Goal: Task Accomplishment & Management: Use online tool/utility

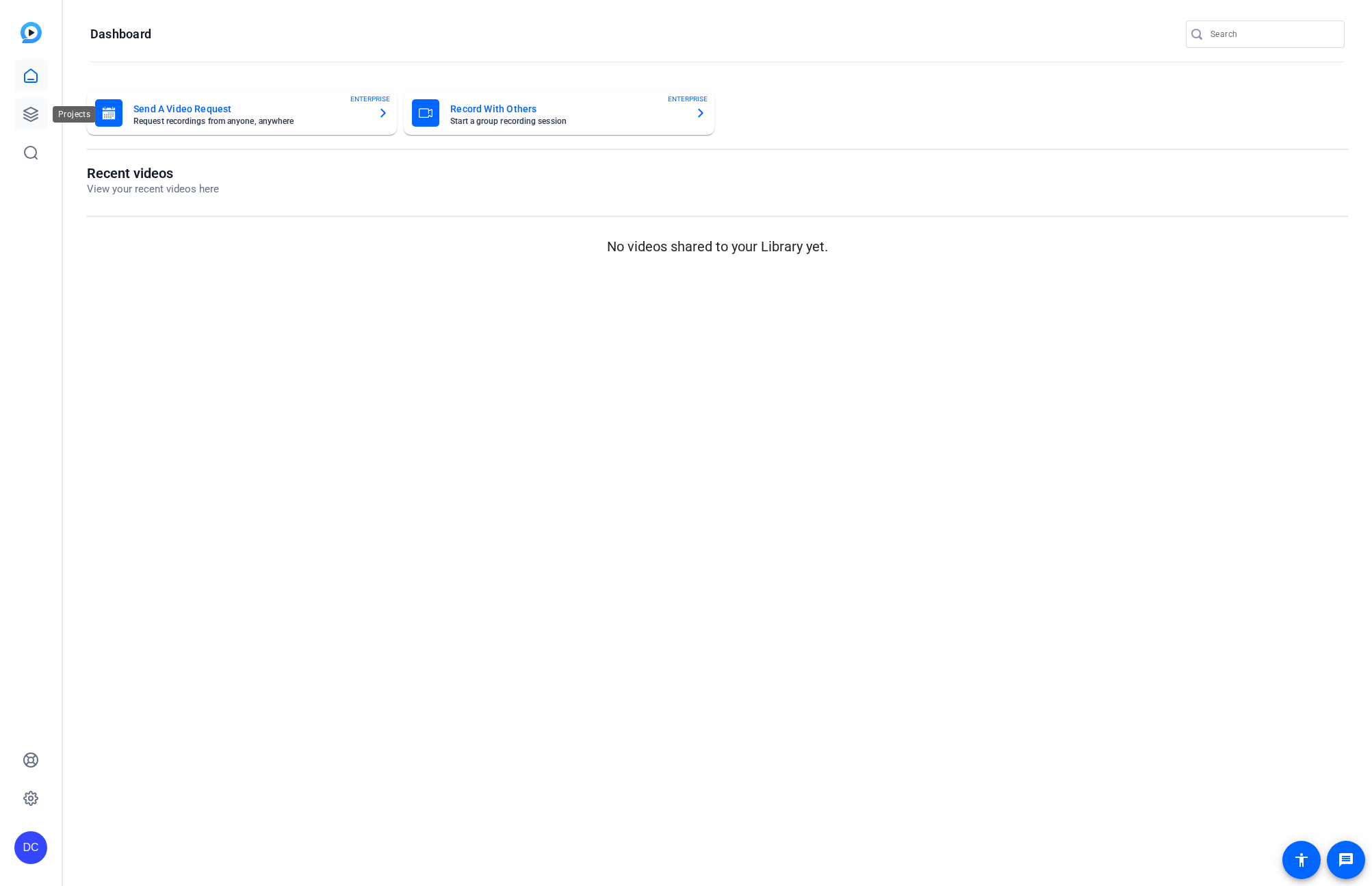
click at [30, 113] on icon at bounding box center [30, 114] width 16 height 16
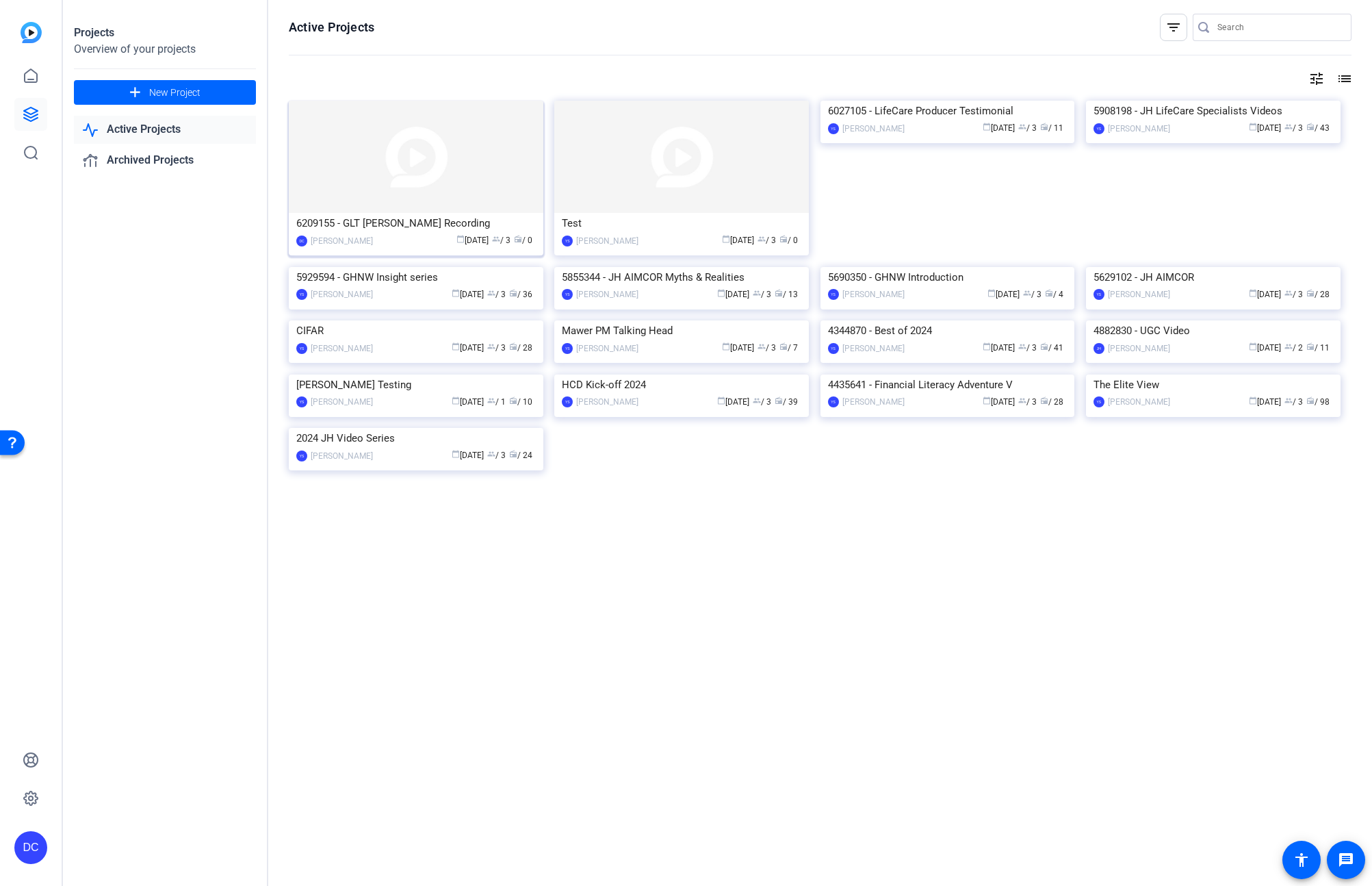
click at [402, 209] on img at bounding box center [415, 157] width 254 height 112
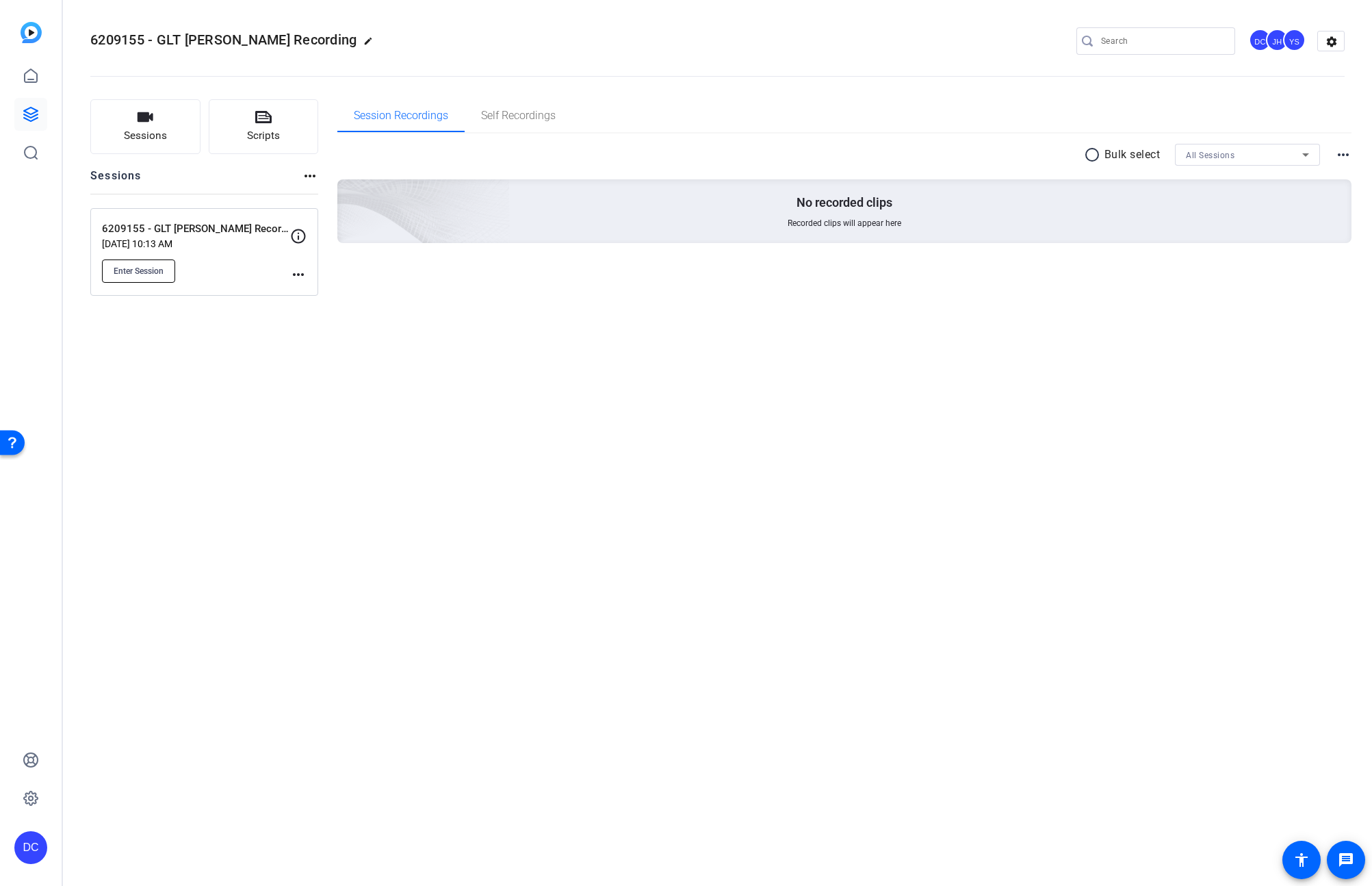
click at [167, 270] on button "Enter Session" at bounding box center [138, 271] width 73 height 23
click at [544, 391] on div "6209155 - GLT Paul Lorentz Recording edit DC JH YS settings Sessions Scripts Se…" at bounding box center [717, 443] width 1309 height 886
click at [165, 268] on button "Enter Session" at bounding box center [138, 271] width 73 height 23
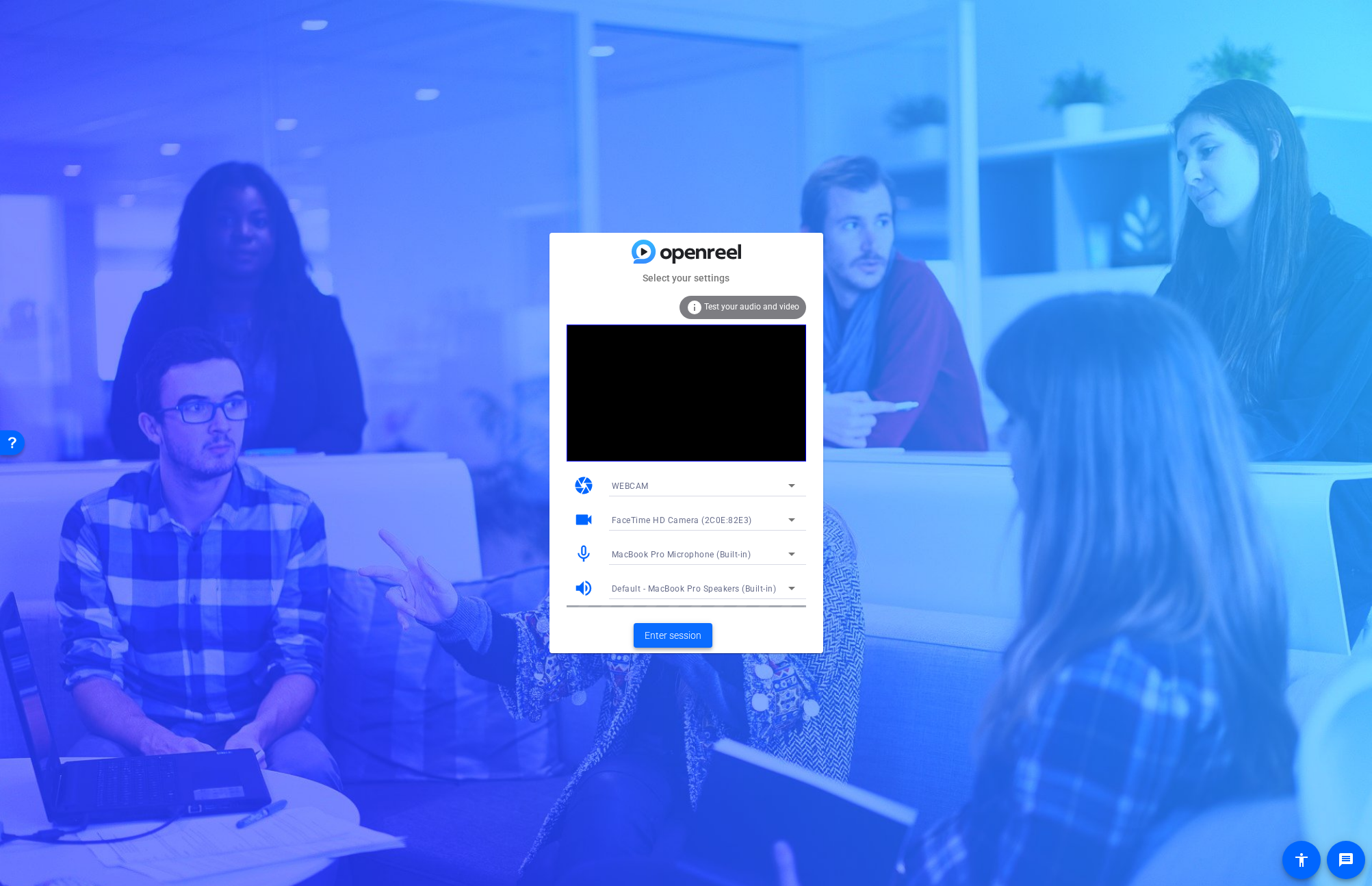
click at [683, 634] on span "Enter session" at bounding box center [673, 635] width 57 height 15
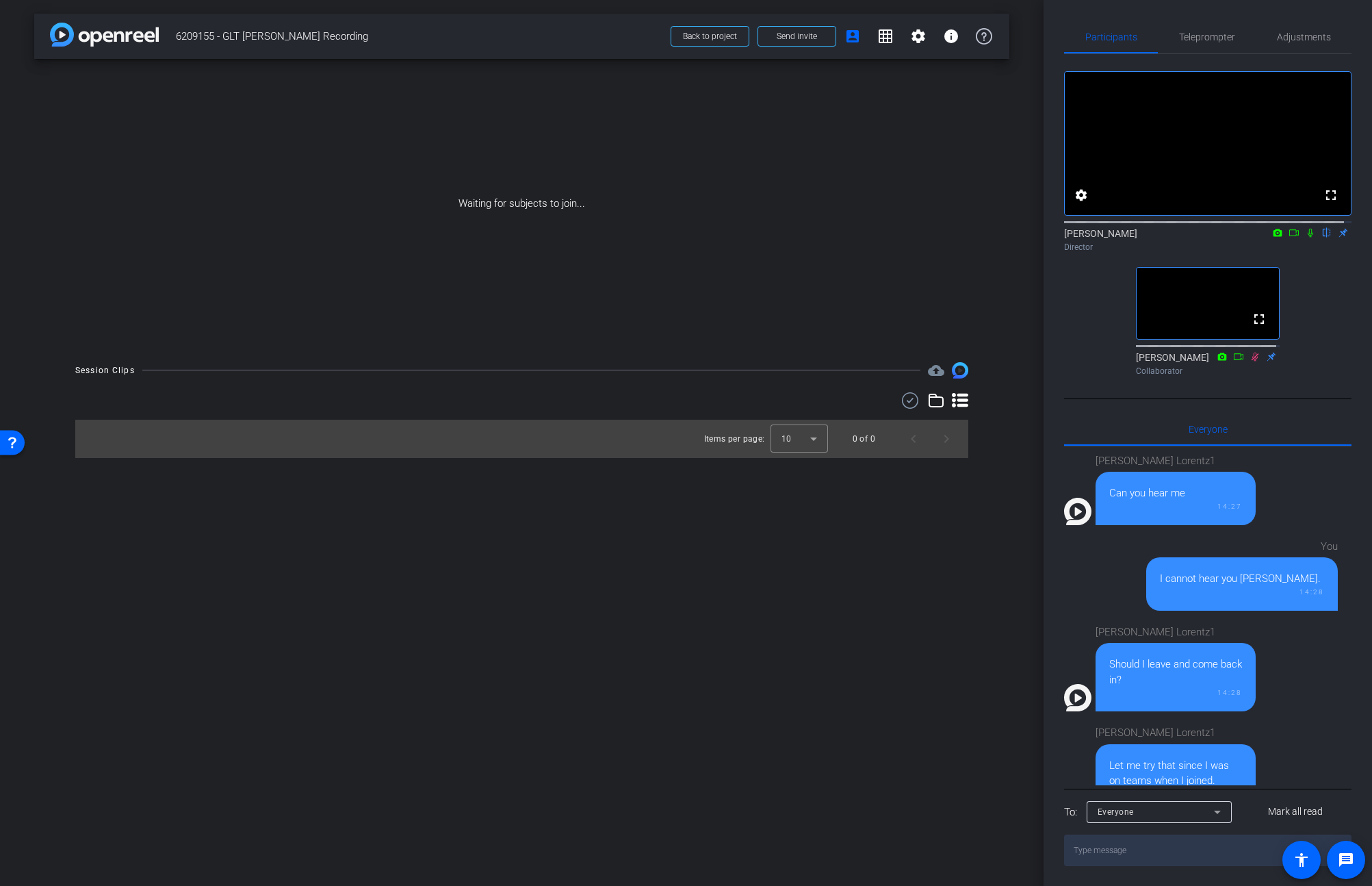
scroll to position [34, 0]
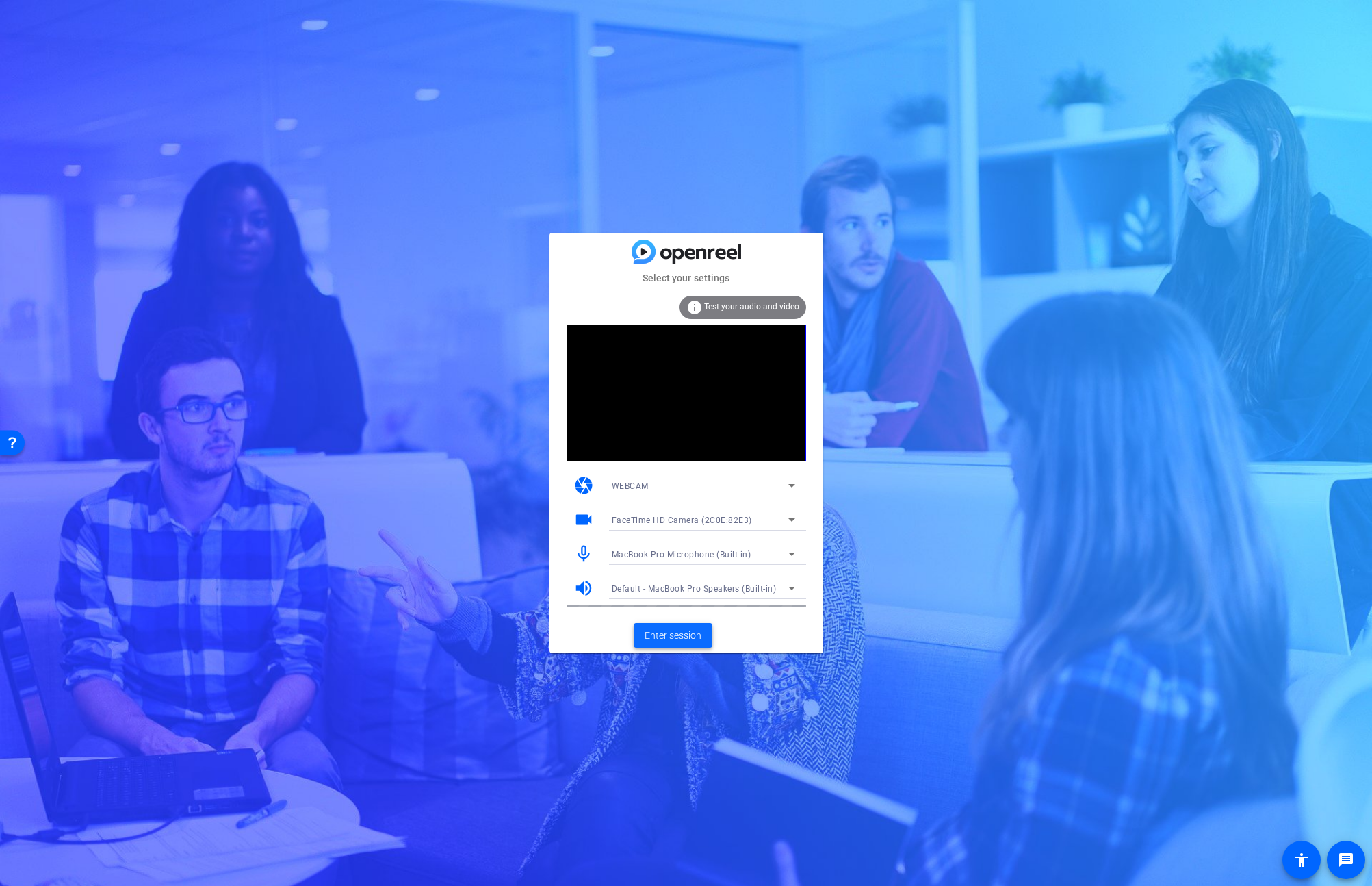
click at [690, 640] on span "Enter session" at bounding box center [673, 635] width 57 height 15
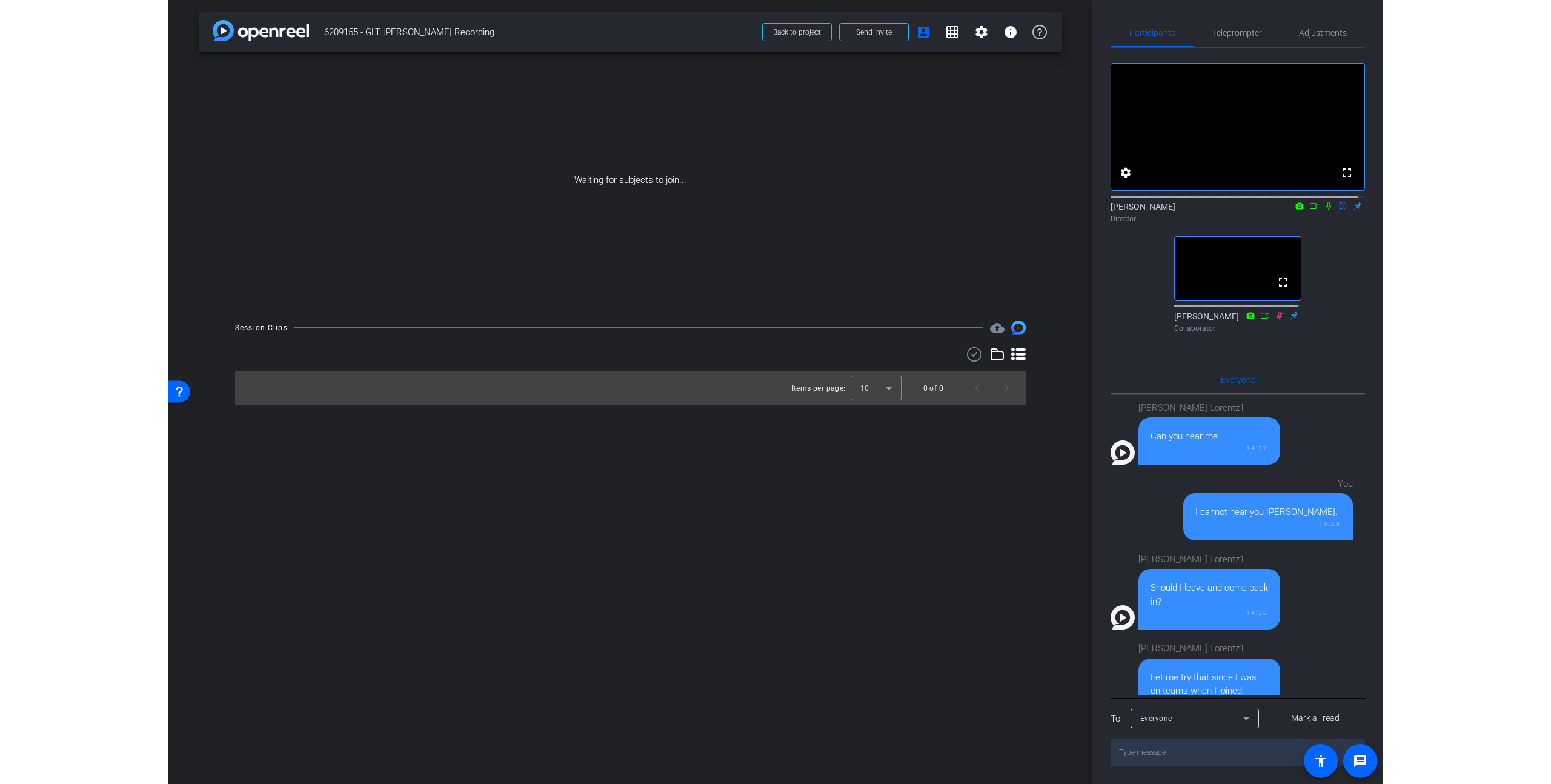
scroll to position [31, 0]
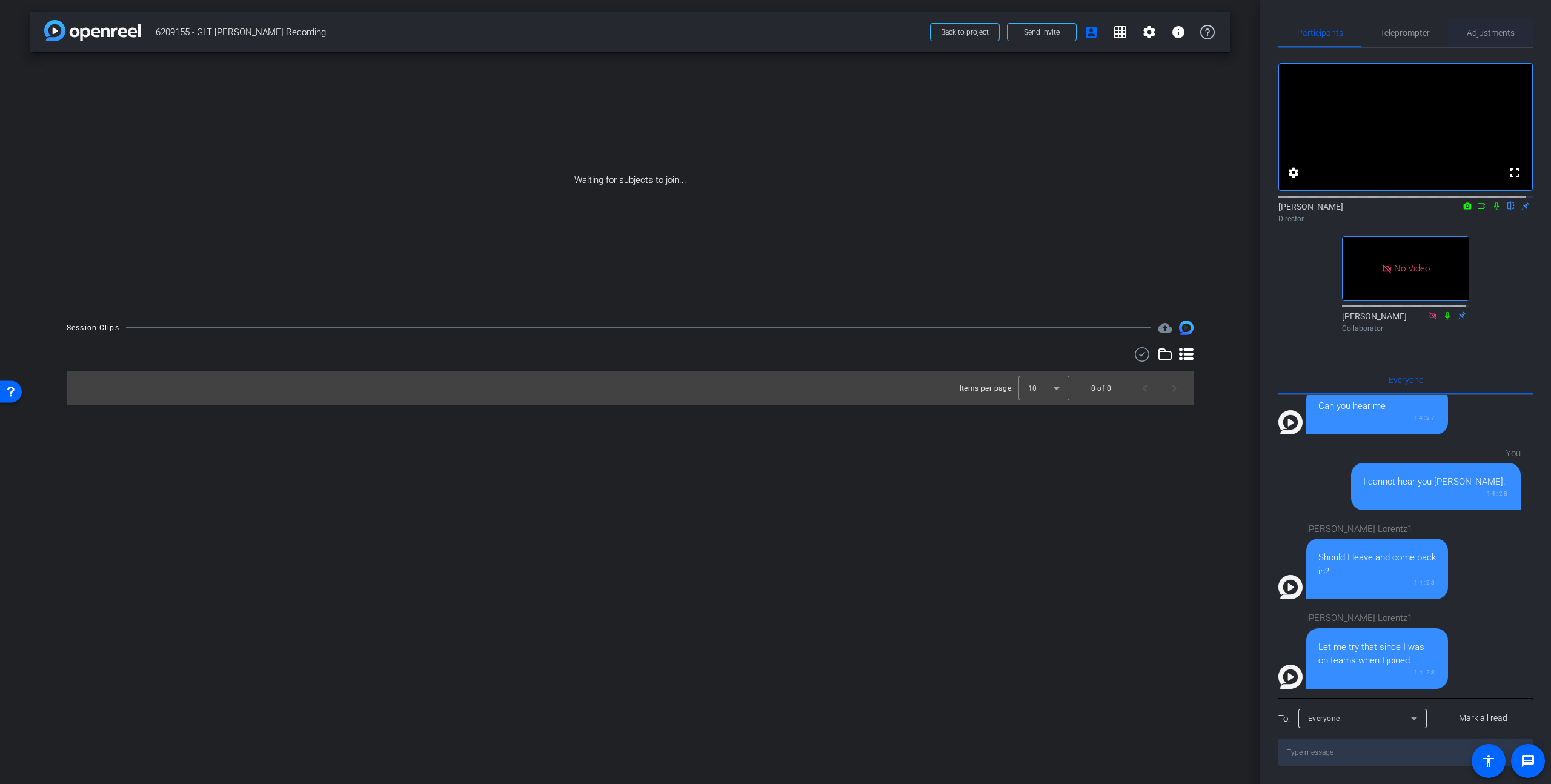
click at [1214, 31] on span "Adjustments" at bounding box center [1491, 32] width 48 height 8
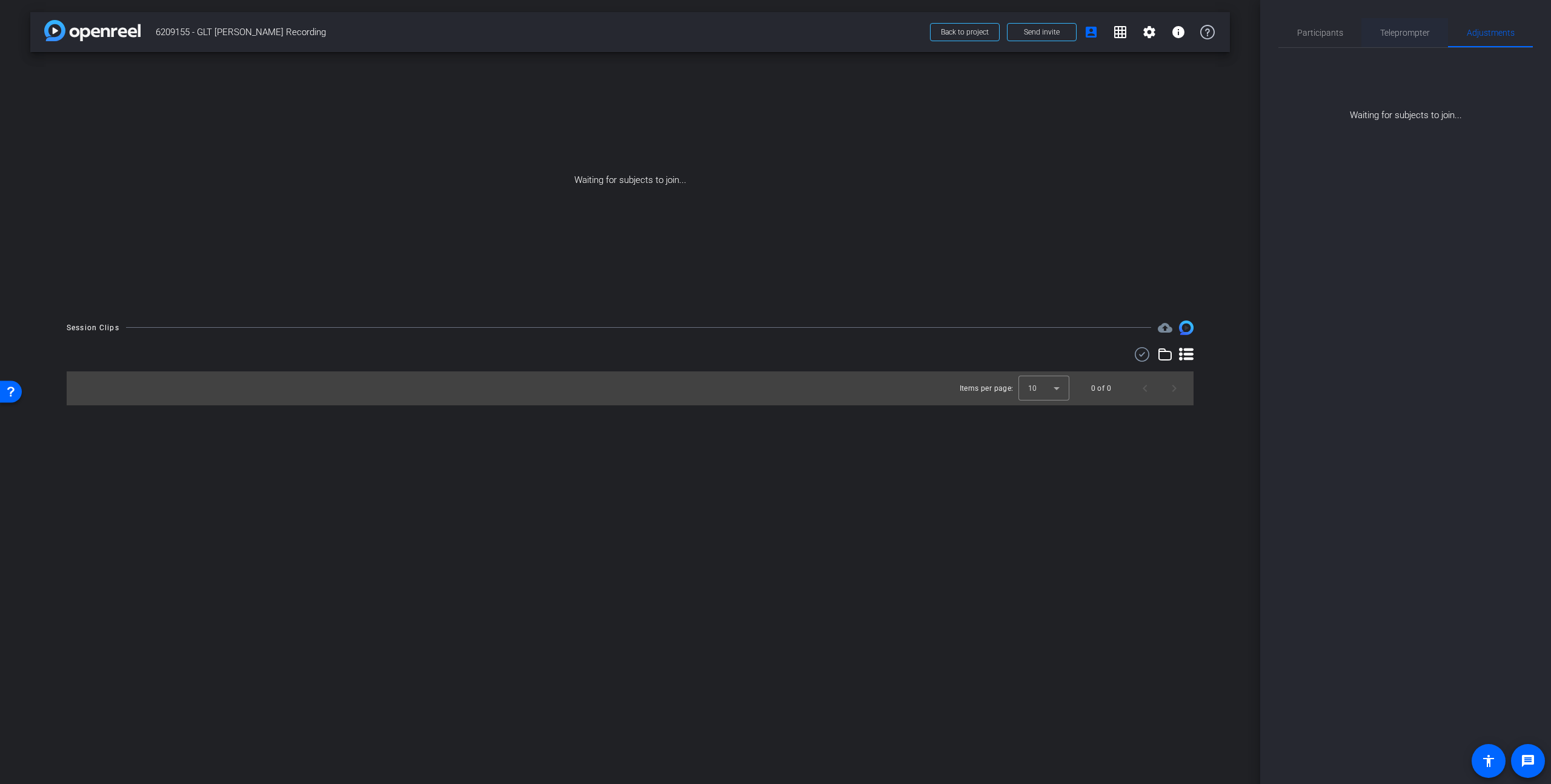
click at [1214, 29] on span "Teleprompter" at bounding box center [1405, 32] width 50 height 8
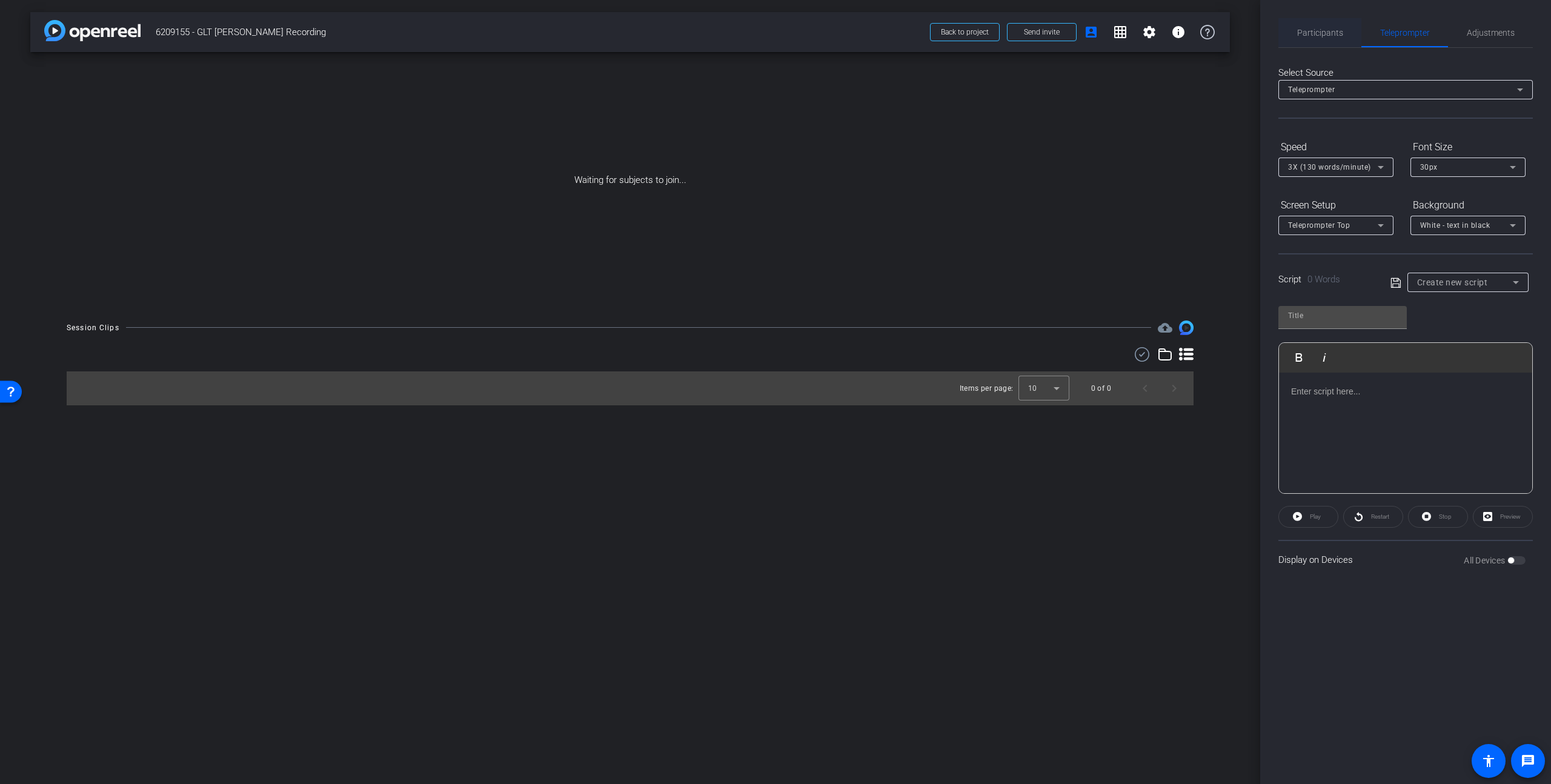
click at [1214, 33] on span "Participants" at bounding box center [1320, 32] width 46 height 8
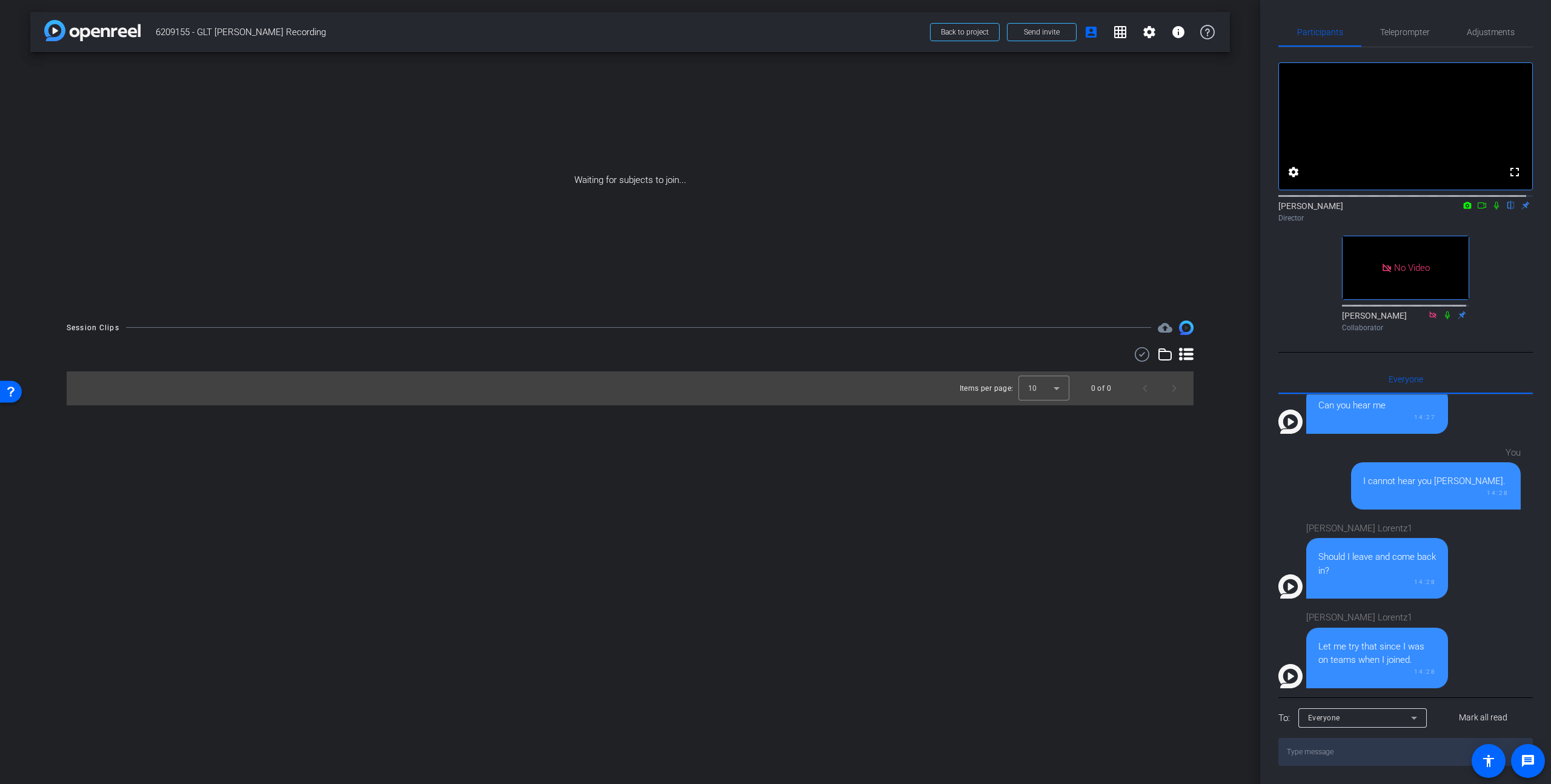
click at [1214, 202] on icon at bounding box center [1482, 205] width 8 height 6
click at [1093, 140] on div "Waiting for subjects to join..." at bounding box center [630, 180] width 1199 height 256
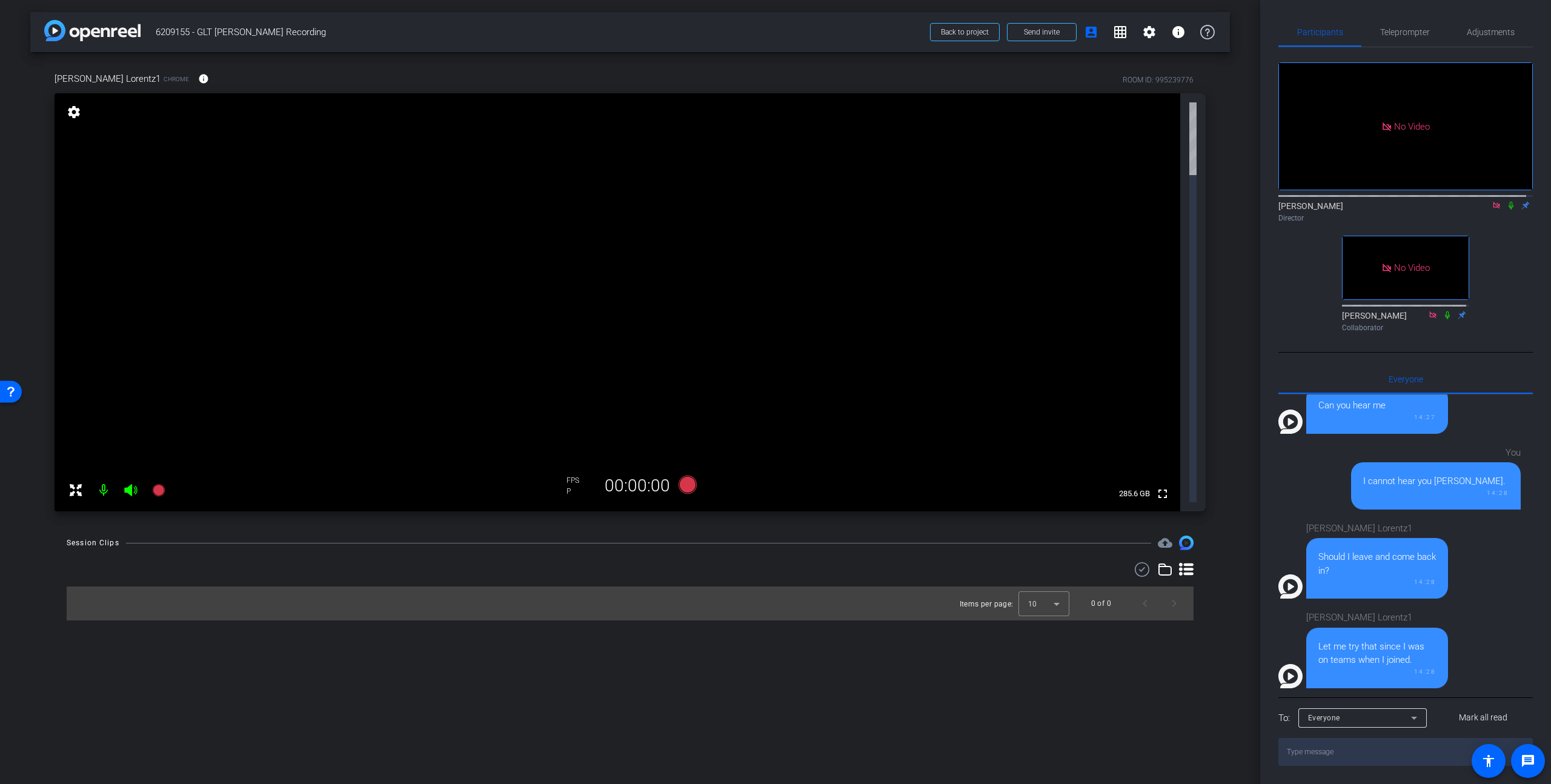
drag, startPoint x: 1025, startPoint y: 437, endPoint x: 1203, endPoint y: 297, distance: 226.5
click at [1025, 437] on div "arrow_back 6209155 - GLT Paul Lorentz Recording Back to project Send invite acc…" at bounding box center [630, 392] width 1260 height 784
click at [1144, 35] on mat-icon "settings" at bounding box center [1149, 32] width 14 height 14
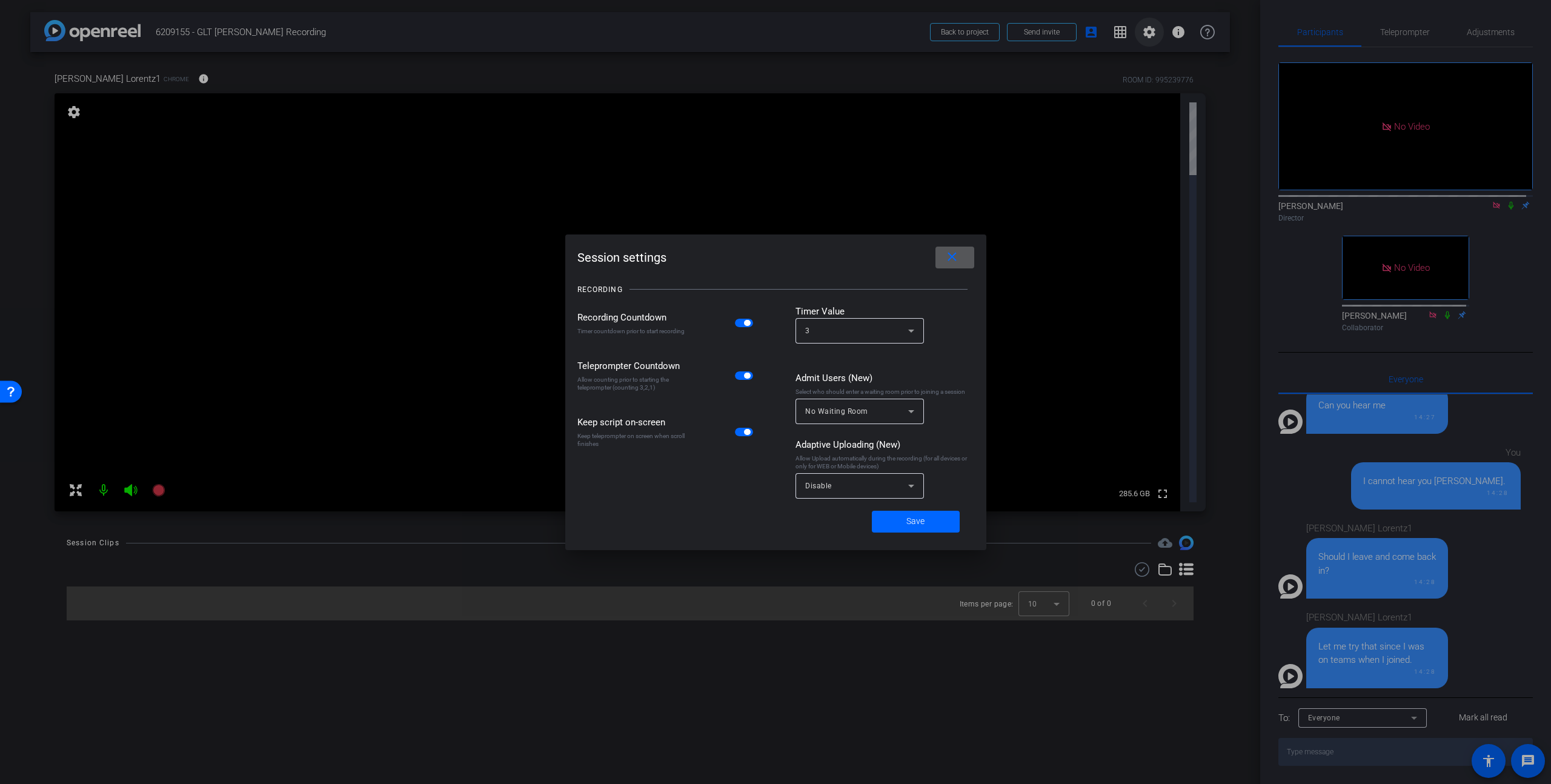
click at [1144, 35] on div at bounding box center [775, 392] width 1551 height 784
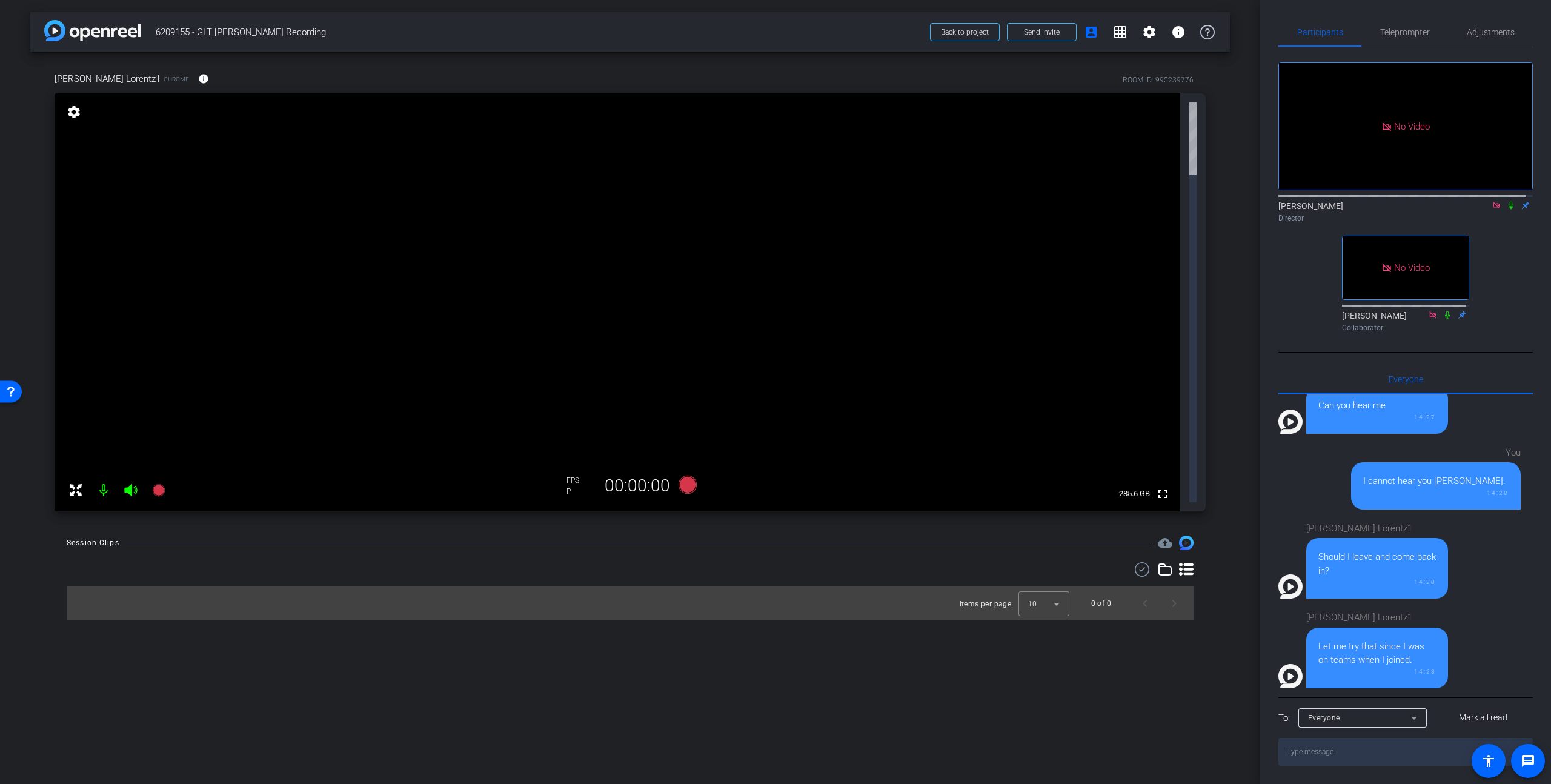
click at [72, 111] on mat-icon "settings" at bounding box center [74, 111] width 17 height 14
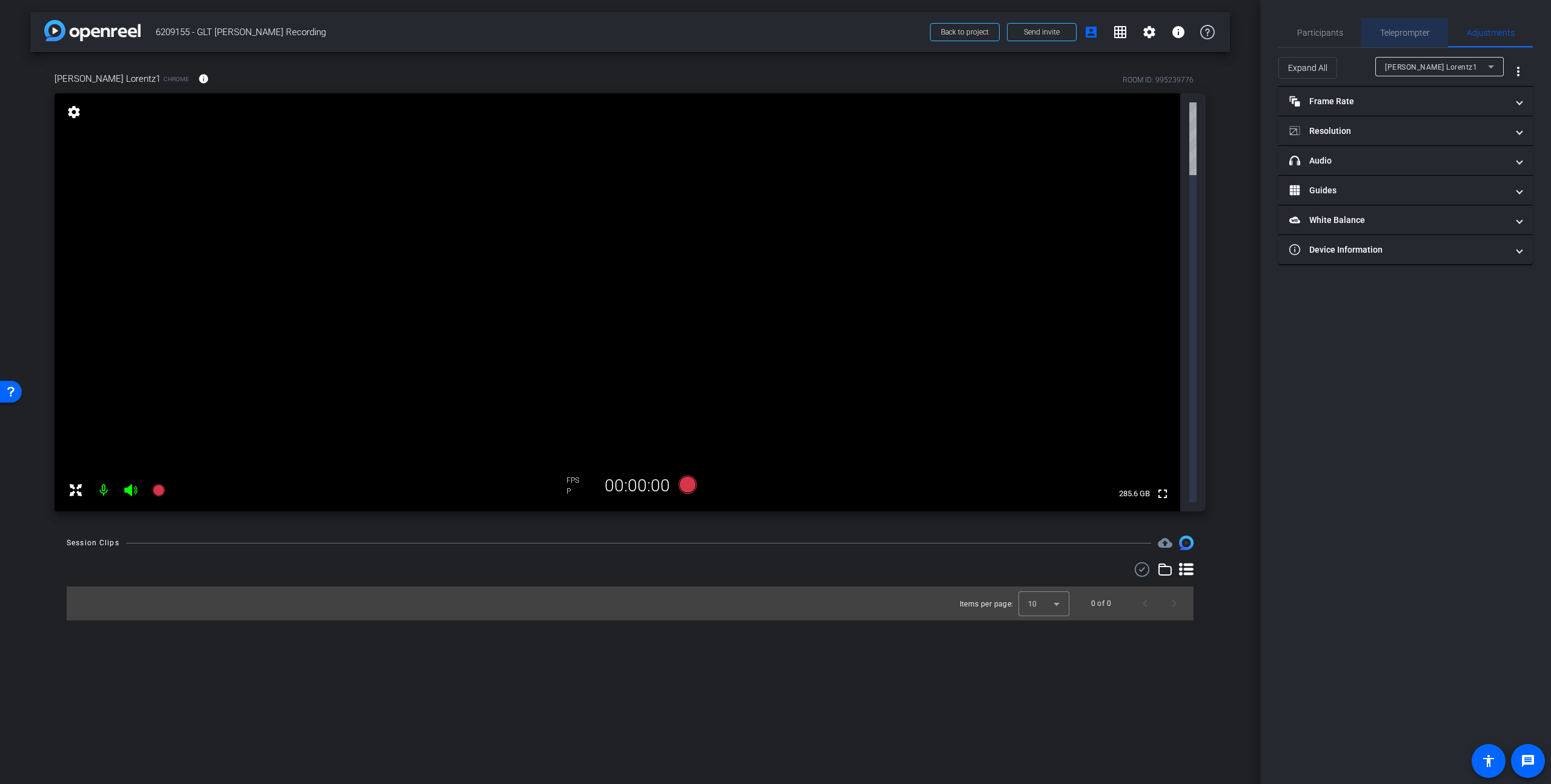
click at [1214, 23] on span "Teleprompter" at bounding box center [1405, 33] width 50 height 29
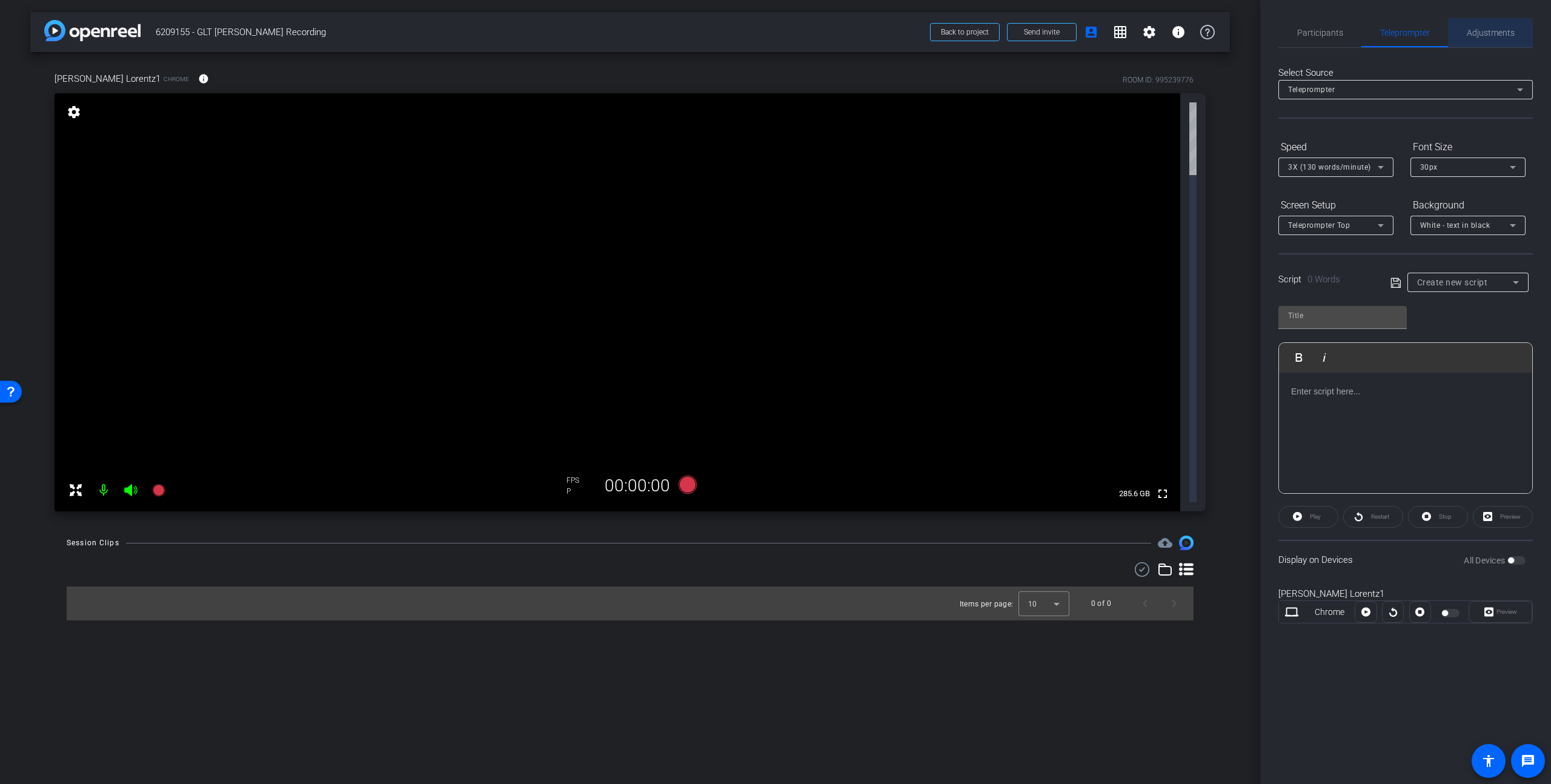
click at [1214, 33] on span "Adjustments" at bounding box center [1491, 32] width 48 height 8
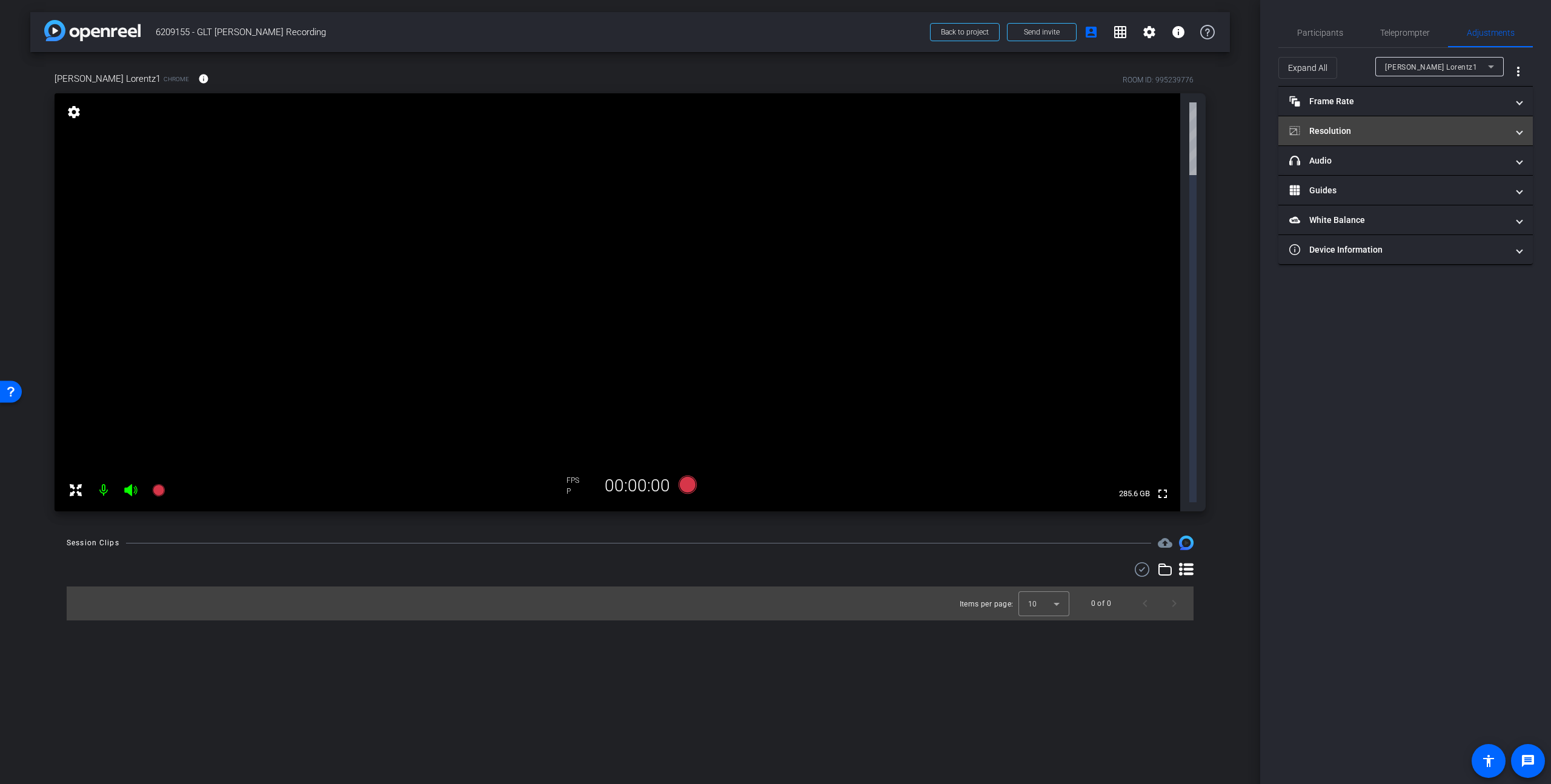
click at [1214, 133] on mat-panel-title "Resolution" at bounding box center [1398, 131] width 218 height 13
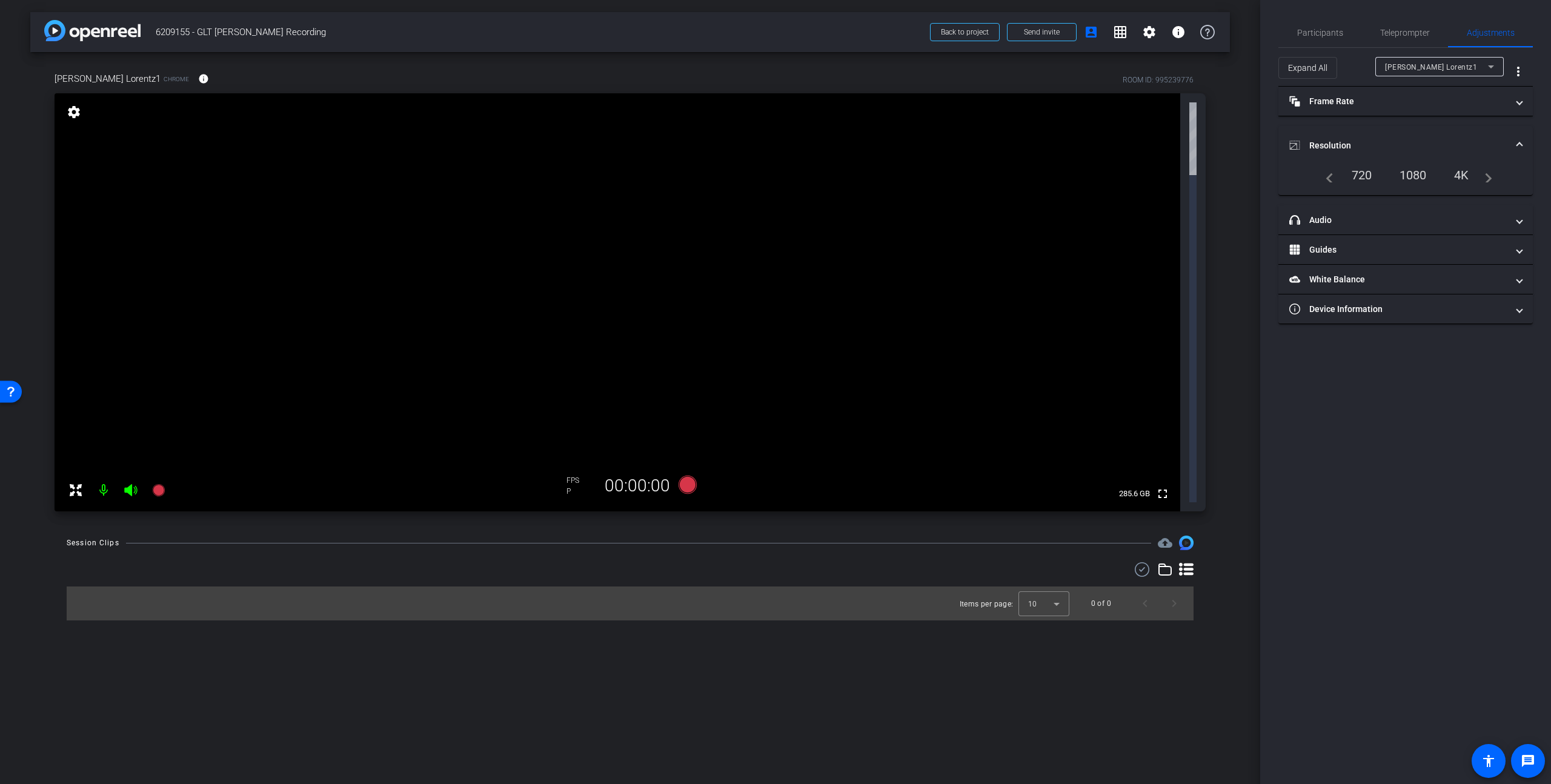
click at [1214, 177] on div "1080" at bounding box center [1414, 175] width 46 height 21
click at [1214, 227] on mat-expansion-panel-header "headphone icon Audio" at bounding box center [1406, 220] width 255 height 29
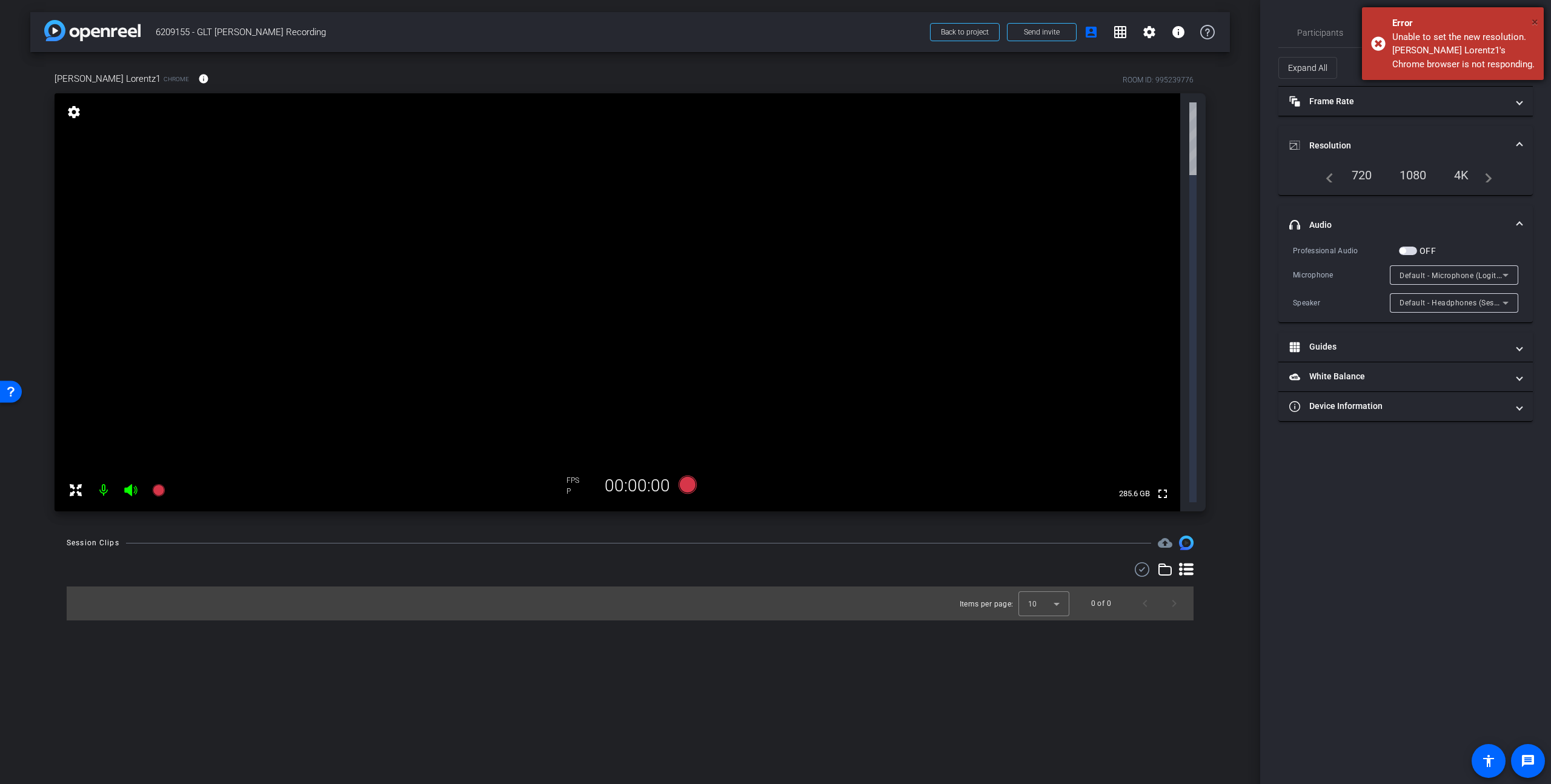
click at [1214, 20] on span "×" at bounding box center [1535, 21] width 7 height 14
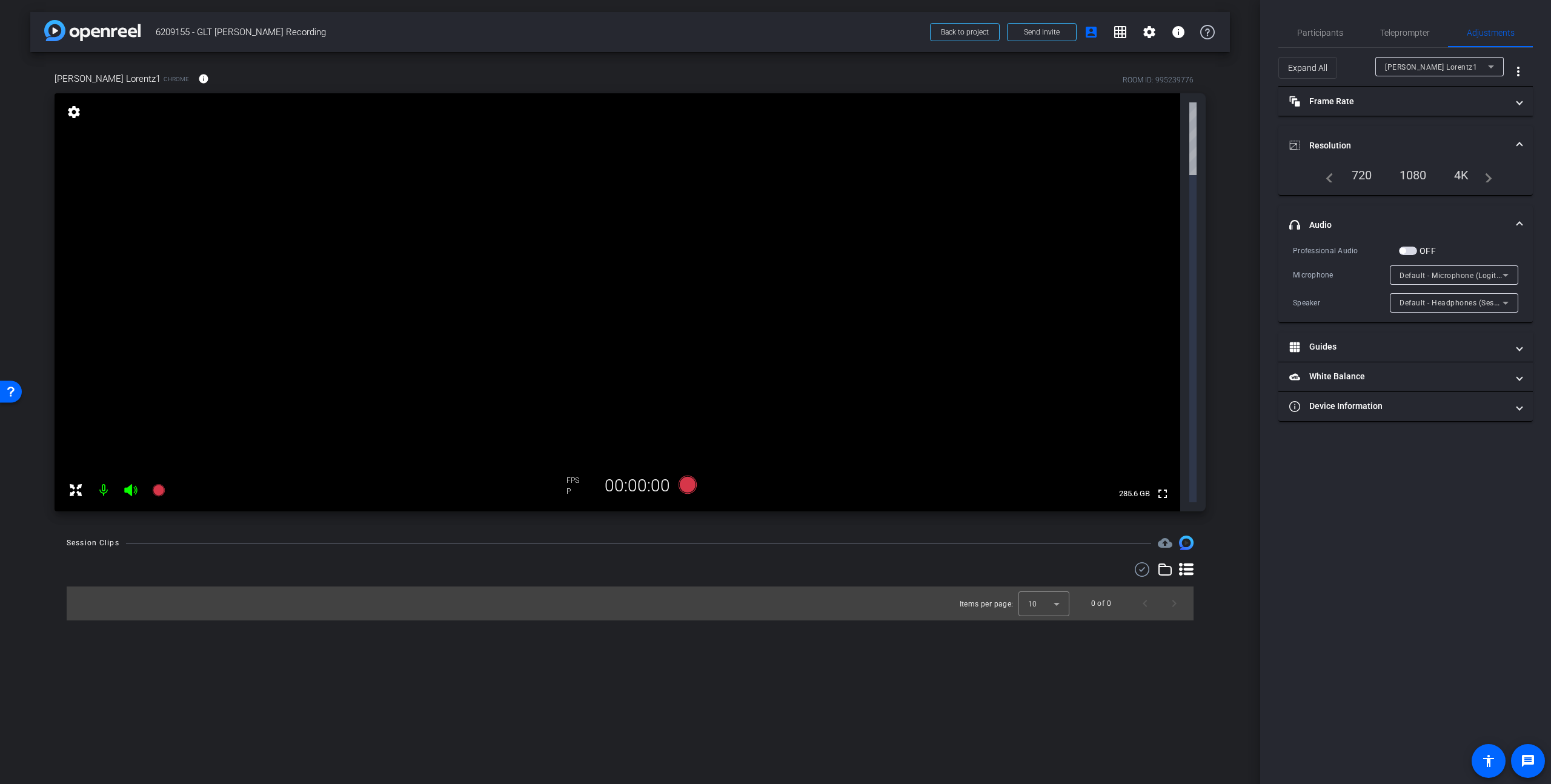
click at [1214, 175] on div "1080" at bounding box center [1414, 175] width 46 height 21
click at [1214, 142] on mat-expansion-panel-header "Resolution" at bounding box center [1406, 145] width 255 height 39
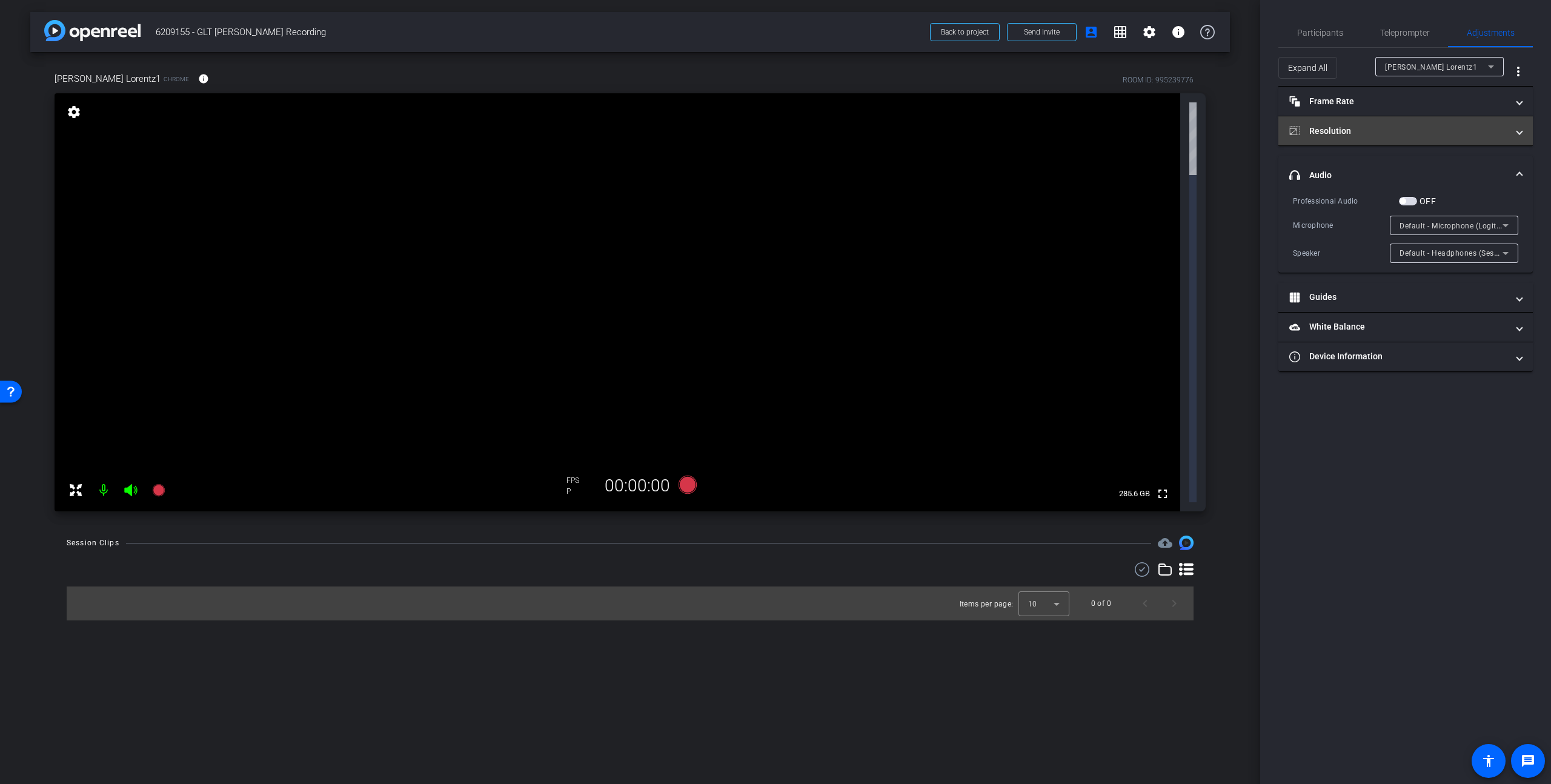
click at [1214, 137] on mat-expansion-panel-header "Resolution" at bounding box center [1406, 130] width 255 height 29
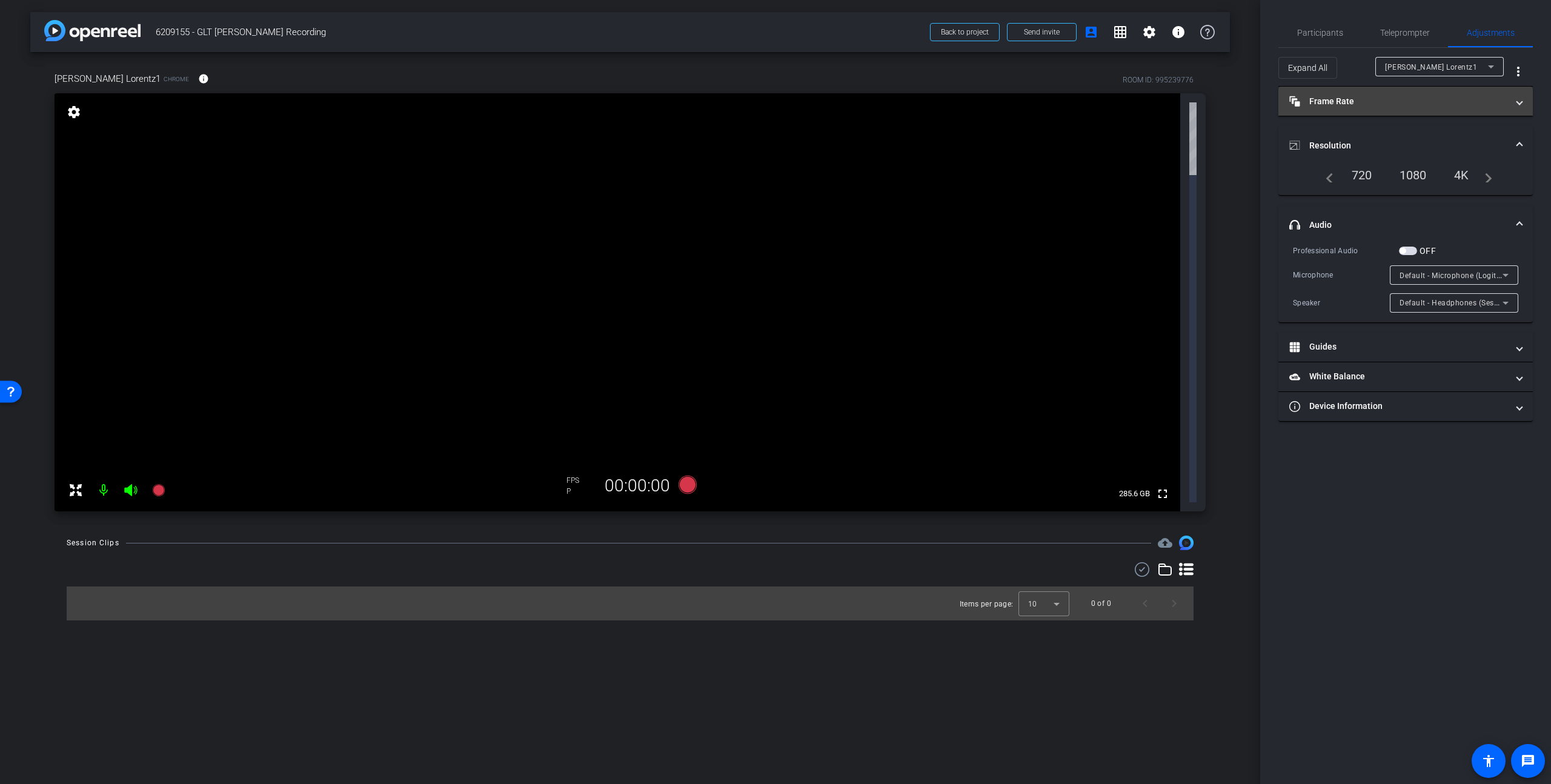
click at [1214, 108] on mat-expansion-panel-header "Frame Rate Frame Rate" at bounding box center [1406, 101] width 255 height 29
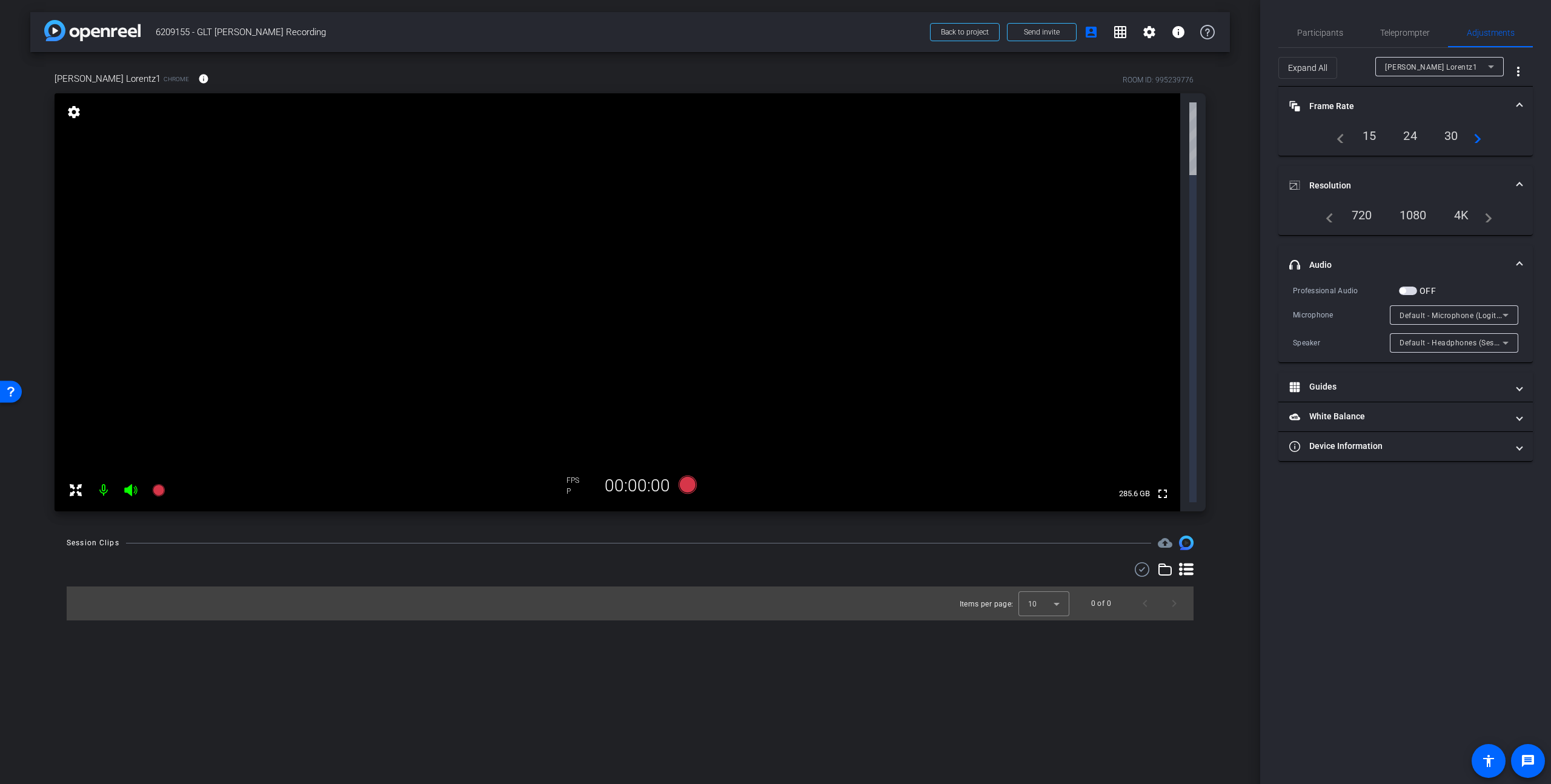
click at [1214, 134] on div "24" at bounding box center [1410, 135] width 32 height 21
click at [1211, 345] on div "arrow_back 6209155 - GLT Paul Lorentz Recording Back to project Send invite acc…" at bounding box center [630, 392] width 1260 height 784
click at [1214, 445] on mat-panel-title "Device Information" at bounding box center [1398, 446] width 218 height 13
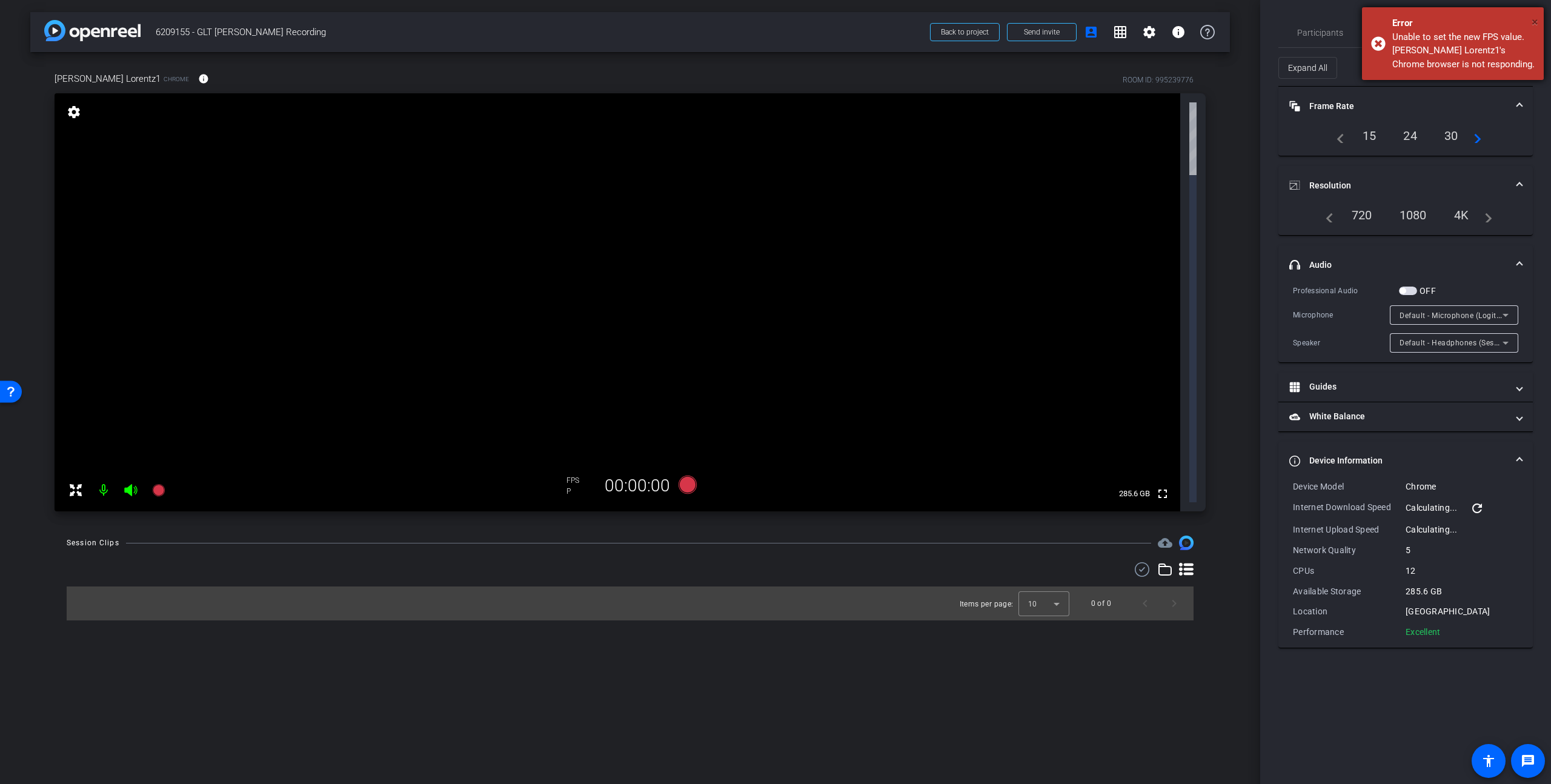
click at [1214, 21] on span "×" at bounding box center [1535, 21] width 7 height 14
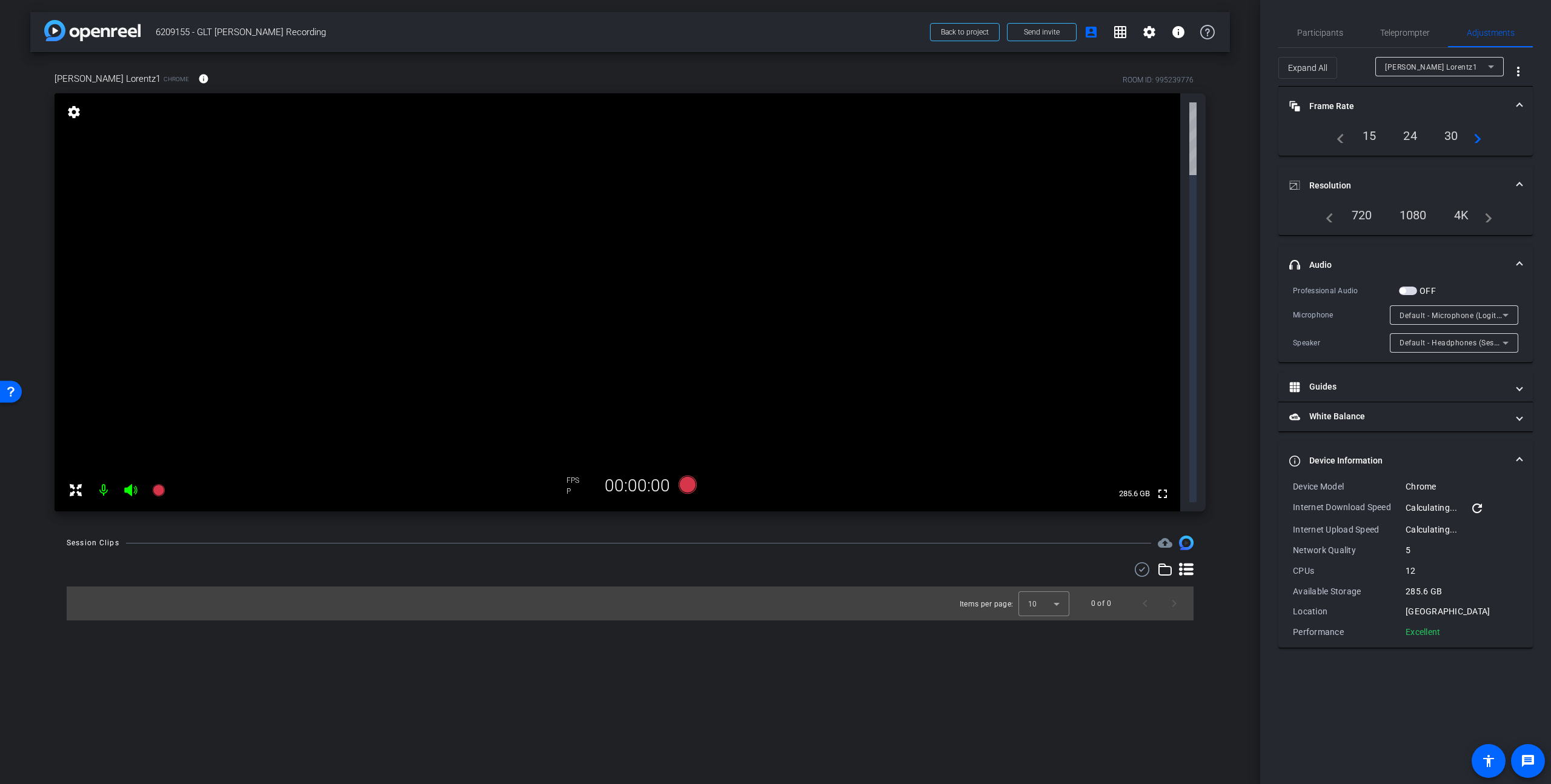
click at [1214, 69] on span "[PERSON_NAME] Lorentz1" at bounding box center [1430, 67] width 92 height 8
click at [1214, 92] on span "[PERSON_NAME] Lorentz1" at bounding box center [1432, 91] width 95 height 14
click at [1214, 72] on div "Expand All" at bounding box center [1327, 68] width 97 height 22
click at [1214, 76] on mat-icon "more_vert" at bounding box center [1518, 71] width 14 height 14
click at [1214, 72] on div at bounding box center [775, 392] width 1551 height 784
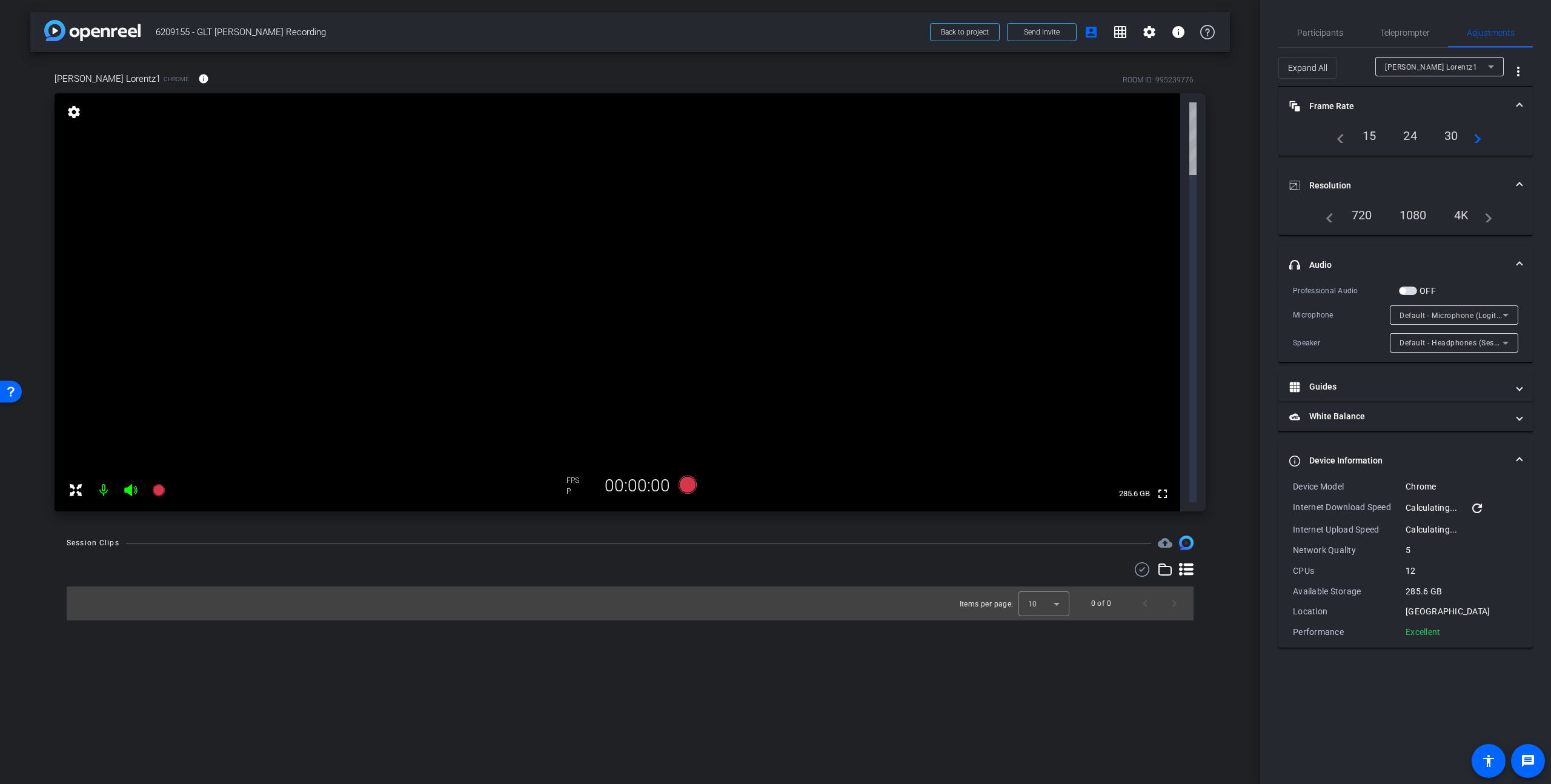
click at [1214, 131] on div "24" at bounding box center [1410, 135] width 32 height 21
click at [1214, 217] on div "1080" at bounding box center [1414, 214] width 46 height 21
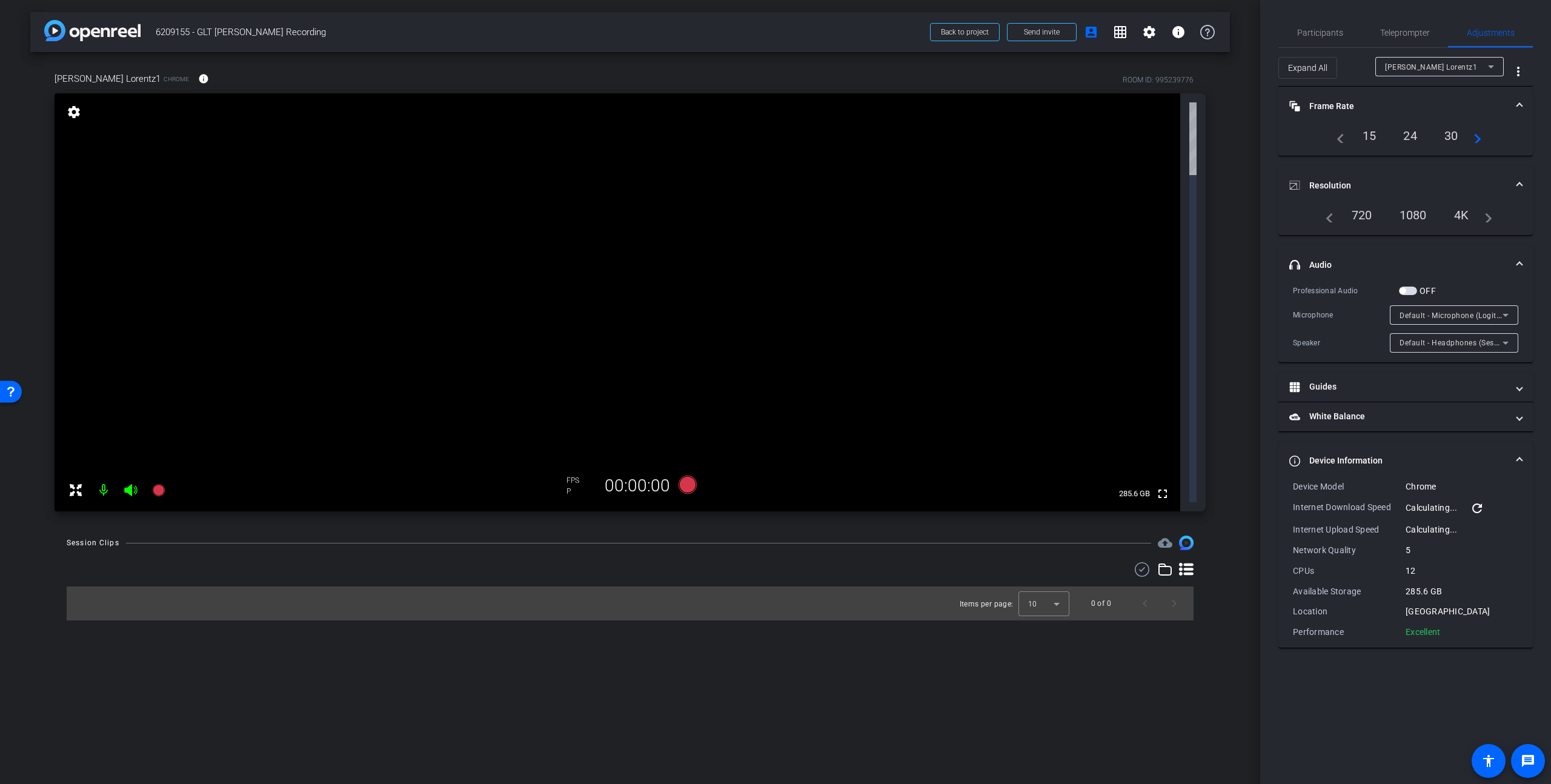
click at [1214, 217] on div "1080" at bounding box center [1414, 214] width 46 height 21
click at [1214, 183] on span at bounding box center [1520, 185] width 5 height 13
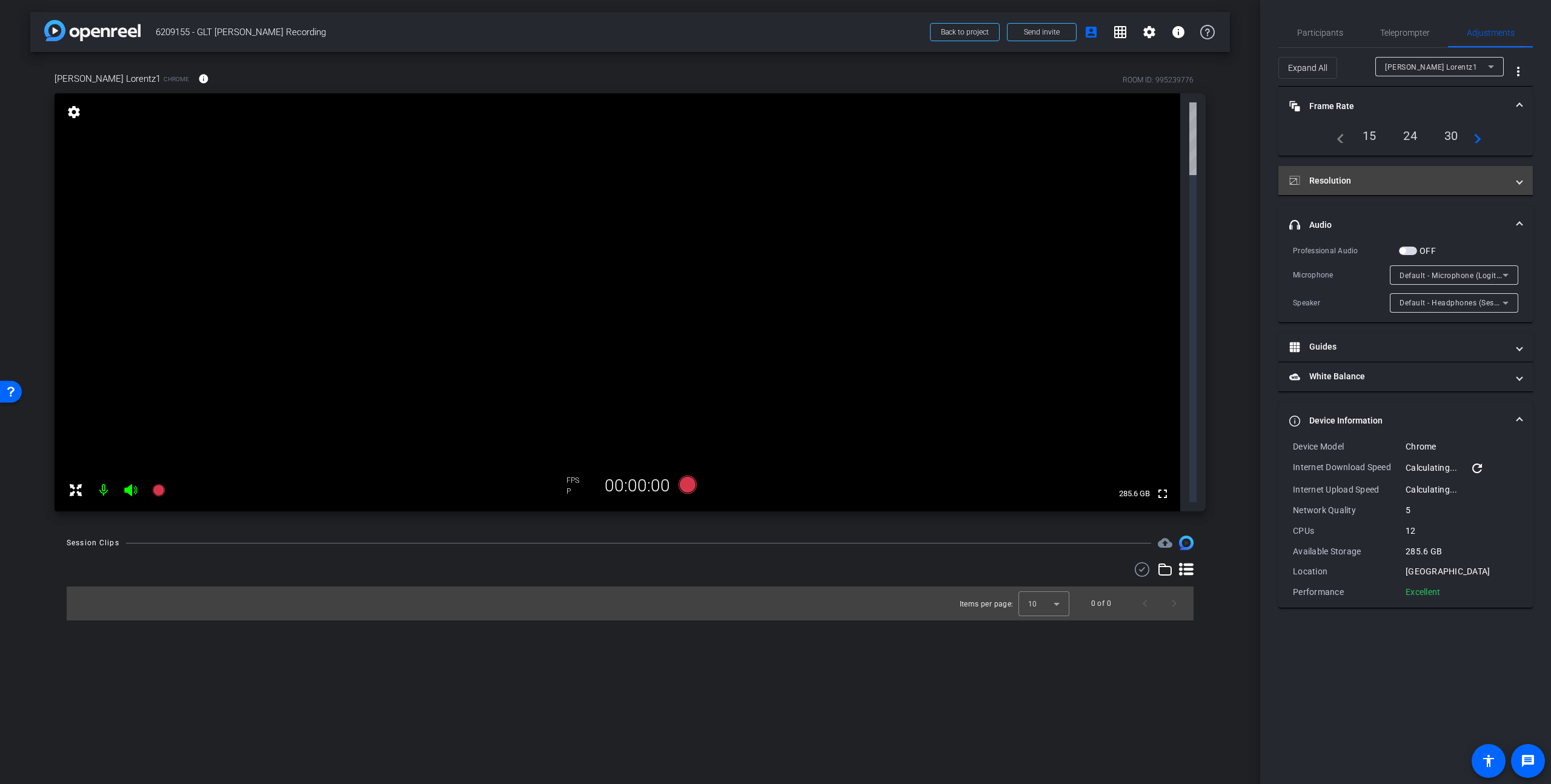
click at [1214, 183] on span at bounding box center [1520, 181] width 5 height 13
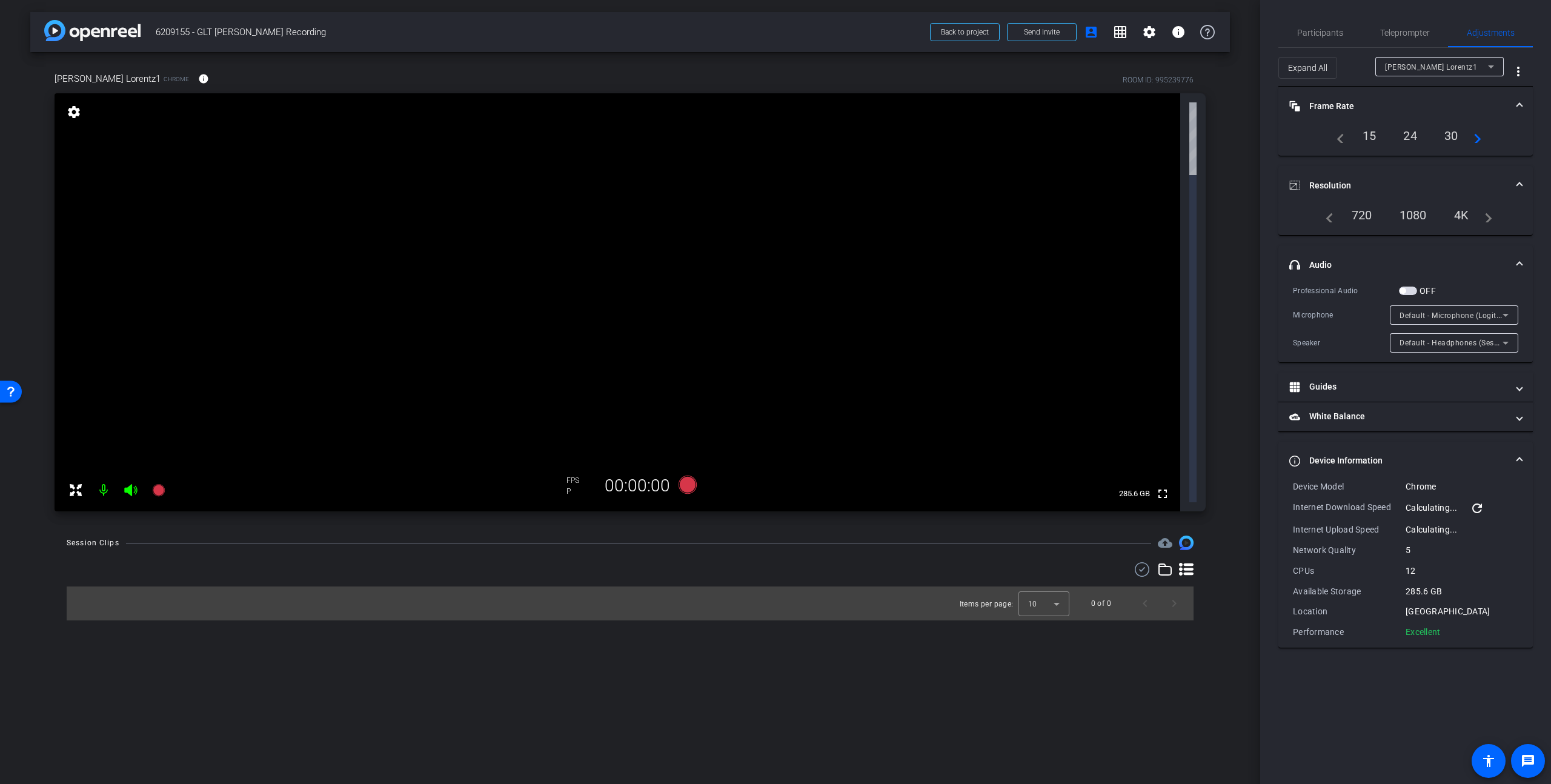
click at [1214, 219] on div "720" at bounding box center [1362, 214] width 39 height 21
click at [1214, 217] on div "720" at bounding box center [1362, 214] width 39 height 21
click at [1214, 219] on mat-icon "navigate_before" at bounding box center [1326, 214] width 14 height 14
click at [1149, 353] on div "arrow_back 6209155 - GLT Paul Lorentz Recording Back to project Send invite acc…" at bounding box center [630, 392] width 1260 height 784
click at [1154, 349] on div "arrow_back 6209155 - GLT Paul Lorentz Recording Back to project Send invite acc…" at bounding box center [630, 392] width 1260 height 784
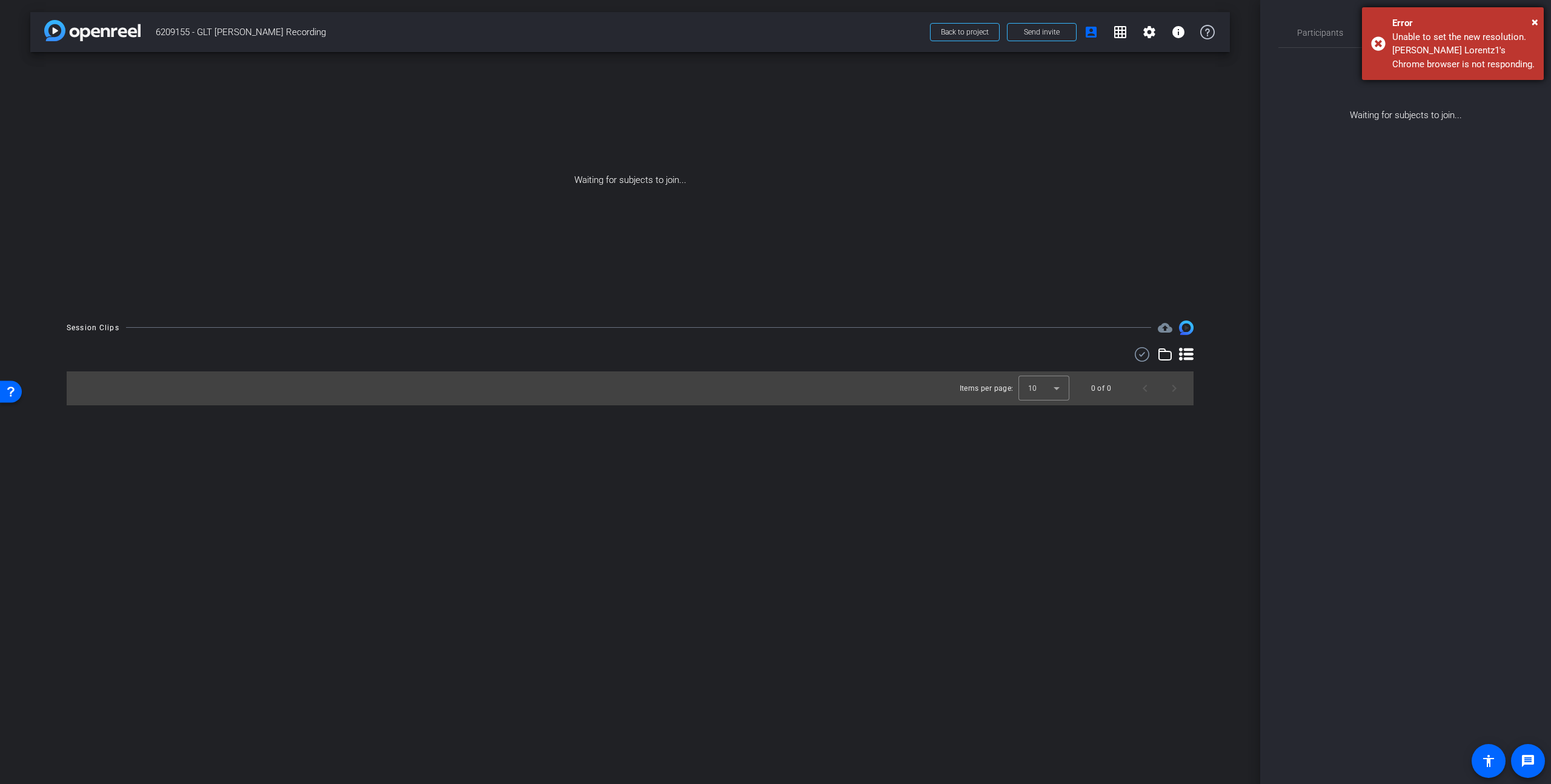
click at [1214, 21] on div "× Error Unable to set the new resolution. Paul Lorentz1's Chrome browser is not…" at bounding box center [1453, 43] width 182 height 72
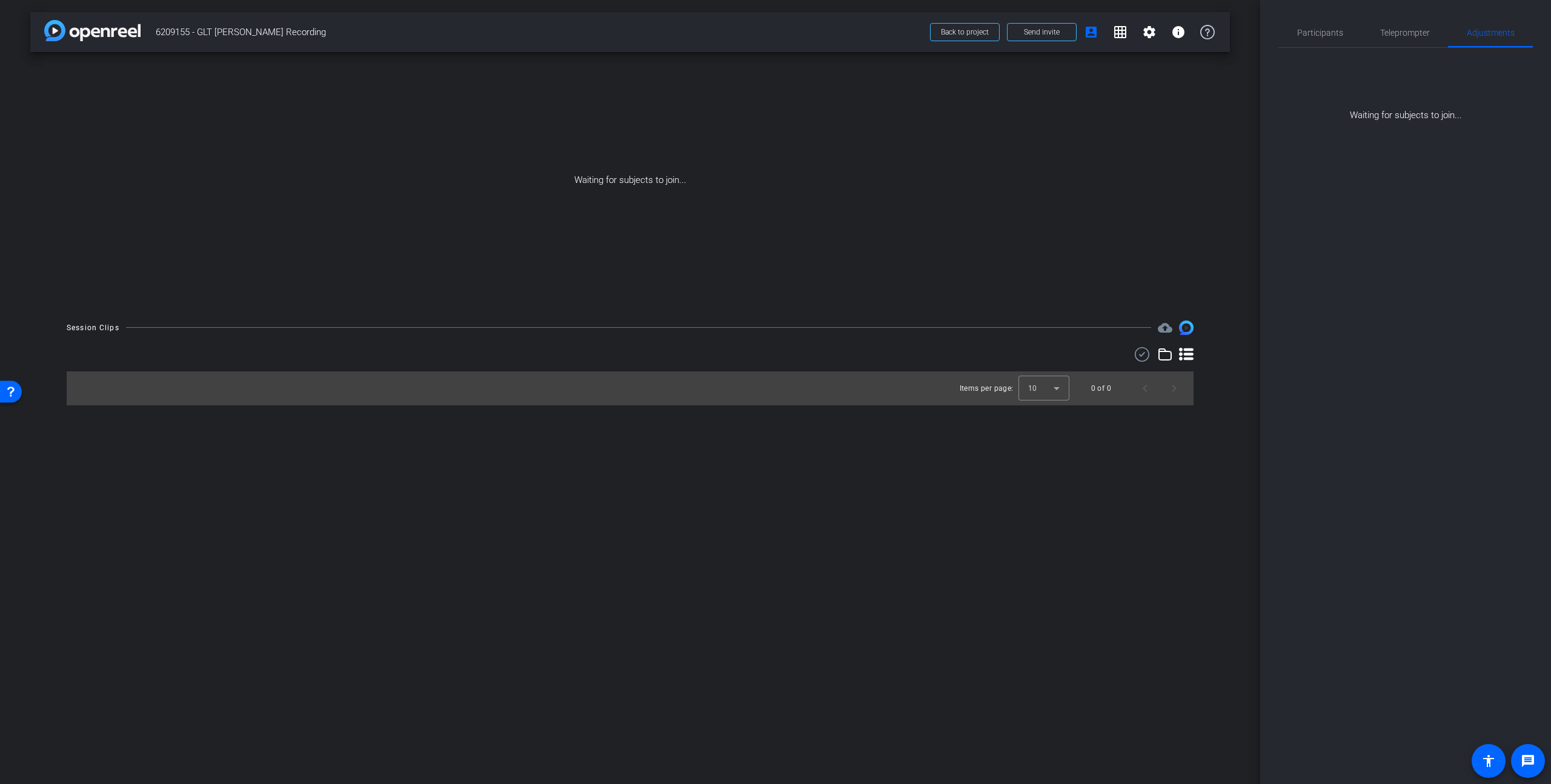
click at [600, 586] on div "arrow_back 6209155 - GLT Paul Lorentz Recording Back to project Send invite acc…" at bounding box center [630, 392] width 1260 height 784
click at [623, 172] on div "Waiting for subjects to join..." at bounding box center [630, 180] width 1199 height 256
click at [1214, 172] on div "Participants Teleprompter Adjustments Denis Chan Director Rohan Raj Collaborato…" at bounding box center [1405, 392] width 291 height 784
click at [1214, 36] on span "Participants" at bounding box center [1320, 32] width 46 height 8
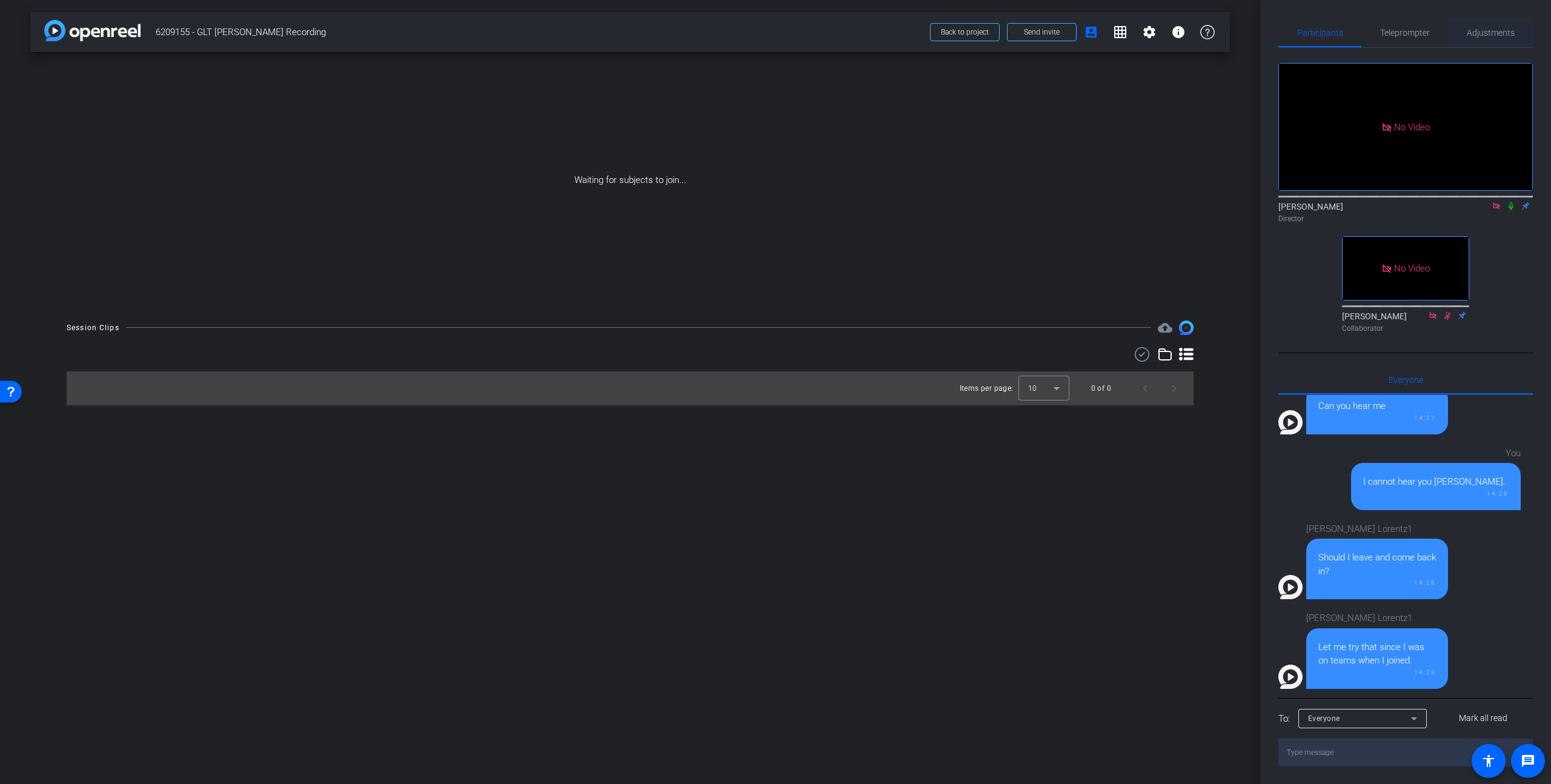
click at [1214, 34] on span "Adjustments" at bounding box center [1491, 32] width 48 height 8
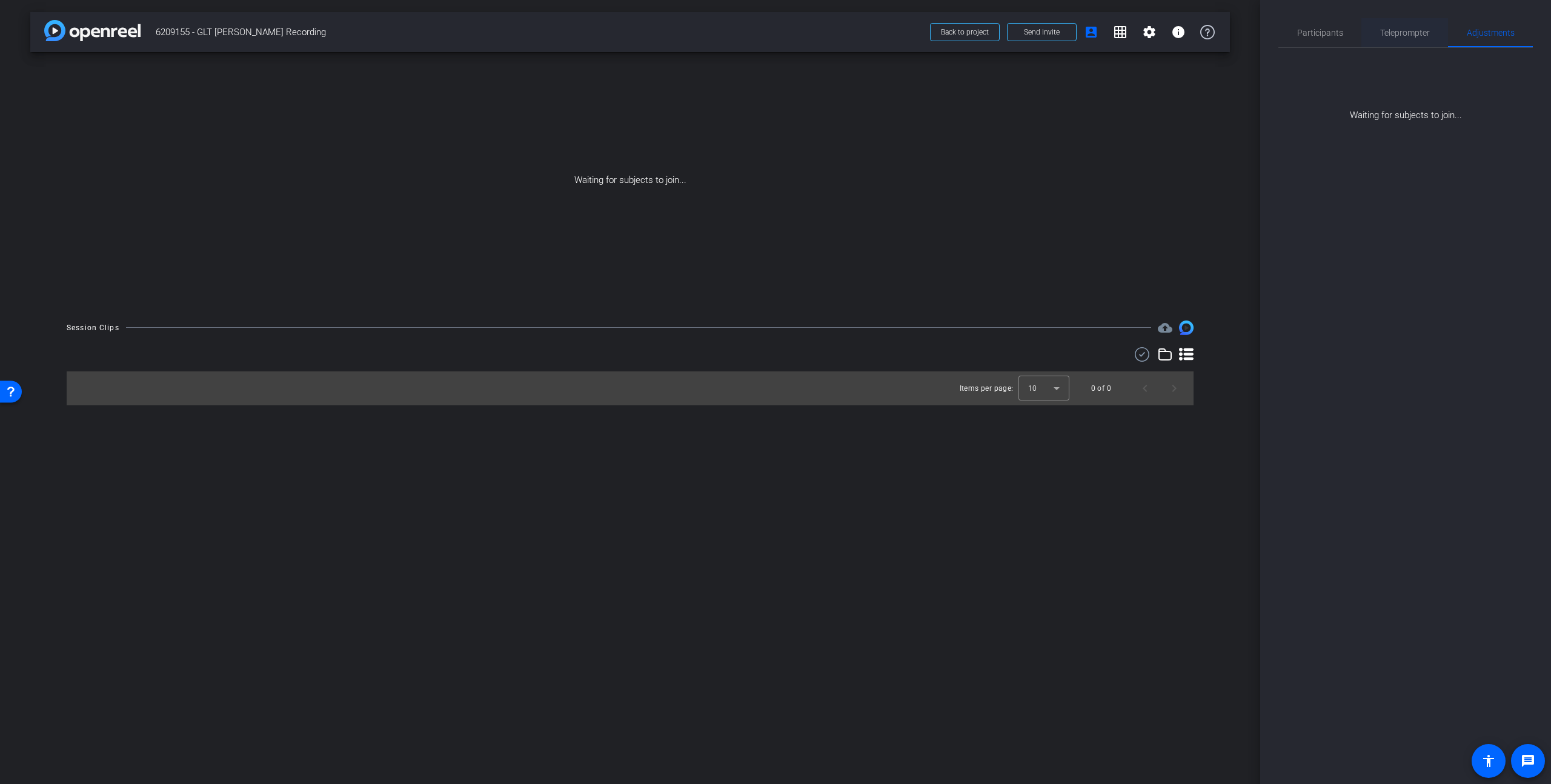
click at [1214, 29] on span "Teleprompter" at bounding box center [1405, 32] width 50 height 8
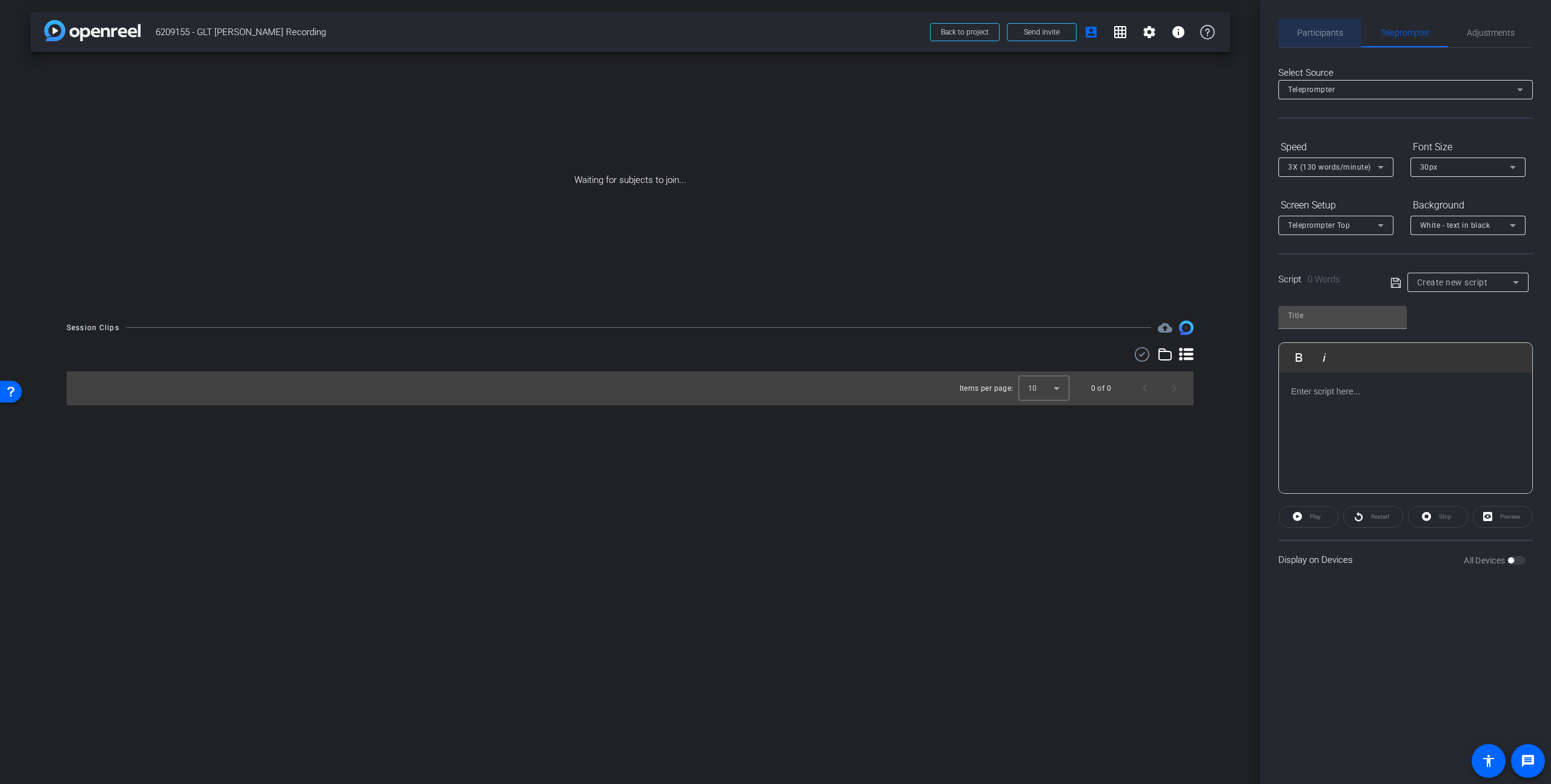
click at [1214, 31] on span "Participants" at bounding box center [1320, 32] width 46 height 8
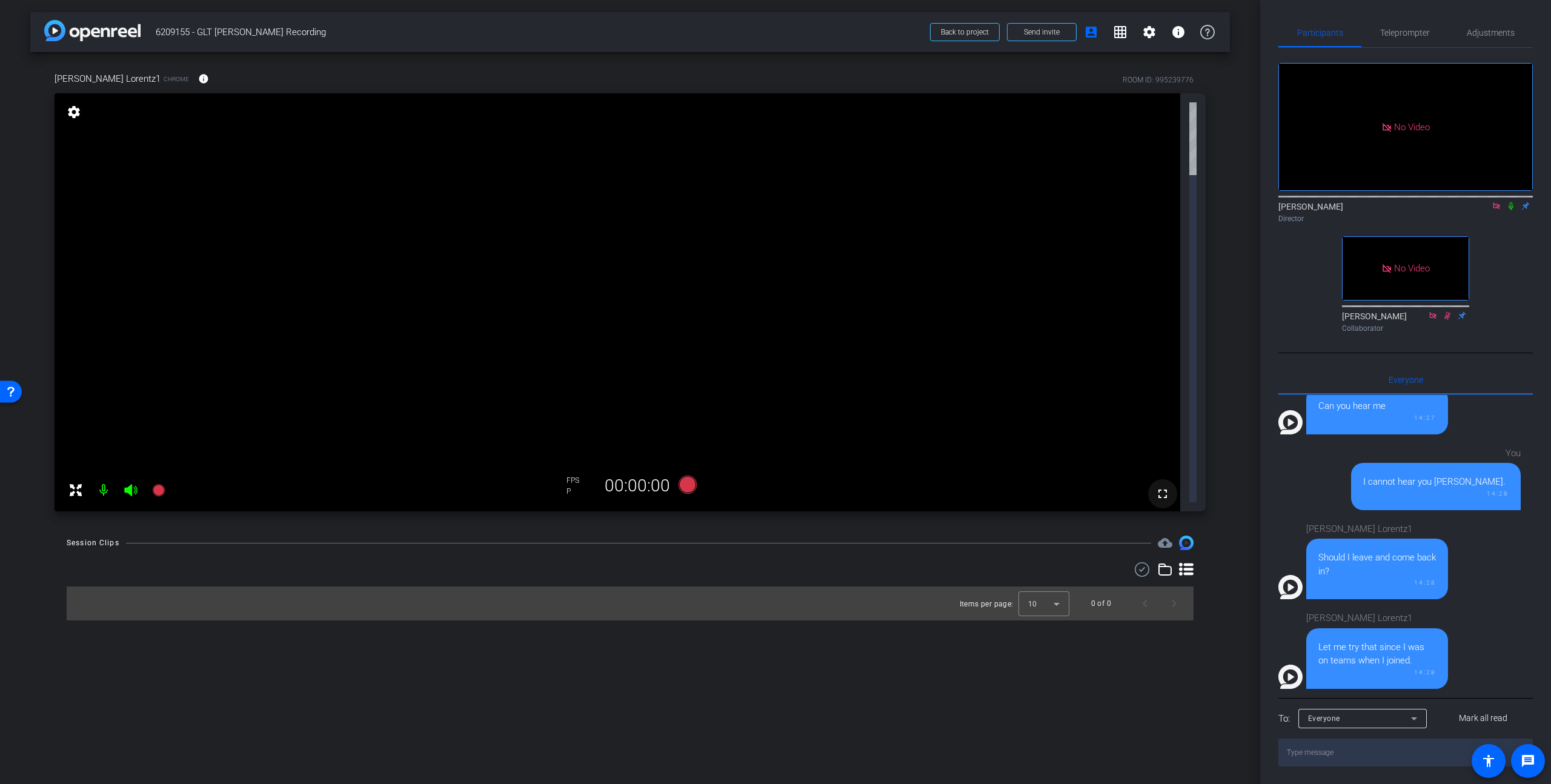
click at [1164, 487] on mat-icon "fullscreen" at bounding box center [1162, 493] width 14 height 14
click at [1214, 34] on span "Adjustments" at bounding box center [1491, 32] width 48 height 8
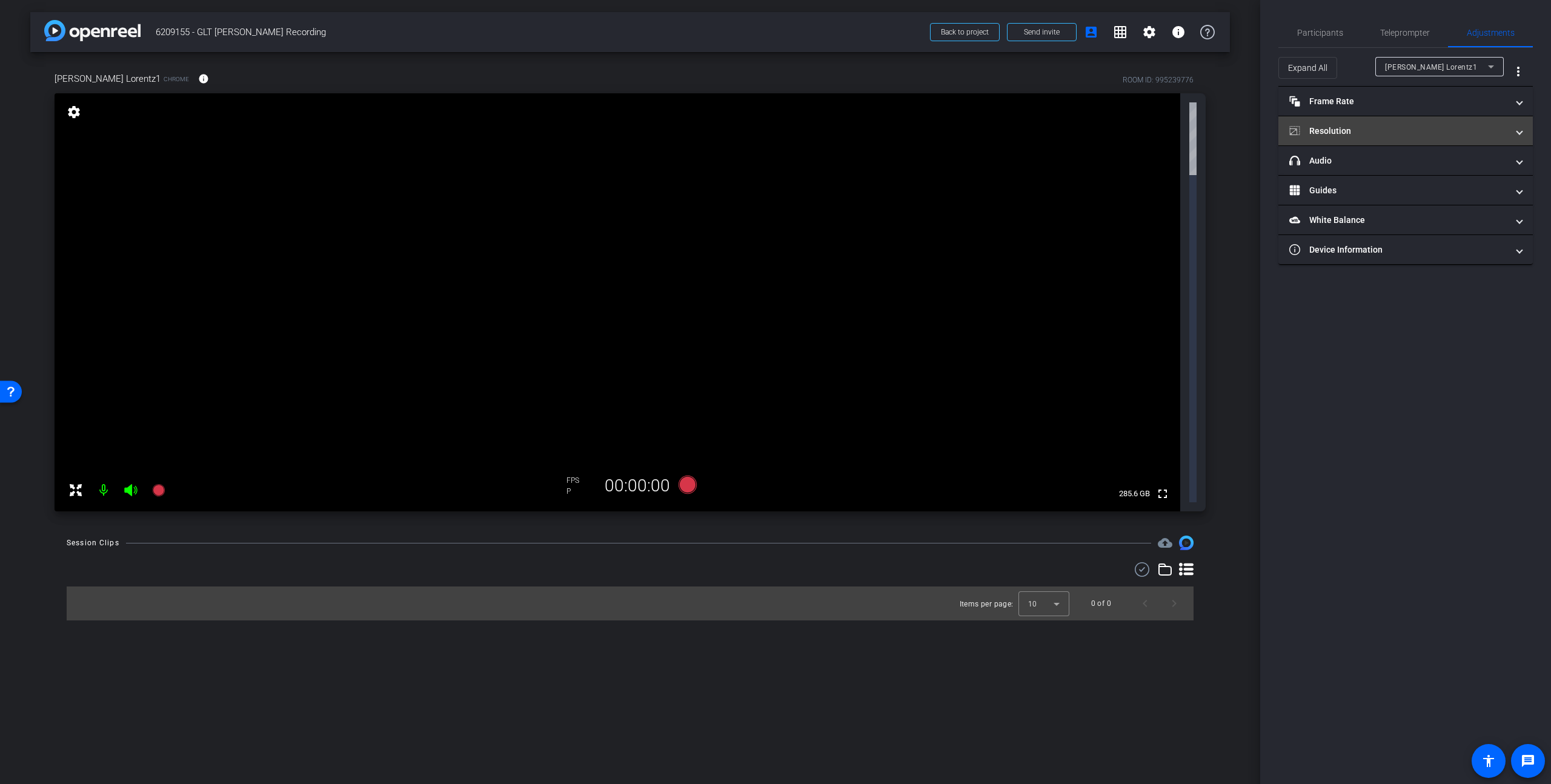
click at [1214, 133] on mat-panel-title "Resolution" at bounding box center [1398, 131] width 218 height 13
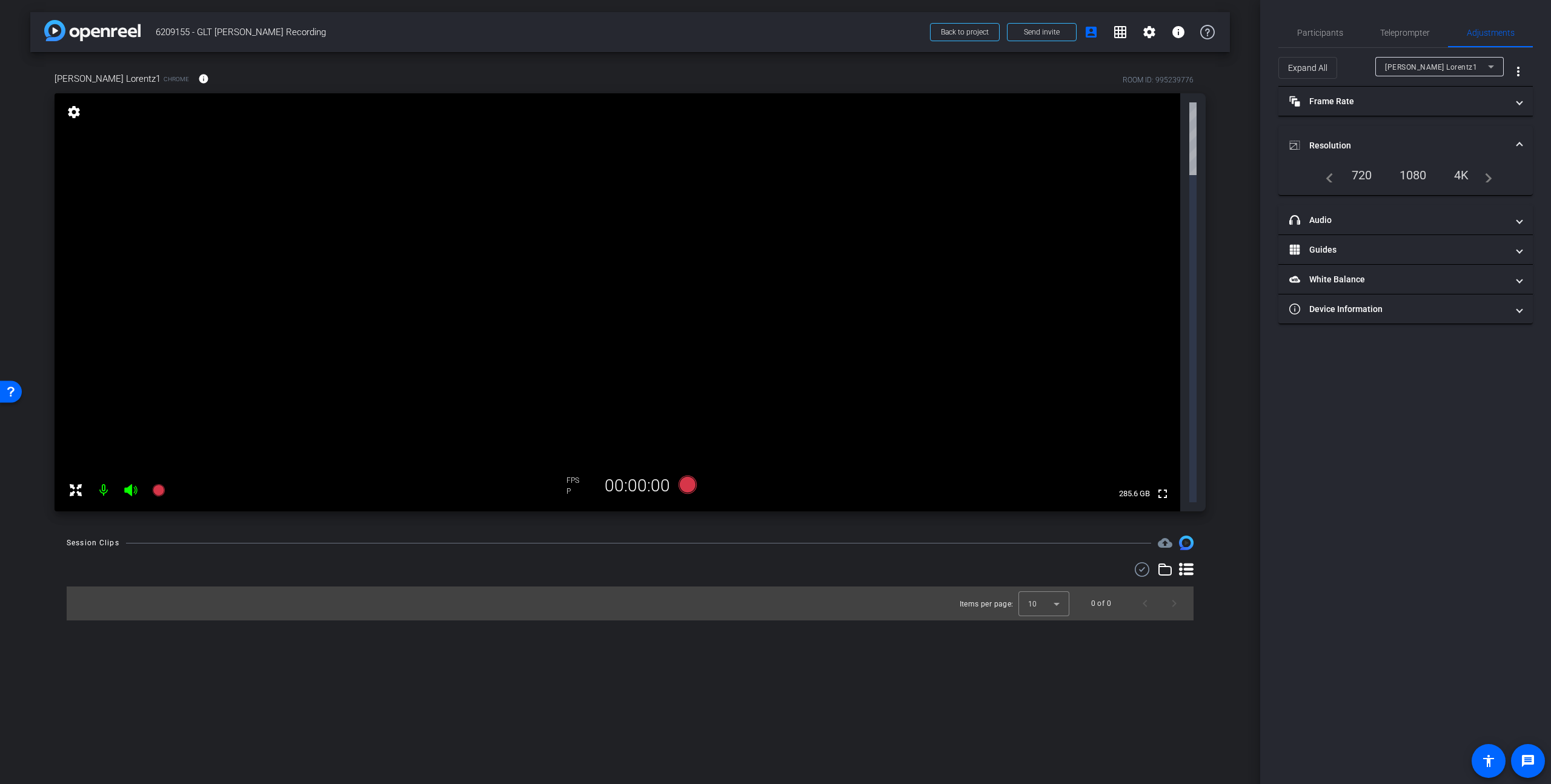
click at [1214, 171] on div "1080" at bounding box center [1414, 175] width 46 height 21
click at [767, 528] on div "arrow_back 6209155 - GLT Paul Lorentz Recording Back to project Send invite acc…" at bounding box center [630, 392] width 1260 height 784
click at [459, 480] on div "arrow_back 6209155 - GLT Paul Lorentz Recording Back to project Send invite acc…" at bounding box center [630, 392] width 1260 height 784
click at [1214, 27] on span "Participants" at bounding box center [1320, 33] width 46 height 29
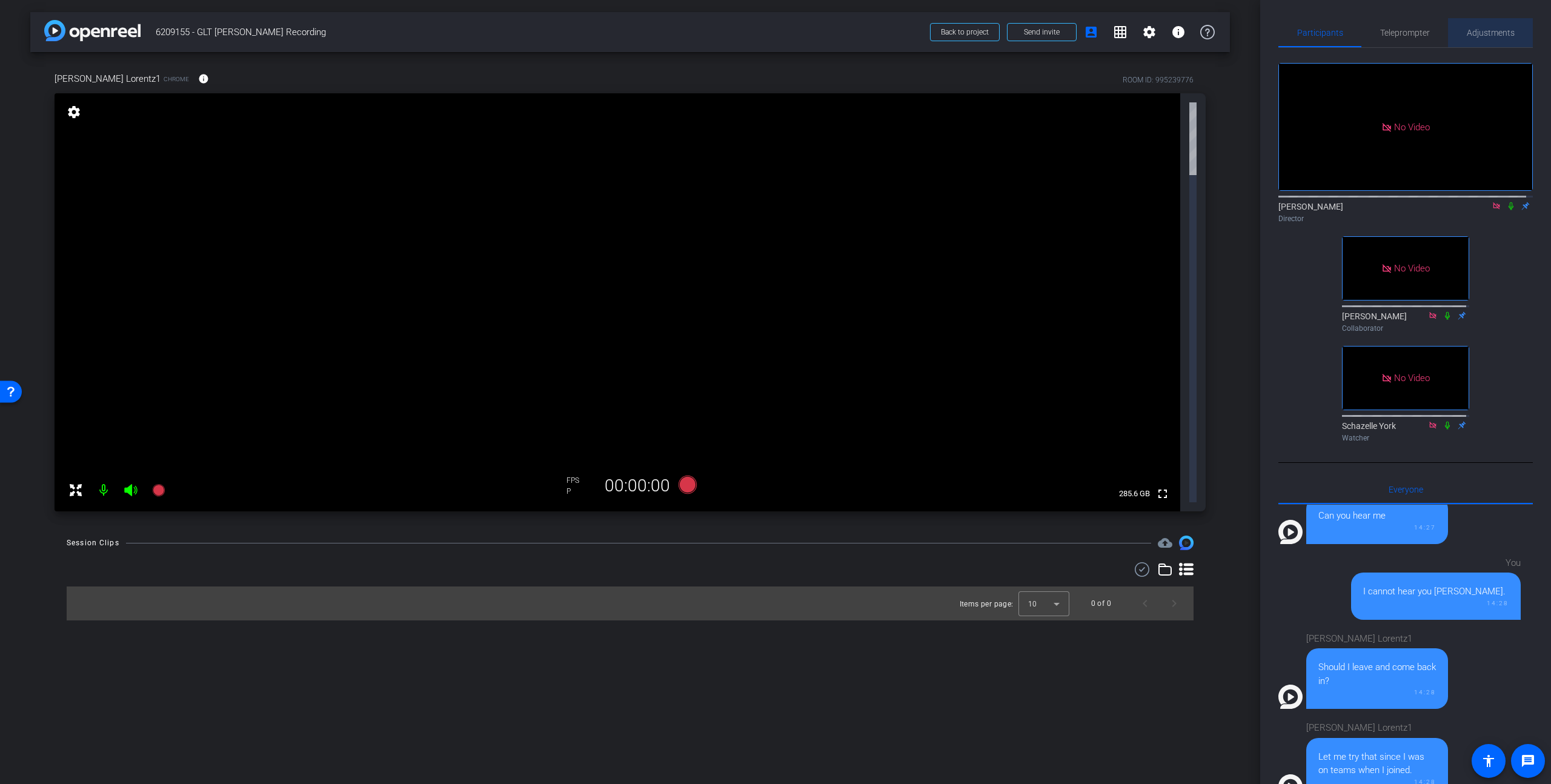
click at [1214, 34] on span "Adjustments" at bounding box center [1491, 32] width 48 height 8
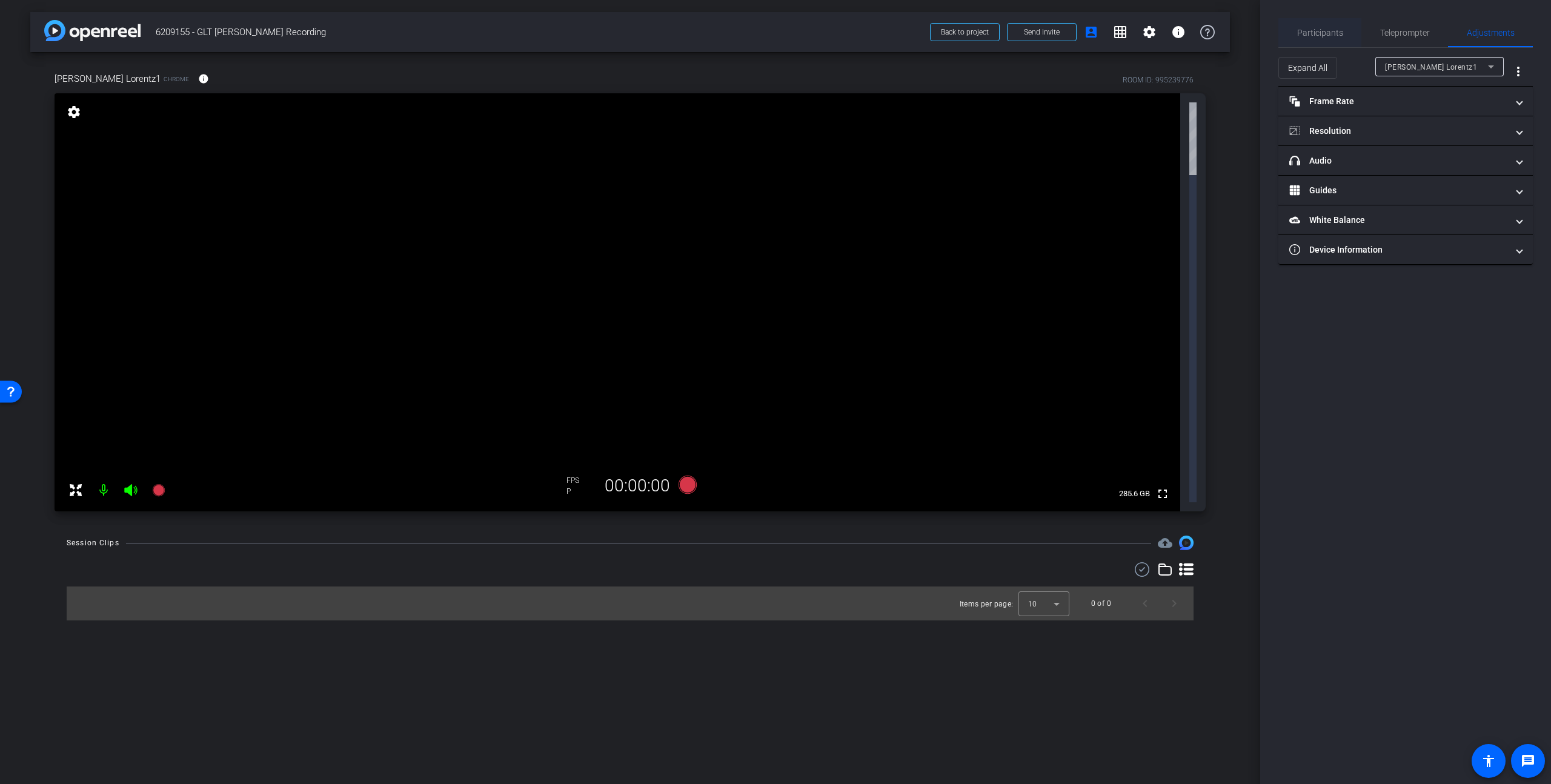
click at [1214, 32] on span "Participants" at bounding box center [1320, 32] width 46 height 8
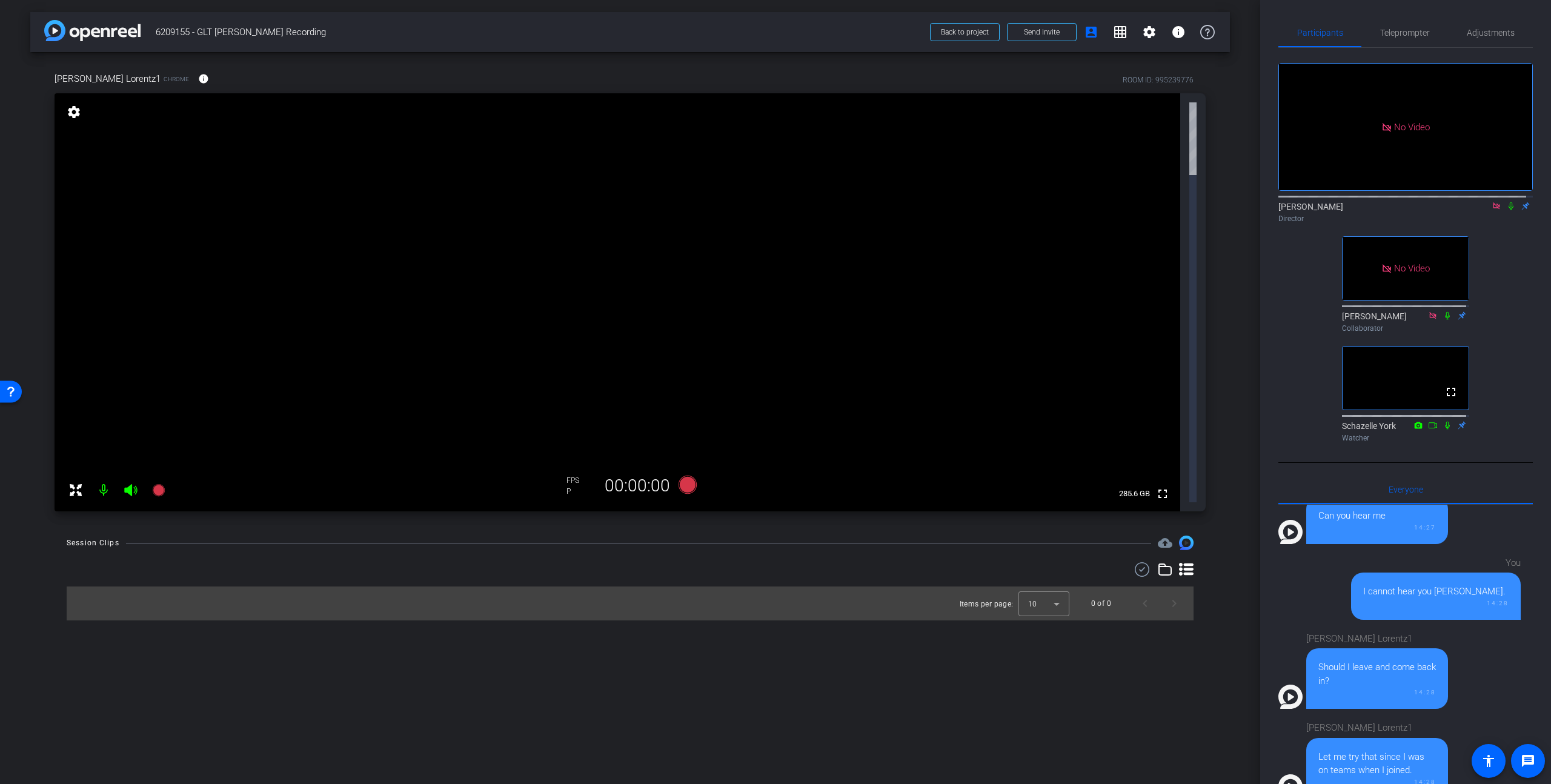
click at [1214, 201] on icon at bounding box center [1496, 205] width 10 height 8
click at [951, 444] on div "arrow_back 6209155 - GLT Paul Lorentz Recording Back to project Send invite acc…" at bounding box center [630, 392] width 1260 height 784
click at [325, 393] on div "arrow_back 6209155 - GLT Paul Lorentz Recording Back to project Send invite acc…" at bounding box center [630, 392] width 1260 height 784
click at [317, 443] on div "arrow_back 6209155 - GLT Paul Lorentz Recording Back to project Send invite acc…" at bounding box center [630, 392] width 1260 height 784
click at [320, 440] on div "arrow_back 6209155 - GLT Paul Lorentz Recording Back to project Send invite acc…" at bounding box center [630, 392] width 1260 height 784
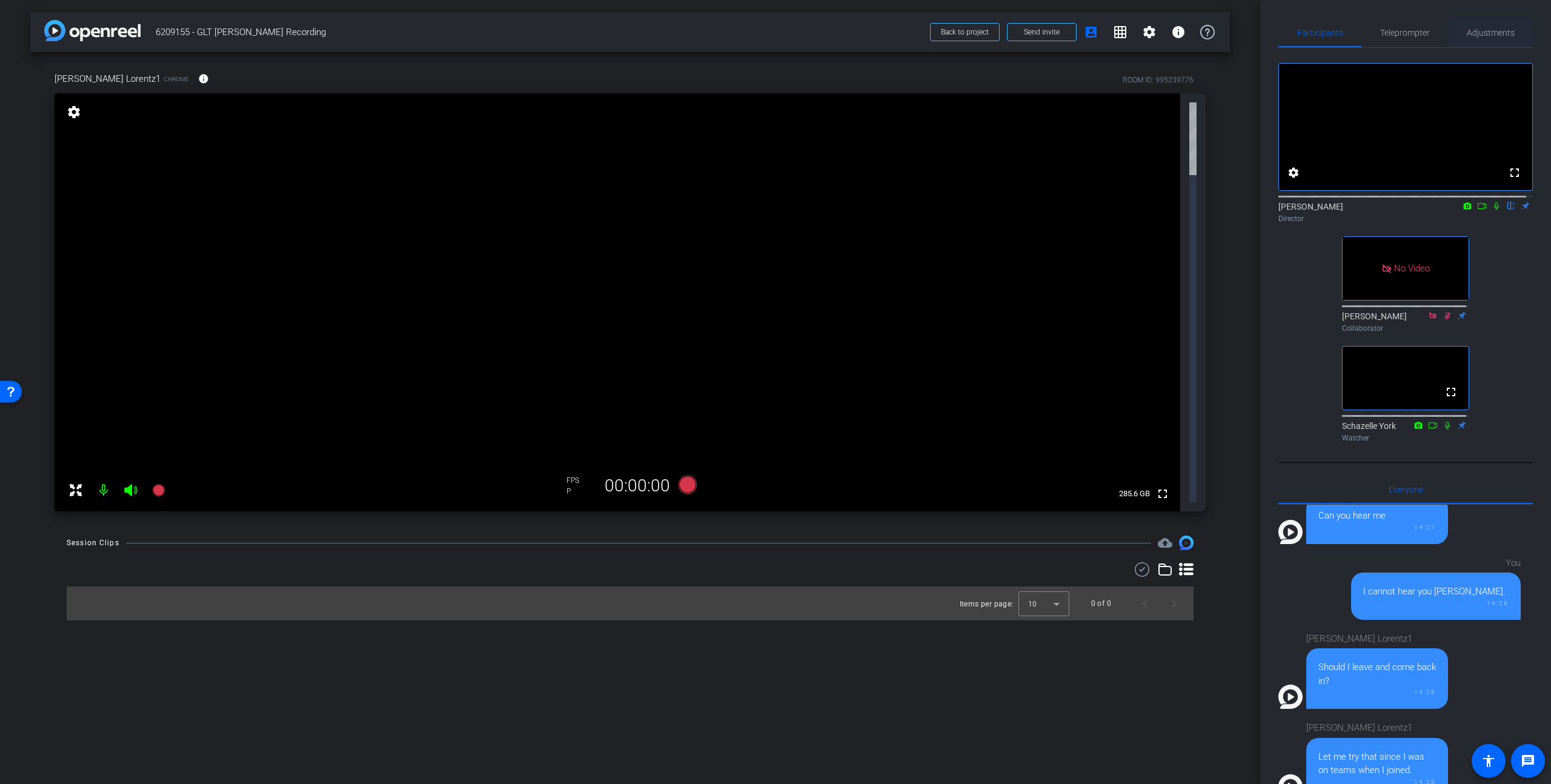
click at [1214, 30] on span "Adjustments" at bounding box center [1491, 32] width 48 height 8
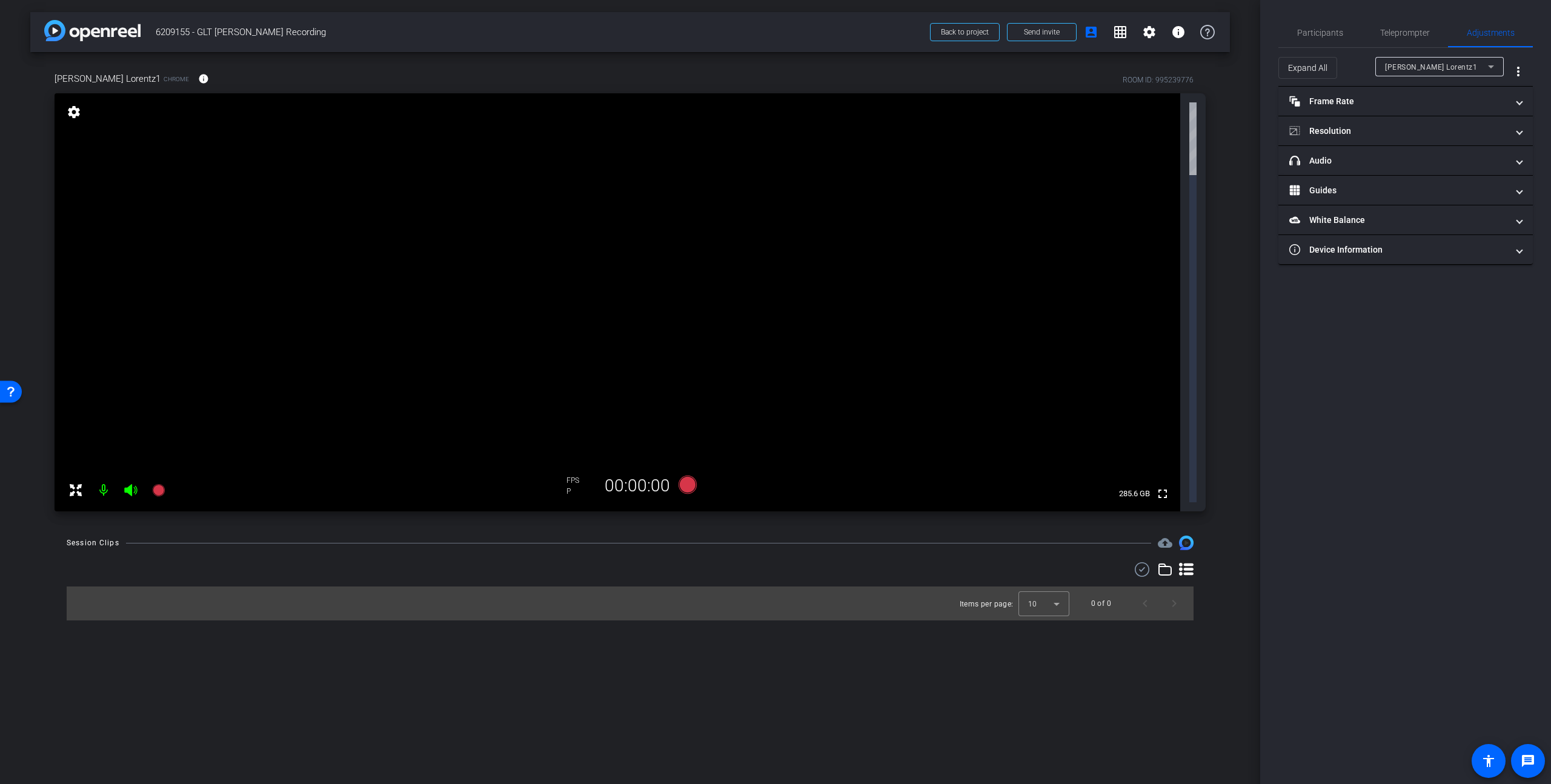
click at [377, 400] on div "arrow_back 6209155 - GLT Paul Lorentz Recording Back to project Send invite acc…" at bounding box center [630, 392] width 1260 height 784
click at [1214, 119] on mat-expansion-panel-header "Resolution" at bounding box center [1406, 130] width 255 height 29
click at [1214, 177] on div "1080" at bounding box center [1414, 175] width 46 height 21
click at [1214, 66] on mat-icon "more_vert" at bounding box center [1518, 71] width 14 height 14
click at [1214, 66] on div at bounding box center [775, 392] width 1551 height 784
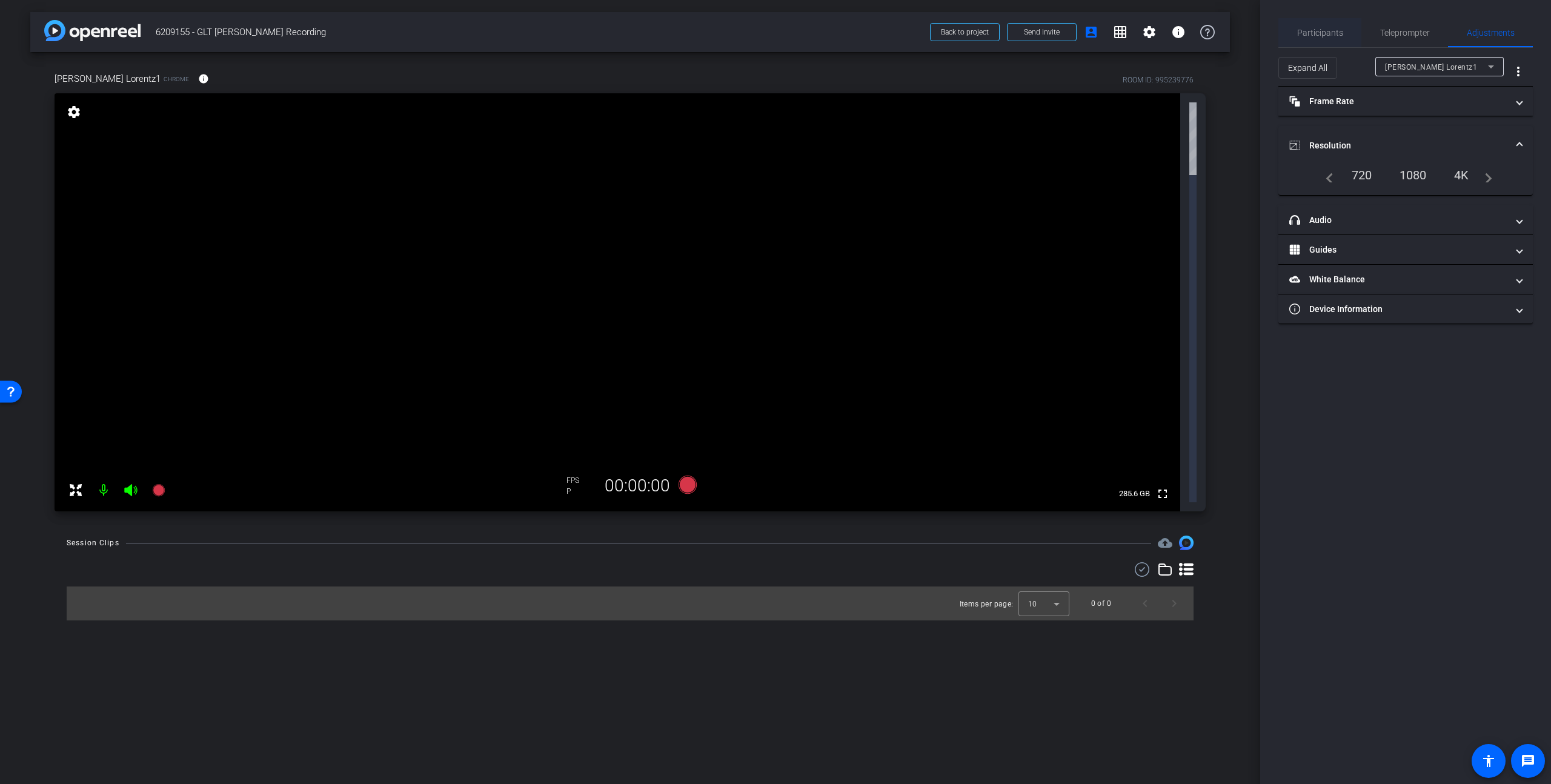
click at [1214, 34] on span "Participants" at bounding box center [1320, 32] width 46 height 8
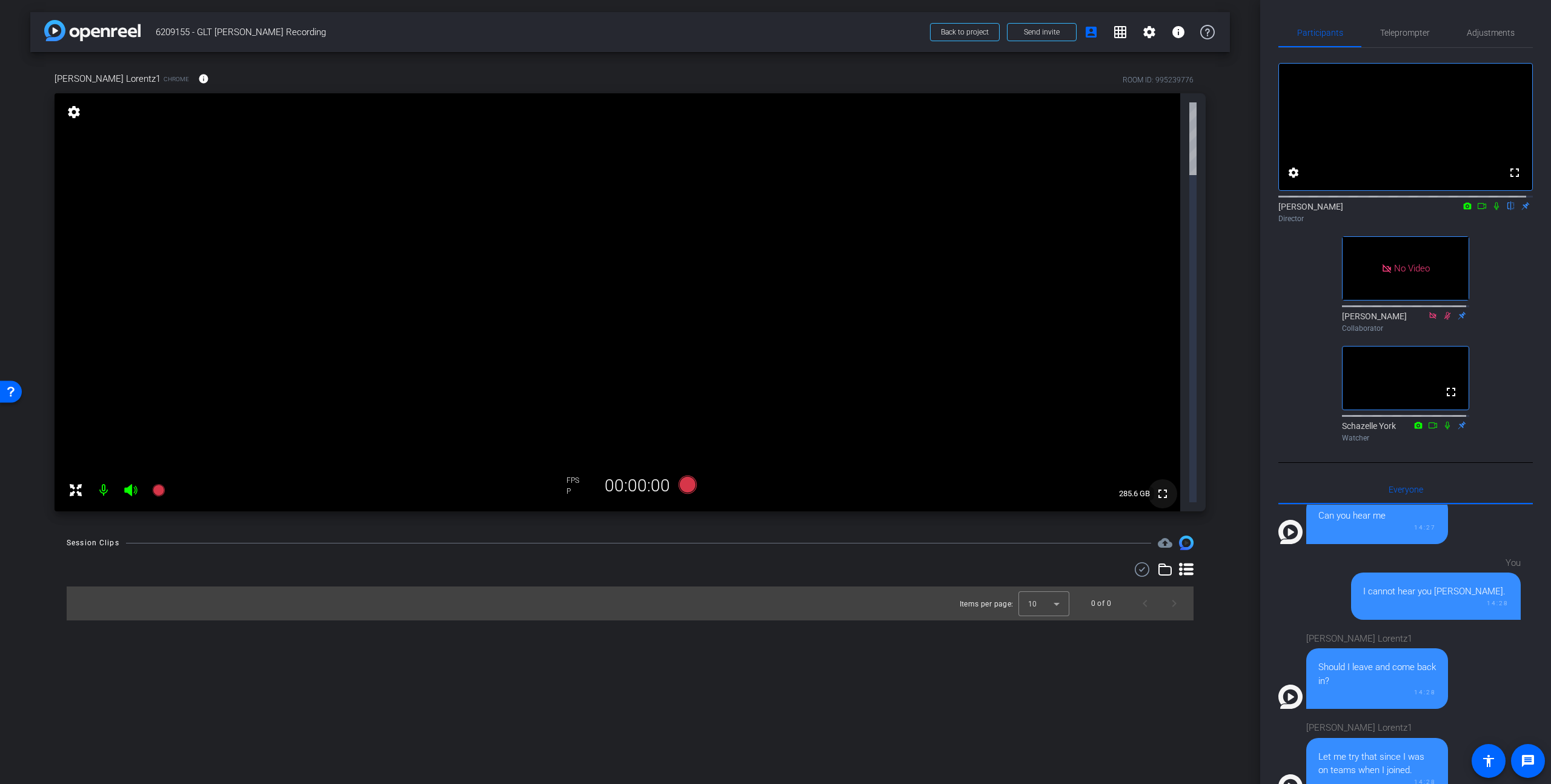
click at [1161, 487] on mat-icon "fullscreen" at bounding box center [1162, 493] width 14 height 14
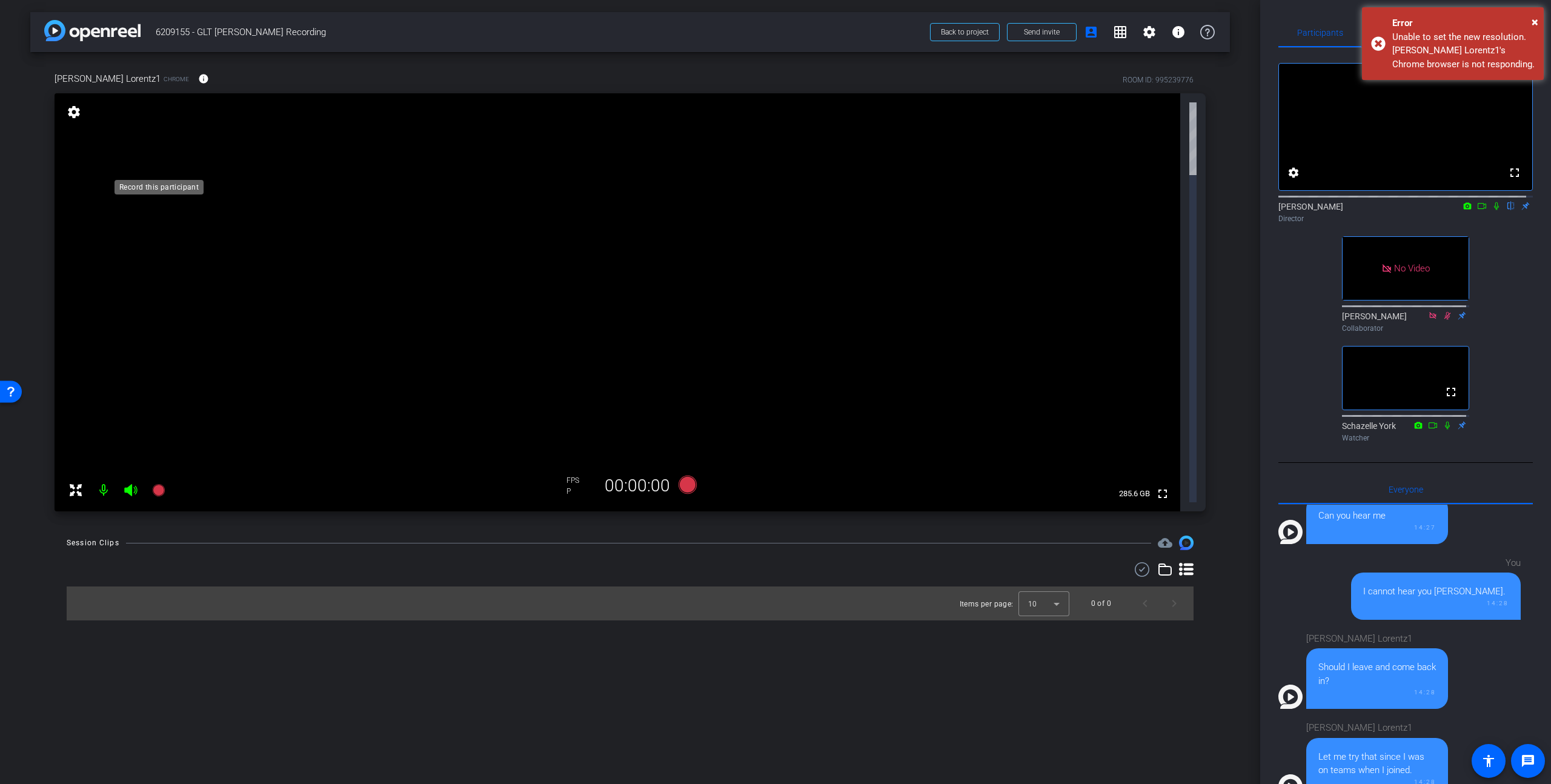
click at [160, 484] on icon at bounding box center [158, 490] width 12 height 12
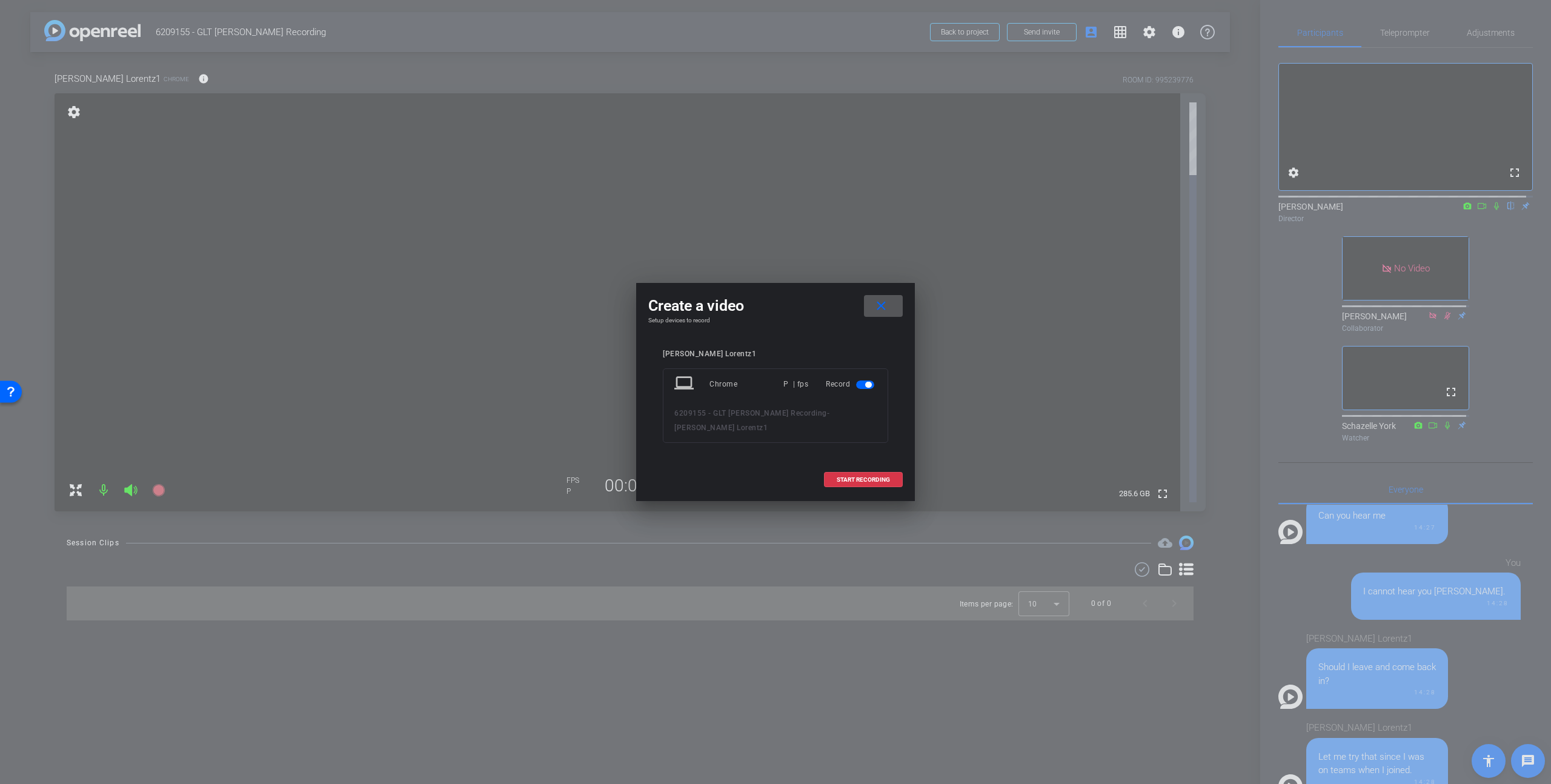
click at [720, 393] on div "Chrome" at bounding box center [746, 384] width 74 height 22
click at [717, 384] on div "Chrome" at bounding box center [746, 384] width 74 height 22
click at [878, 305] on mat-icon "close" at bounding box center [881, 307] width 15 height 15
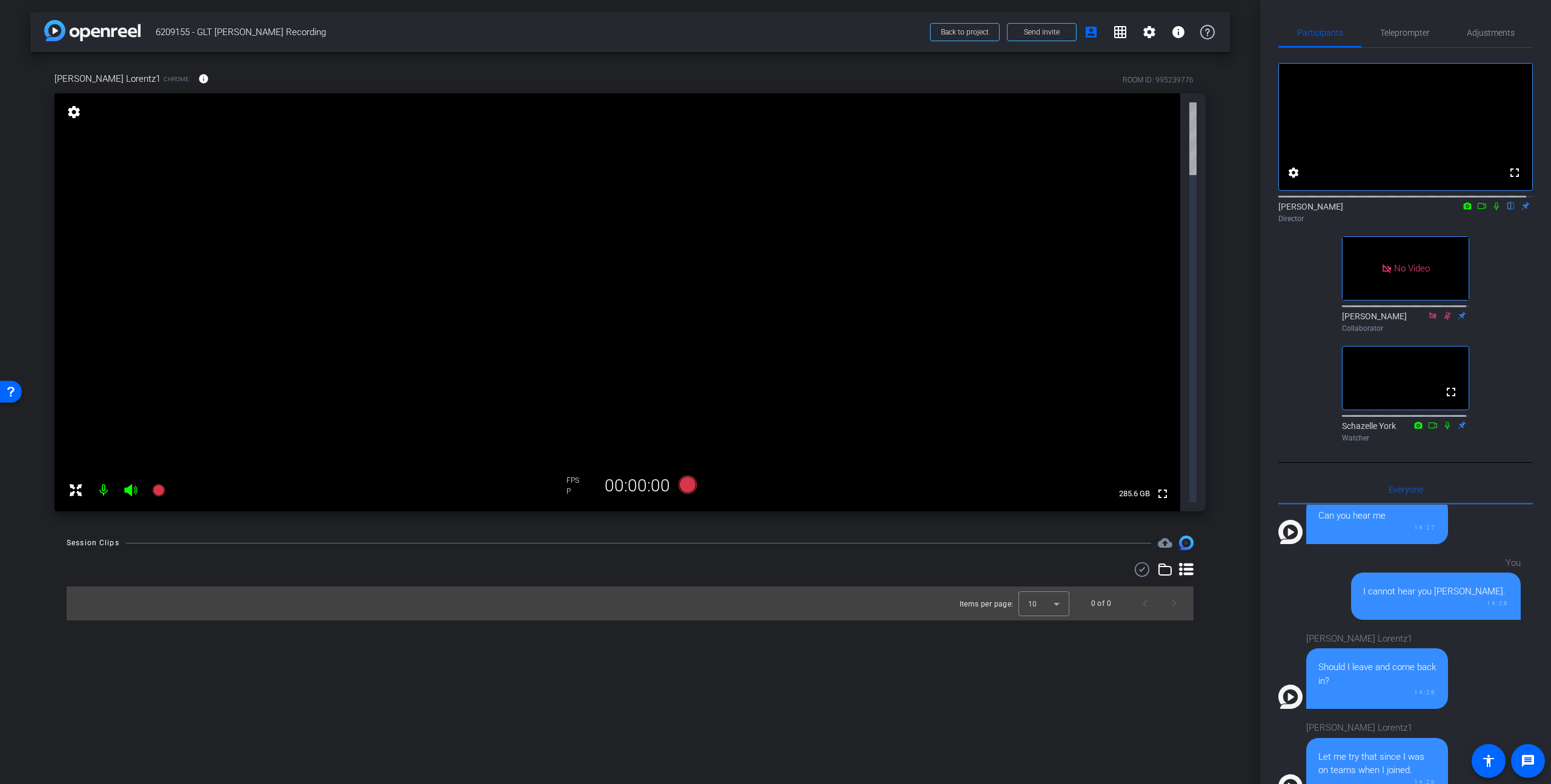
click at [824, 369] on div "arrow_back 6209155 - GLT Paul Lorentz Recording Back to project Send invite acc…" at bounding box center [630, 392] width 1260 height 784
click at [159, 484] on icon at bounding box center [158, 490] width 12 height 12
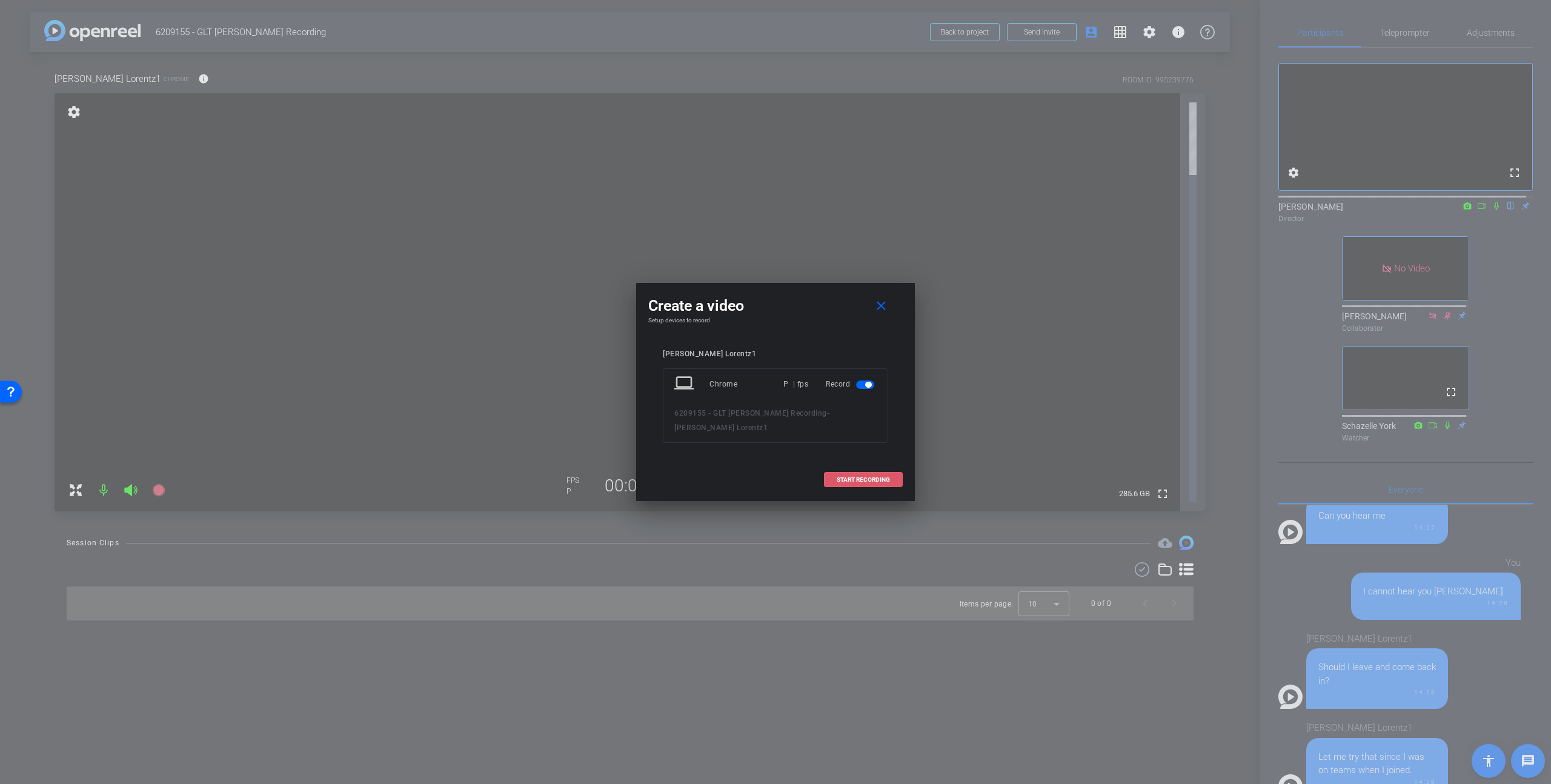
click at [891, 469] on span at bounding box center [864, 480] width 78 height 29
click at [1214, 23] on span "×" at bounding box center [1535, 21] width 7 height 14
click at [881, 304] on mat-icon "close" at bounding box center [881, 307] width 15 height 15
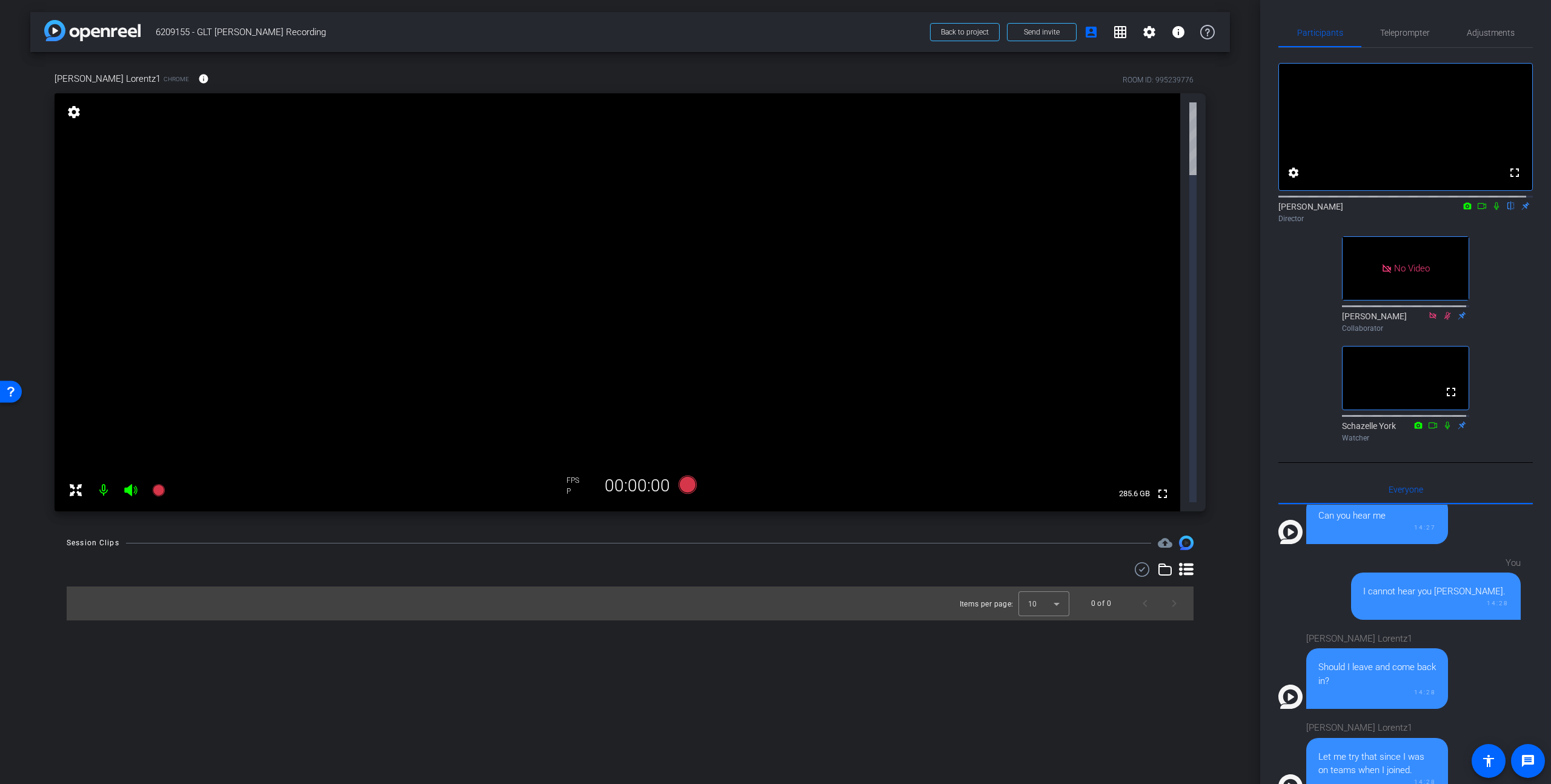
click at [722, 426] on div "arrow_back 6209155 - GLT Paul Lorentz Recording Back to project Send invite acc…" at bounding box center [630, 392] width 1260 height 784
click at [66, 114] on mat-icon "settings" at bounding box center [74, 111] width 17 height 14
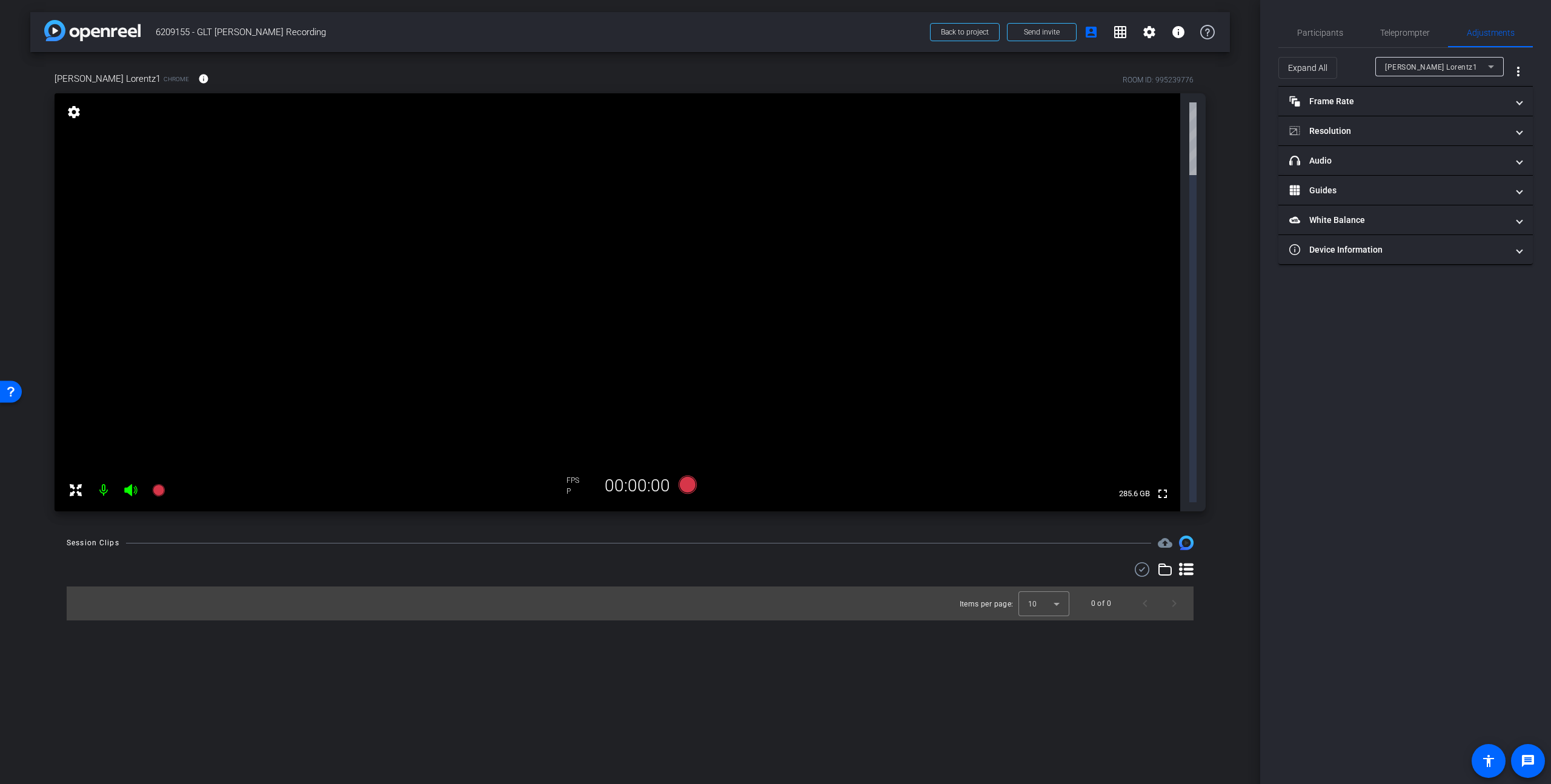
click at [66, 114] on mat-icon "settings" at bounding box center [74, 111] width 17 height 14
click at [1214, 101] on mat-panel-title "Frame Rate Frame Rate" at bounding box center [1398, 101] width 218 height 13
click at [1214, 134] on div "24" at bounding box center [1410, 135] width 32 height 21
click at [1214, 66] on span "[PERSON_NAME] Lorentz1" at bounding box center [1430, 67] width 92 height 8
click at [1214, 66] on div at bounding box center [775, 392] width 1551 height 784
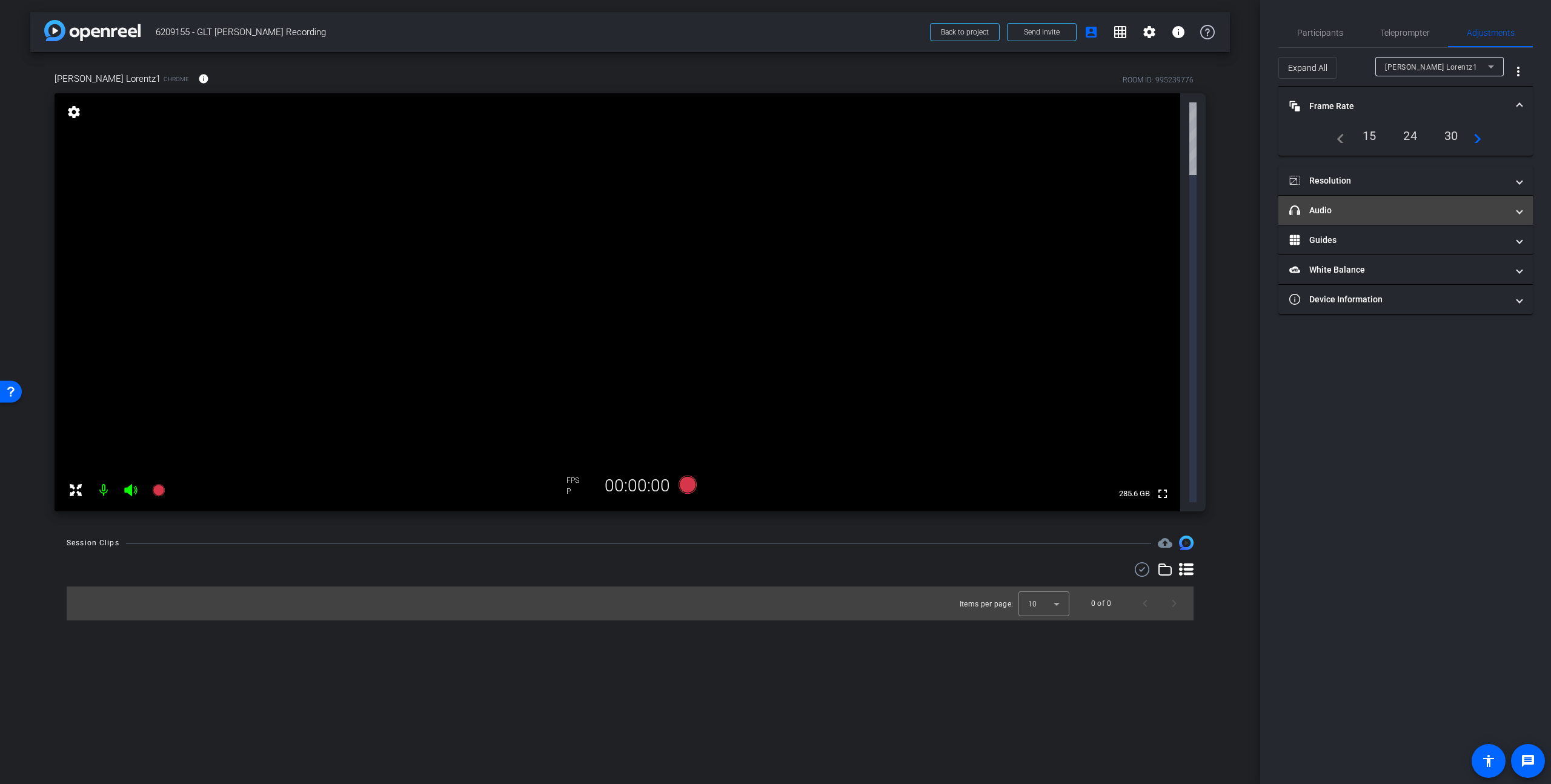
click at [1214, 206] on mat-panel-title "headphone icon Audio" at bounding box center [1398, 210] width 218 height 13
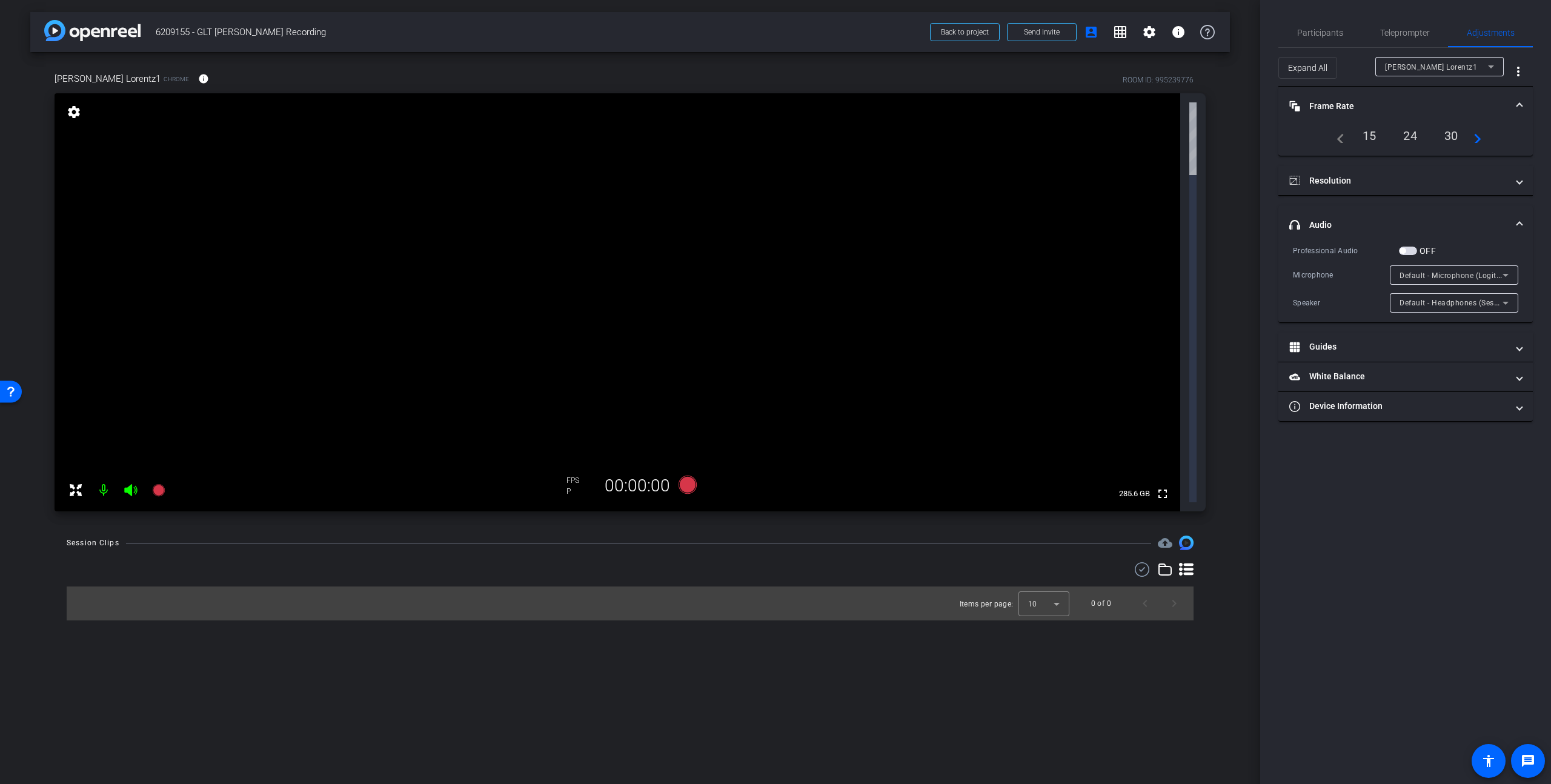
click at [1214, 270] on div "Default - Microphone (Logitech Webcam C930e) (046d:0843)" at bounding box center [1450, 275] width 103 height 15
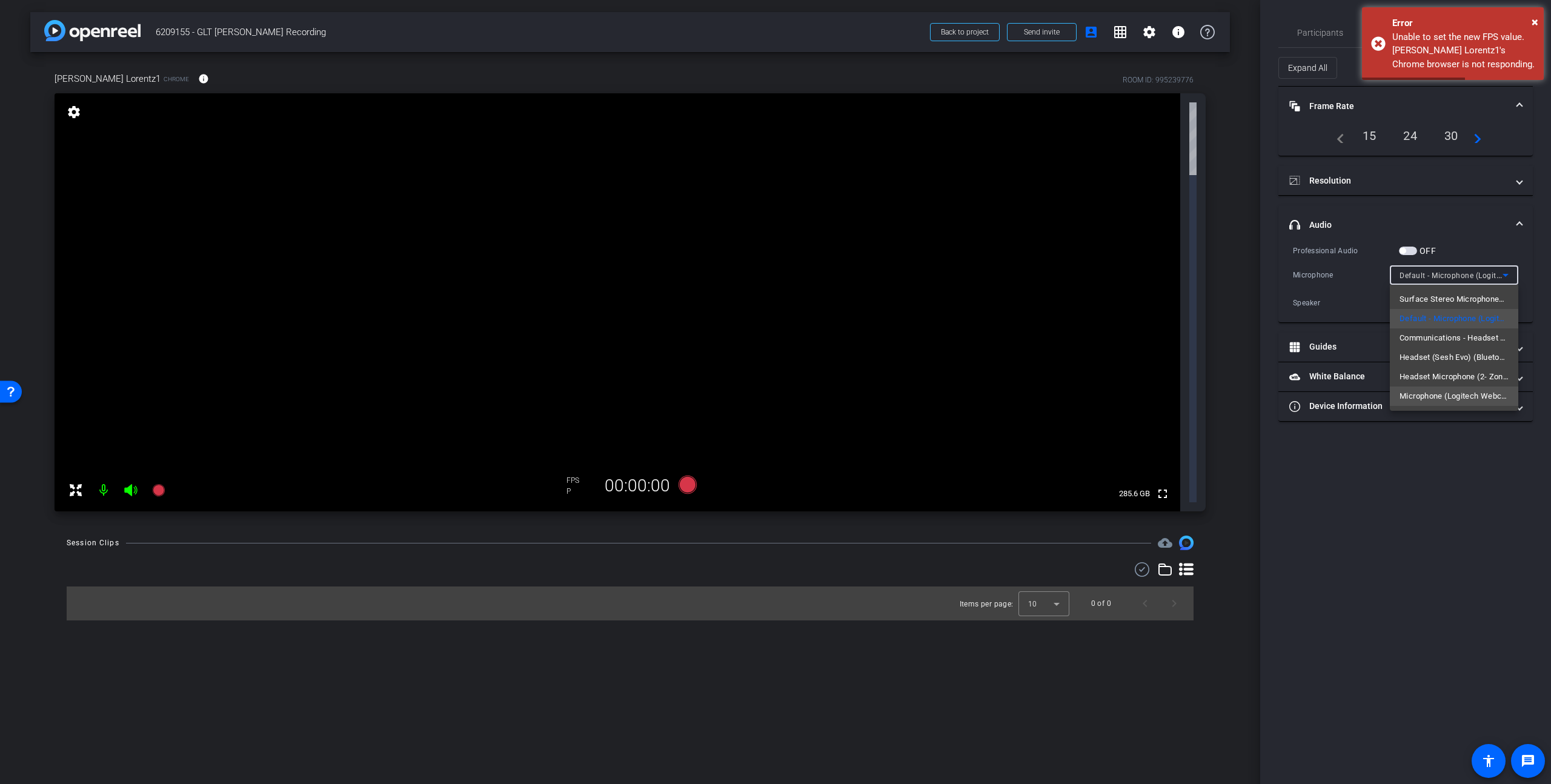
click at [1214, 397] on span "Microphone (Logitech Webcam C930e) (046d:0843)" at bounding box center [1453, 396] width 109 height 14
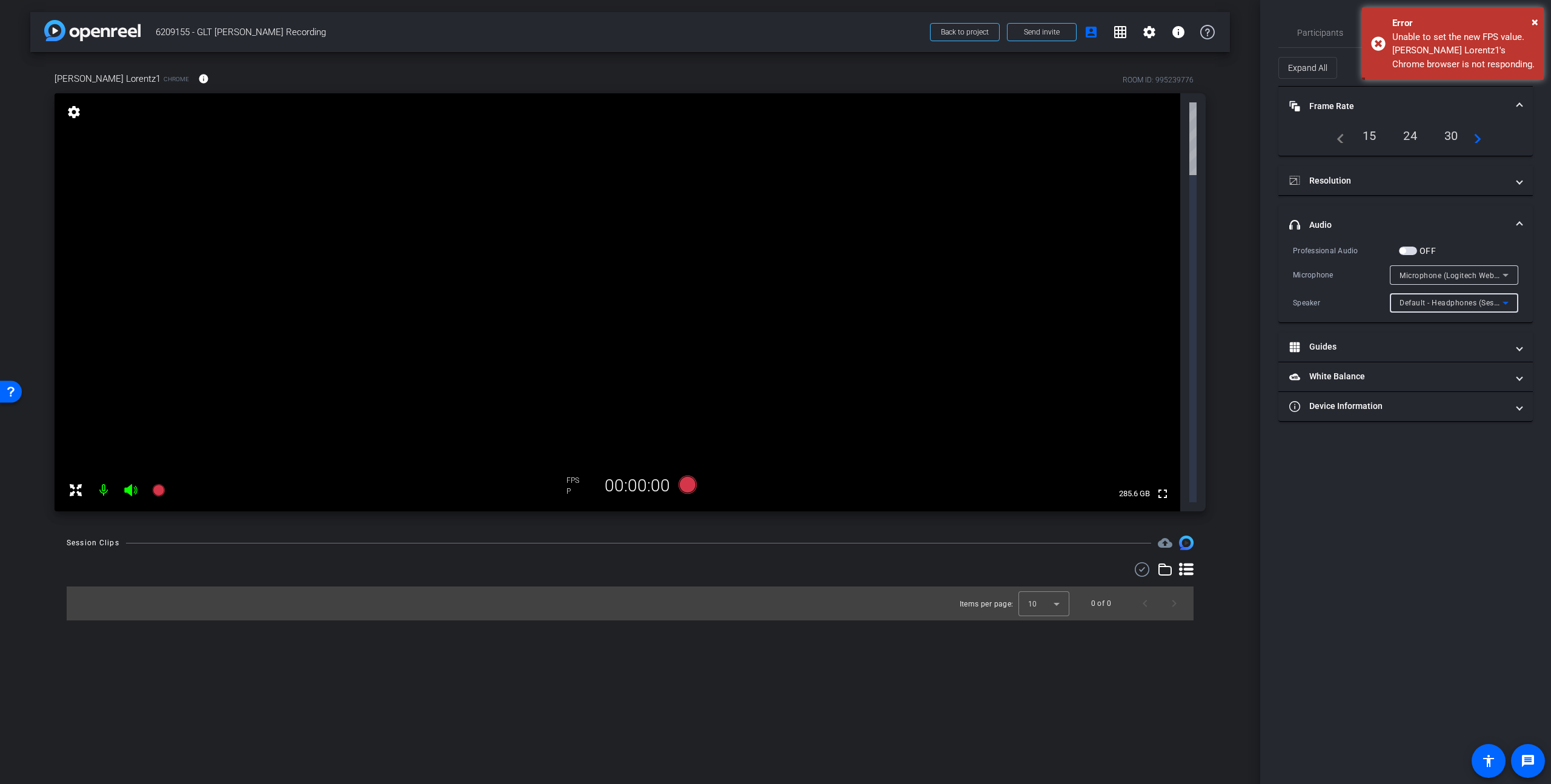
click at [1214, 305] on span "Default - Headphones (Sesh Evo) (Bluetooth)" at bounding box center [1479, 302] width 159 height 10
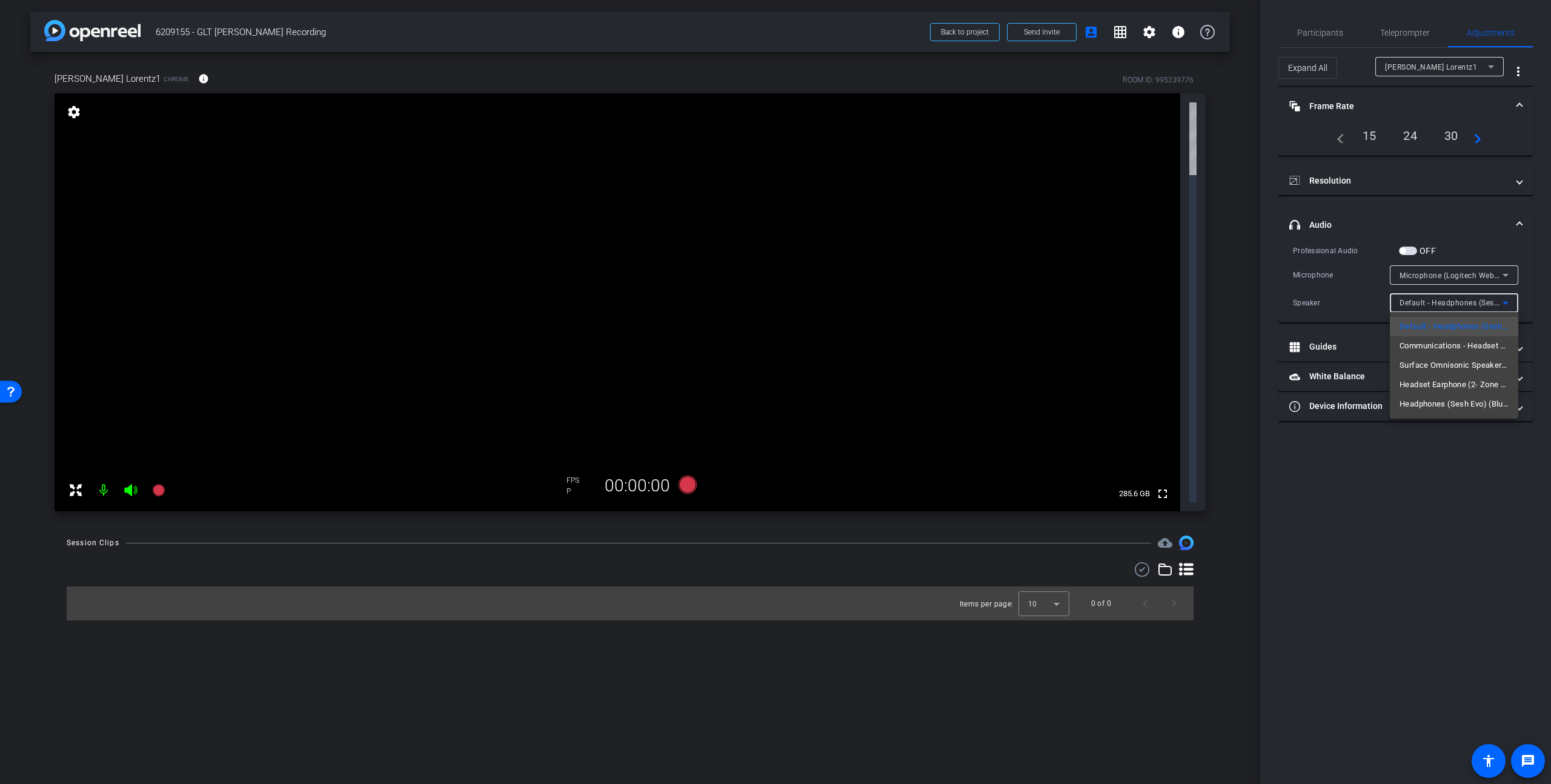
click at [1214, 305] on div at bounding box center [775, 392] width 1551 height 784
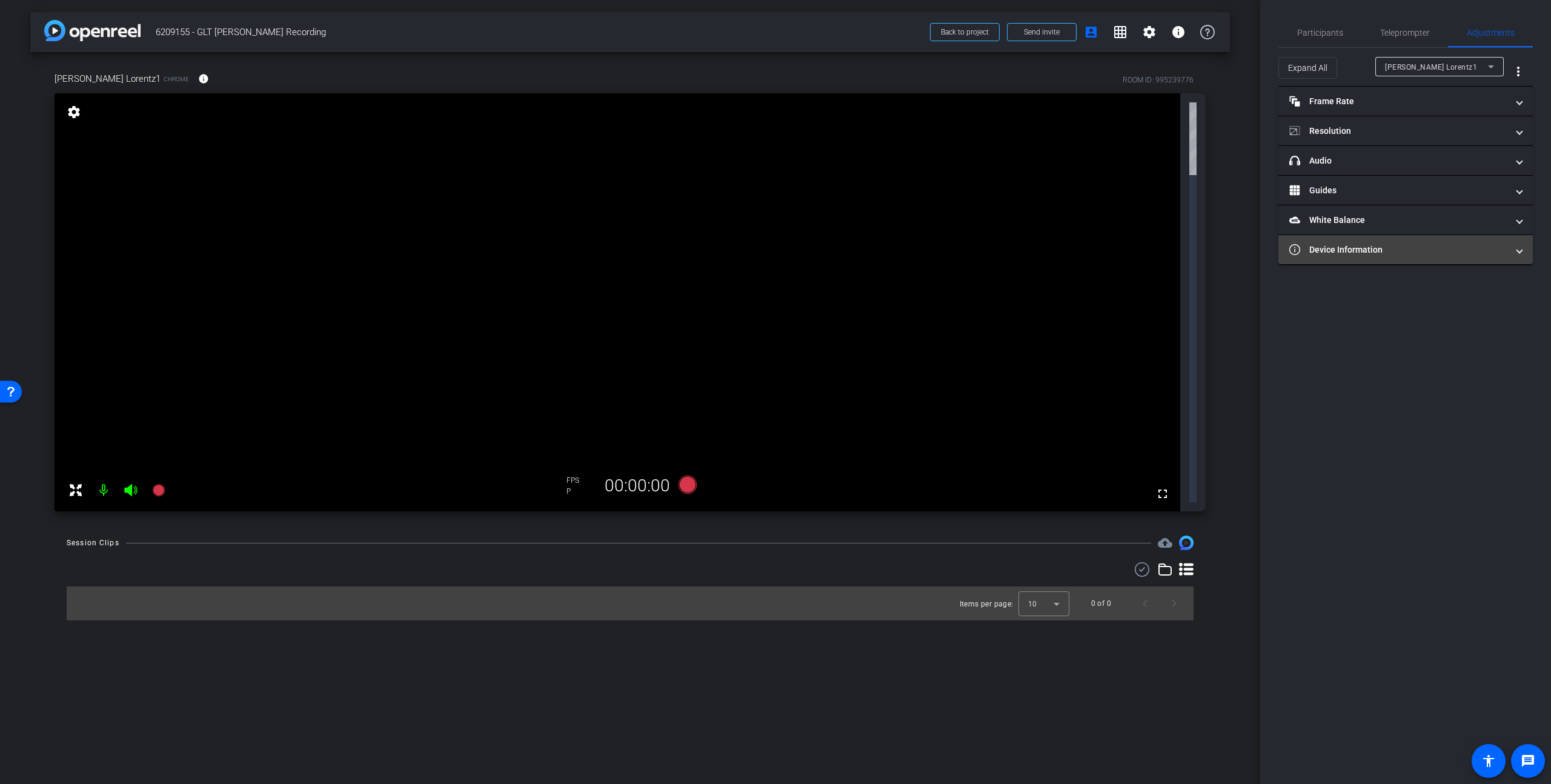
click at [1214, 251] on mat-panel-title "Device Information" at bounding box center [1398, 249] width 218 height 13
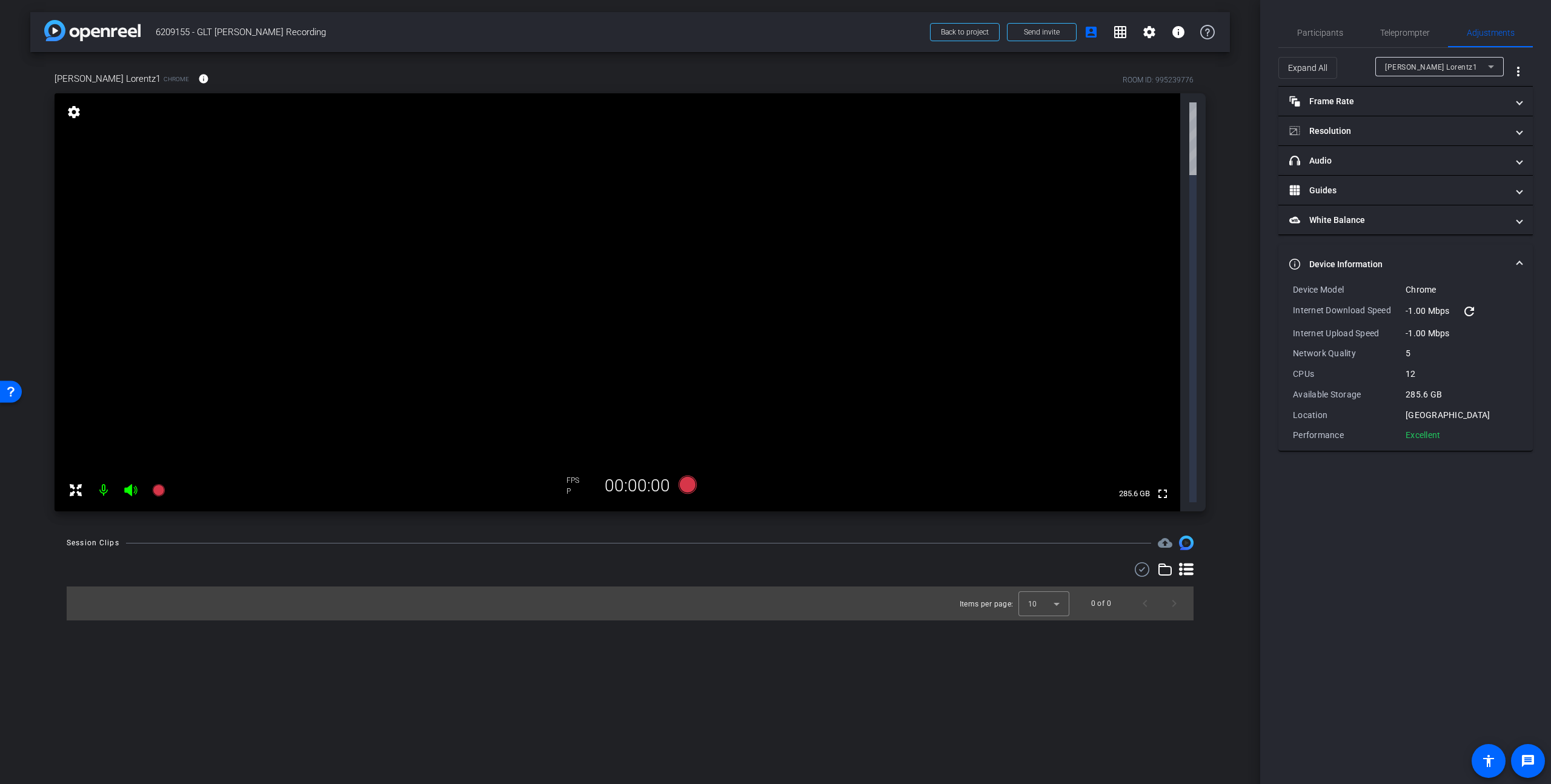
click at [1214, 265] on mat-panel-title "Device Information" at bounding box center [1398, 264] width 218 height 13
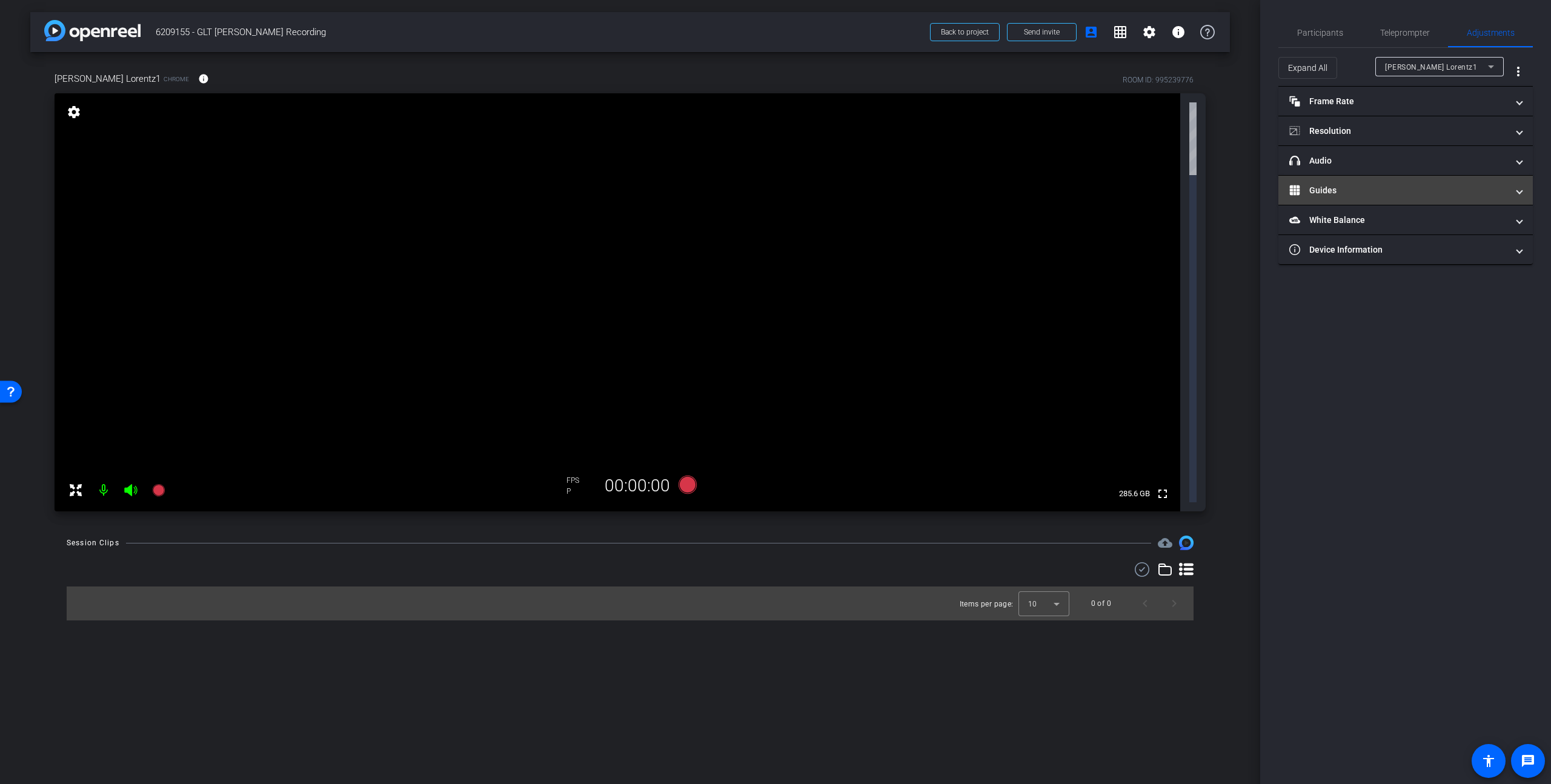
click at [1214, 192] on mat-panel-title "Guides" at bounding box center [1398, 190] width 218 height 13
click at [1214, 192] on mat-expansion-panel-header "Guides" at bounding box center [1406, 204] width 255 height 39
click at [1214, 164] on mat-panel-title "headphone icon Audio" at bounding box center [1398, 161] width 218 height 13
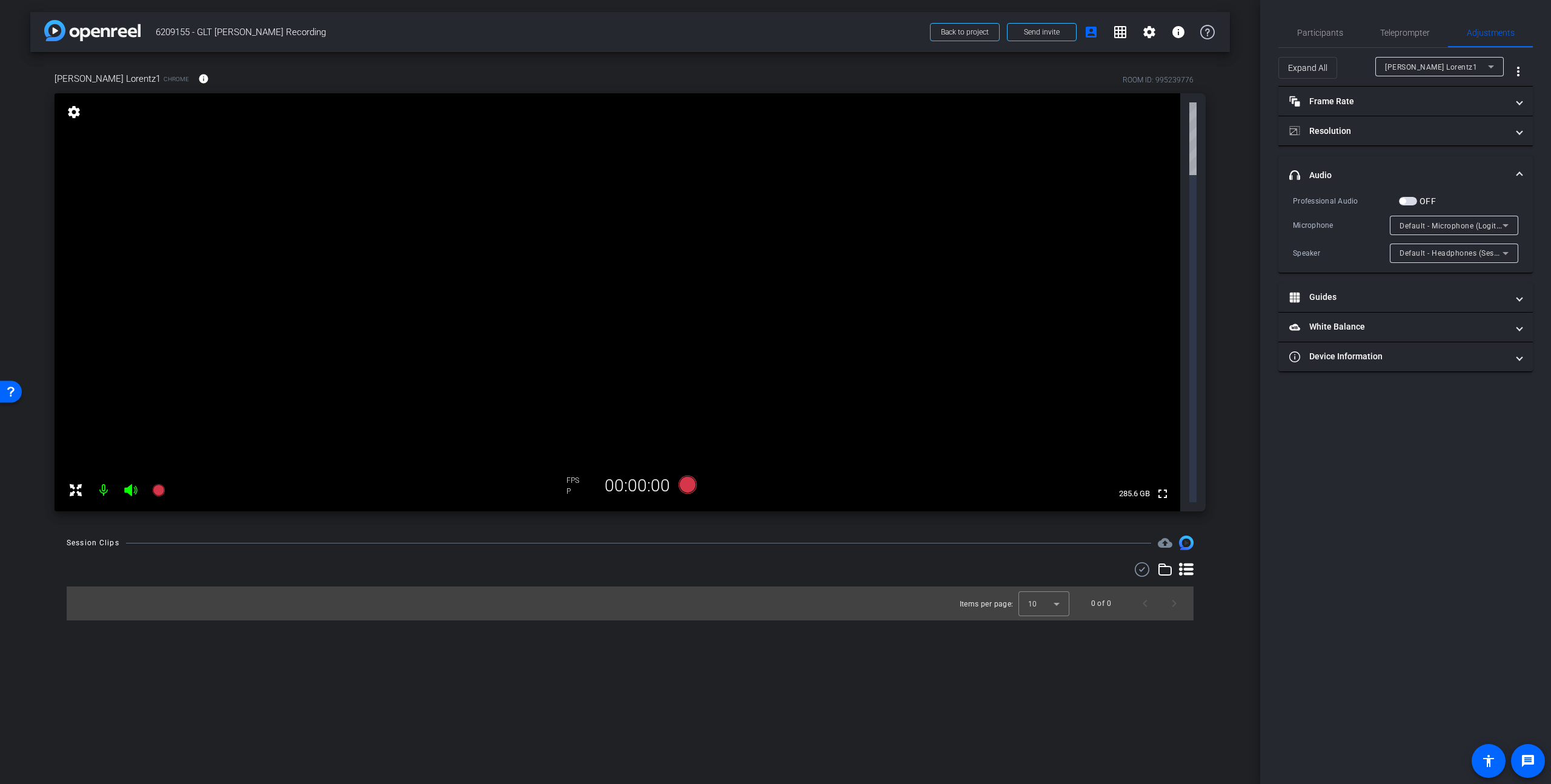
click at [1214, 164] on mat-expansion-panel-header "headphone icon Audio" at bounding box center [1406, 175] width 255 height 39
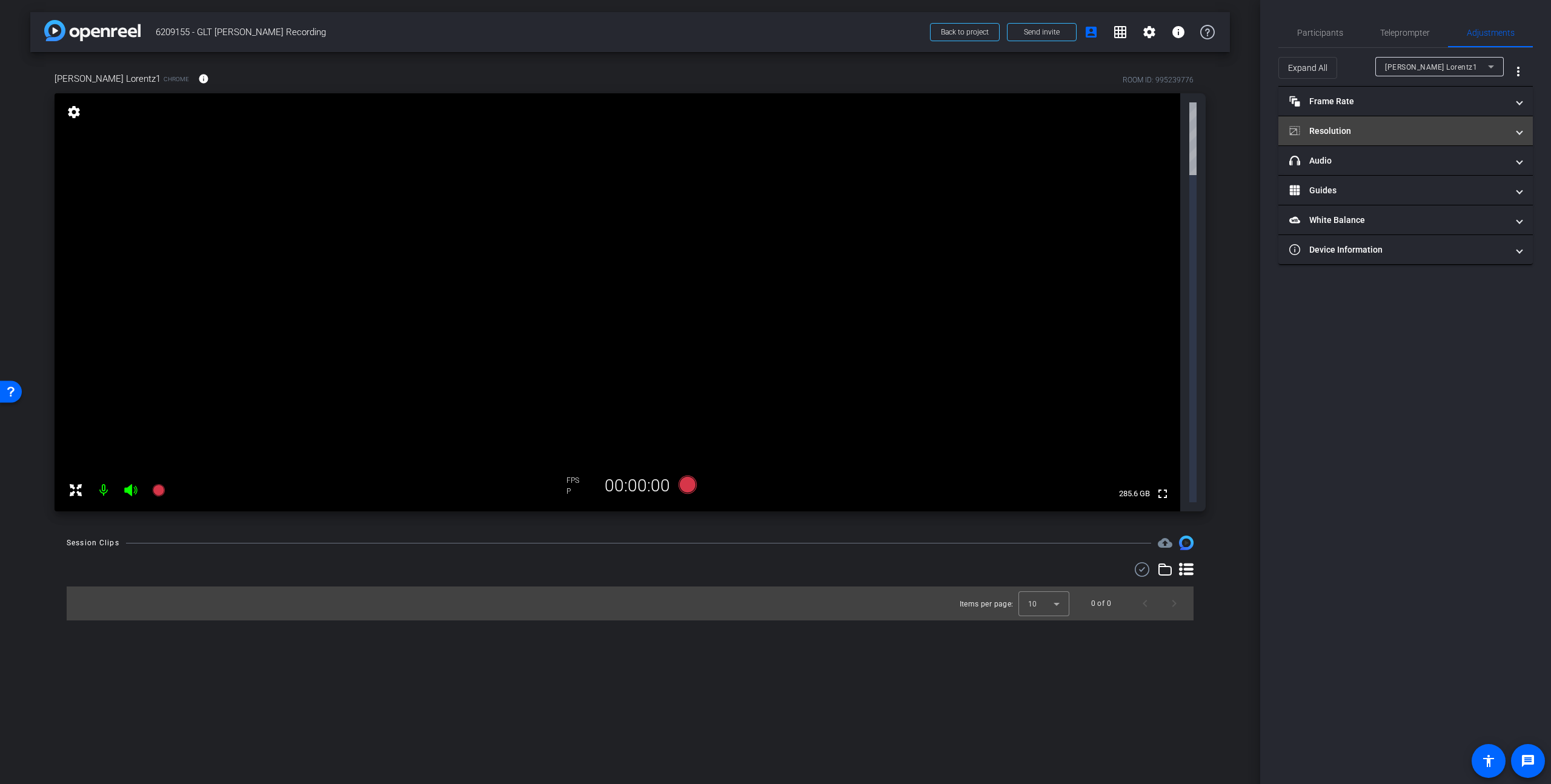
click at [1214, 124] on mat-expansion-panel-header "Resolution" at bounding box center [1406, 130] width 255 height 29
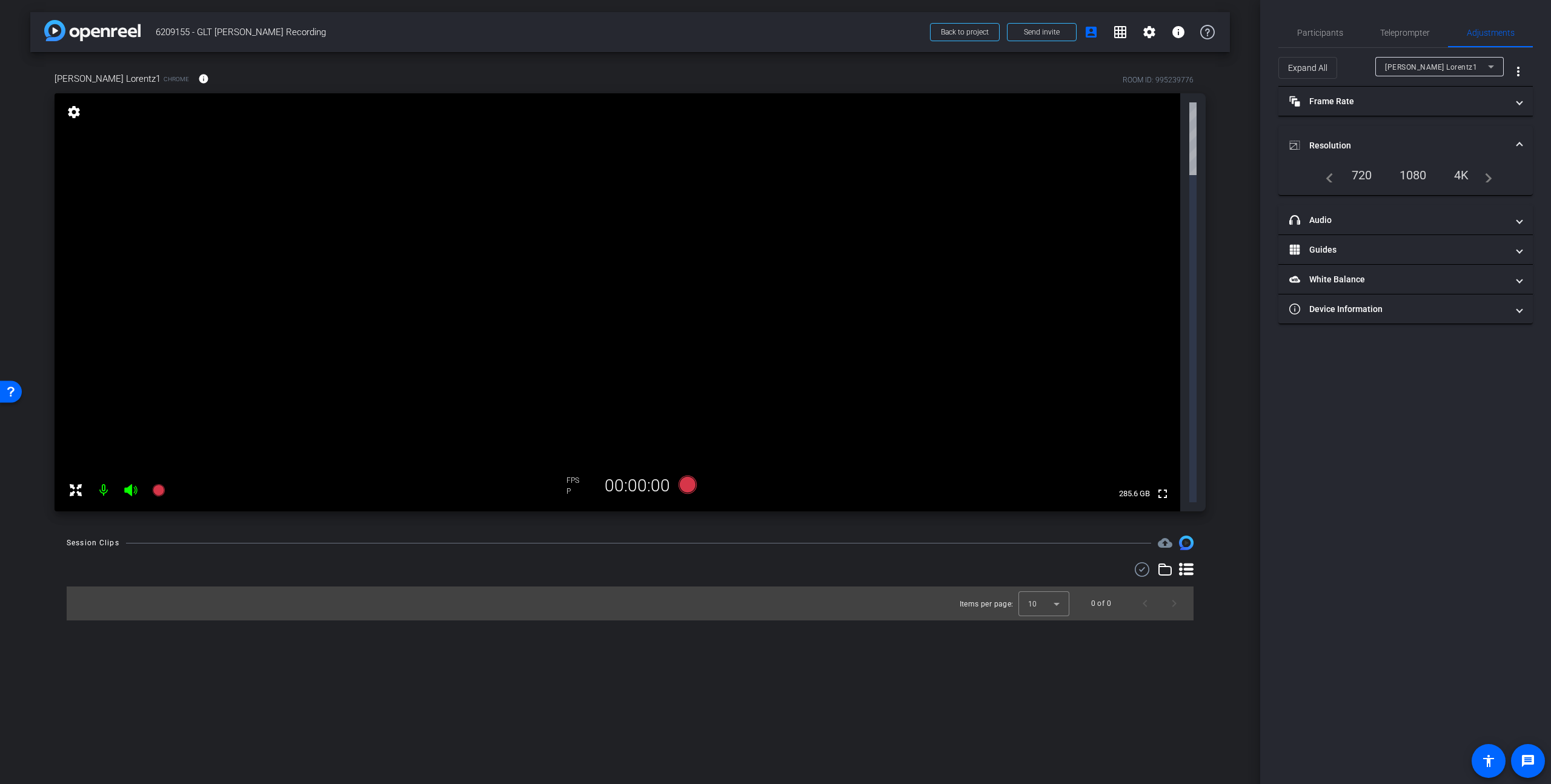
click at [1214, 178] on mat-icon "navigate_next" at bounding box center [1485, 175] width 14 height 14
click at [1214, 175] on mat-icon "navigate_before" at bounding box center [1326, 175] width 14 height 14
click at [1214, 178] on div "1080" at bounding box center [1414, 175] width 46 height 21
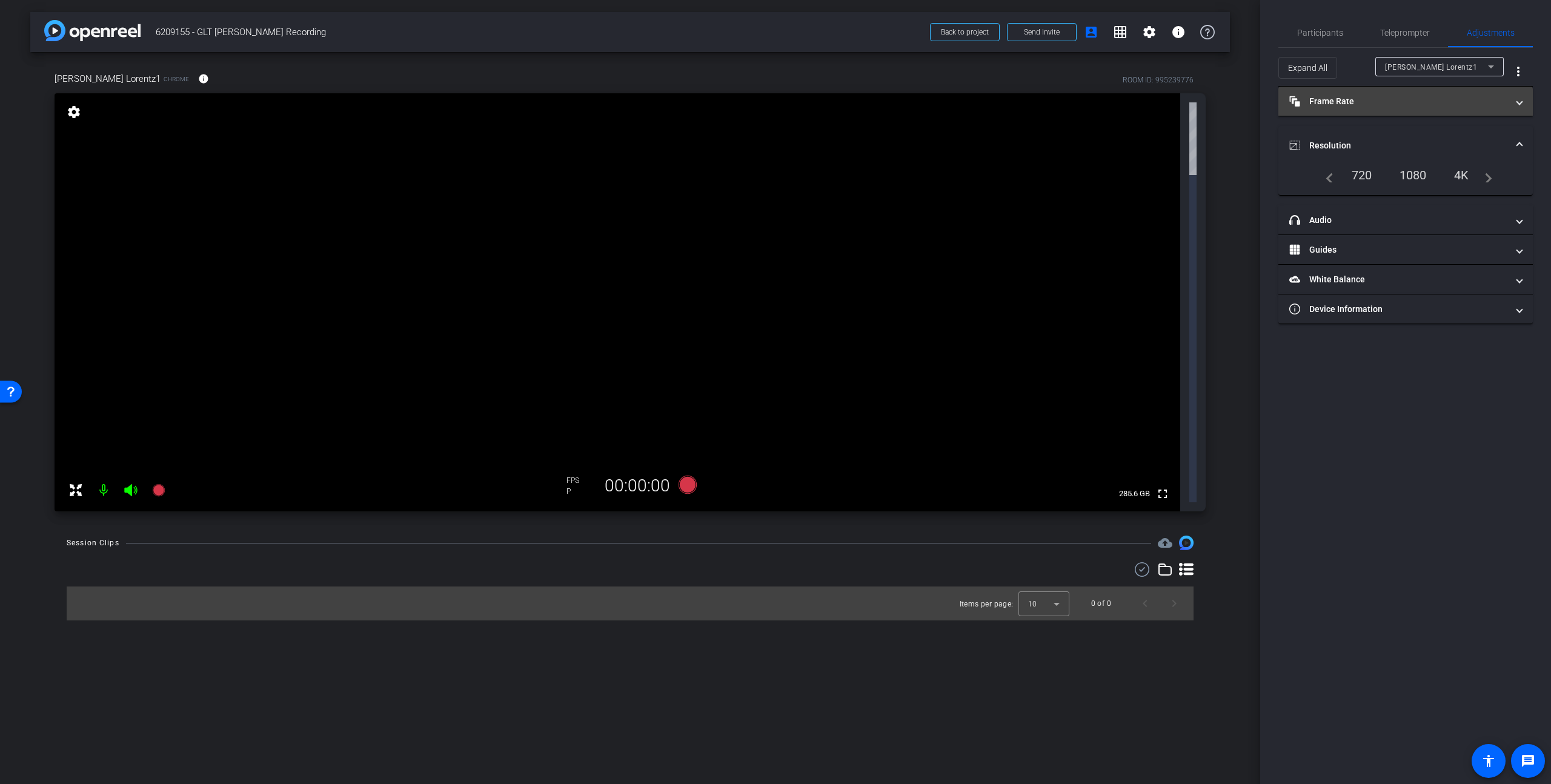
click at [1214, 95] on mat-panel-title "Frame Rate Frame Rate" at bounding box center [1398, 101] width 218 height 13
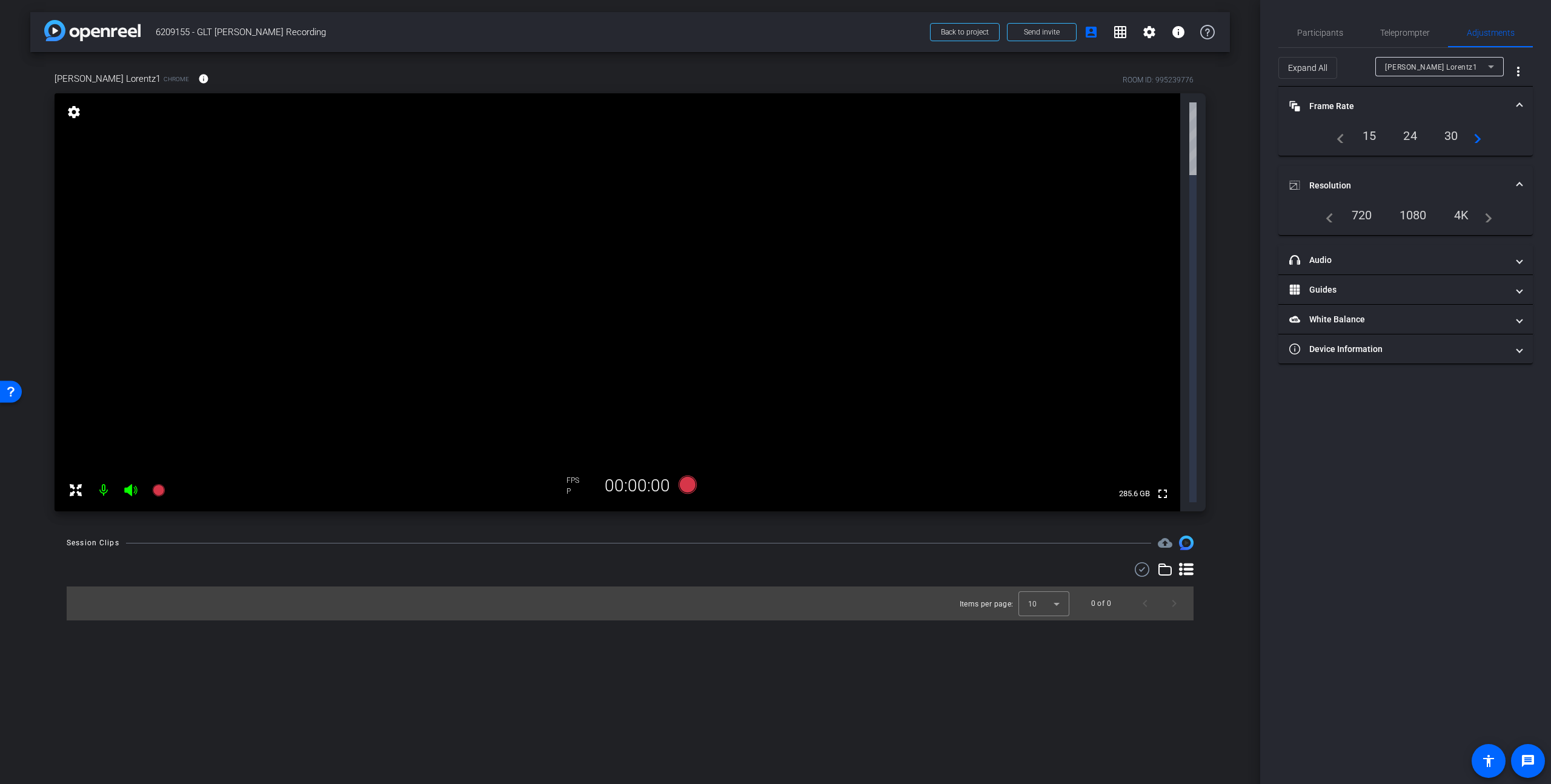
click at [1214, 137] on div "30" at bounding box center [1451, 135] width 32 height 21
click at [967, 509] on div "arrow_back 6209155 - GLT Paul Lorentz Recording Back to project Send invite acc…" at bounding box center [630, 392] width 1260 height 784
click at [1214, 31] on span "Participants" at bounding box center [1320, 32] width 46 height 8
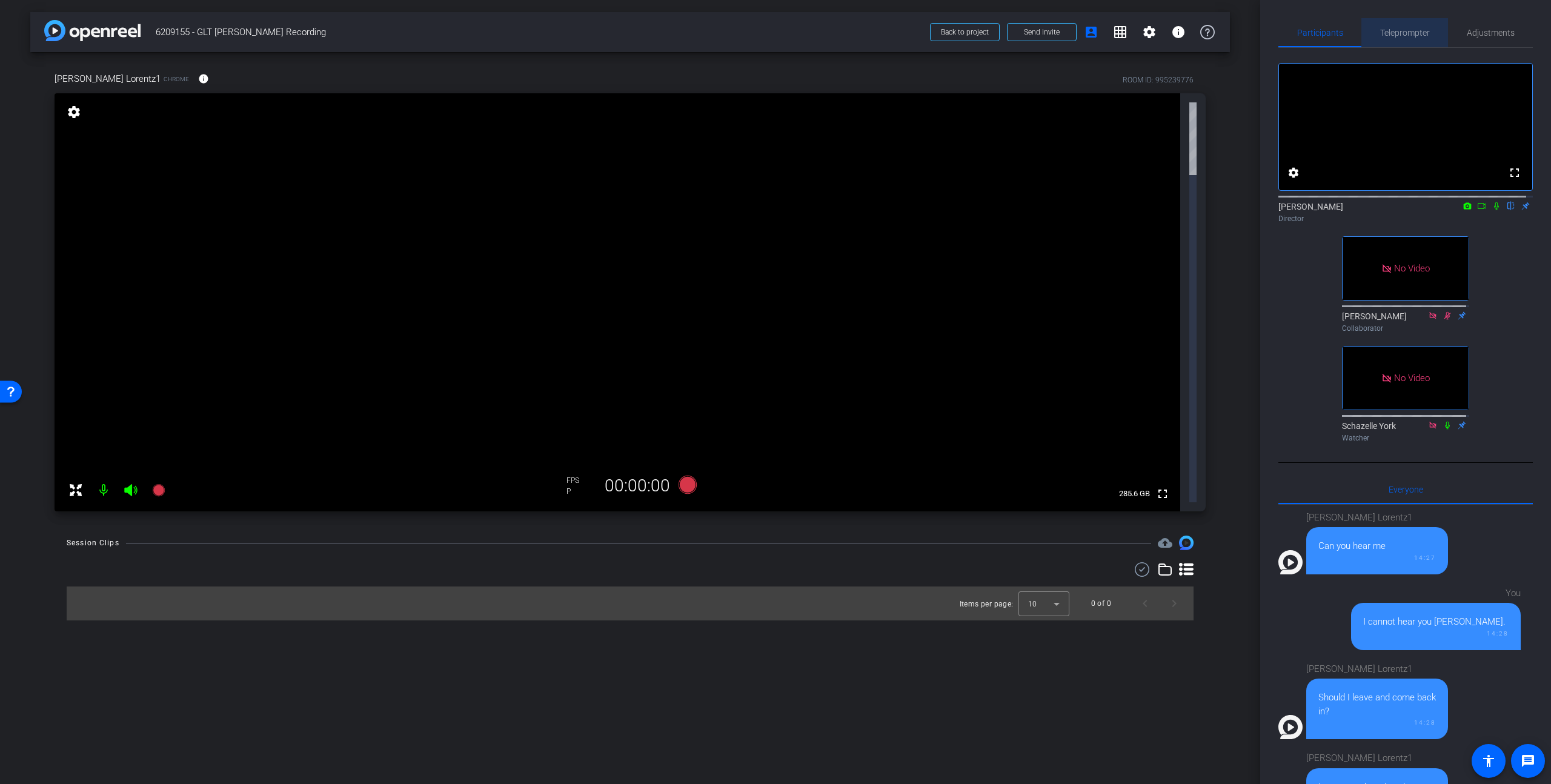
click at [1214, 30] on span "Teleprompter" at bounding box center [1405, 32] width 50 height 8
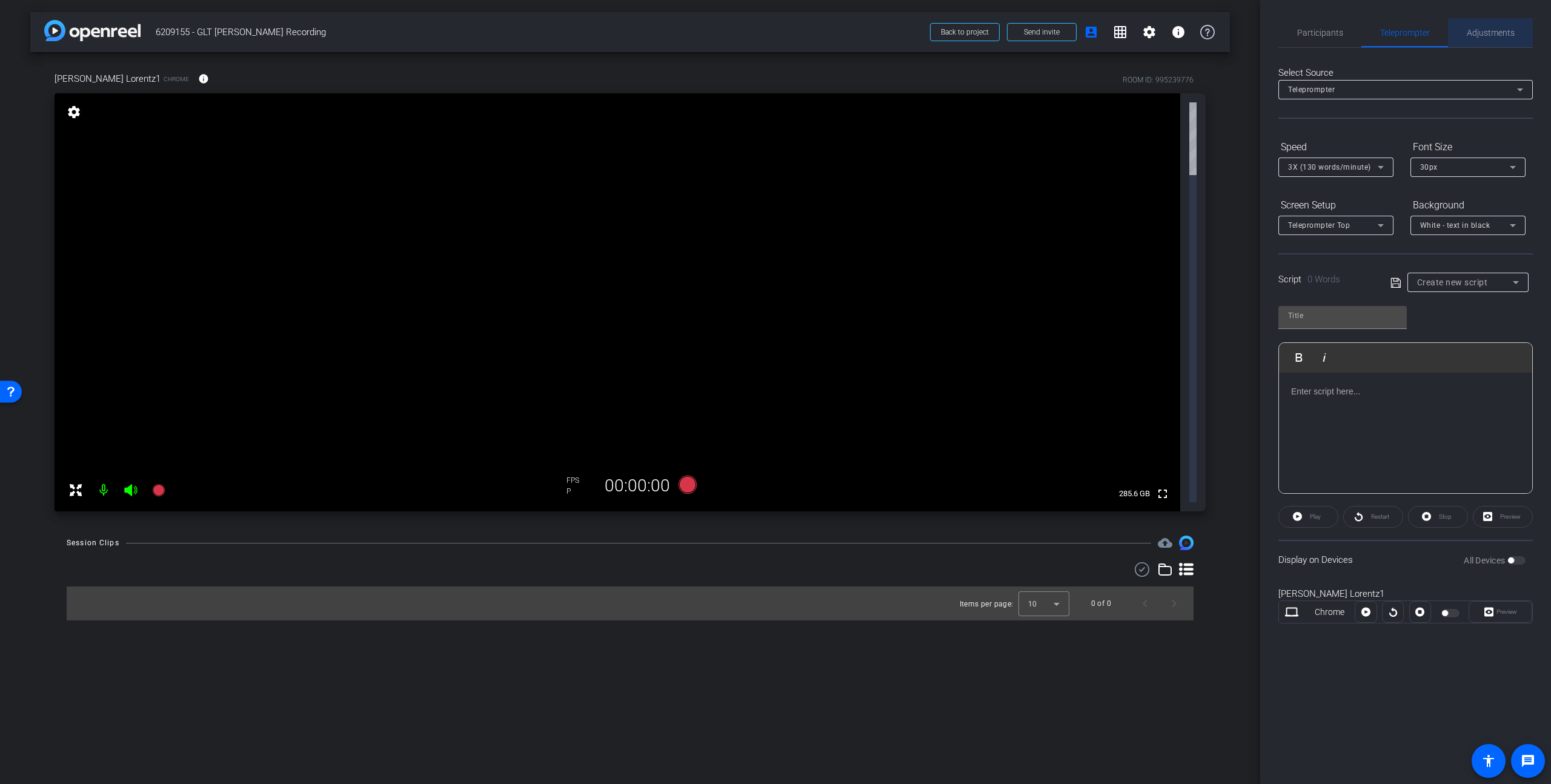
click at [1214, 37] on span "Adjustments" at bounding box center [1491, 32] width 48 height 8
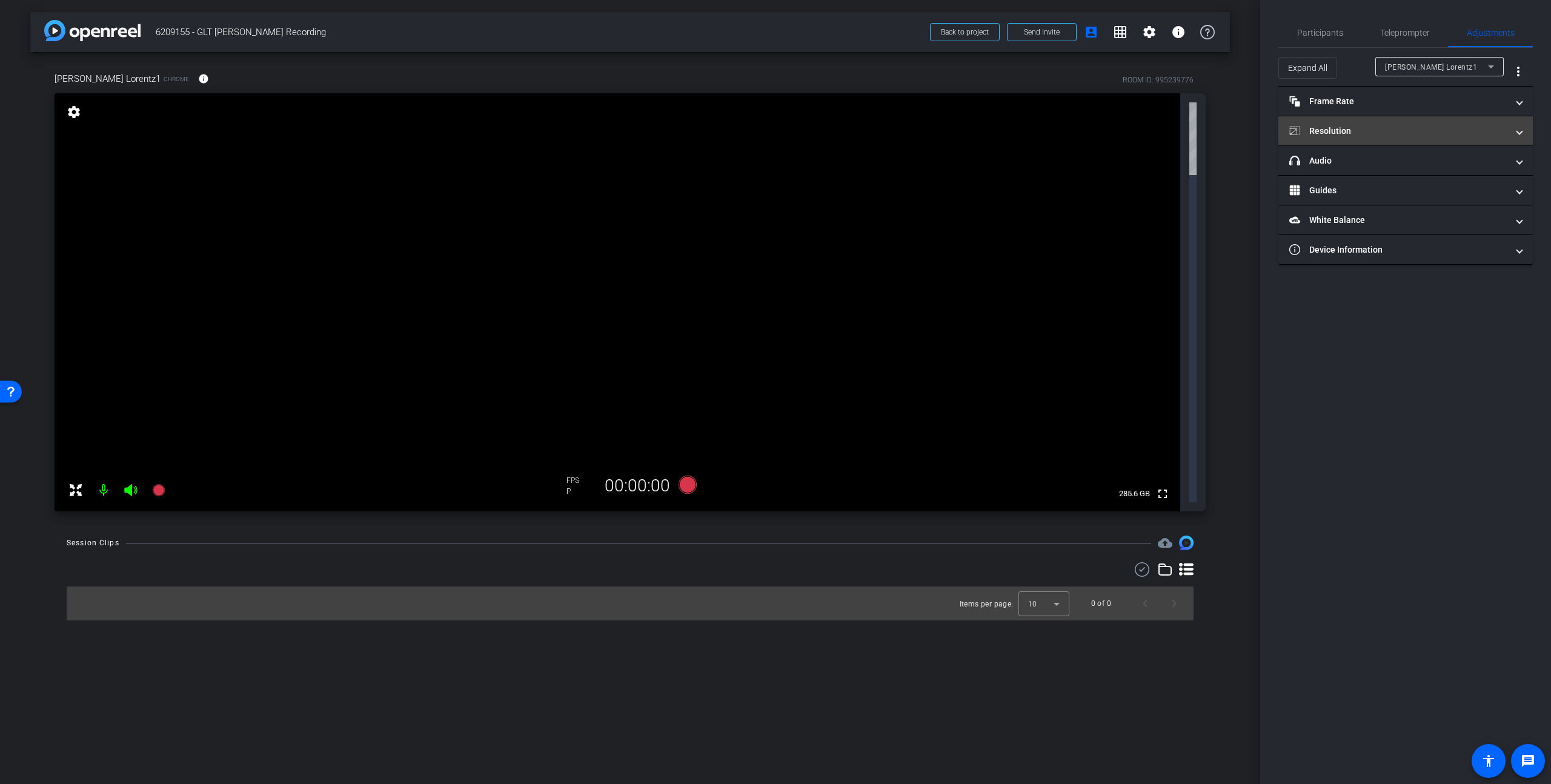
click at [1214, 123] on mat-expansion-panel-header "Resolution" at bounding box center [1406, 130] width 255 height 29
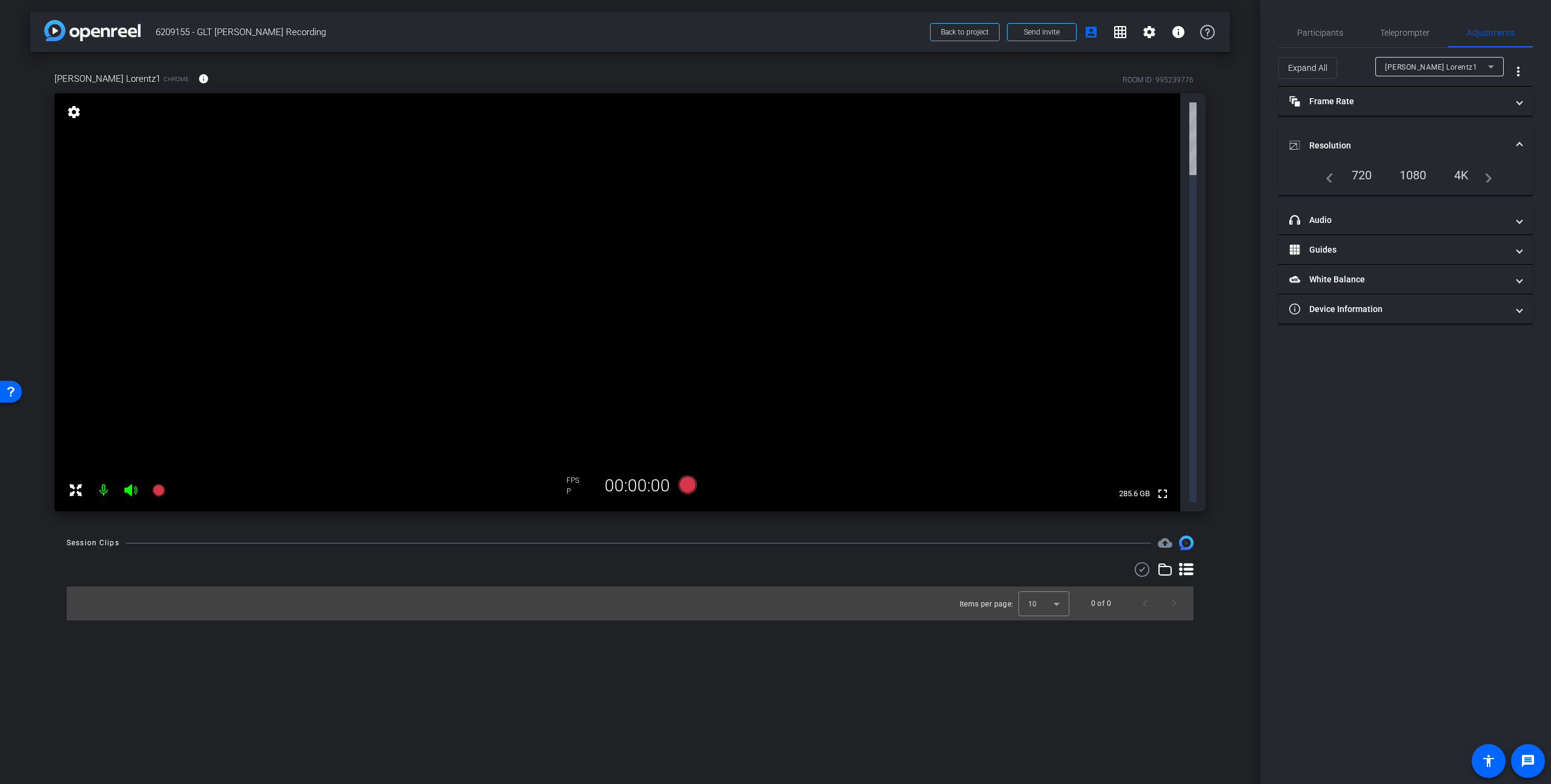
click at [1214, 173] on div "1080" at bounding box center [1414, 175] width 46 height 21
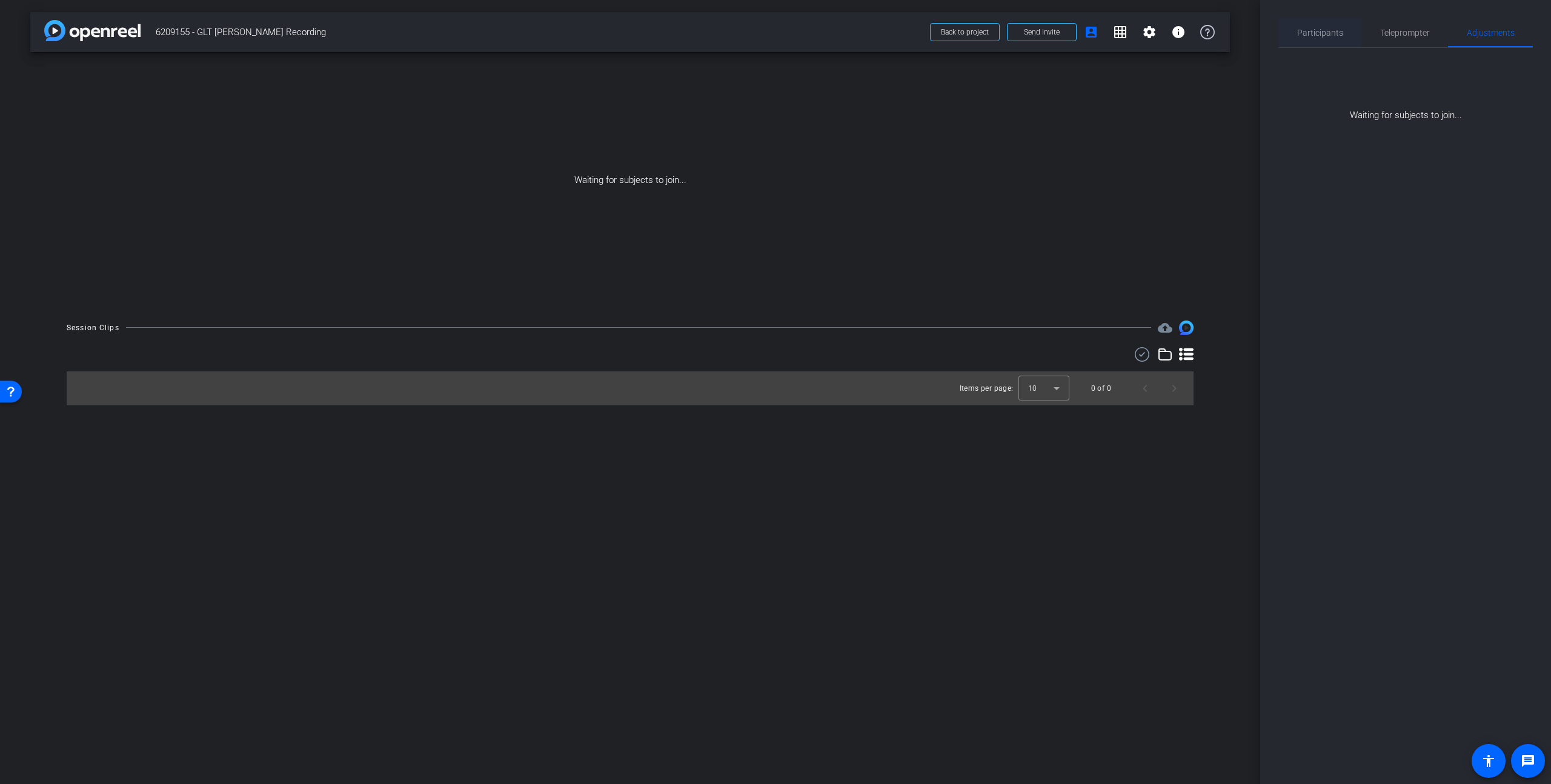
click at [1214, 29] on span "Participants" at bounding box center [1320, 32] width 46 height 8
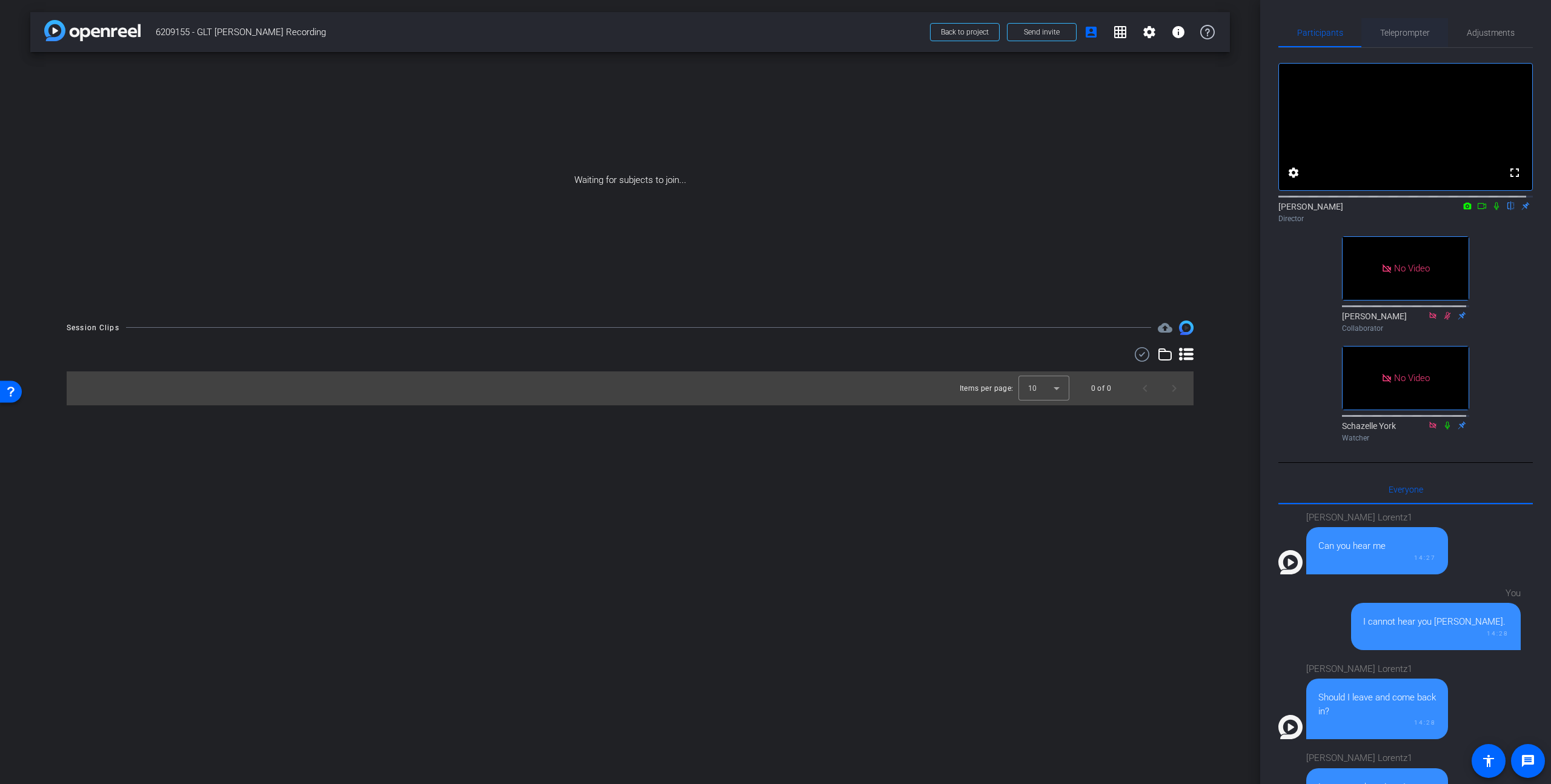
click at [1214, 34] on span "Teleprompter" at bounding box center [1405, 32] width 50 height 8
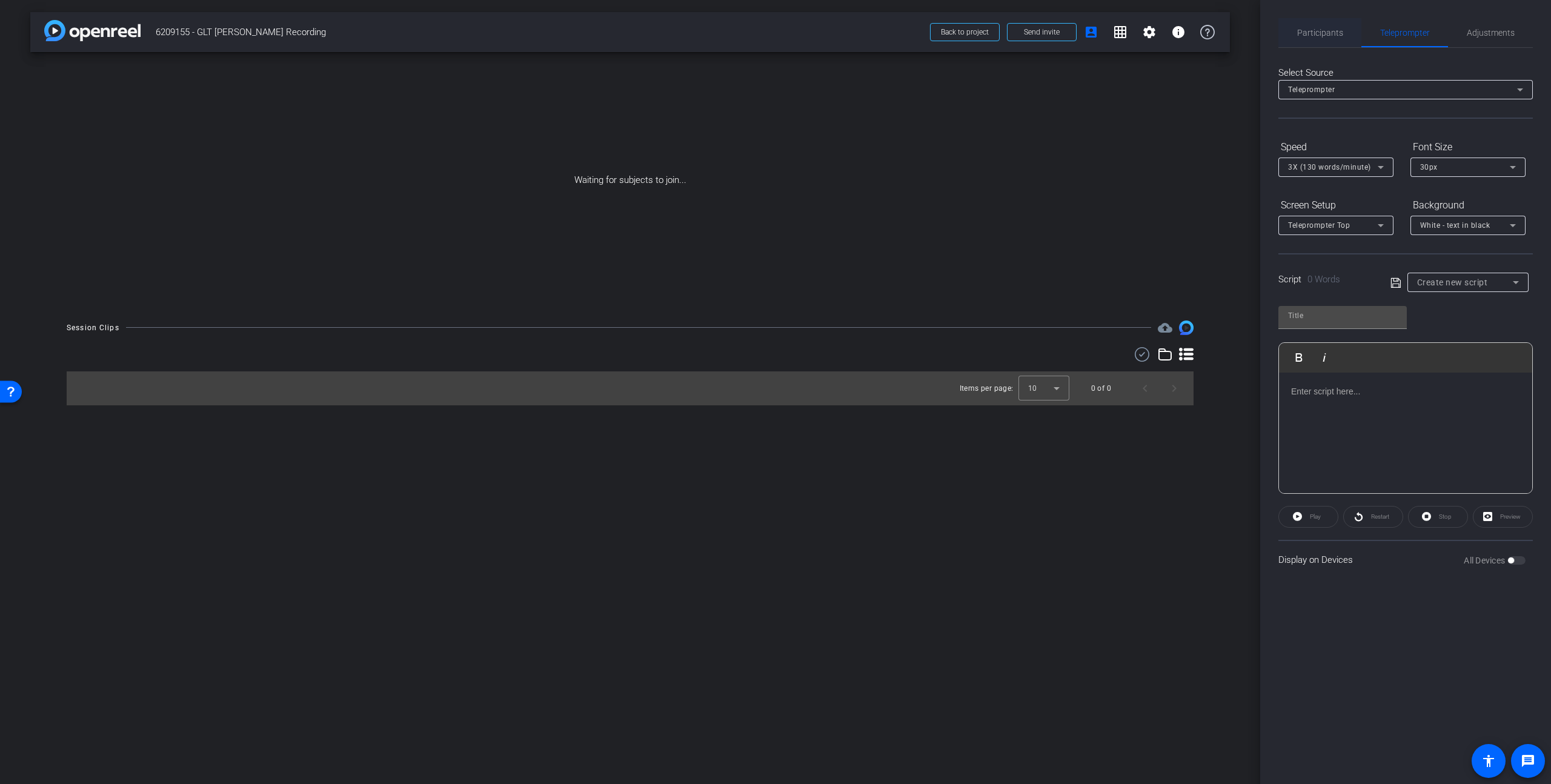
click at [1214, 31] on span "Participants" at bounding box center [1320, 32] width 46 height 8
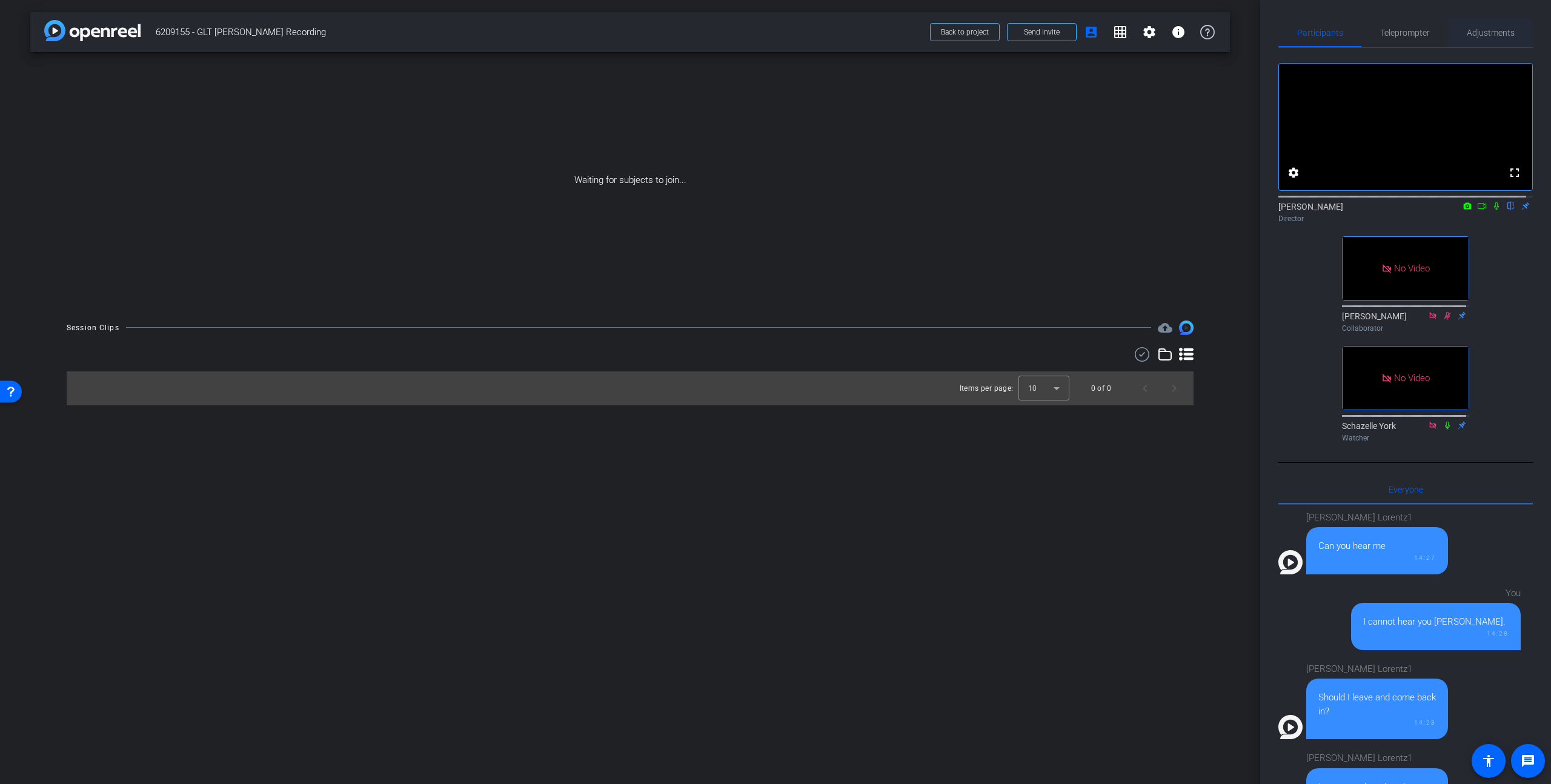
click at [1214, 31] on span "Adjustments" at bounding box center [1491, 32] width 48 height 8
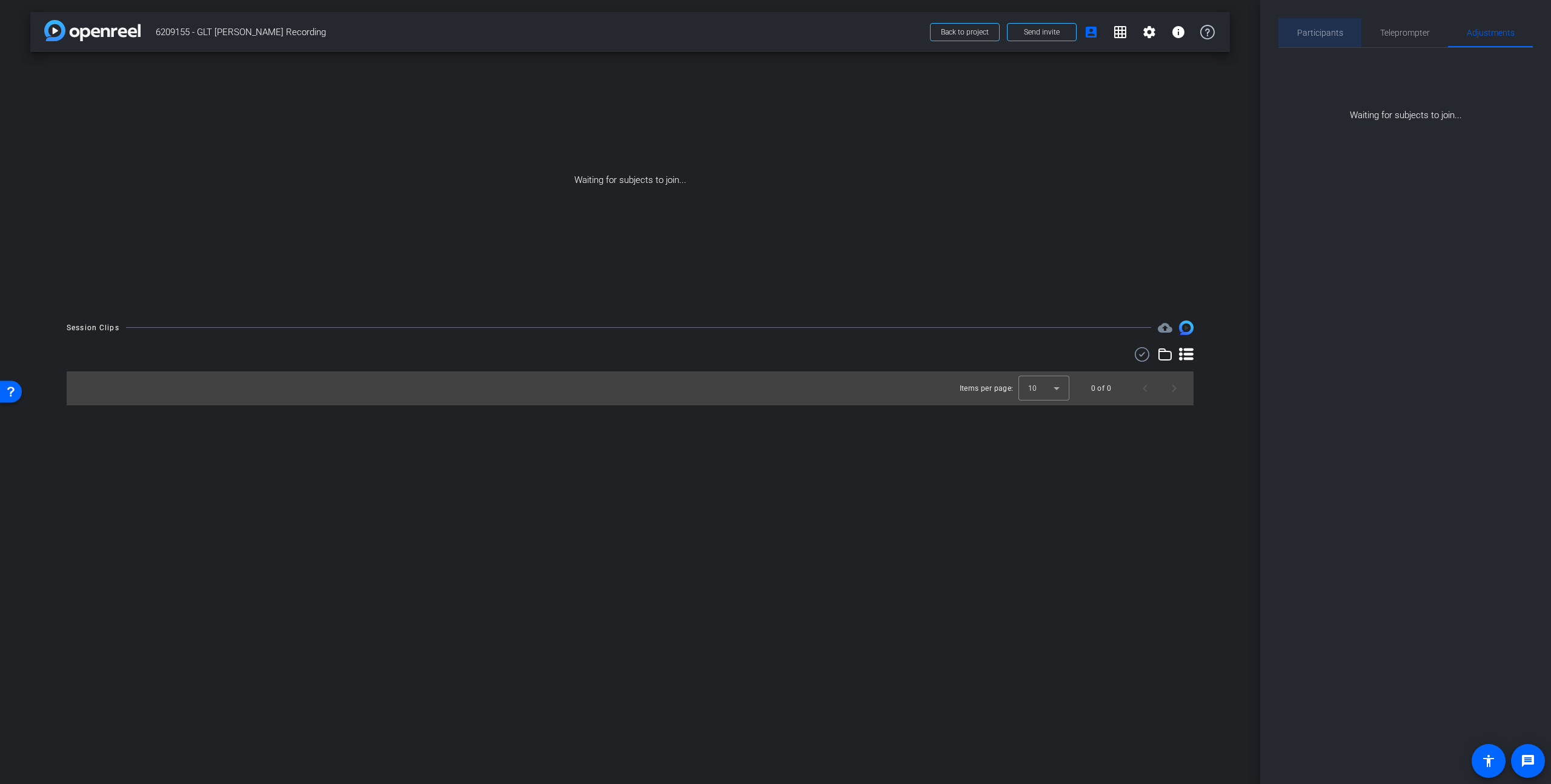
click at [1214, 26] on span "Participants" at bounding box center [1320, 33] width 46 height 29
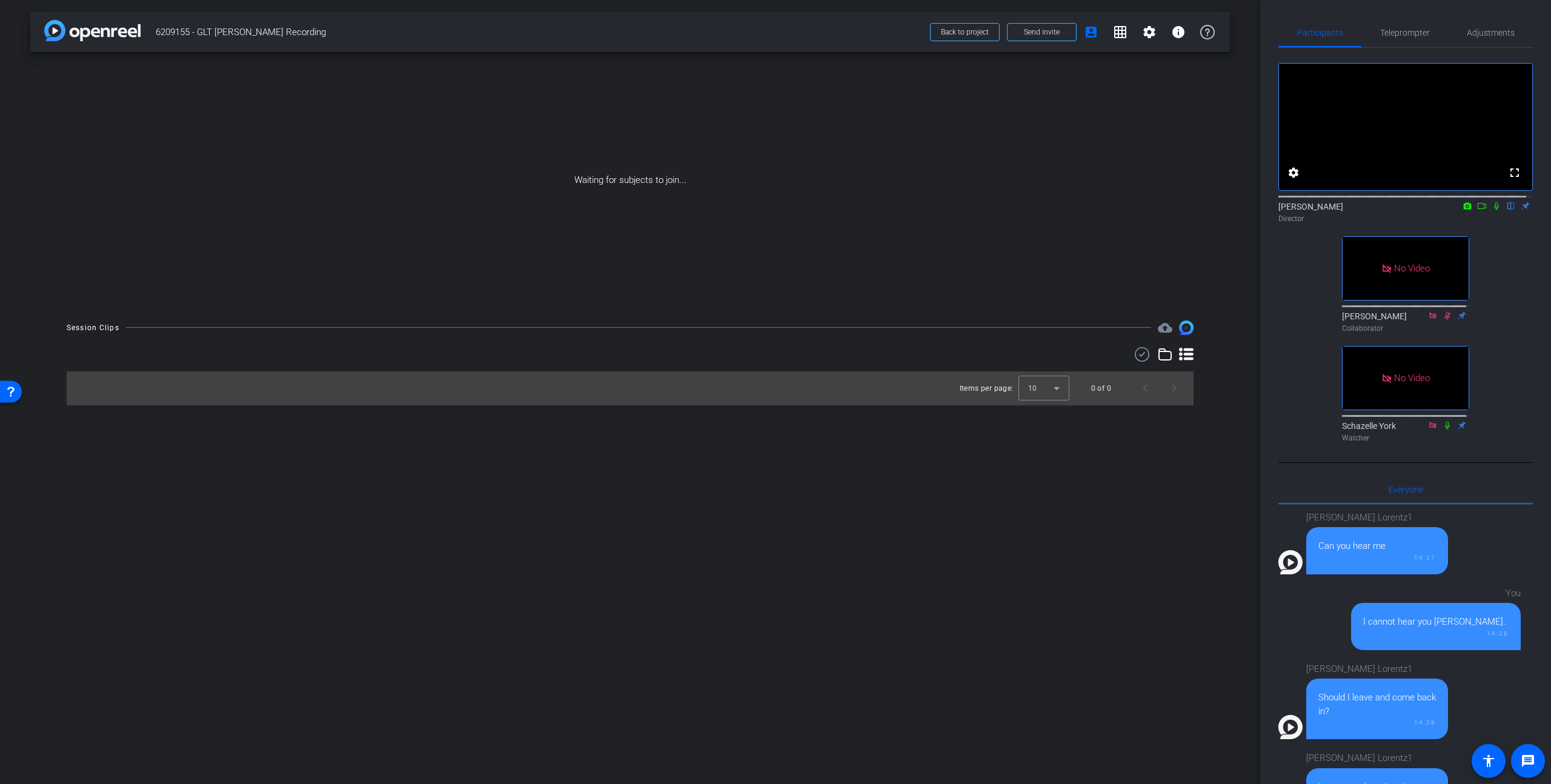
click at [1214, 210] on icon at bounding box center [1482, 205] width 10 height 8
click at [1214, 210] on icon at bounding box center [1511, 205] width 10 height 8
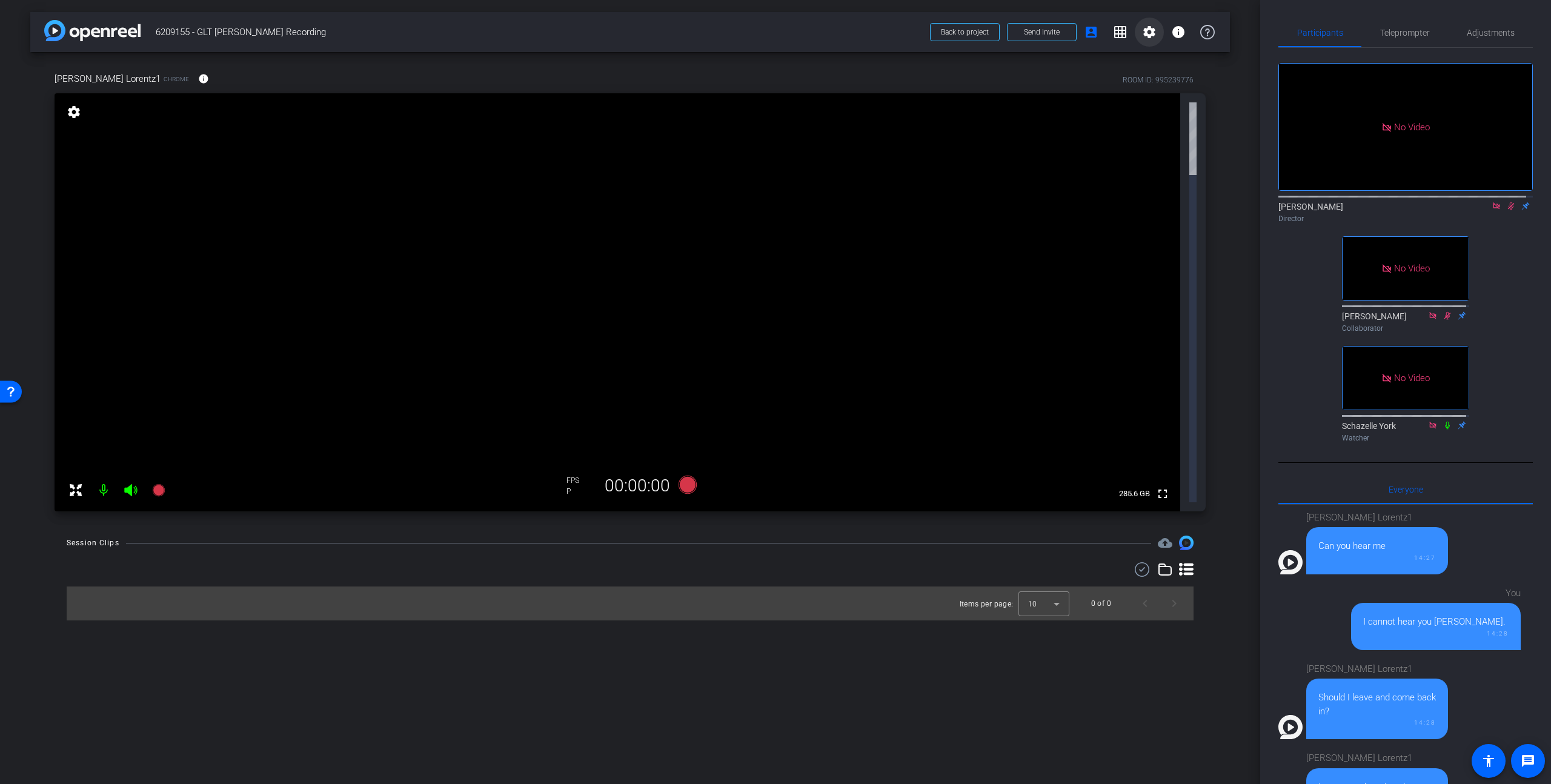
click at [1154, 32] on mat-icon "settings" at bounding box center [1149, 32] width 14 height 14
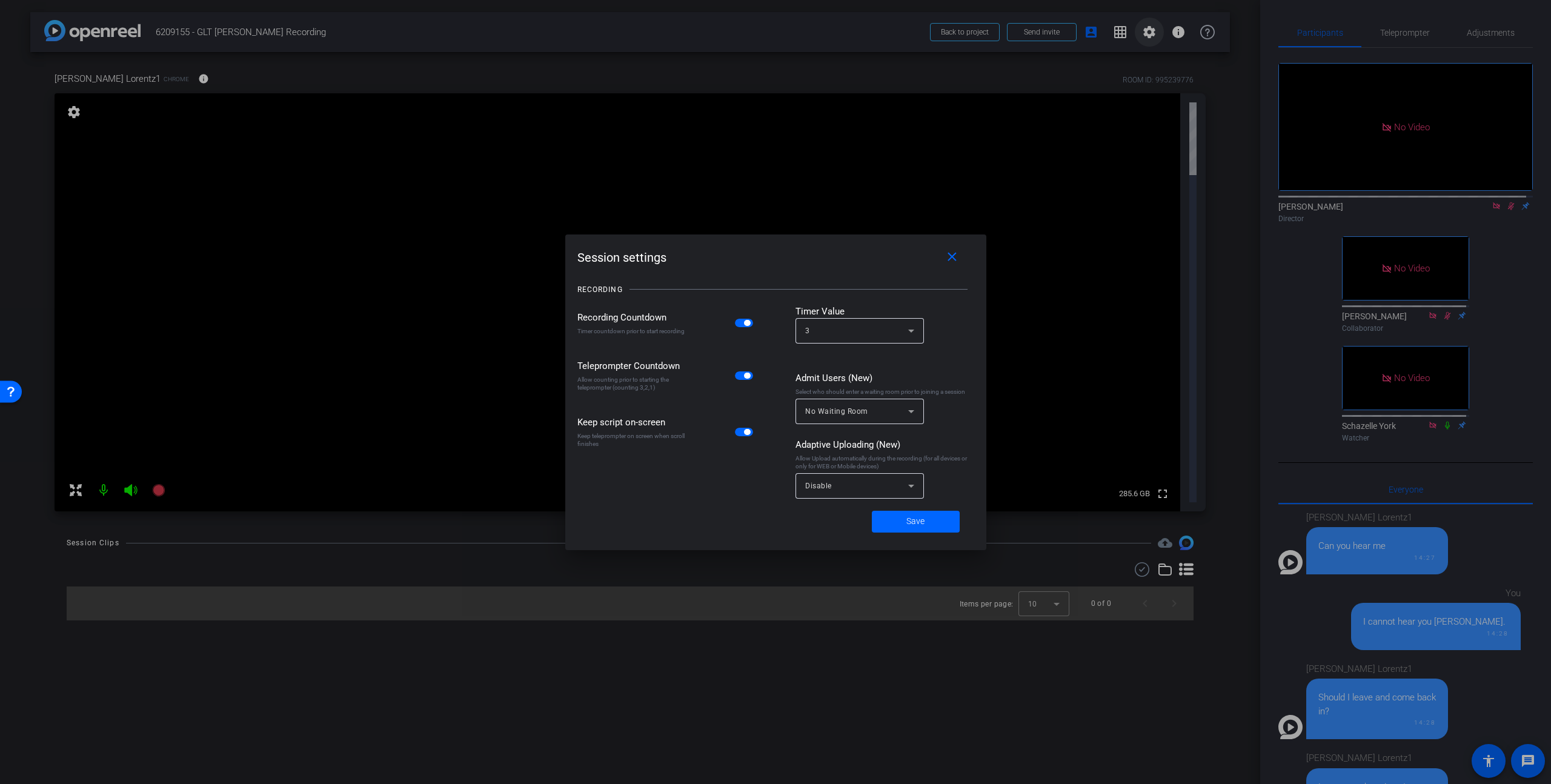
click at [1154, 32] on div at bounding box center [775, 392] width 1551 height 784
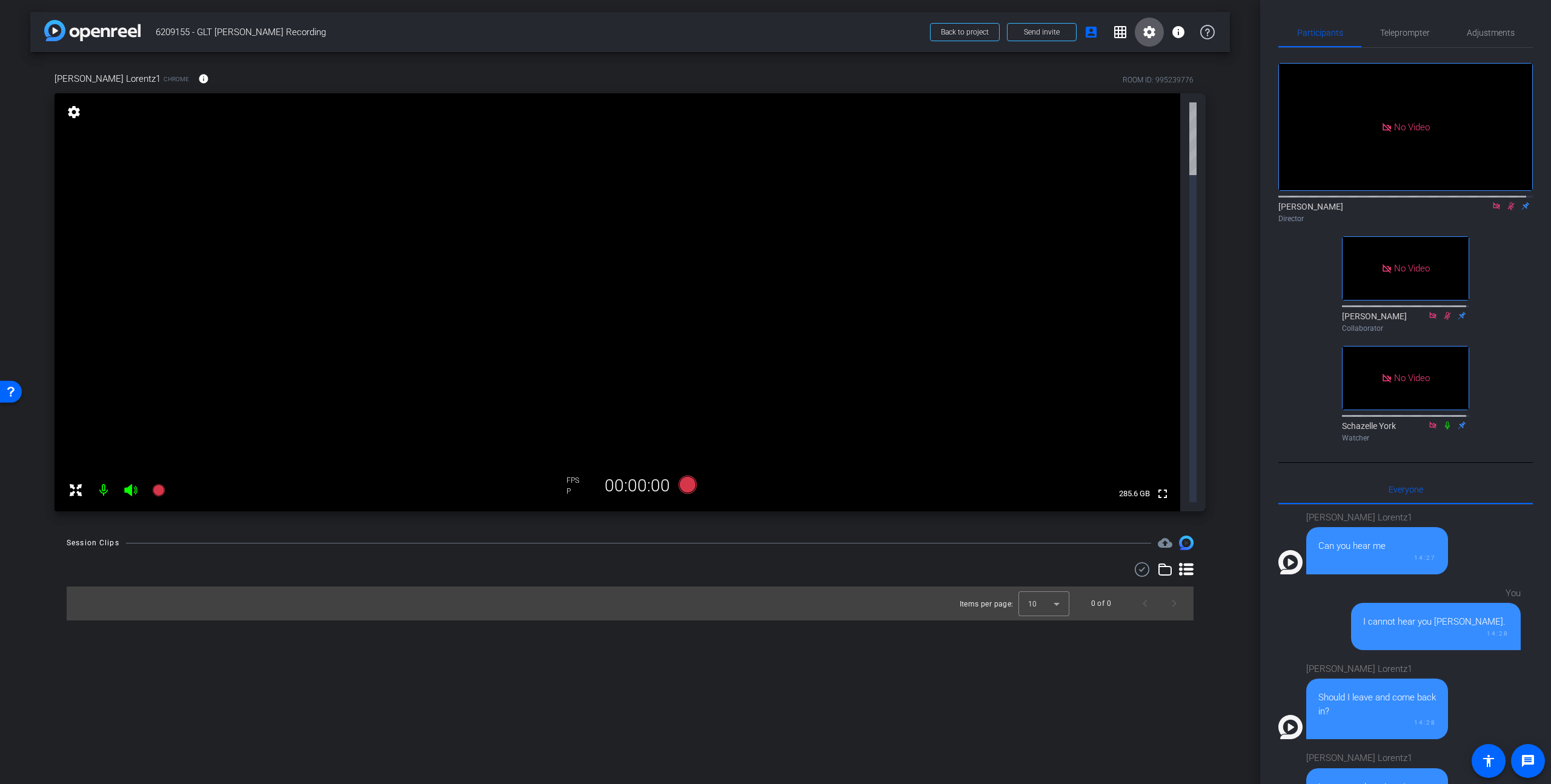
click at [1154, 33] on mat-icon "settings" at bounding box center [1149, 32] width 14 height 14
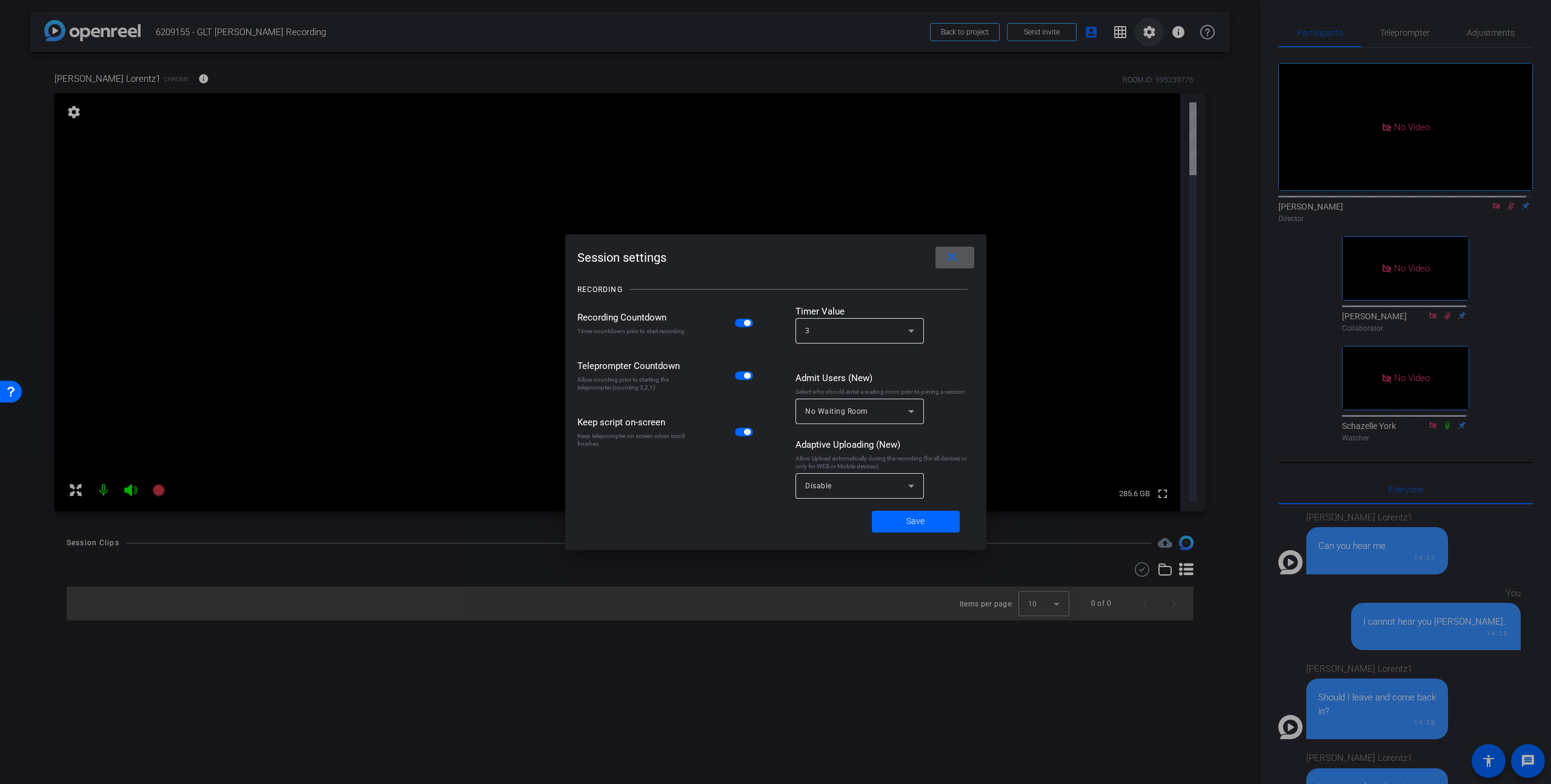
click at [1154, 33] on div at bounding box center [775, 392] width 1551 height 784
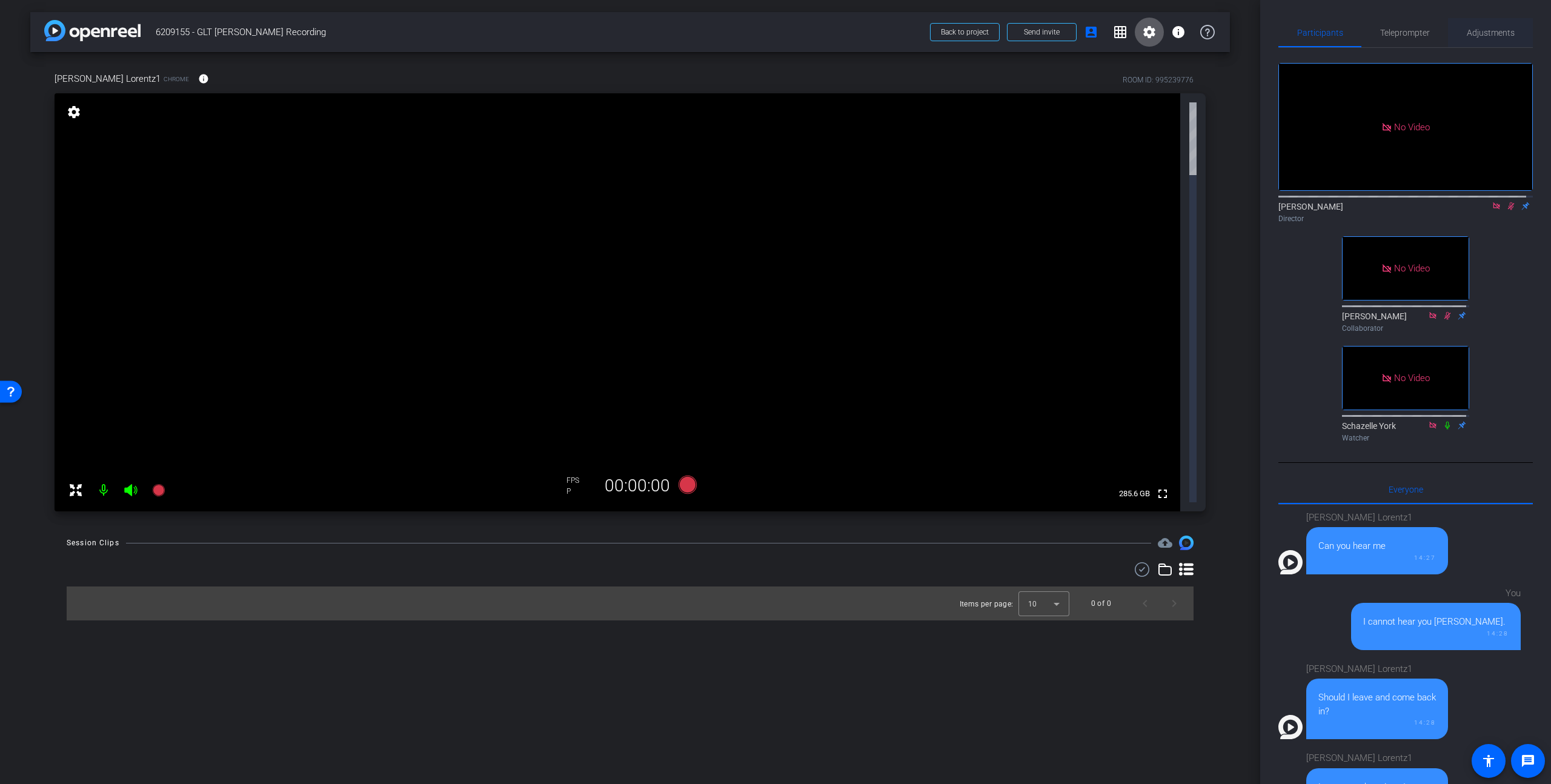
click at [1214, 34] on span "Adjustments" at bounding box center [1491, 32] width 48 height 8
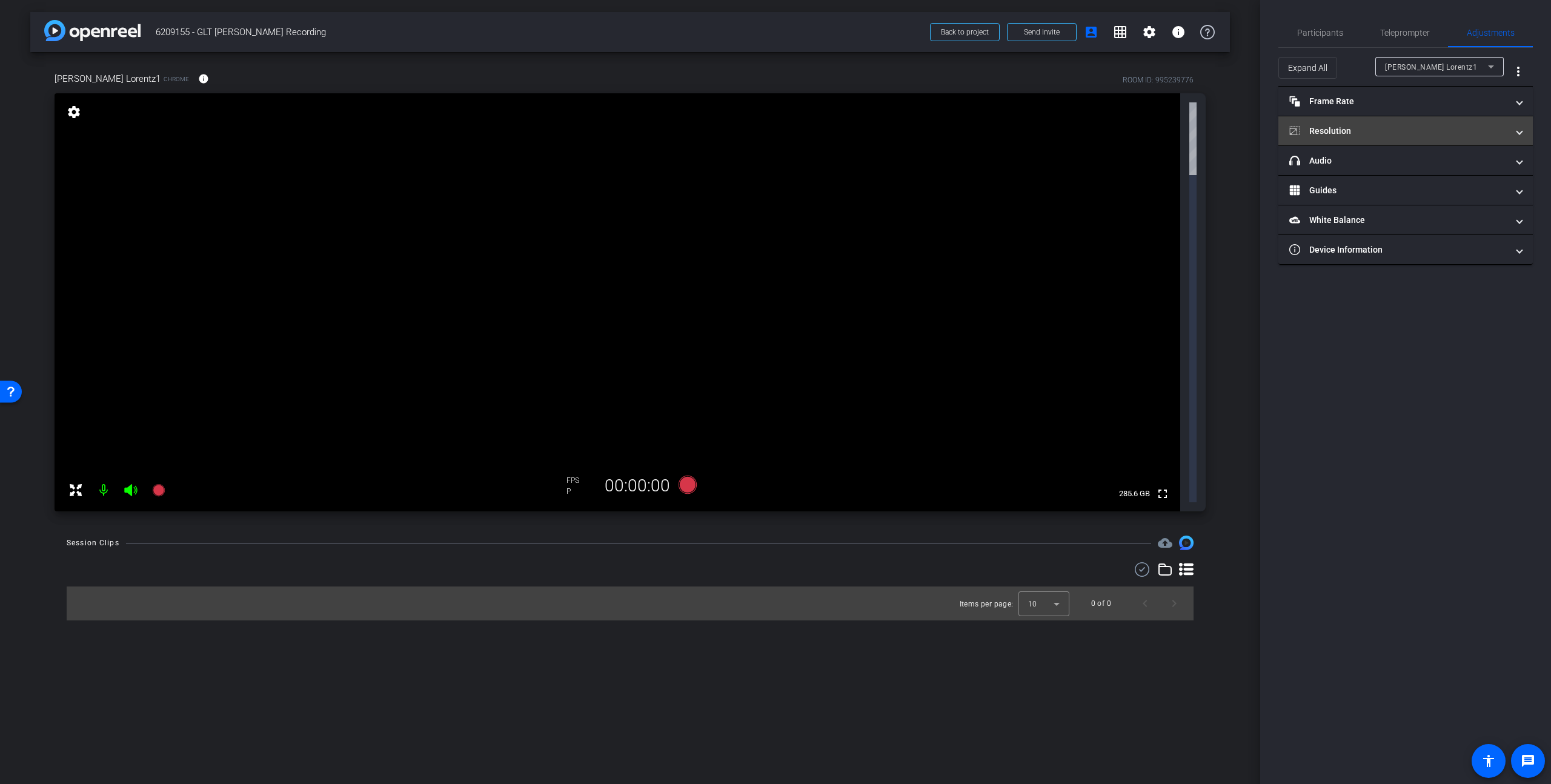
click at [1214, 124] on mat-expansion-panel-header "Resolution" at bounding box center [1406, 130] width 255 height 29
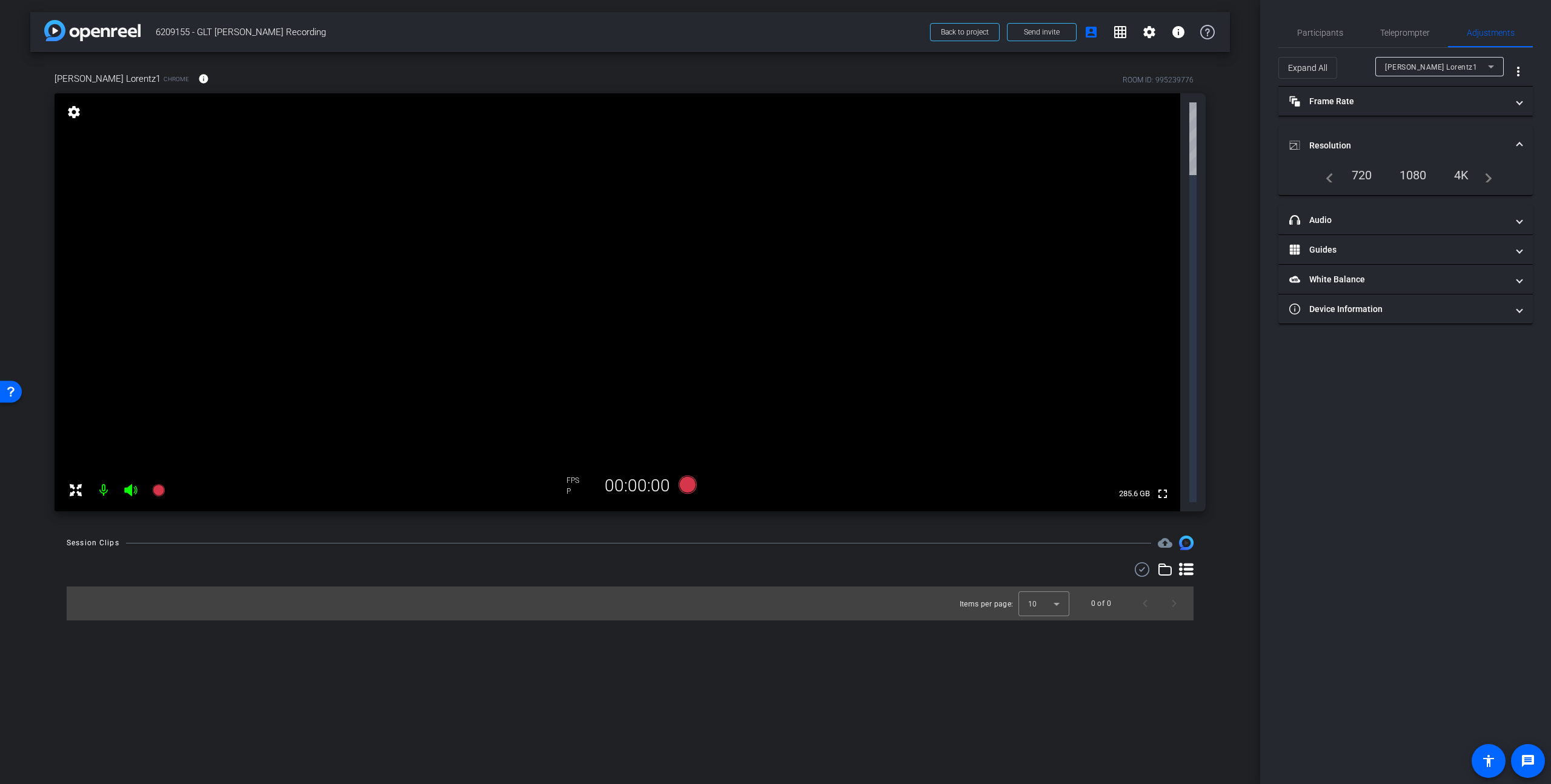
click at [991, 386] on div "arrow_back 6209155 - GLT Paul Lorentz Recording Back to project Send invite acc…" at bounding box center [630, 392] width 1260 height 784
click at [1214, 31] on span "Participants" at bounding box center [1320, 32] width 46 height 8
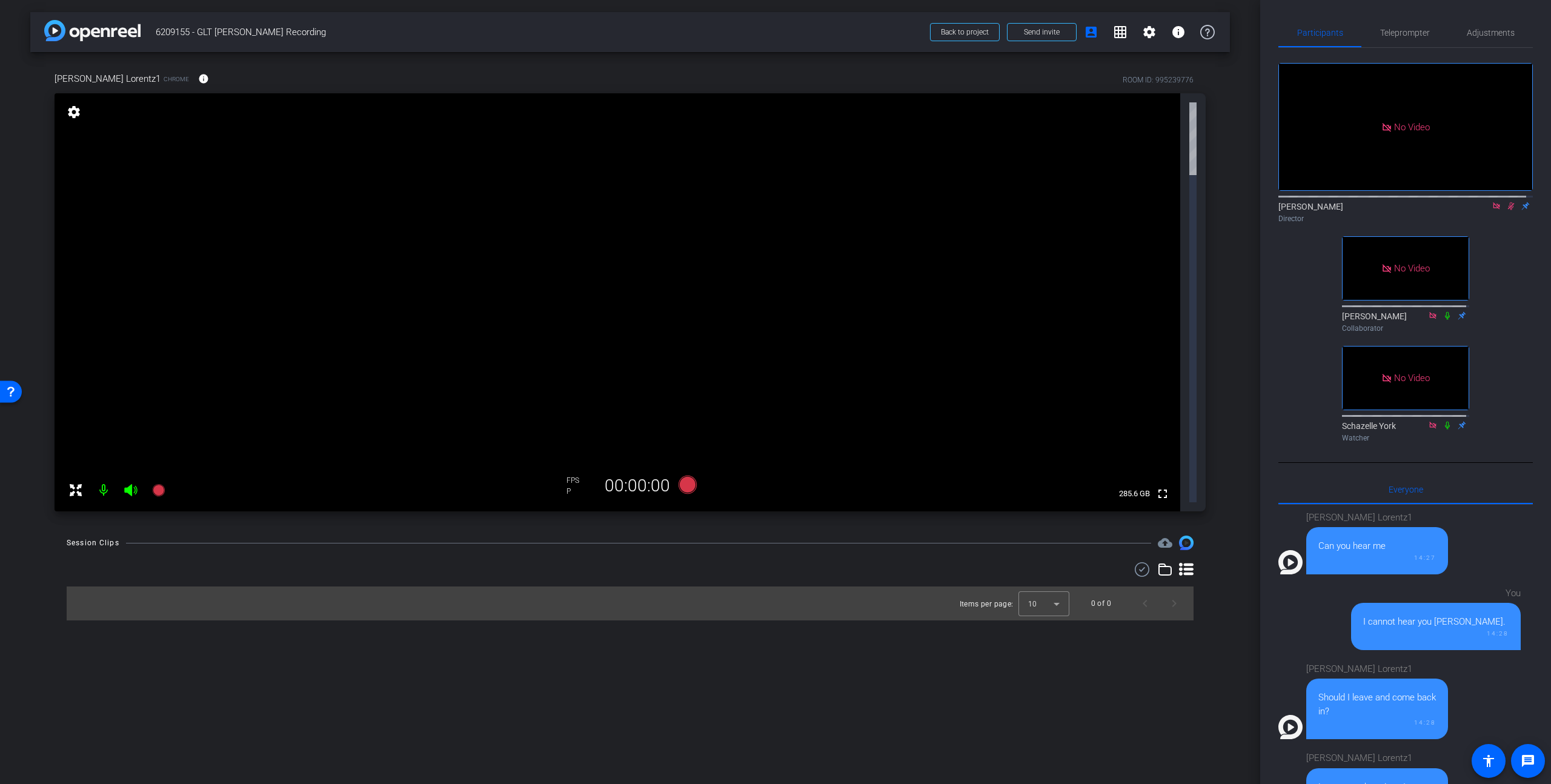
click at [1214, 202] on icon at bounding box center [1511, 206] width 7 height 8
click at [1147, 37] on mat-icon "settings" at bounding box center [1149, 32] width 14 height 14
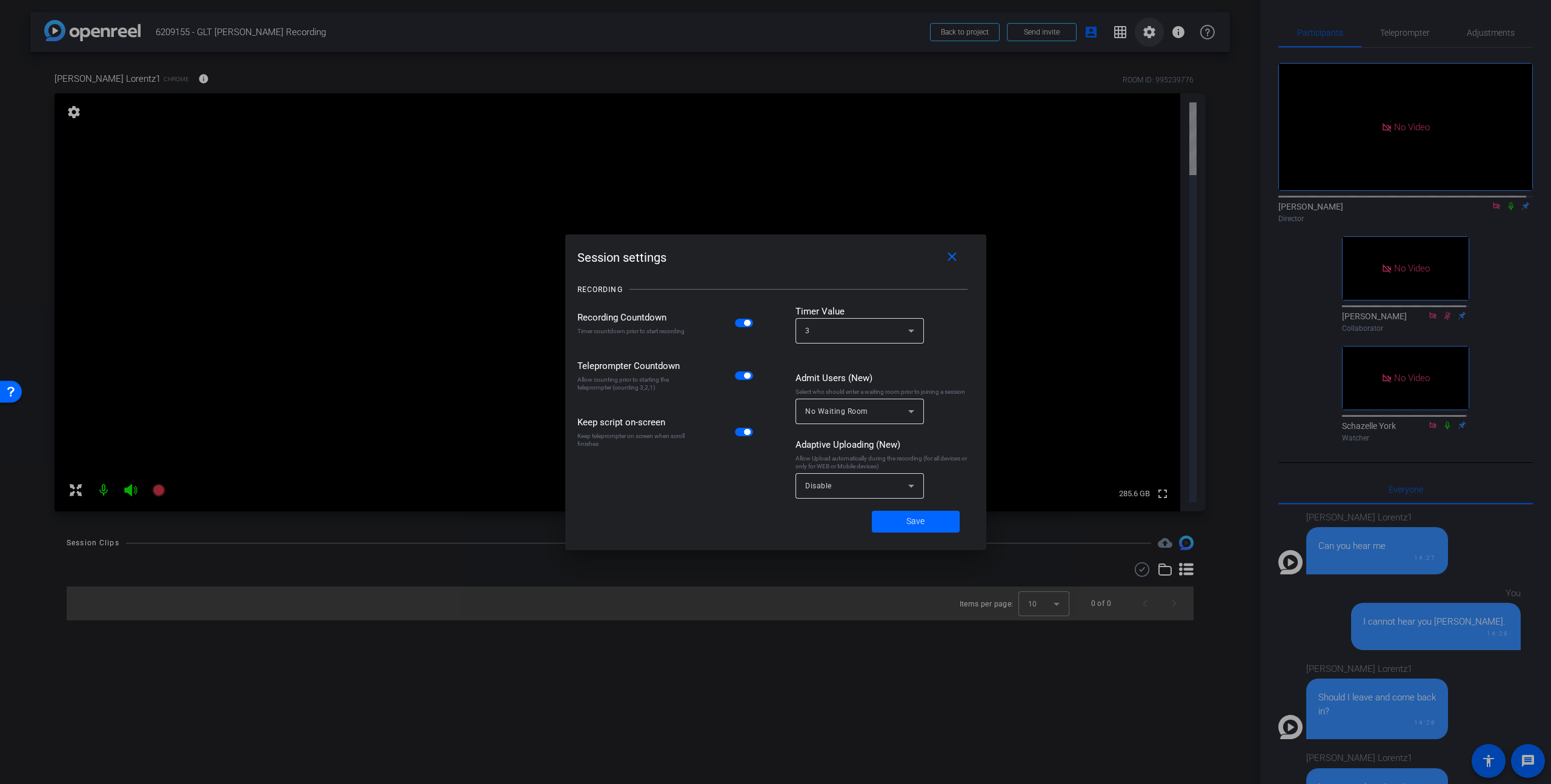
click at [1147, 37] on div at bounding box center [775, 392] width 1551 height 784
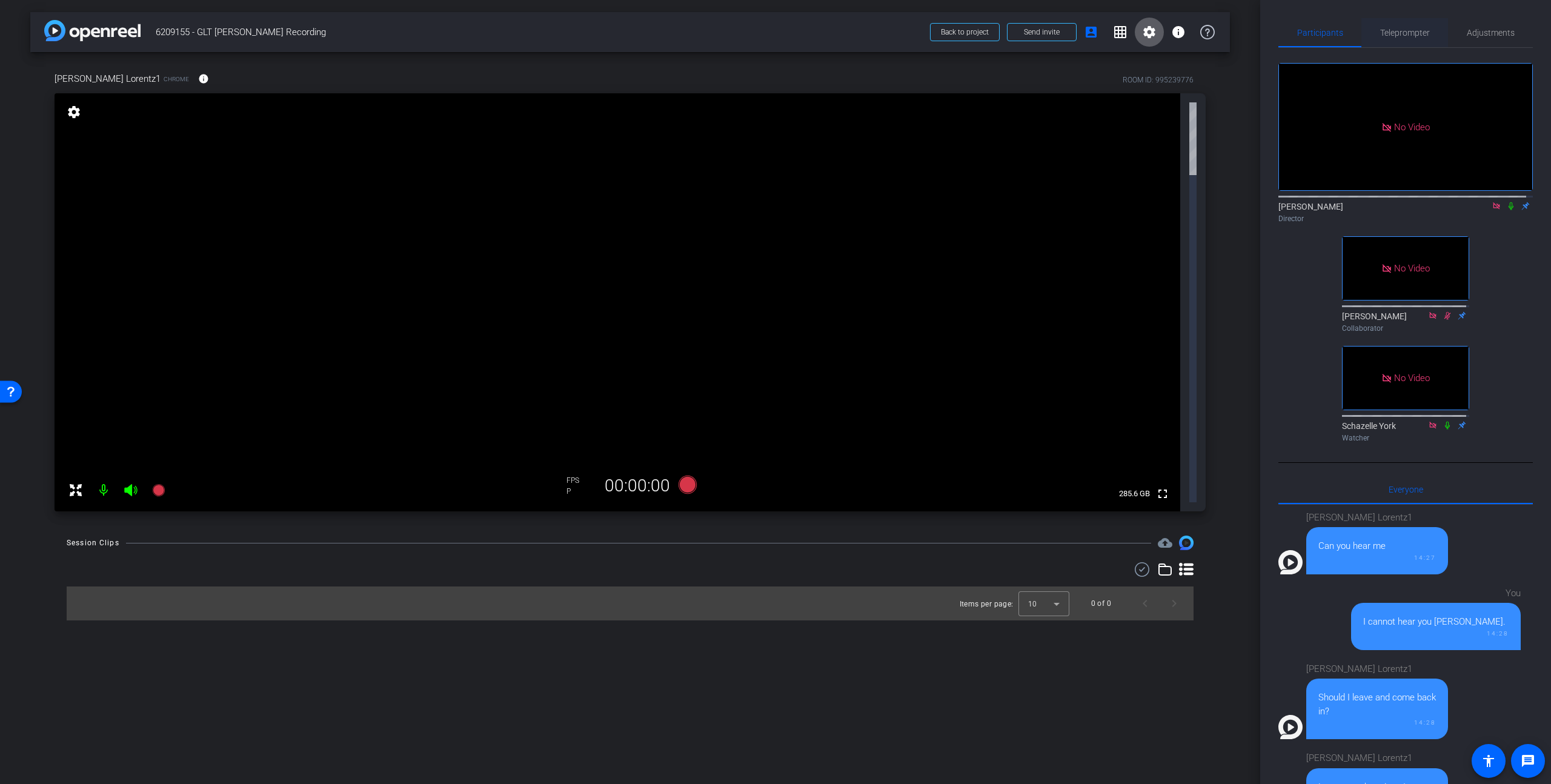
click at [1214, 33] on span "Teleprompter" at bounding box center [1405, 32] width 50 height 8
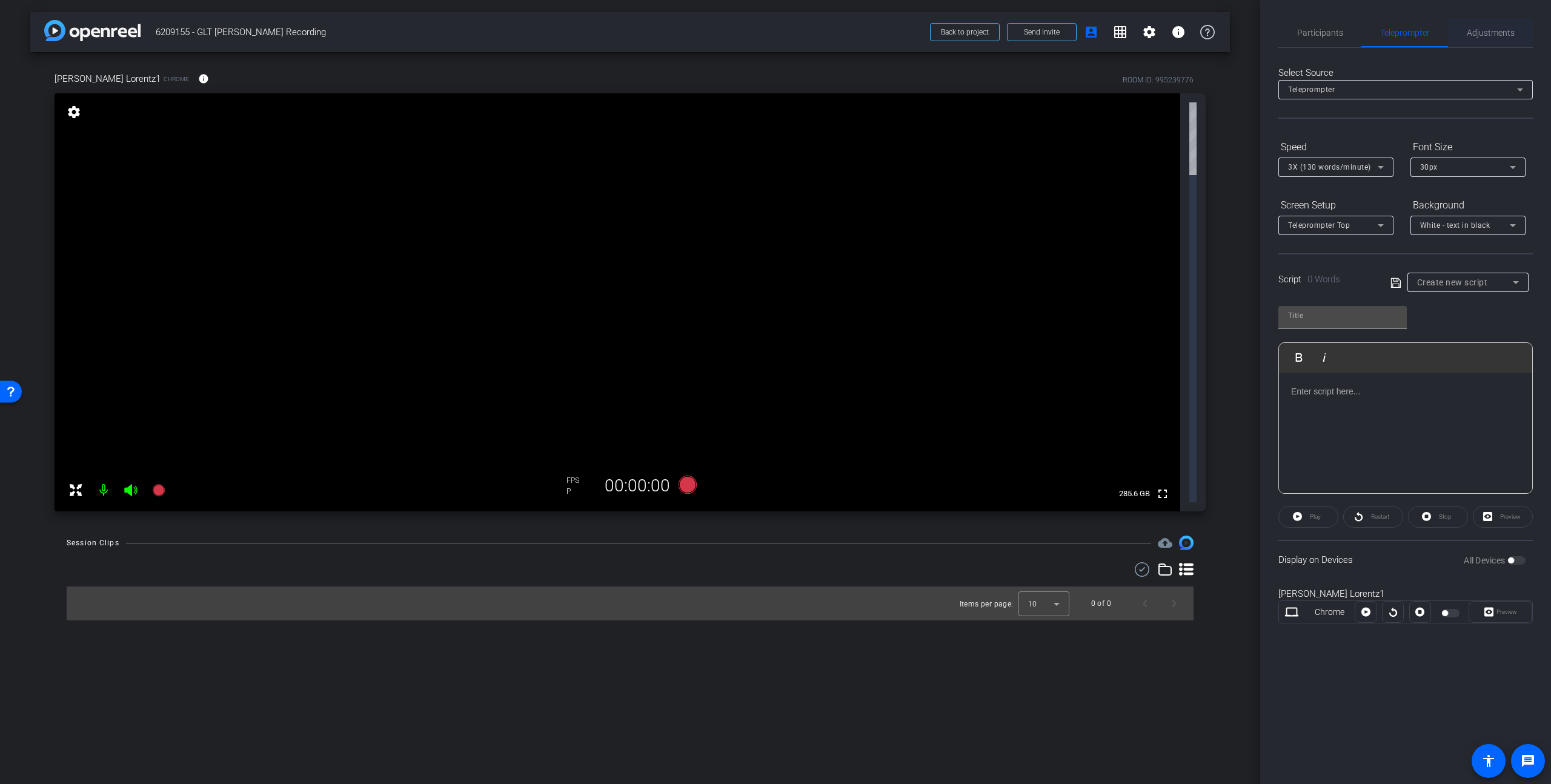
click at [1214, 33] on span "Adjustments" at bounding box center [1491, 32] width 48 height 8
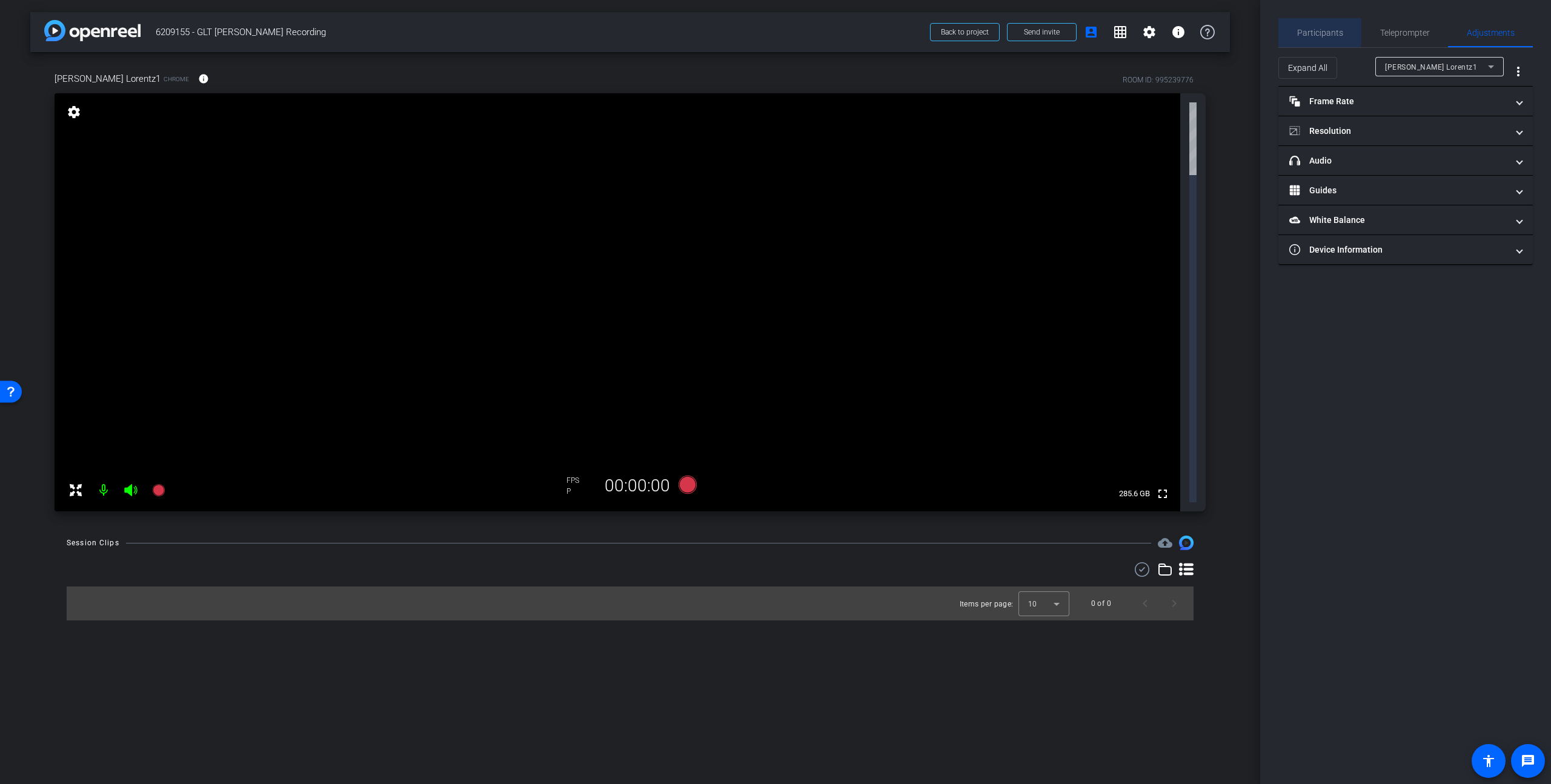
click at [1214, 29] on span "Participants" at bounding box center [1320, 32] width 46 height 8
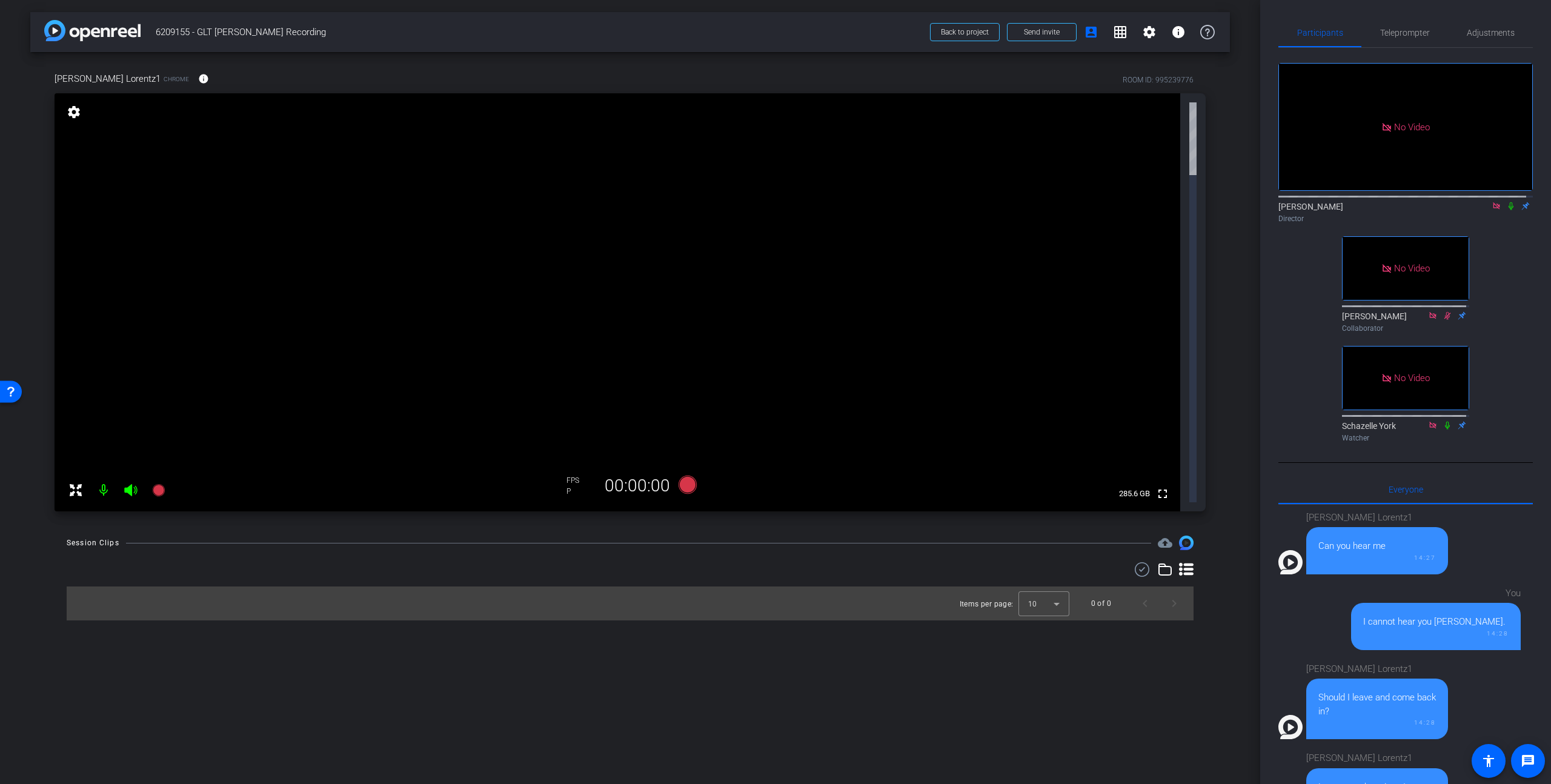
click at [307, 420] on div "arrow_back 6209155 - GLT Paul Lorentz Recording Back to project Send invite acc…" at bounding box center [630, 392] width 1260 height 784
click at [73, 114] on mat-icon "settings" at bounding box center [74, 111] width 17 height 14
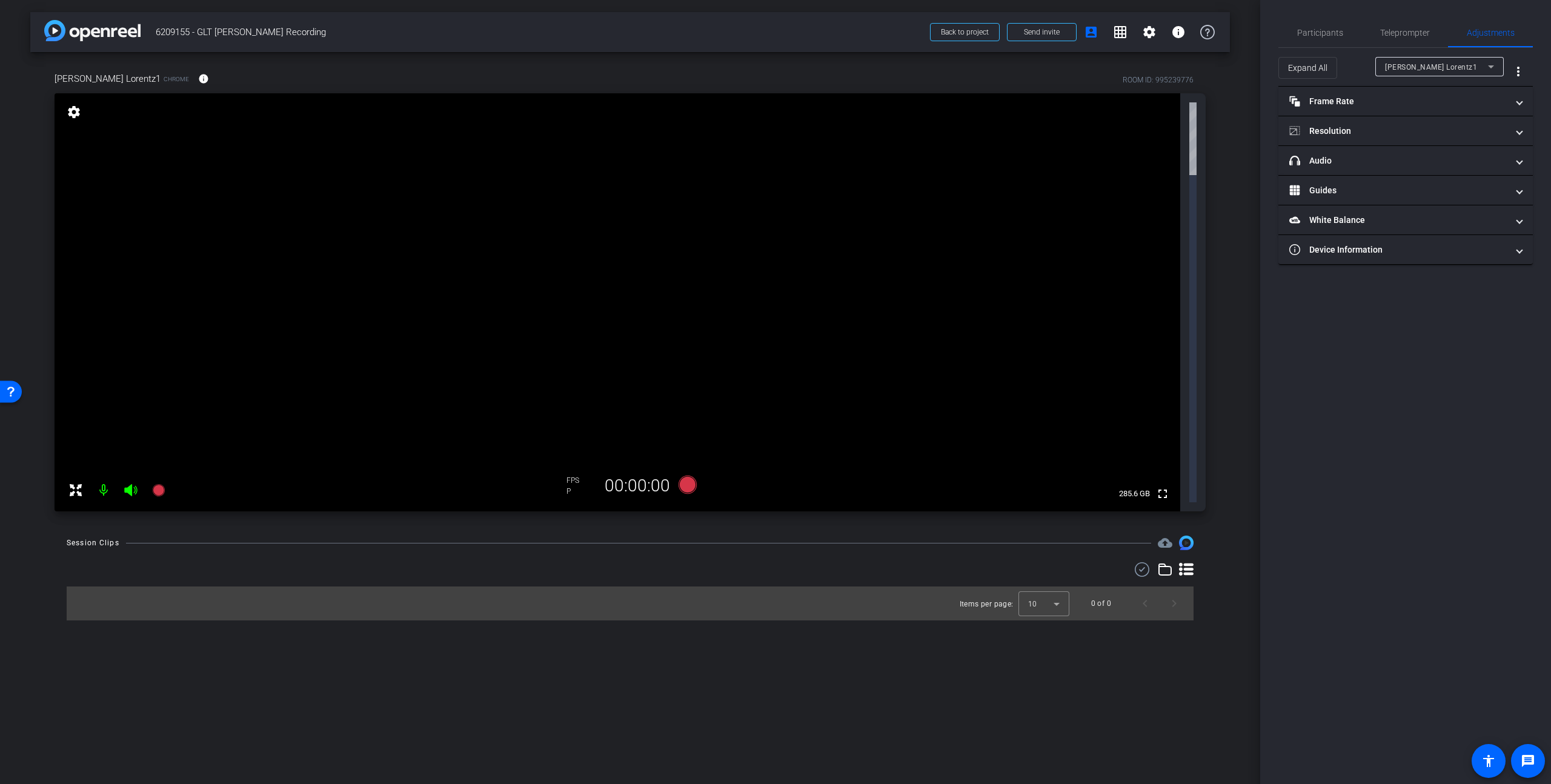
click at [73, 112] on mat-icon "settings" at bounding box center [74, 111] width 17 height 14
click at [1214, 28] on span "Teleprompter" at bounding box center [1405, 32] width 50 height 8
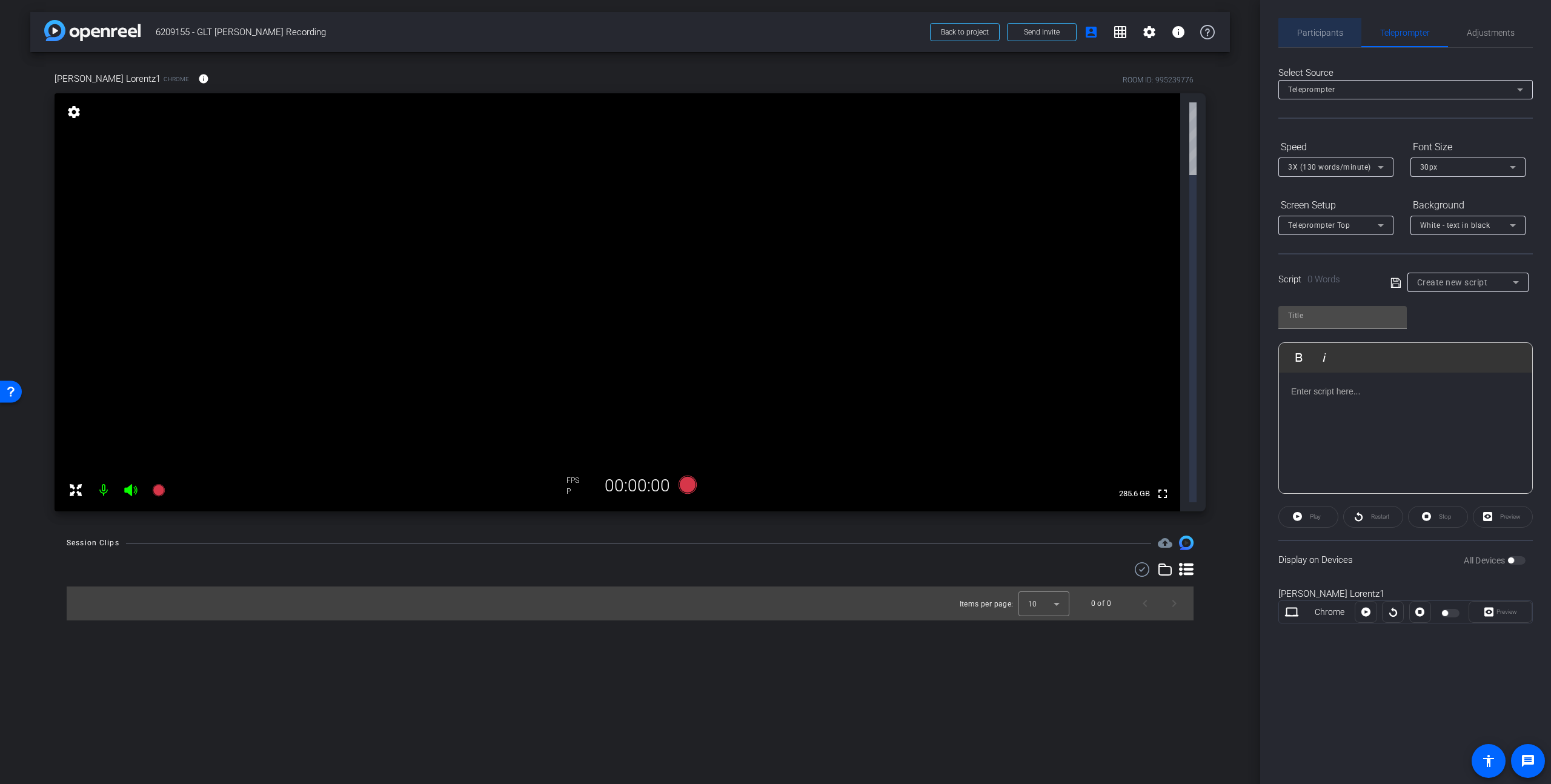
click at [1214, 34] on span "Participants" at bounding box center [1320, 32] width 46 height 8
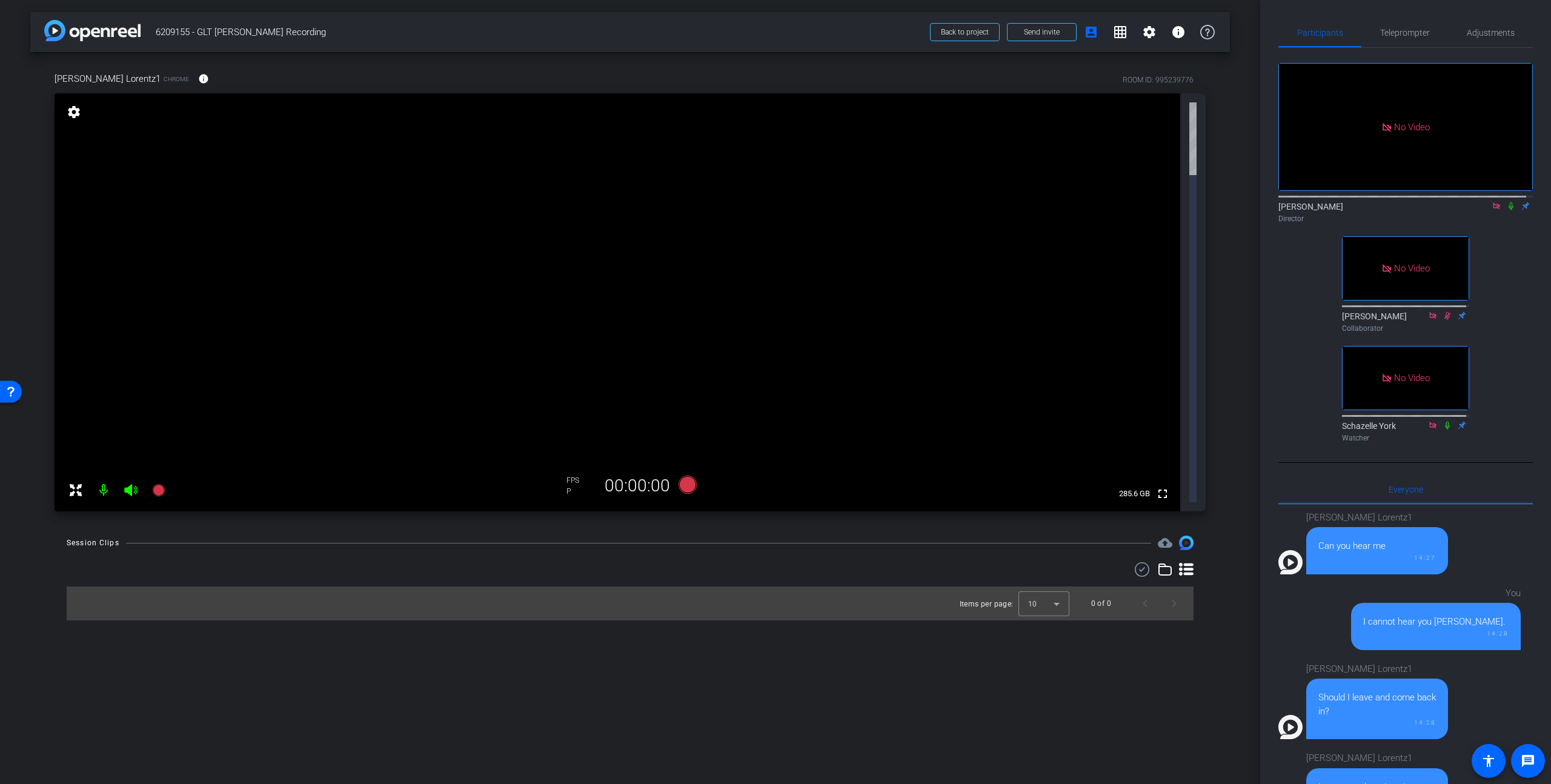
click at [594, 368] on div "arrow_back 6209155 - GLT Paul Lorentz Recording Back to project Send invite acc…" at bounding box center [630, 392] width 1260 height 784
click at [867, 509] on div "arrow_back 6209155 - GLT Paul Lorentz Recording Back to project Send invite acc…" at bounding box center [630, 392] width 1260 height 784
click at [76, 115] on mat-icon "settings" at bounding box center [74, 111] width 17 height 14
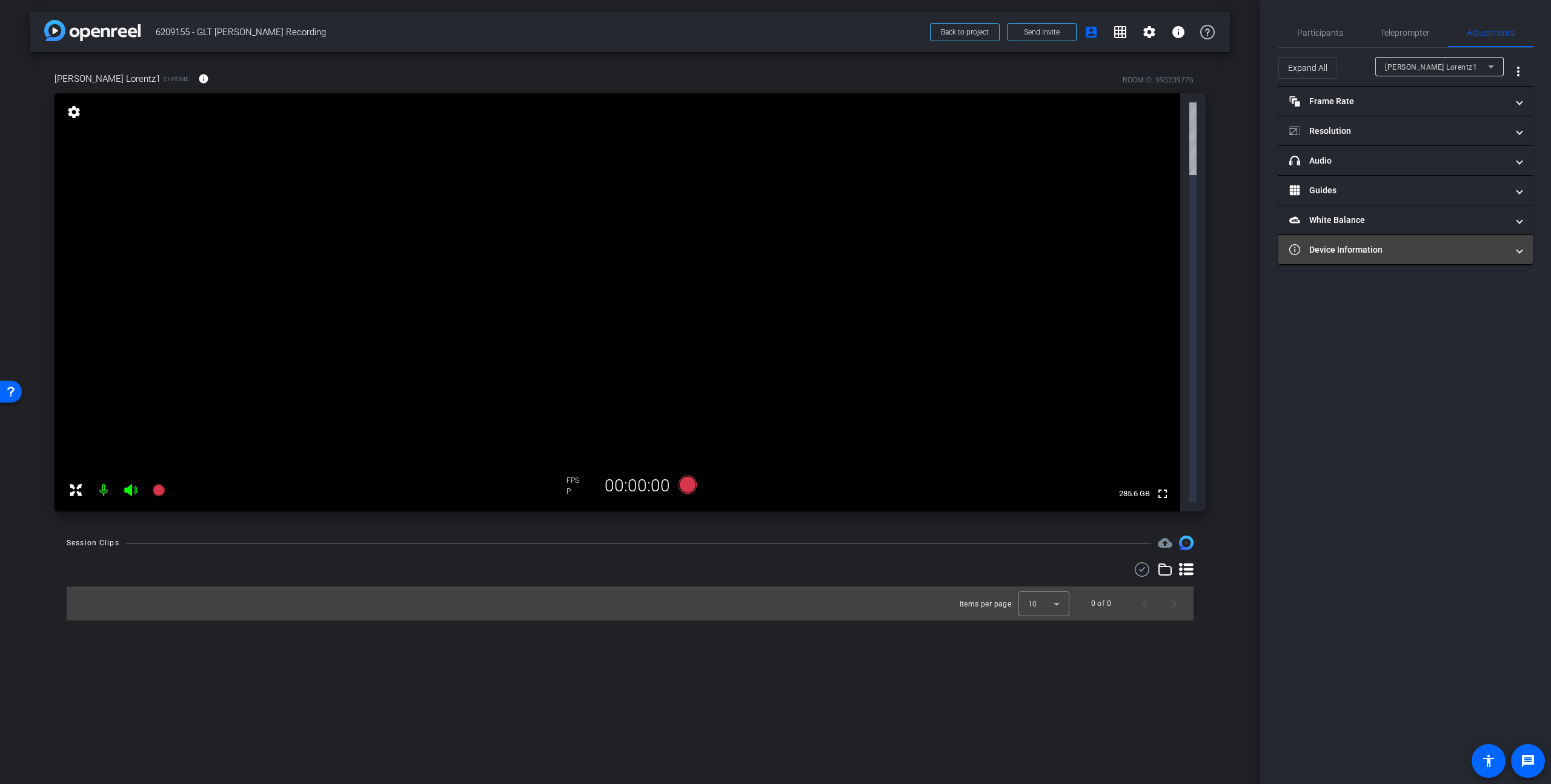
click at [1214, 248] on mat-panel-title "Device Information" at bounding box center [1398, 249] width 218 height 13
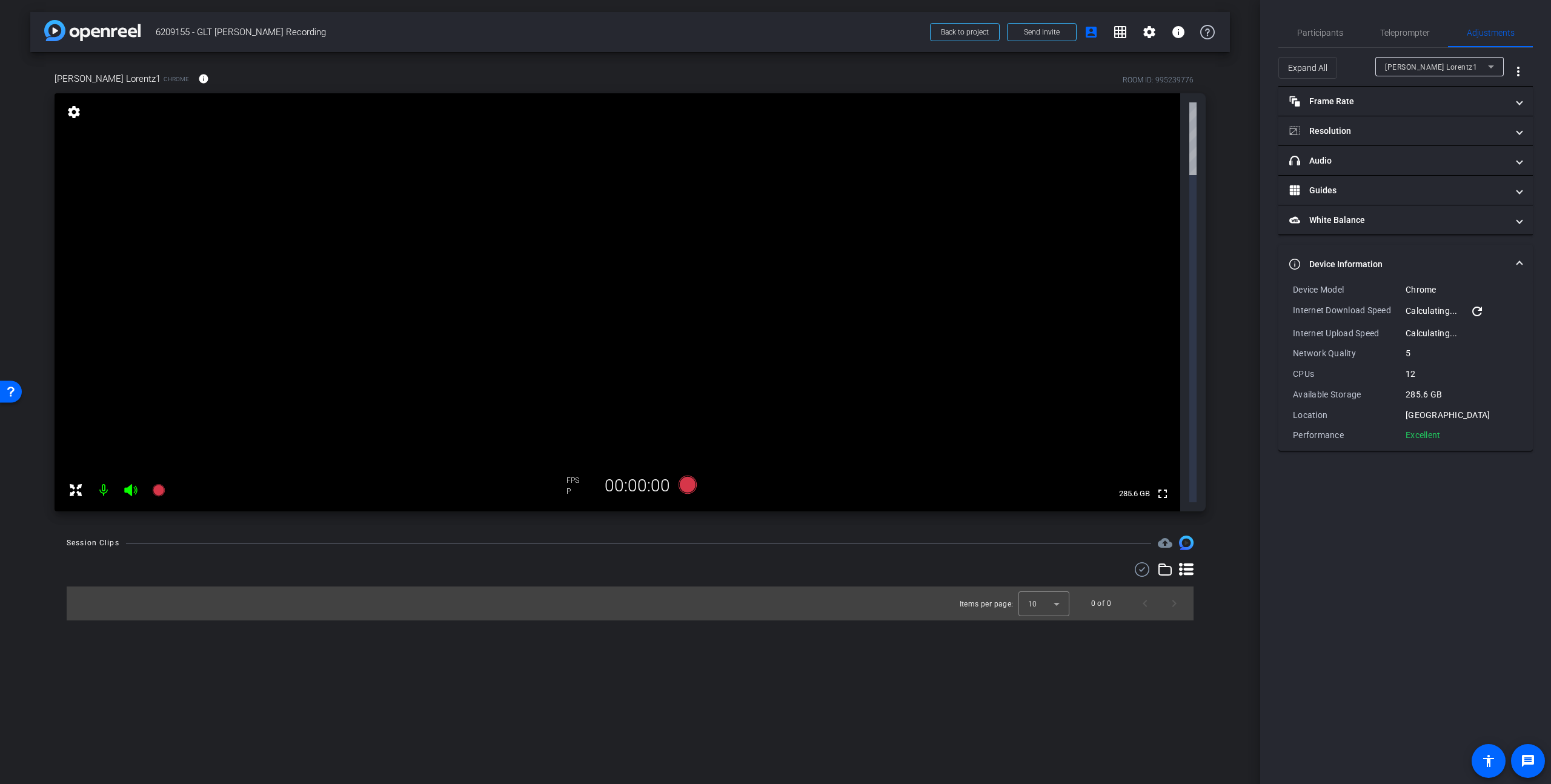
click at [1214, 312] on mat-icon "refresh" at bounding box center [1477, 311] width 14 height 14
click at [1214, 194] on mat-panel-title "Guides" at bounding box center [1398, 190] width 218 height 13
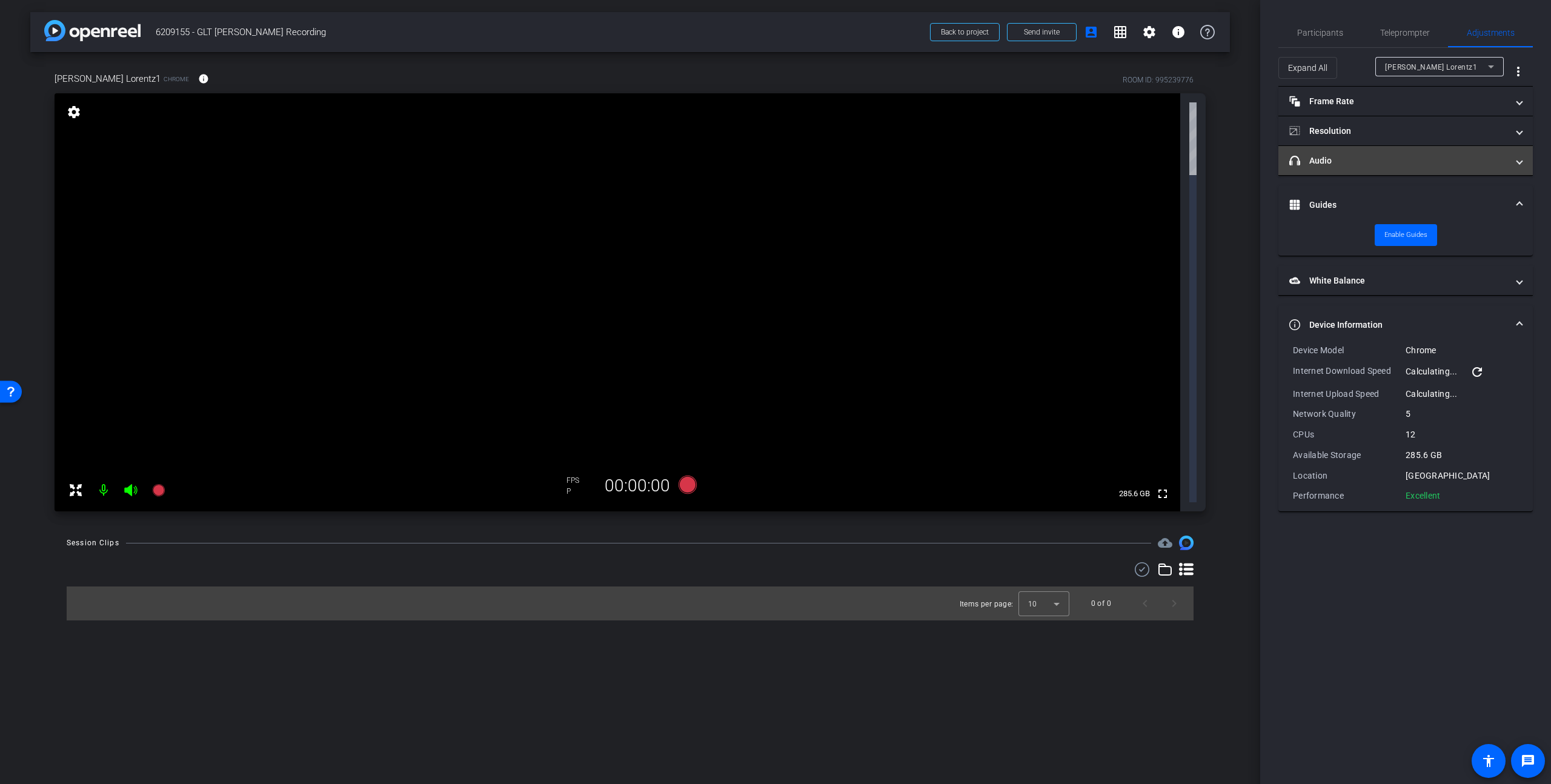
click at [1214, 167] on mat-expansion-panel-header "headphone icon Audio" at bounding box center [1406, 160] width 255 height 29
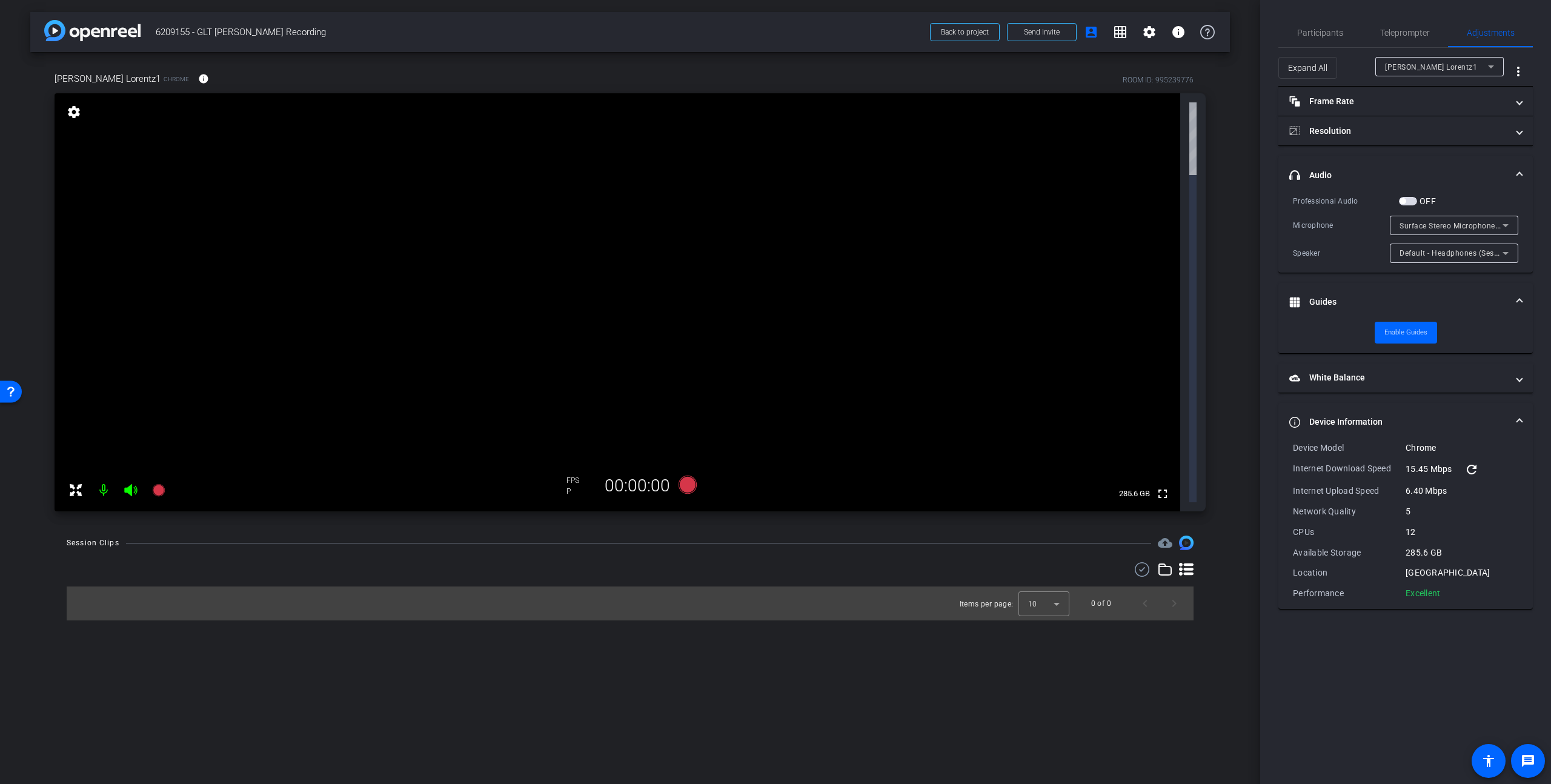
click at [1214, 224] on span "Surface Stereo Microphones (Surface High Definition Audio)" at bounding box center [1505, 225] width 213 height 10
click at [1214, 224] on div at bounding box center [775, 392] width 1551 height 784
click at [1214, 247] on div "Default - Headphones (Sesh Evo) (Bluetooth)" at bounding box center [1450, 253] width 103 height 15
click at [1214, 247] on div at bounding box center [775, 392] width 1551 height 784
click at [1214, 131] on mat-panel-title "Resolution" at bounding box center [1398, 131] width 218 height 13
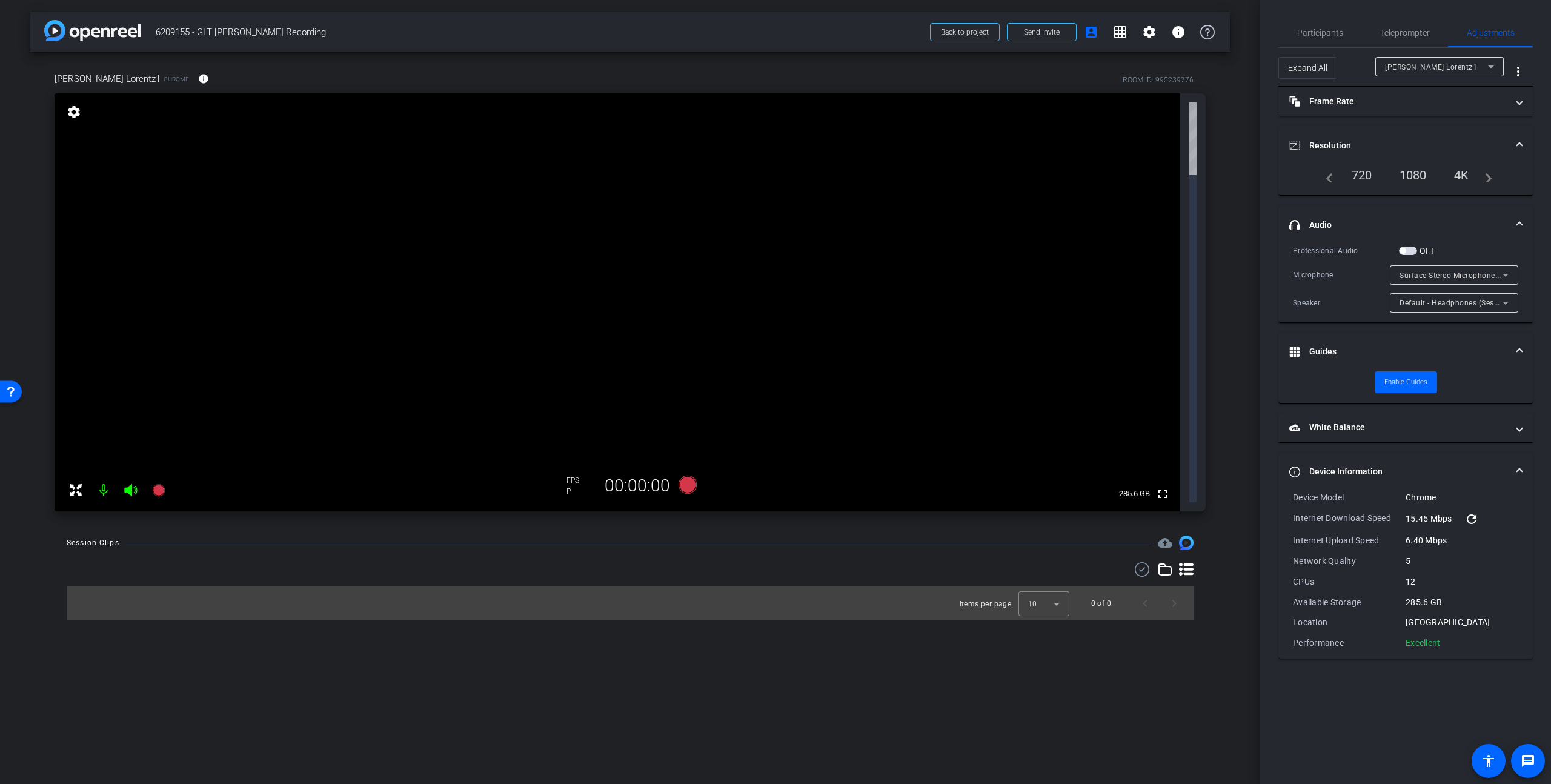
click at [1214, 173] on div "1080" at bounding box center [1414, 175] width 46 height 21
click at [1214, 103] on mat-panel-title "Frame Rate Frame Rate" at bounding box center [1398, 101] width 218 height 13
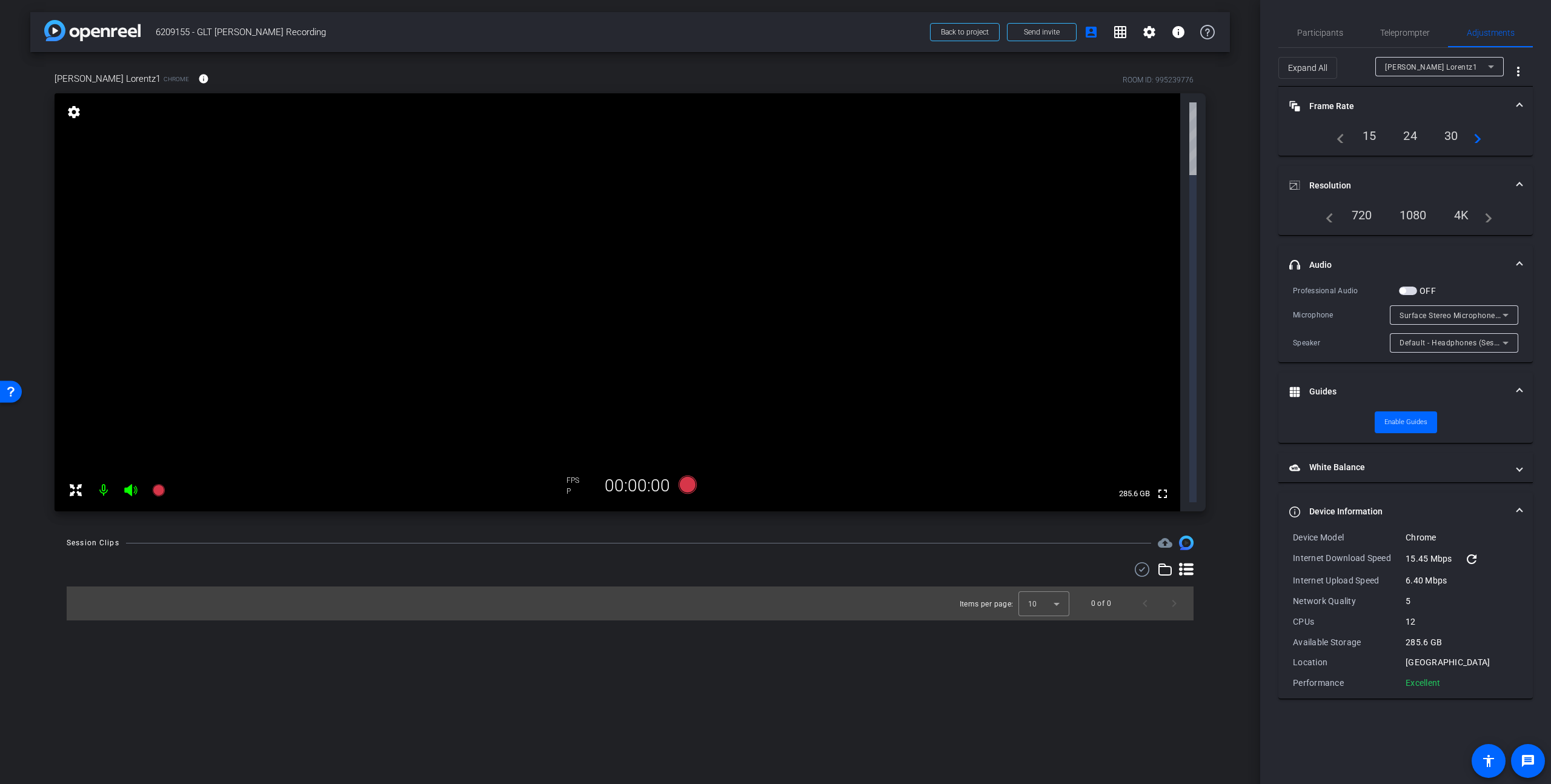
click at [1214, 135] on div "24" at bounding box center [1410, 135] width 32 height 21
click at [1214, 139] on mat-icon "navigate_next" at bounding box center [1474, 135] width 14 height 14
click at [1214, 140] on div "30" at bounding box center [1410, 135] width 32 height 21
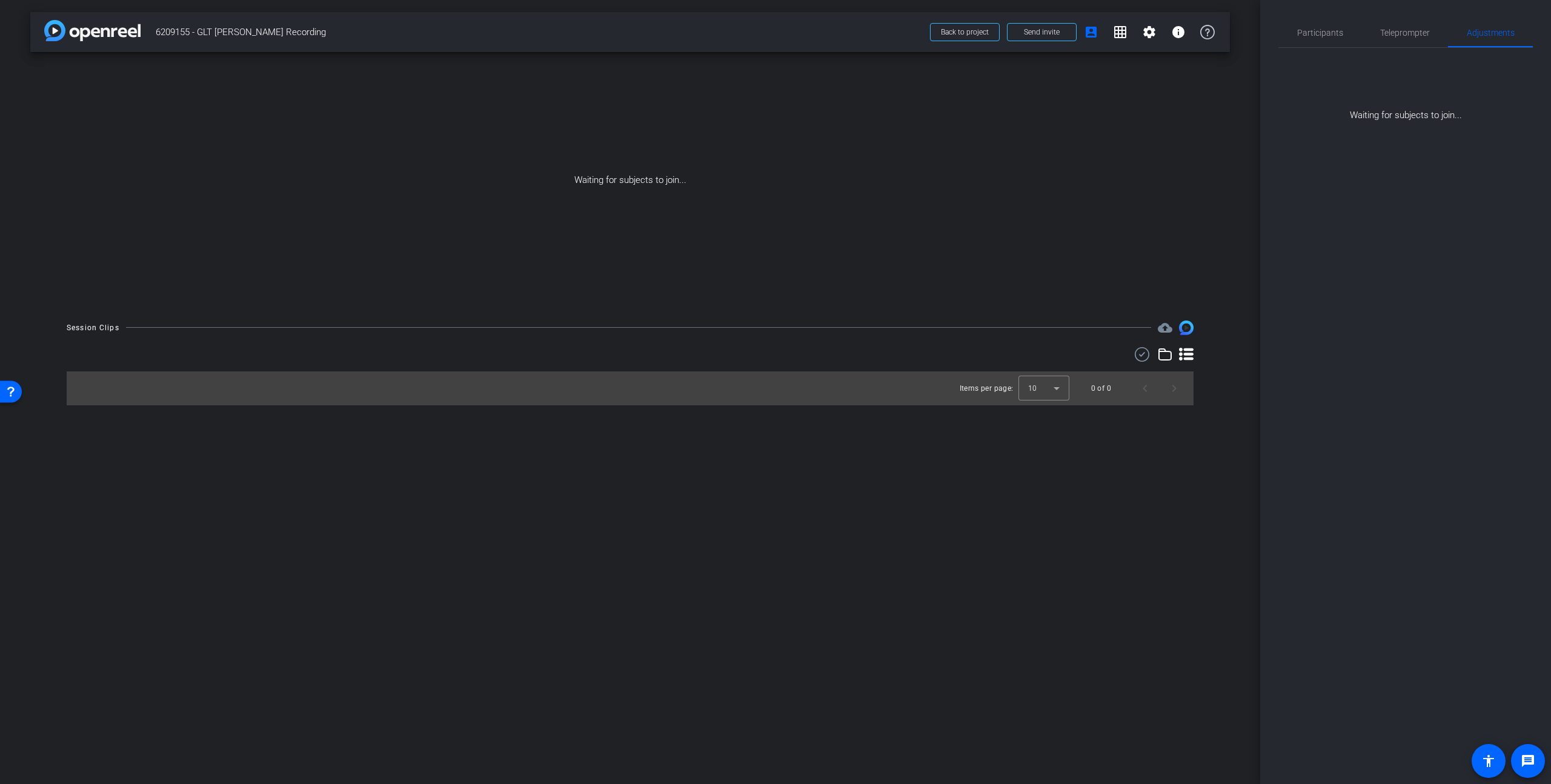
click at [829, 604] on div "arrow_back 6209155 - GLT Paul Lorentz Recording Back to project Send invite acc…" at bounding box center [630, 392] width 1260 height 784
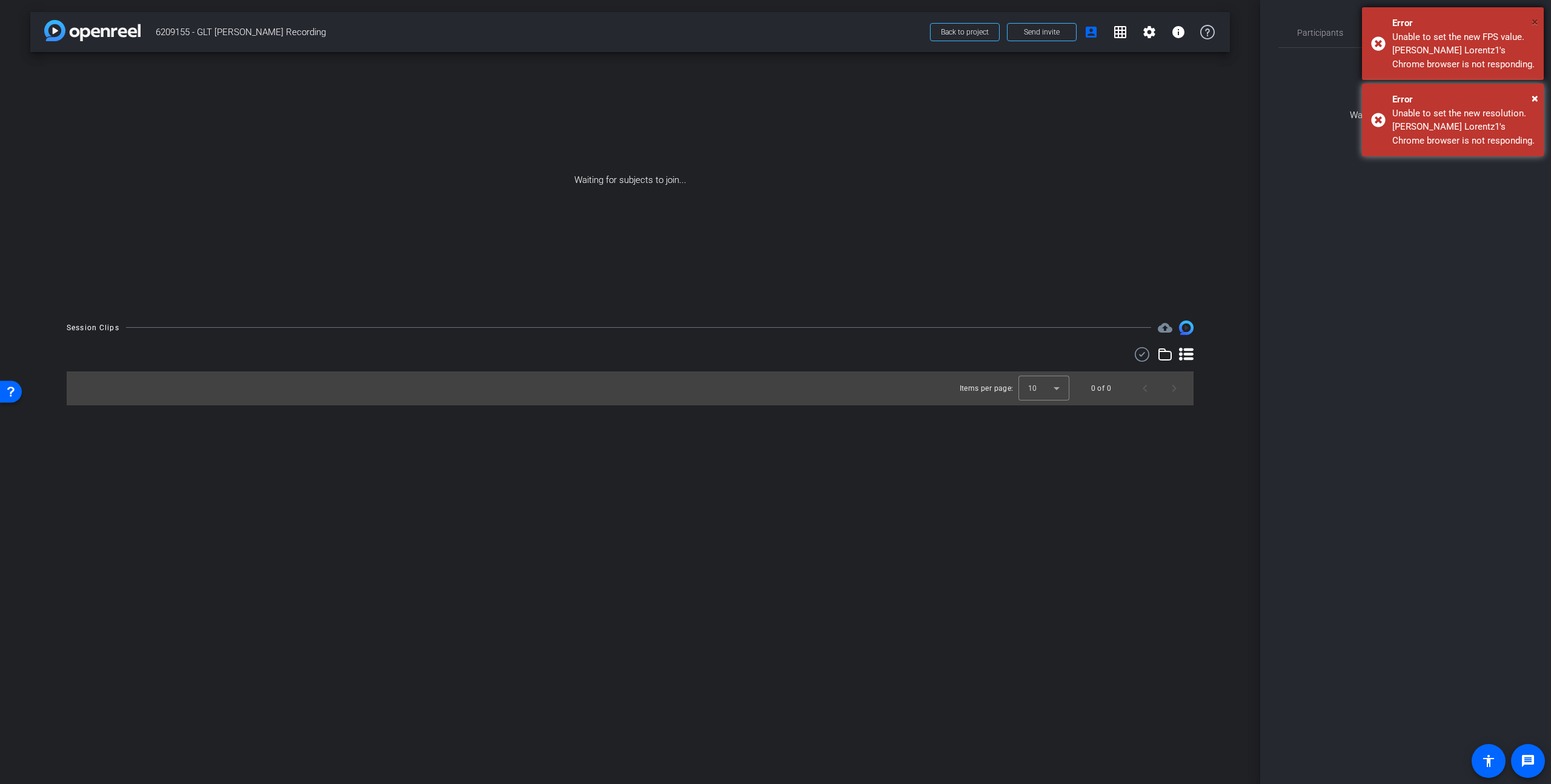
click at [1214, 21] on span "×" at bounding box center [1535, 21] width 7 height 14
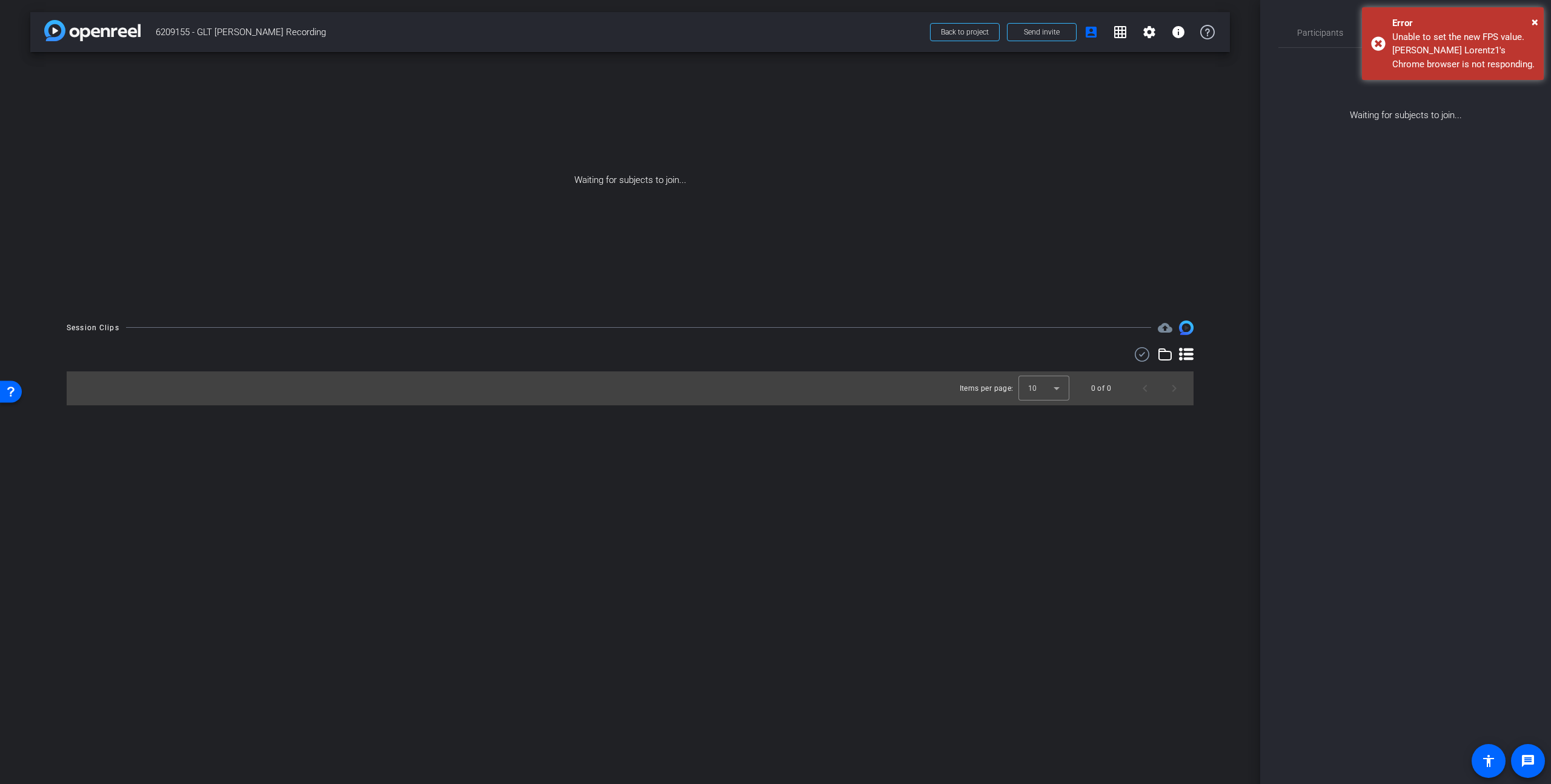
click at [1214, 34] on body "Accessibility Screen-Reader Guide, Feedback, and Issue Reporting | New window m…" at bounding box center [775, 392] width 1551 height 784
click at [1214, 20] on span "×" at bounding box center [1535, 21] width 7 height 14
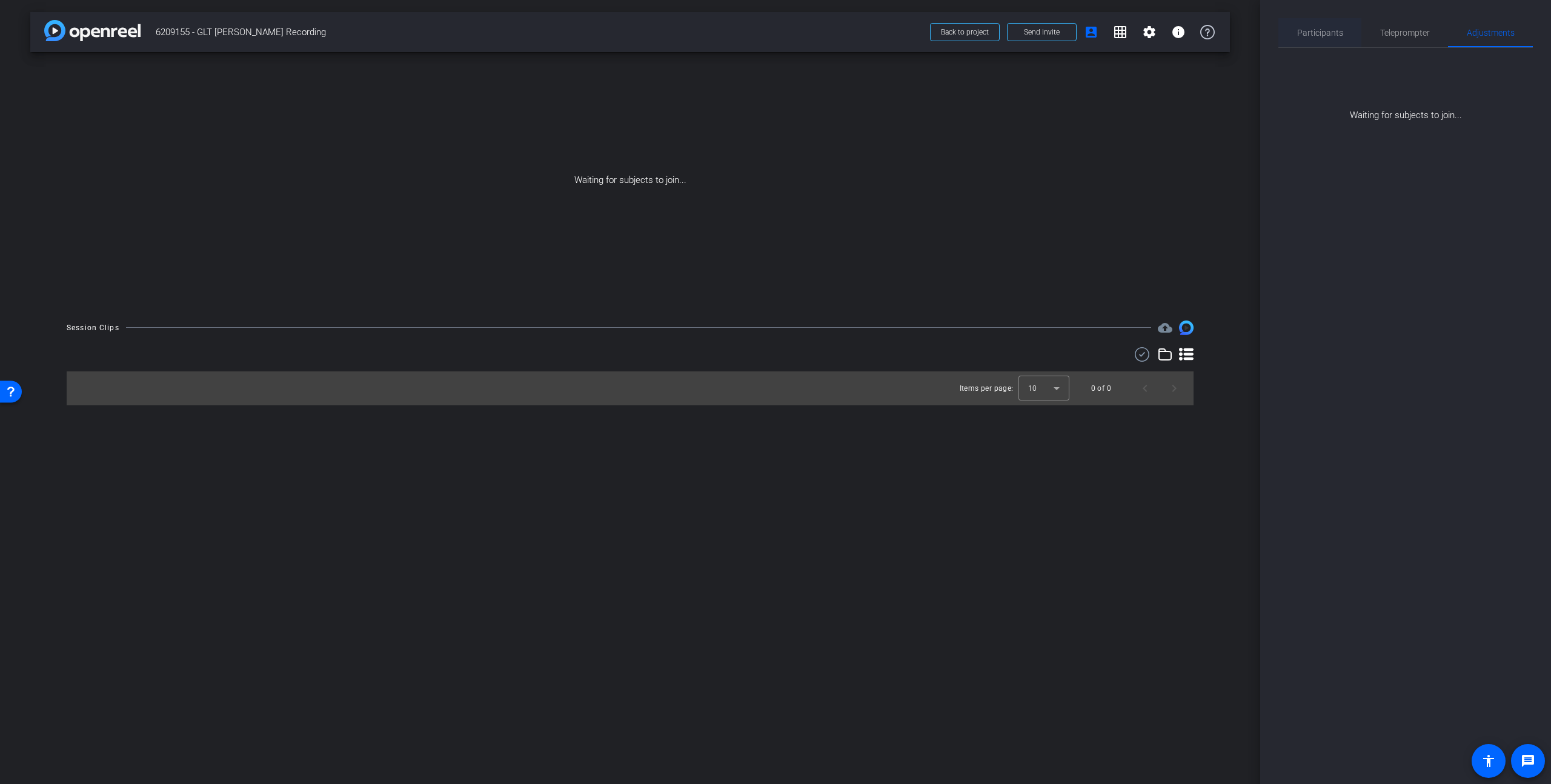
click at [1214, 39] on span "Participants" at bounding box center [1320, 33] width 46 height 29
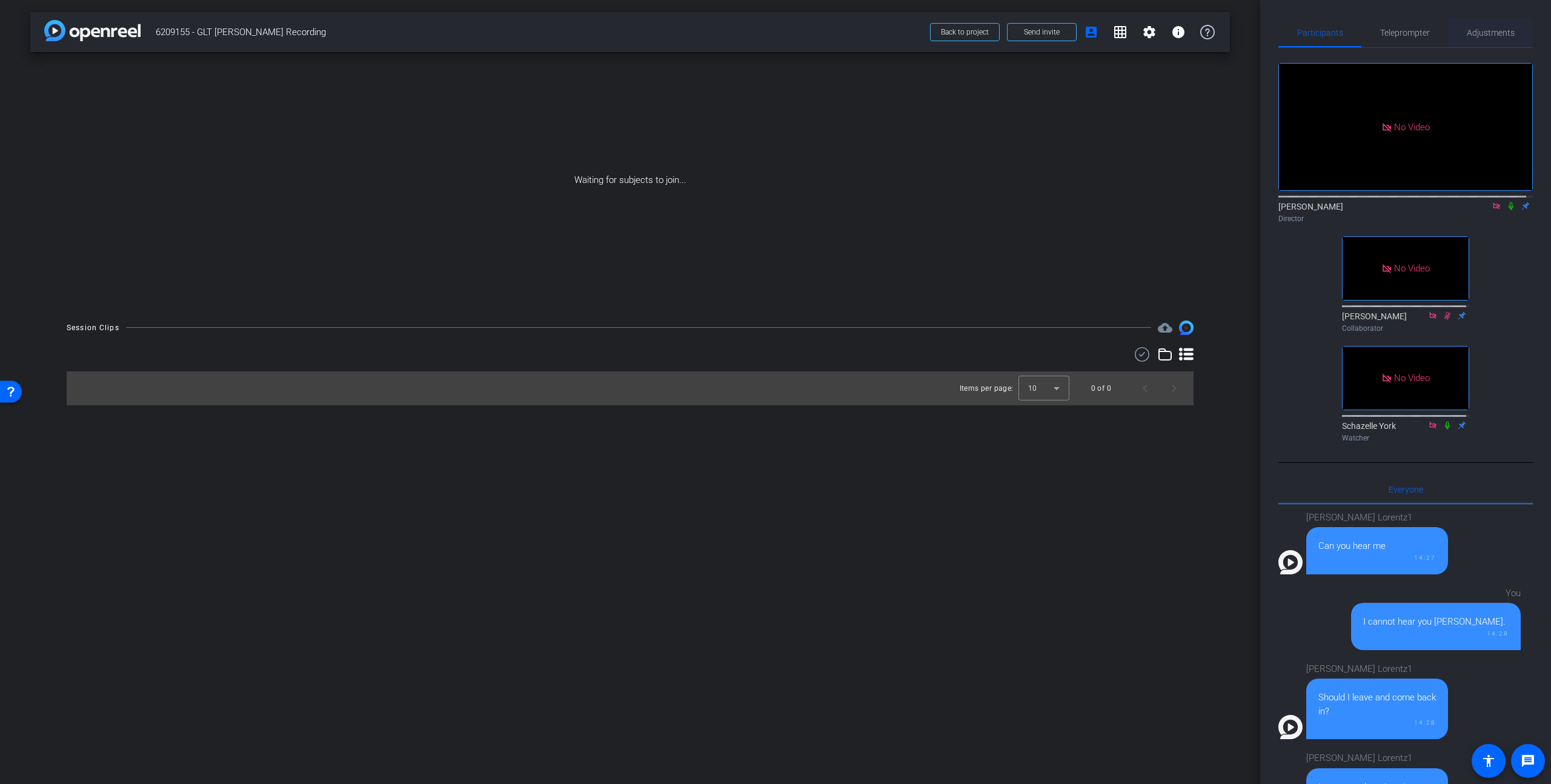
click at [1214, 37] on span "Adjustments" at bounding box center [1491, 32] width 48 height 8
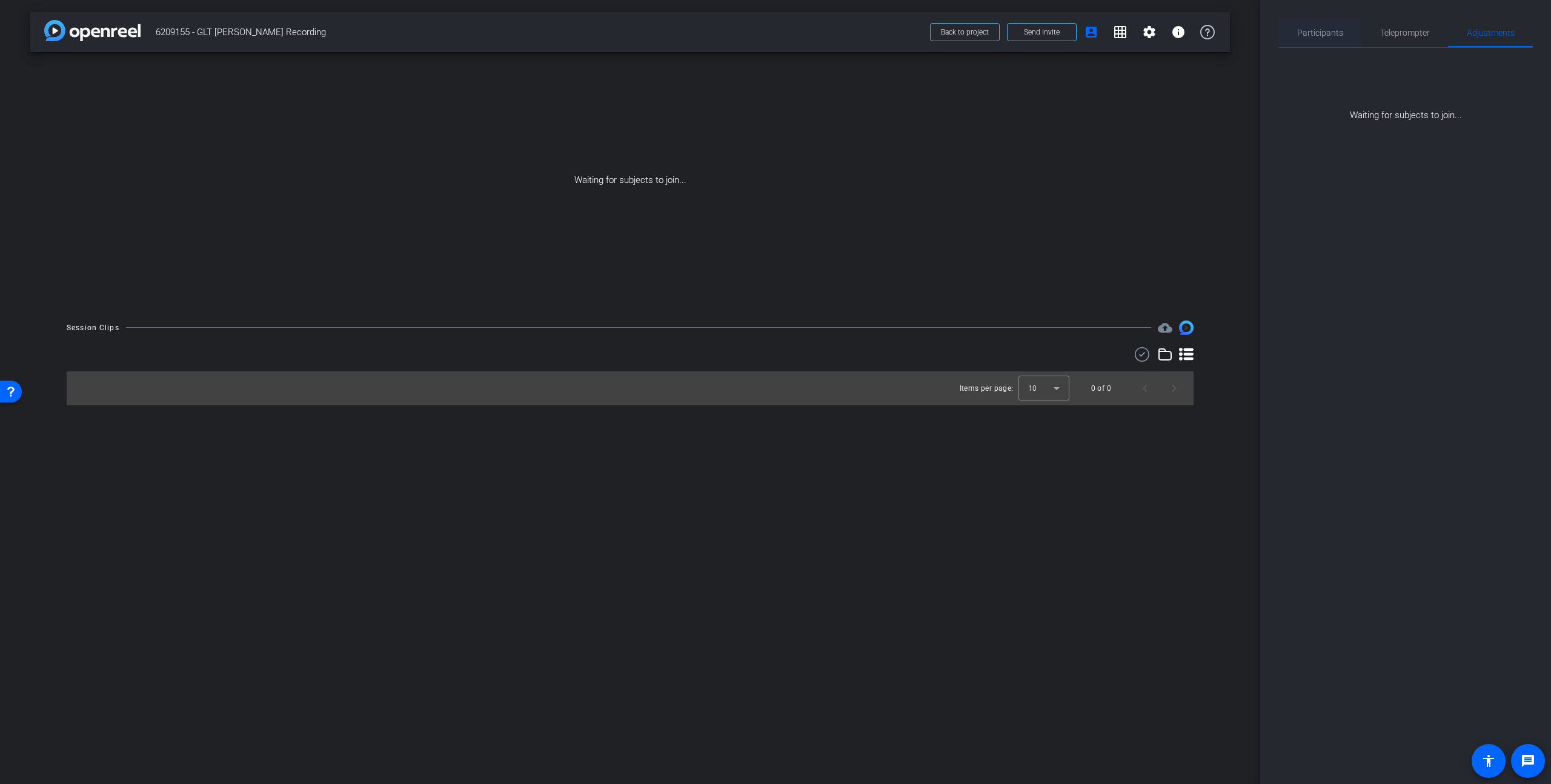
click at [1214, 29] on span "Participants" at bounding box center [1320, 32] width 46 height 8
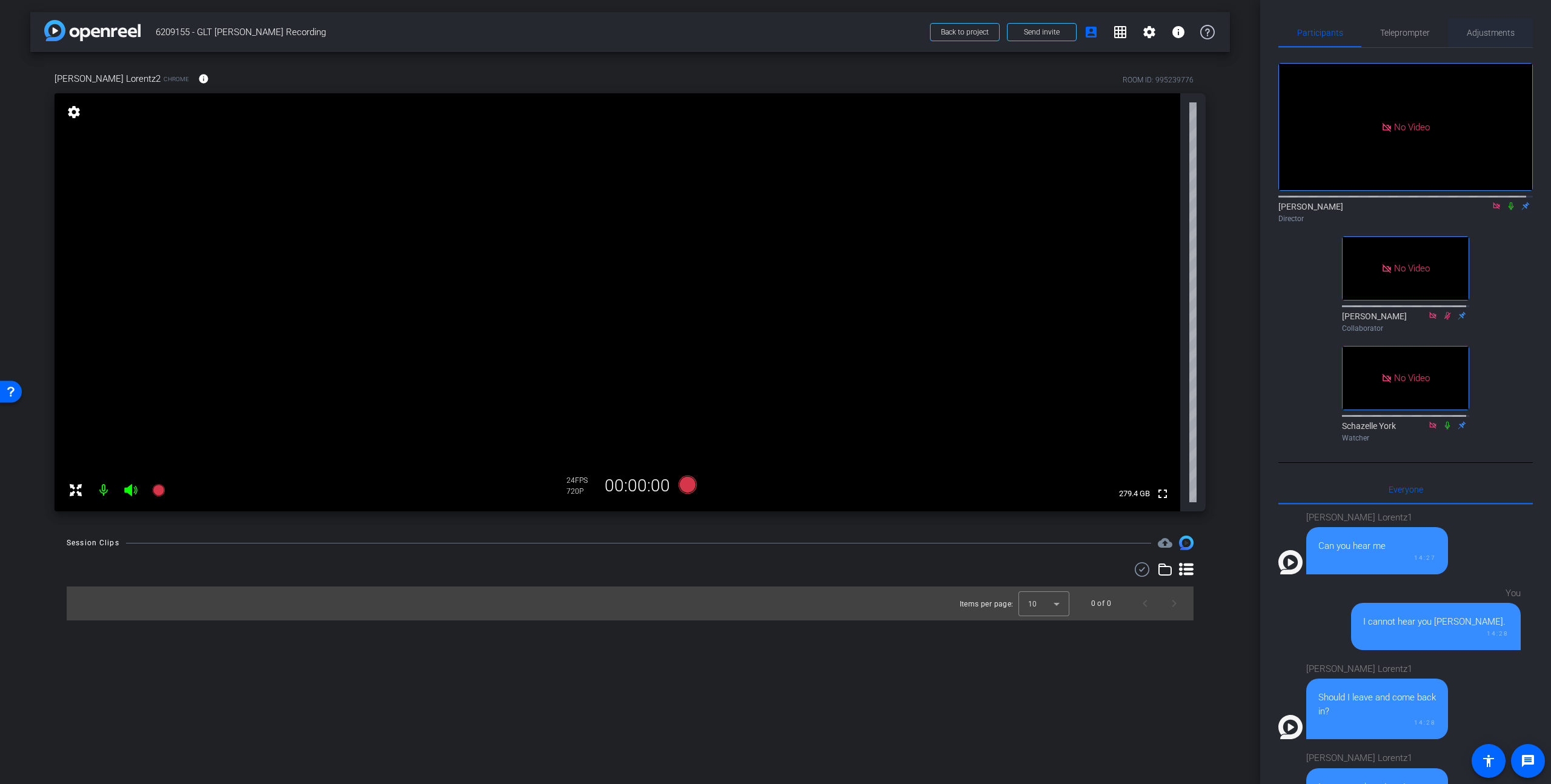
click at [1214, 33] on span "Adjustments" at bounding box center [1491, 32] width 48 height 8
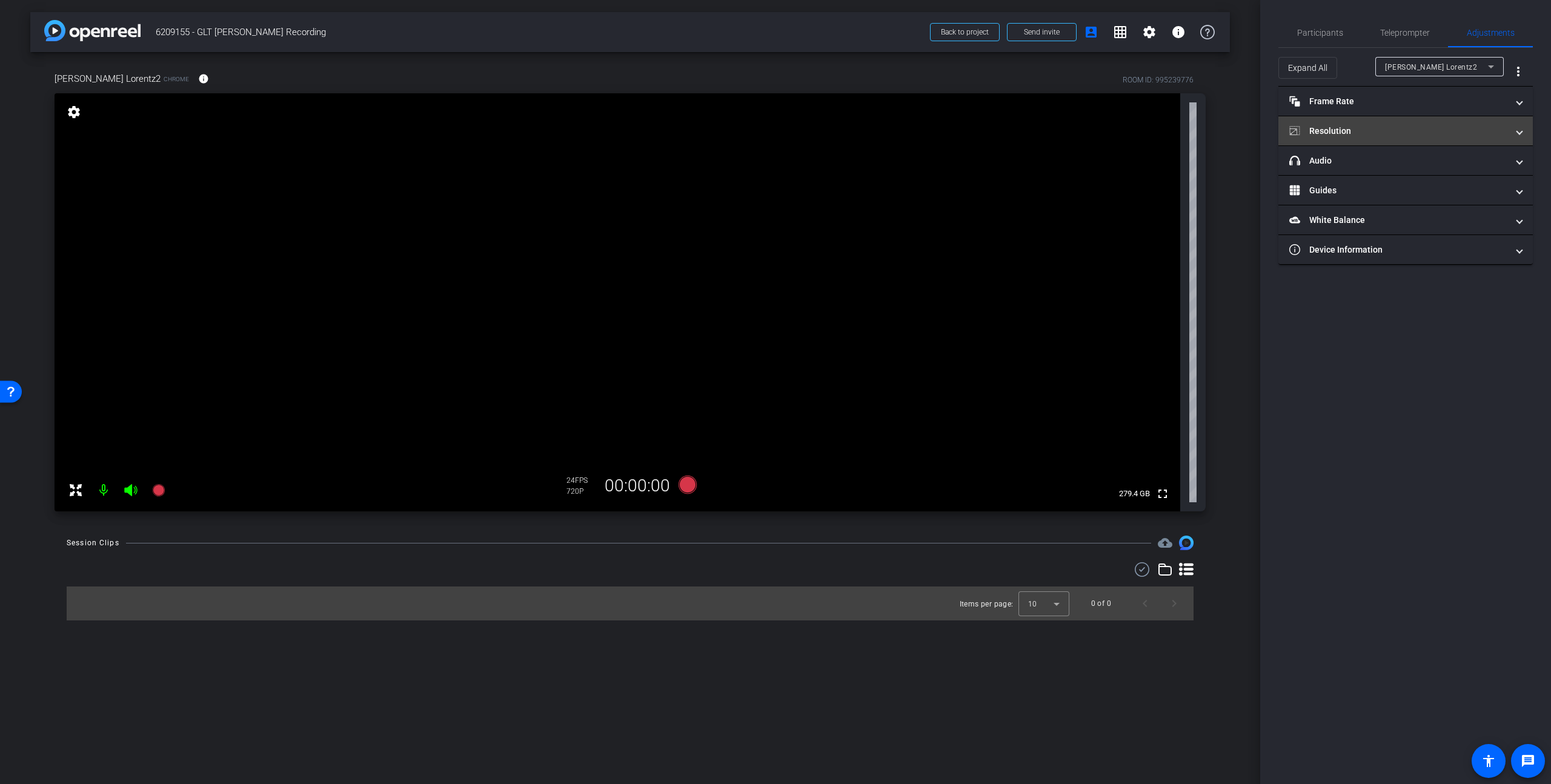
click at [1214, 128] on mat-panel-title "Resolution" at bounding box center [1398, 131] width 218 height 13
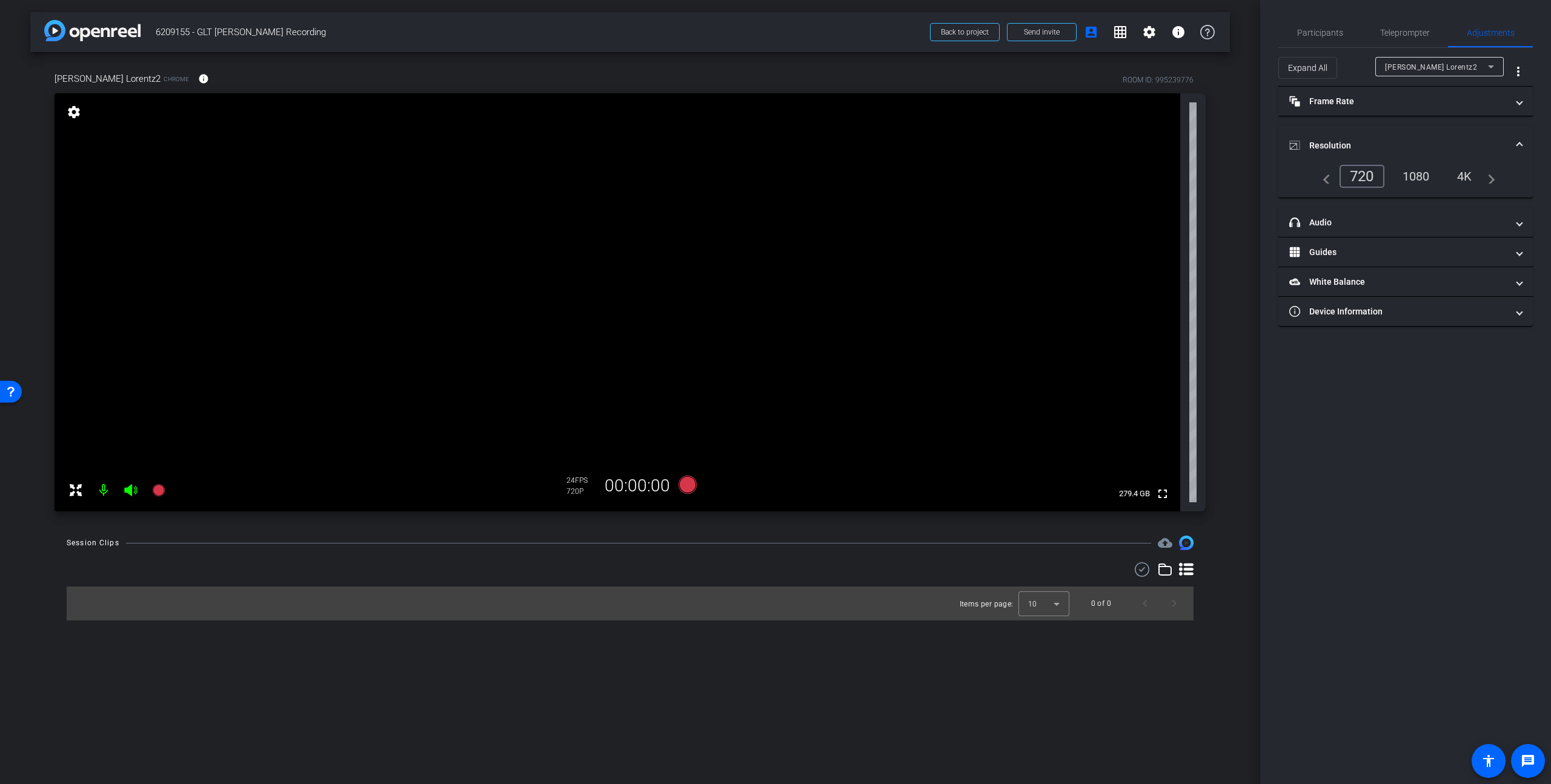
click at [1214, 177] on div "1080" at bounding box center [1417, 176] width 46 height 21
click at [1214, 174] on div "4K" at bounding box center [1466, 176] width 34 height 21
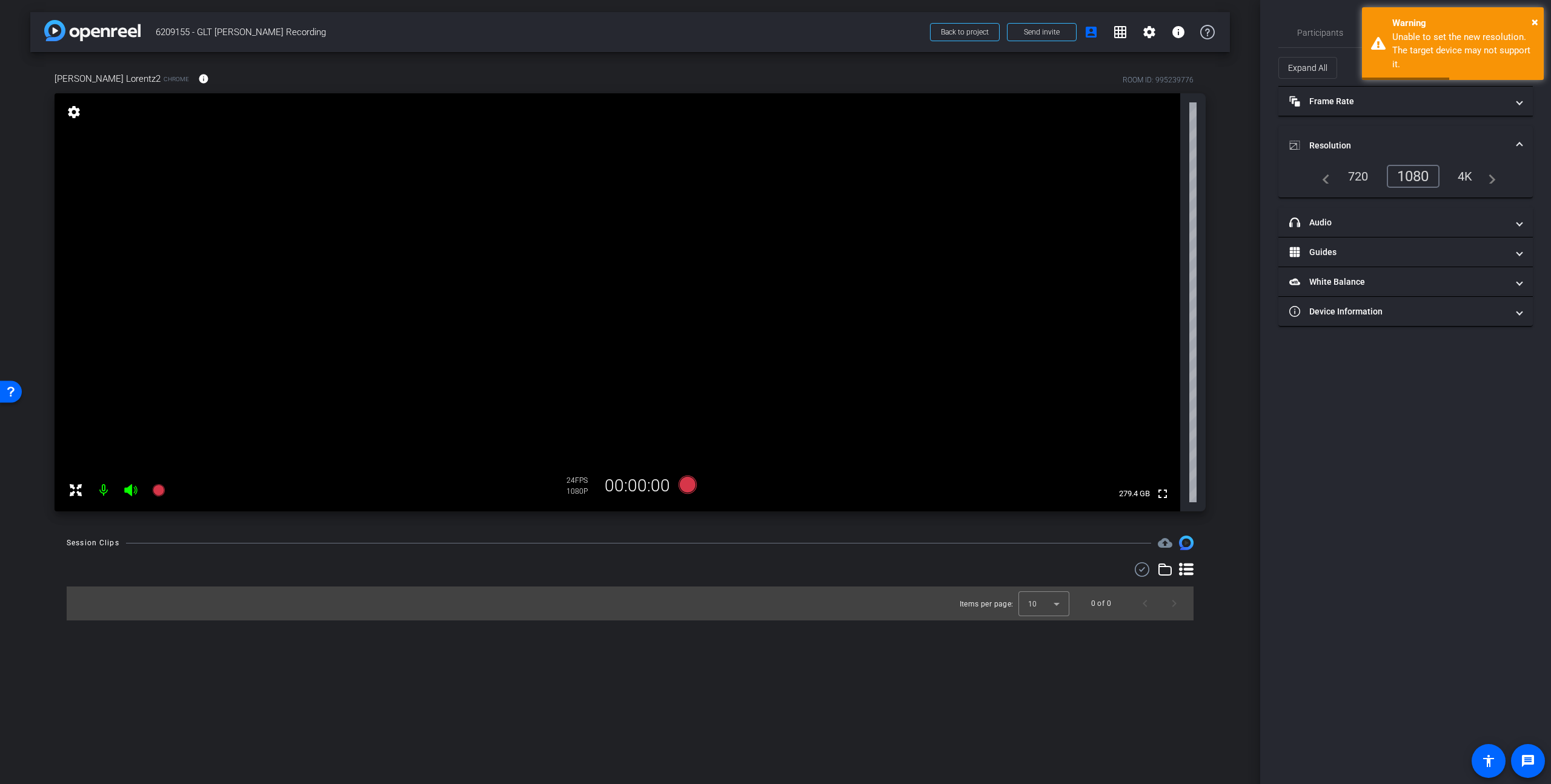
click at [1214, 175] on div "4K" at bounding box center [1466, 176] width 34 height 21
click at [1214, 18] on span "×" at bounding box center [1535, 21] width 7 height 14
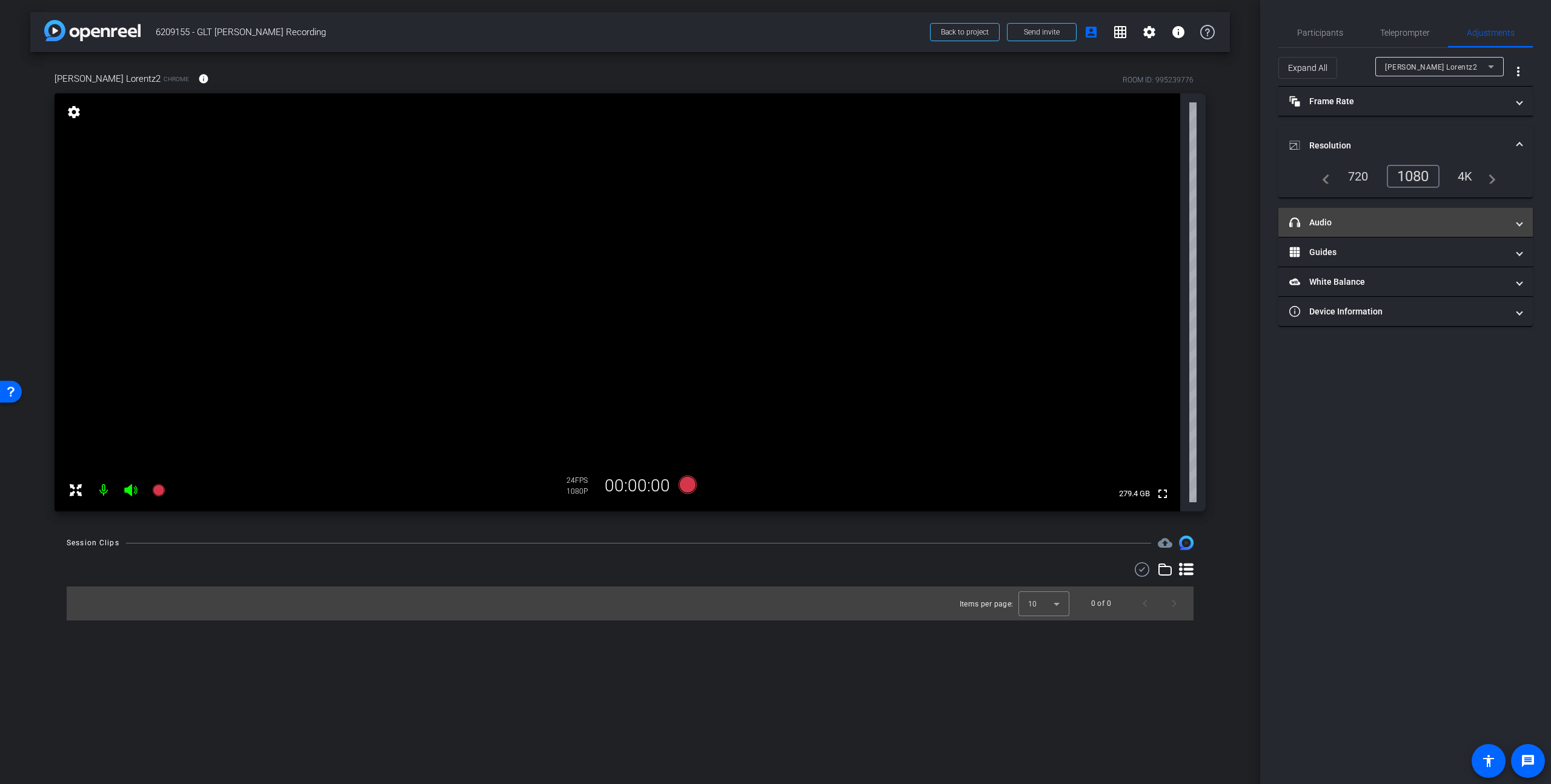
click at [1214, 220] on mat-panel-title "headphone icon Audio" at bounding box center [1398, 223] width 218 height 13
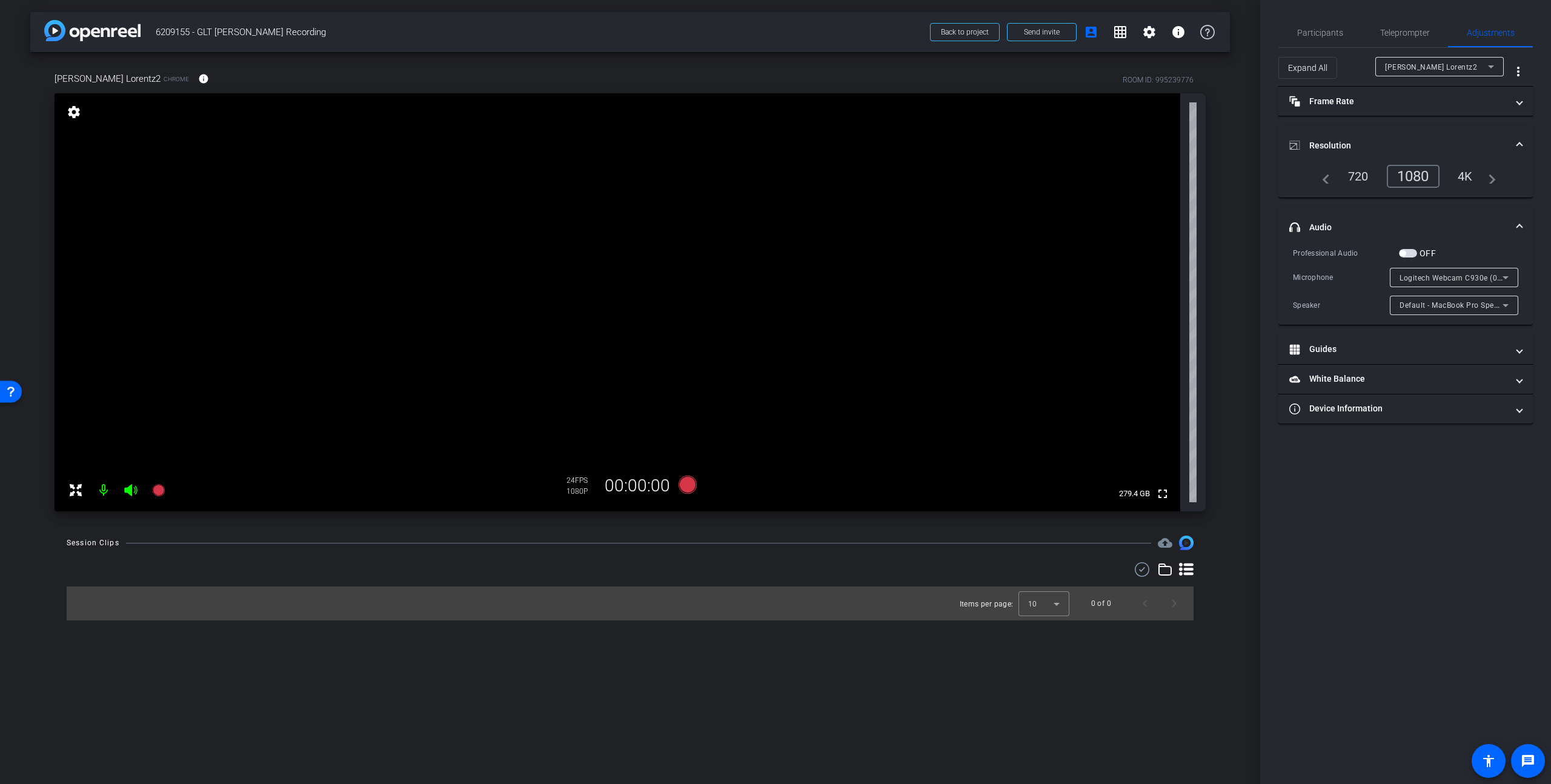
click at [669, 670] on div "arrow_back 6209155 - GLT Paul Lorentz Recording Back to project Send invite acc…" at bounding box center [630, 392] width 1260 height 784
click at [726, 732] on div "arrow_back 6209155 - GLT Paul Lorentz Recording Back to project Send invite acc…" at bounding box center [630, 392] width 1260 height 784
click at [1214, 169] on div "1080" at bounding box center [1417, 176] width 46 height 21
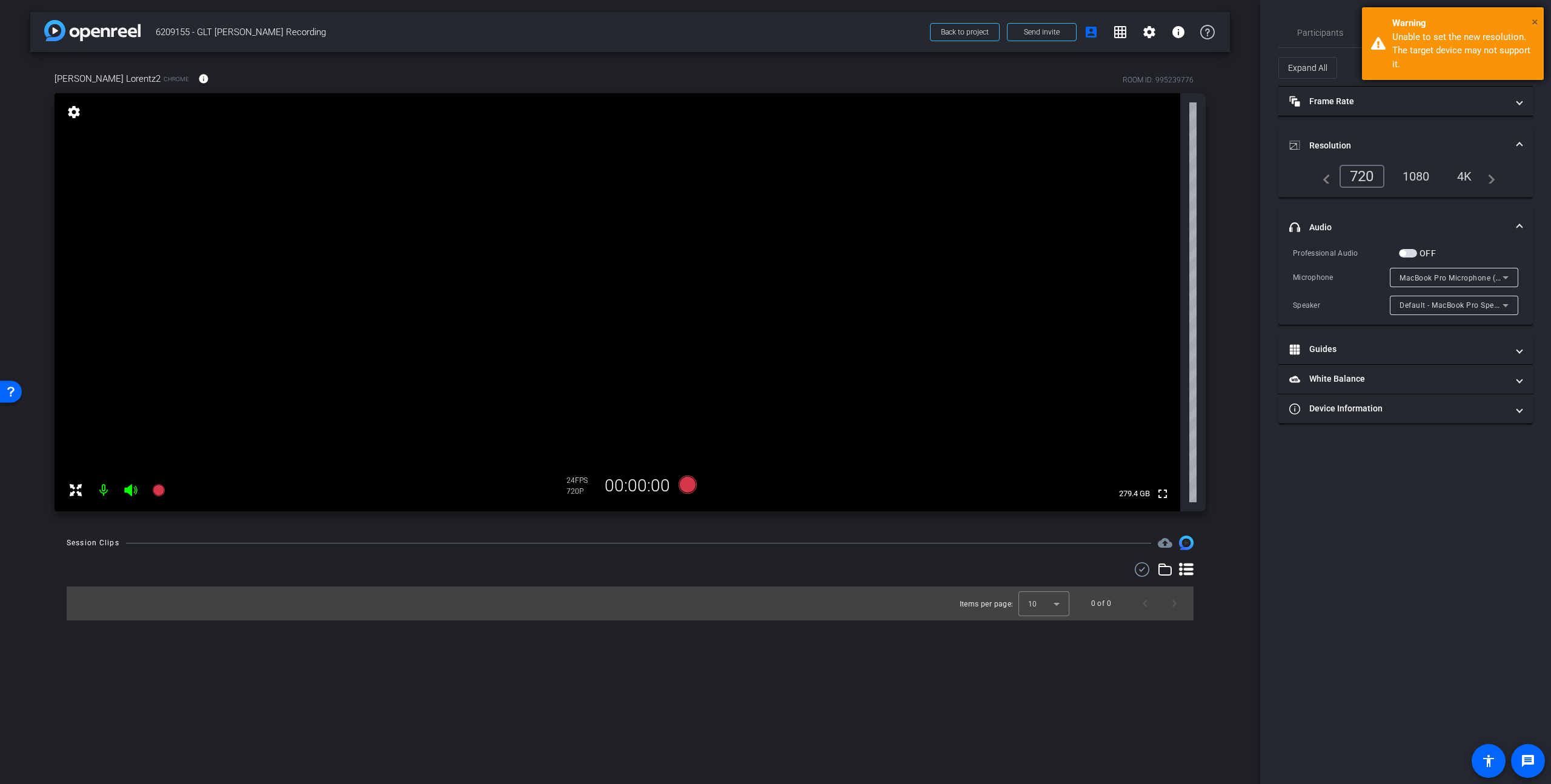
click at [1214, 19] on span "×" at bounding box center [1535, 21] width 7 height 14
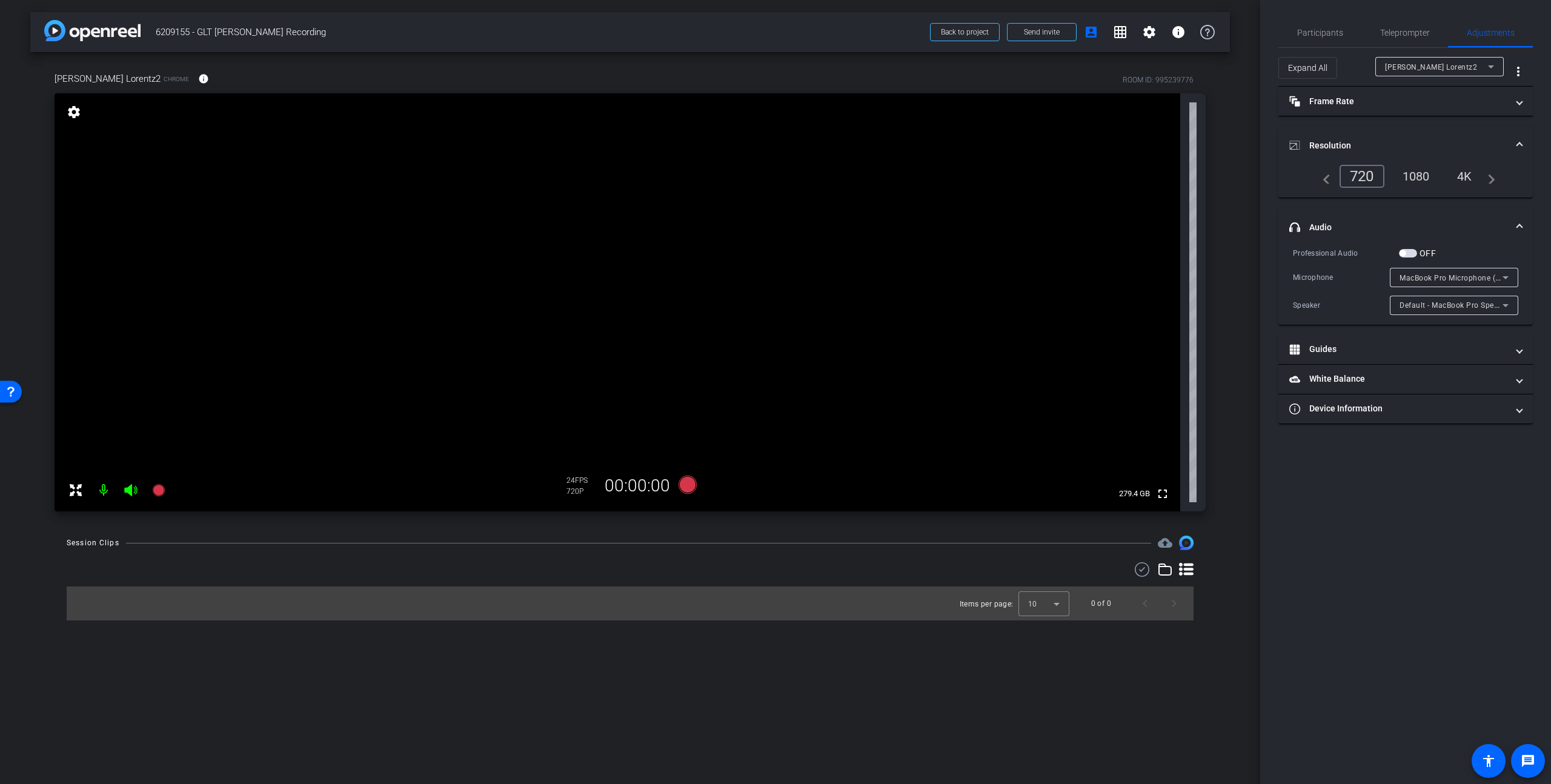
click at [1214, 180] on div "4K" at bounding box center [1465, 176] width 34 height 21
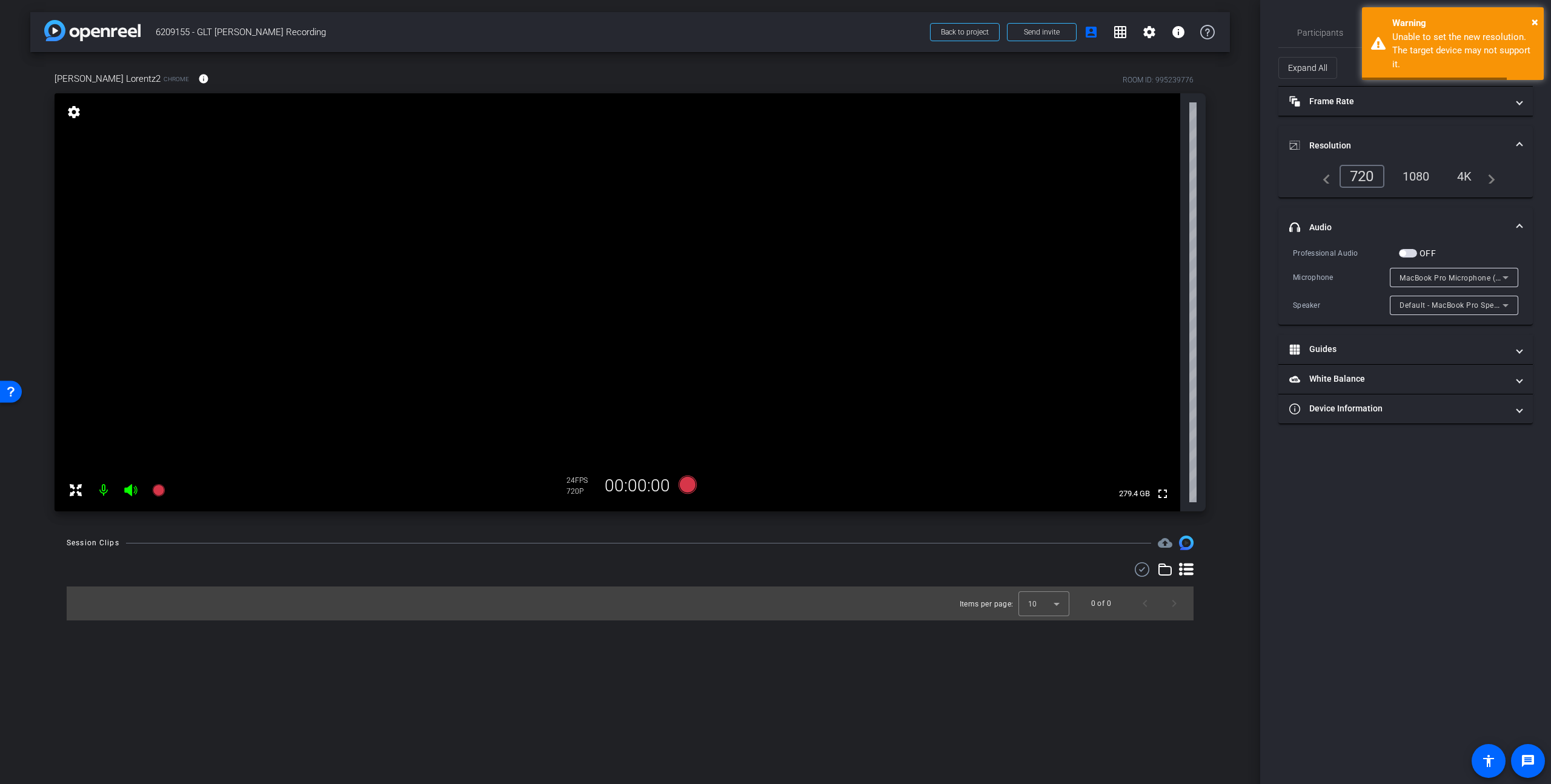
click at [1214, 180] on div "1080" at bounding box center [1417, 176] width 46 height 21
click at [1214, 98] on span "×" at bounding box center [1535, 98] width 7 height 14
click at [1214, 19] on span "×" at bounding box center [1535, 21] width 7 height 14
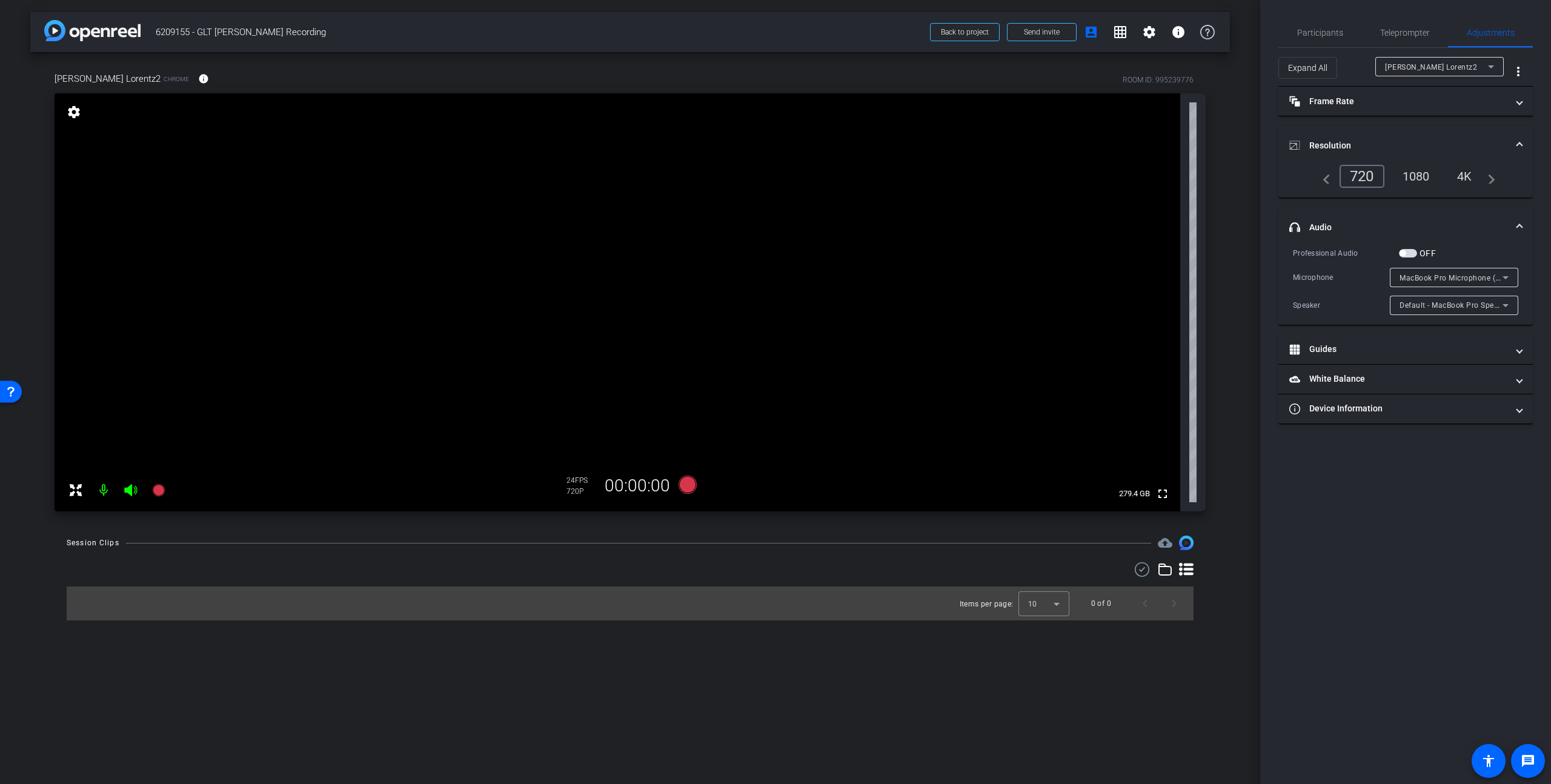
click at [1214, 279] on span "MacBook Pro Microphone (Built-in)" at bounding box center [1461, 277] width 124 height 10
click at [1214, 279] on div at bounding box center [775, 392] width 1551 height 784
click at [779, 690] on div "arrow_back 6209155 - GLT Paul Lorentz Recording Back to project Send invite acc…" at bounding box center [630, 392] width 1260 height 784
click at [1214, 31] on span "Participants" at bounding box center [1320, 32] width 46 height 8
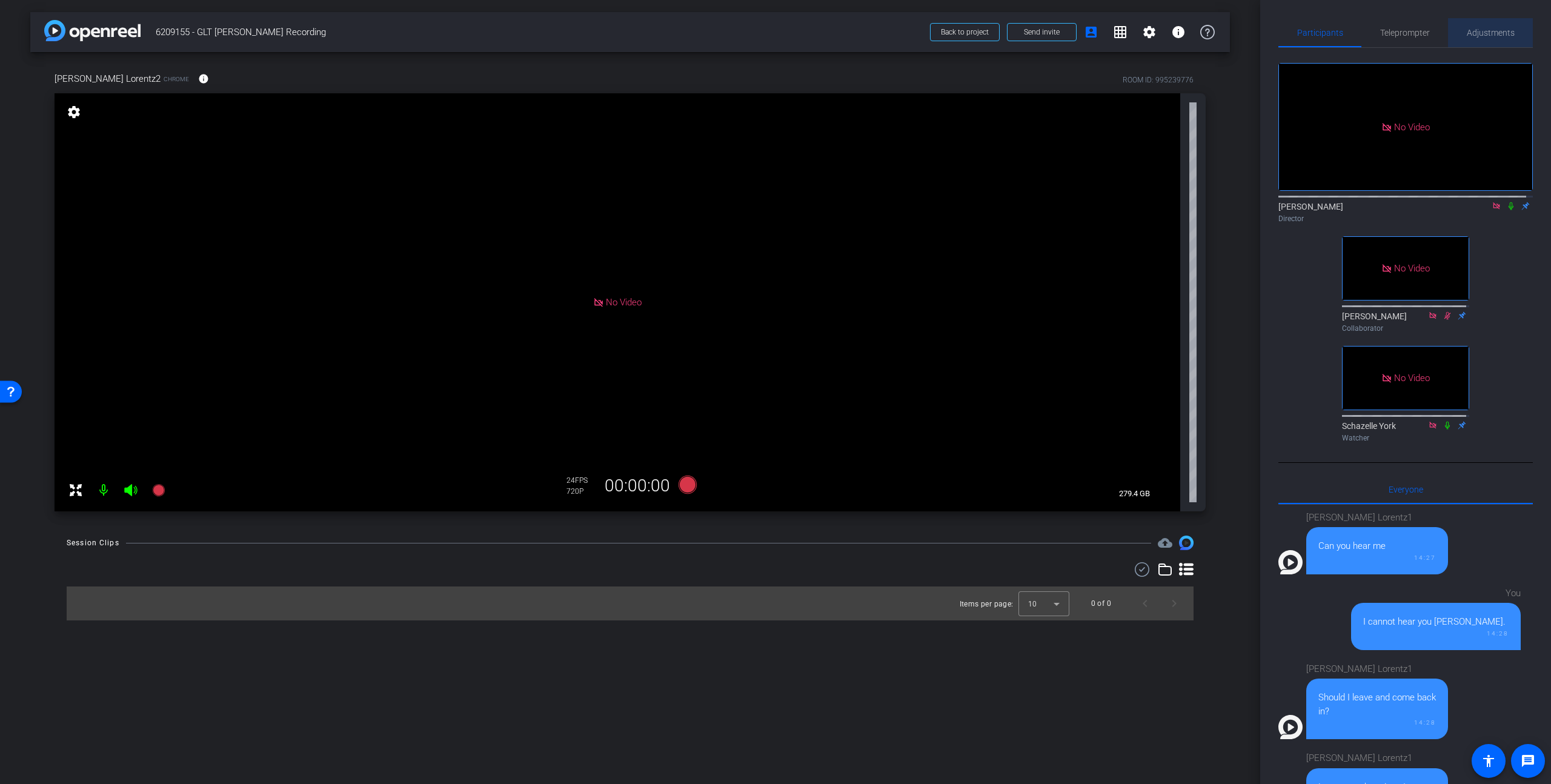
click at [1214, 34] on span "Adjustments" at bounding box center [1491, 32] width 48 height 8
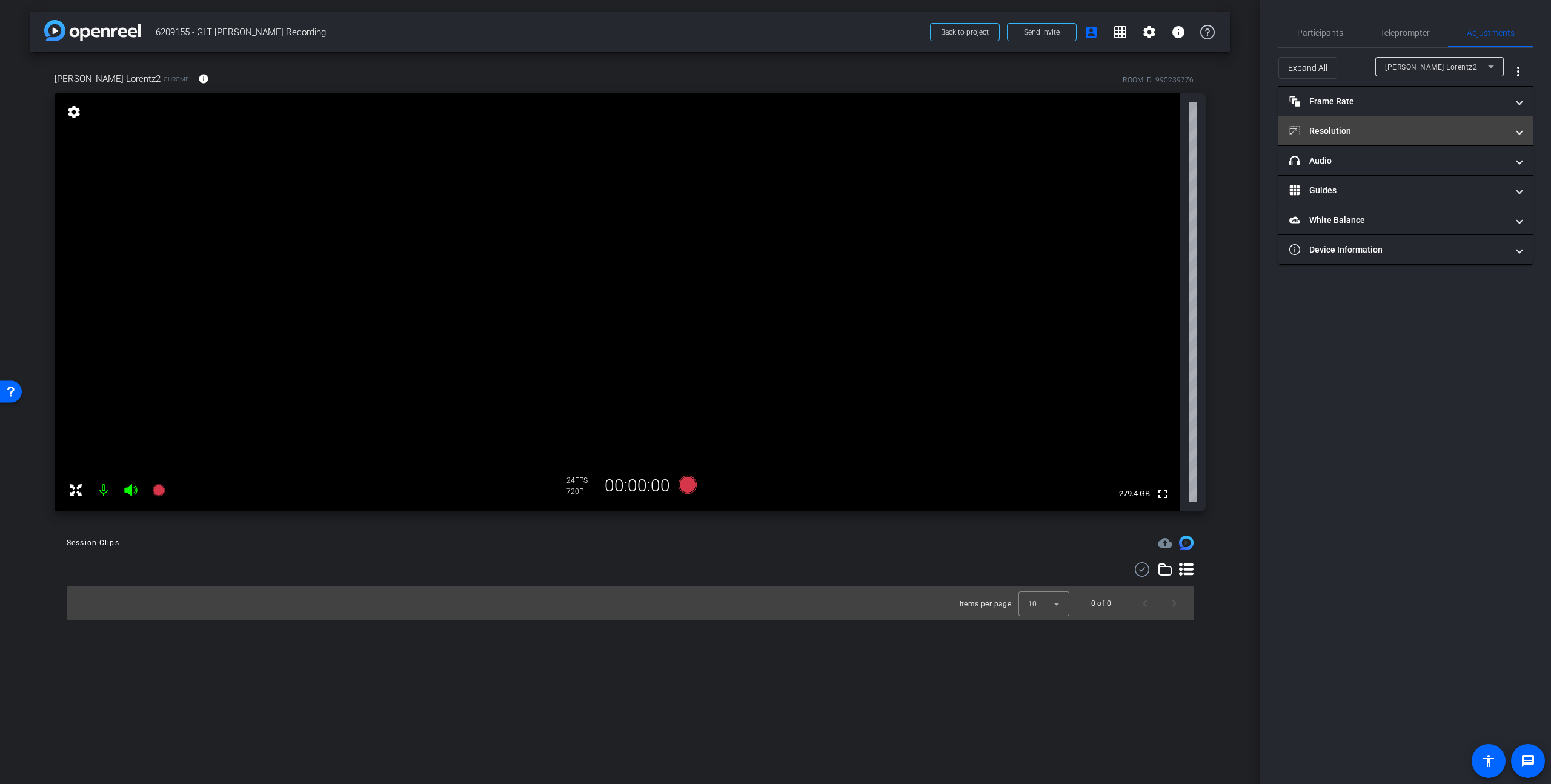
click at [1214, 134] on mat-panel-title "Resolution" at bounding box center [1398, 131] width 218 height 13
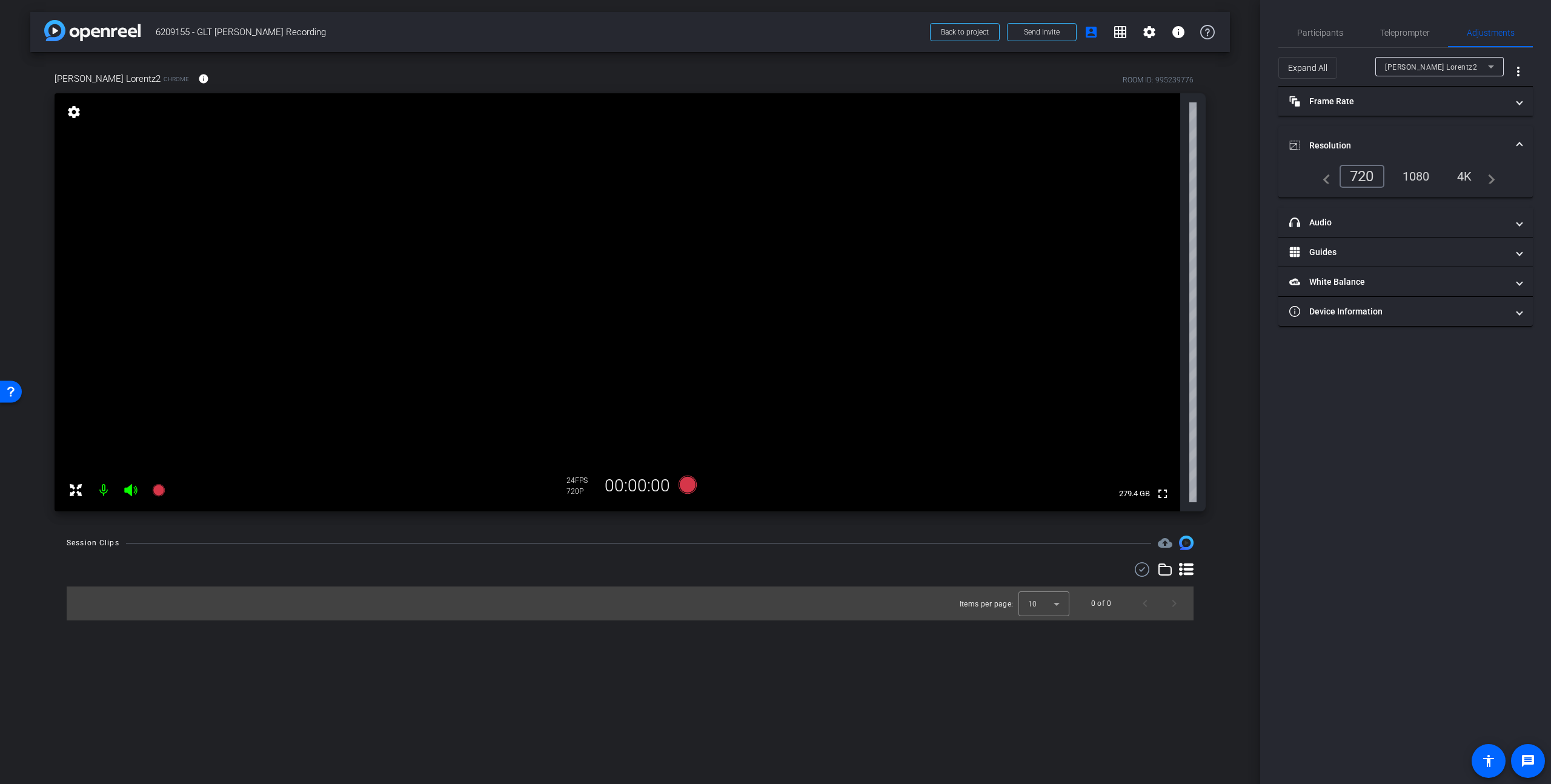
click at [1214, 178] on div "1080" at bounding box center [1417, 176] width 46 height 21
click at [1214, 174] on div "1080" at bounding box center [1417, 176] width 46 height 21
click at [1214, 175] on div "4K" at bounding box center [1466, 176] width 34 height 21
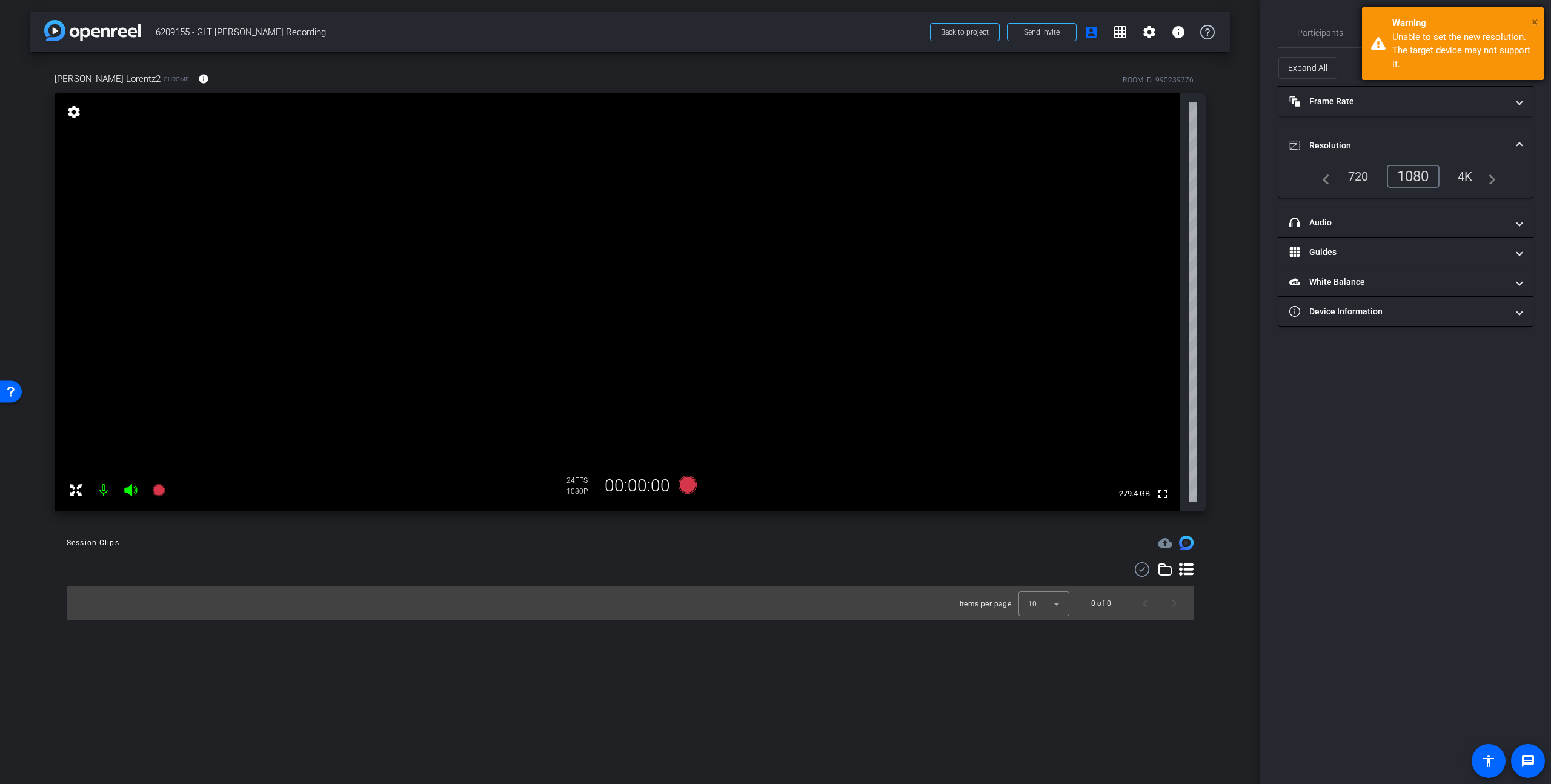
click at [1214, 18] on span "×" at bounding box center [1535, 21] width 7 height 14
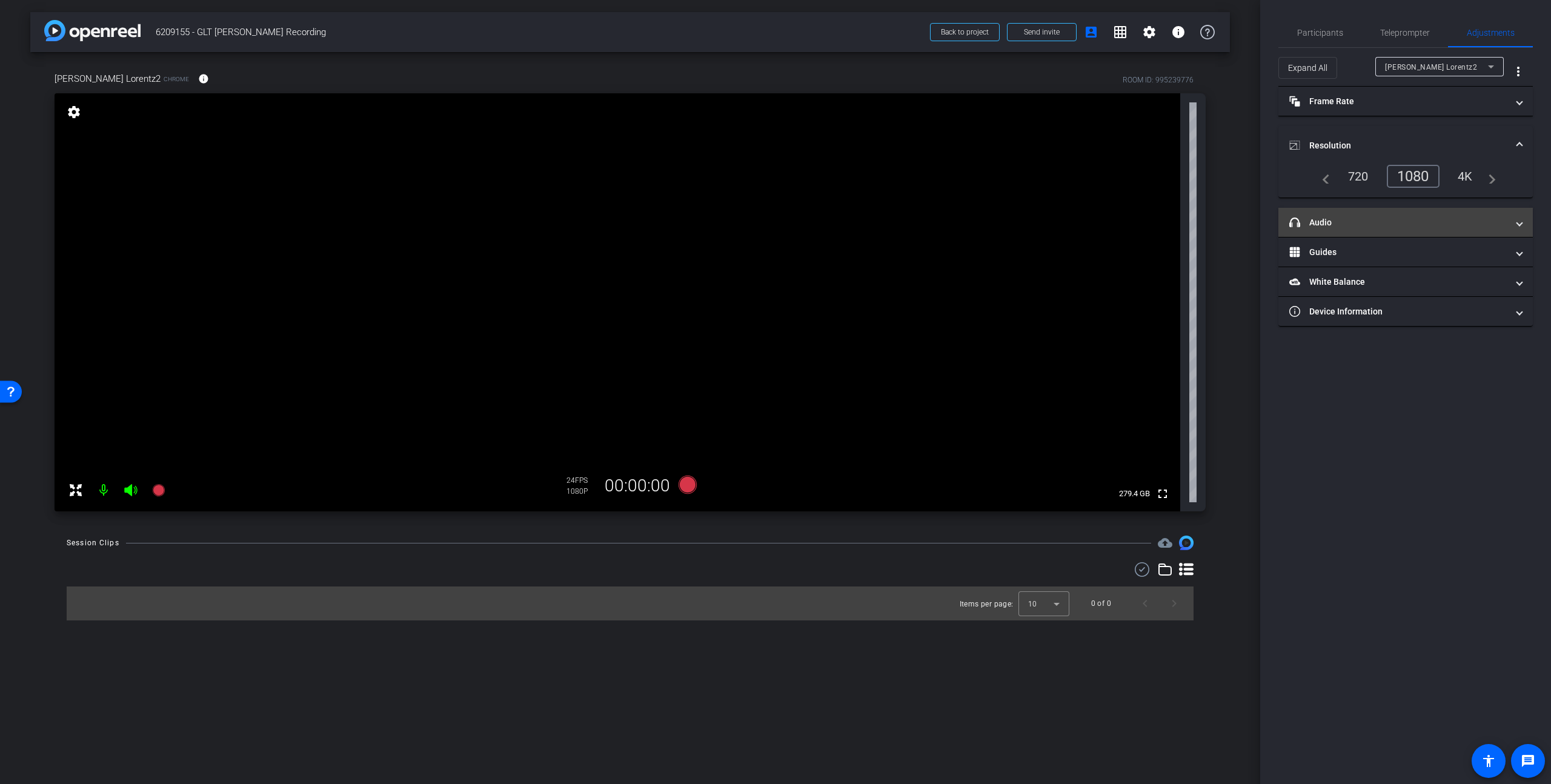
click at [1214, 220] on mat-panel-title "headphone icon Audio" at bounding box center [1398, 223] width 218 height 13
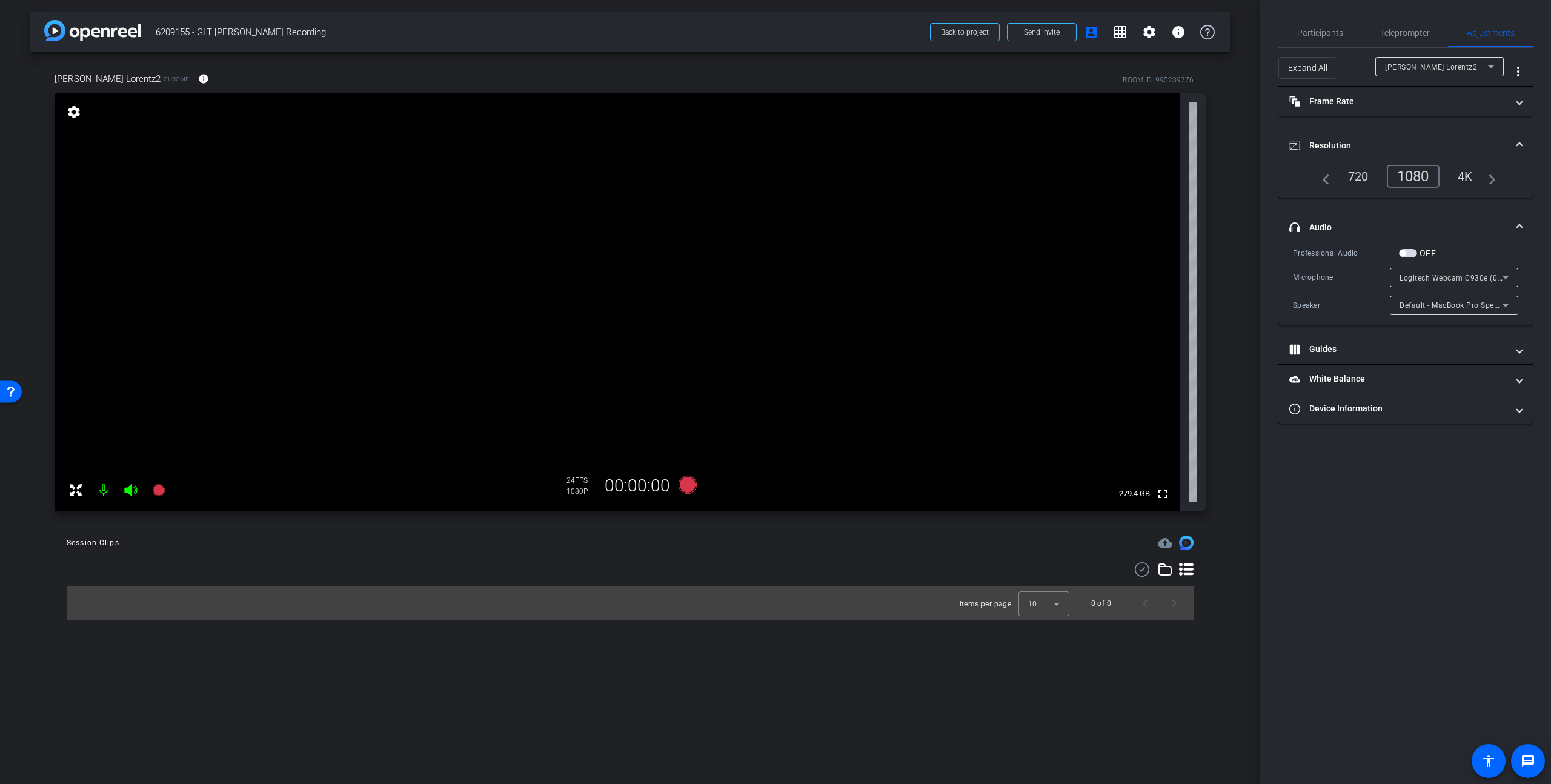
click at [689, 675] on div "arrow_back 6209155 - GLT Paul Lorentz Recording Back to project Send invite acc…" at bounding box center [630, 392] width 1260 height 784
click at [687, 483] on icon at bounding box center [687, 484] width 18 height 18
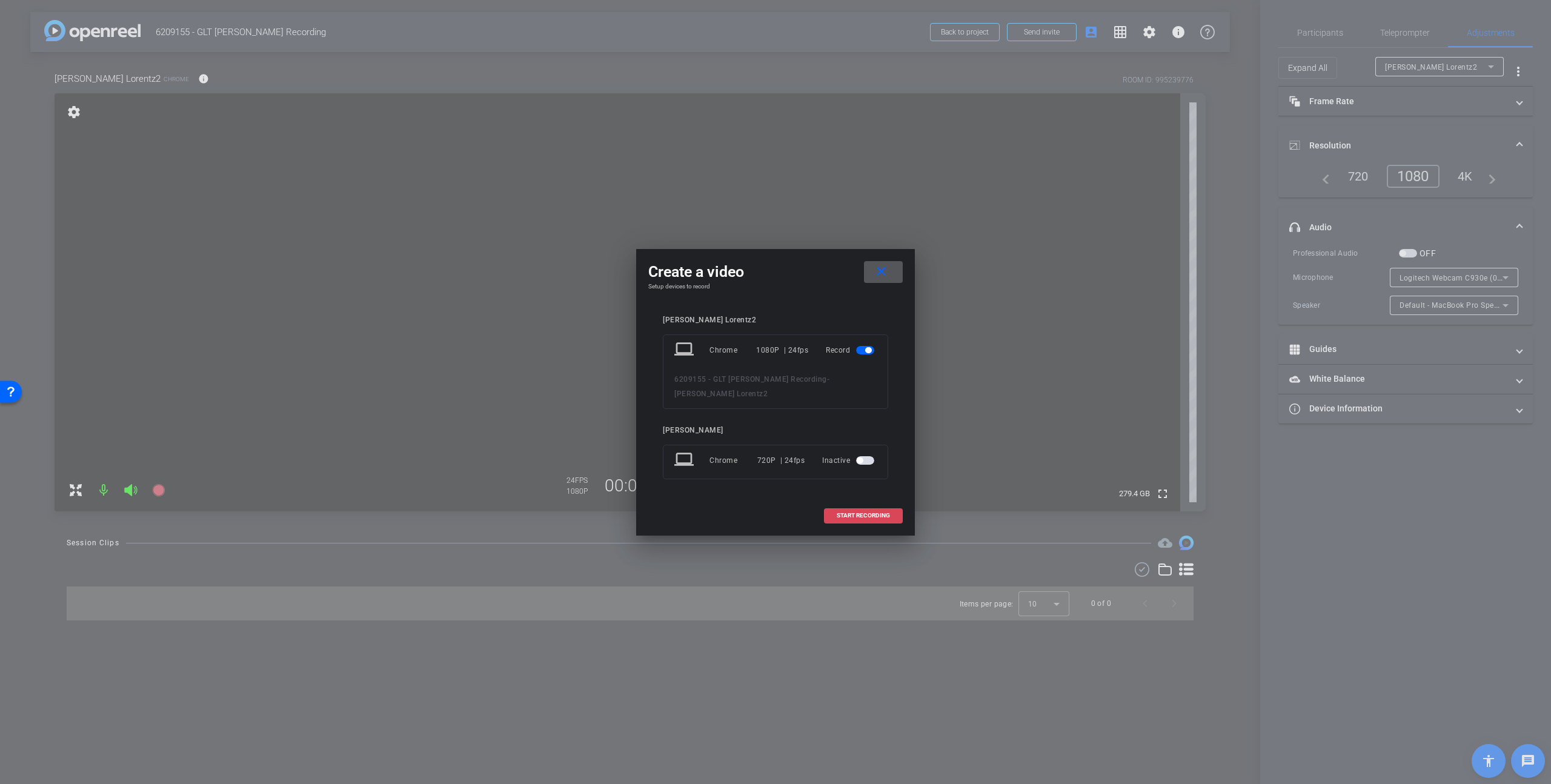
click at [857, 512] on span "START RECORDING" at bounding box center [864, 516] width 53 height 6
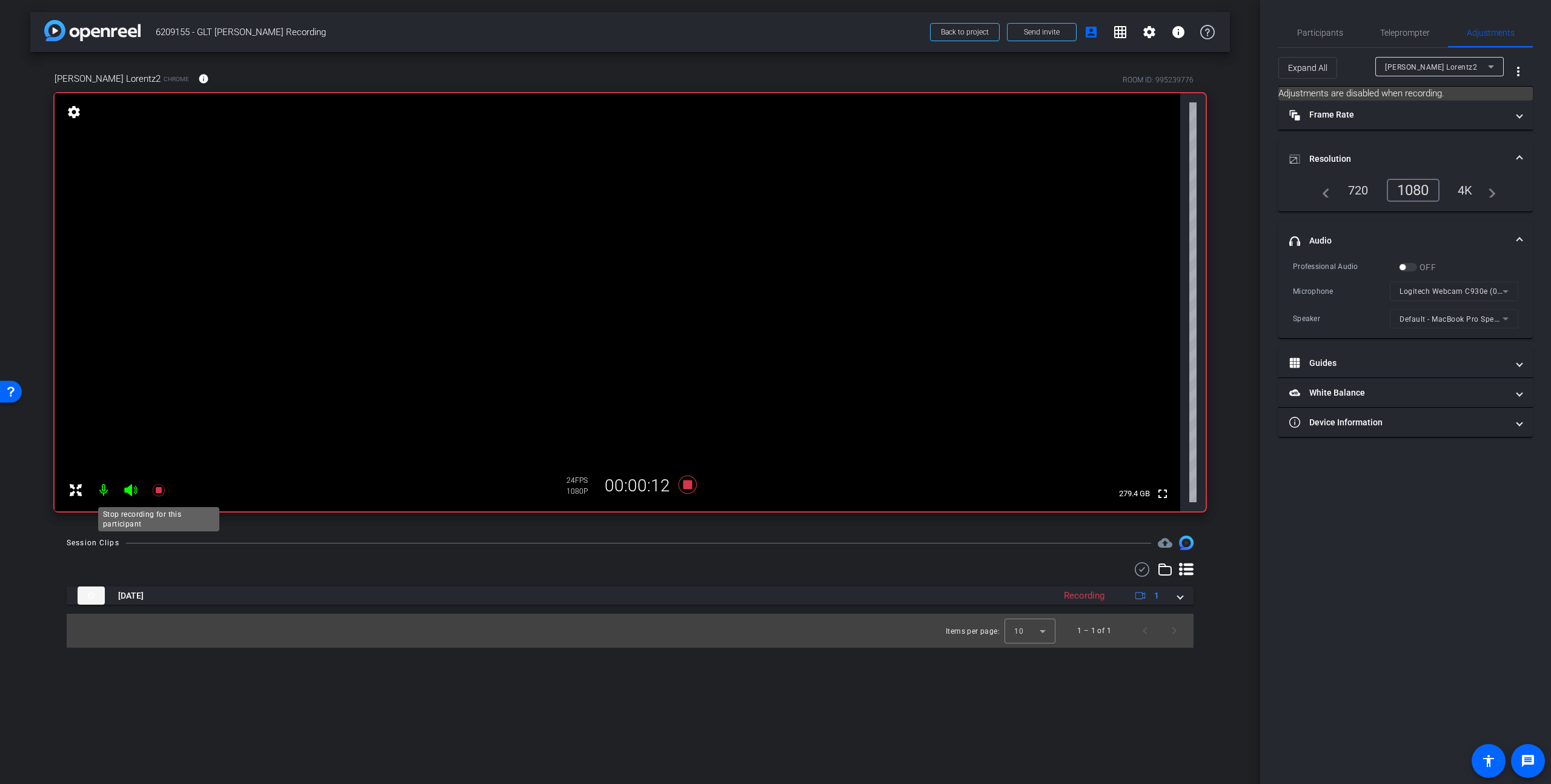
click at [158, 491] on icon at bounding box center [158, 490] width 12 height 12
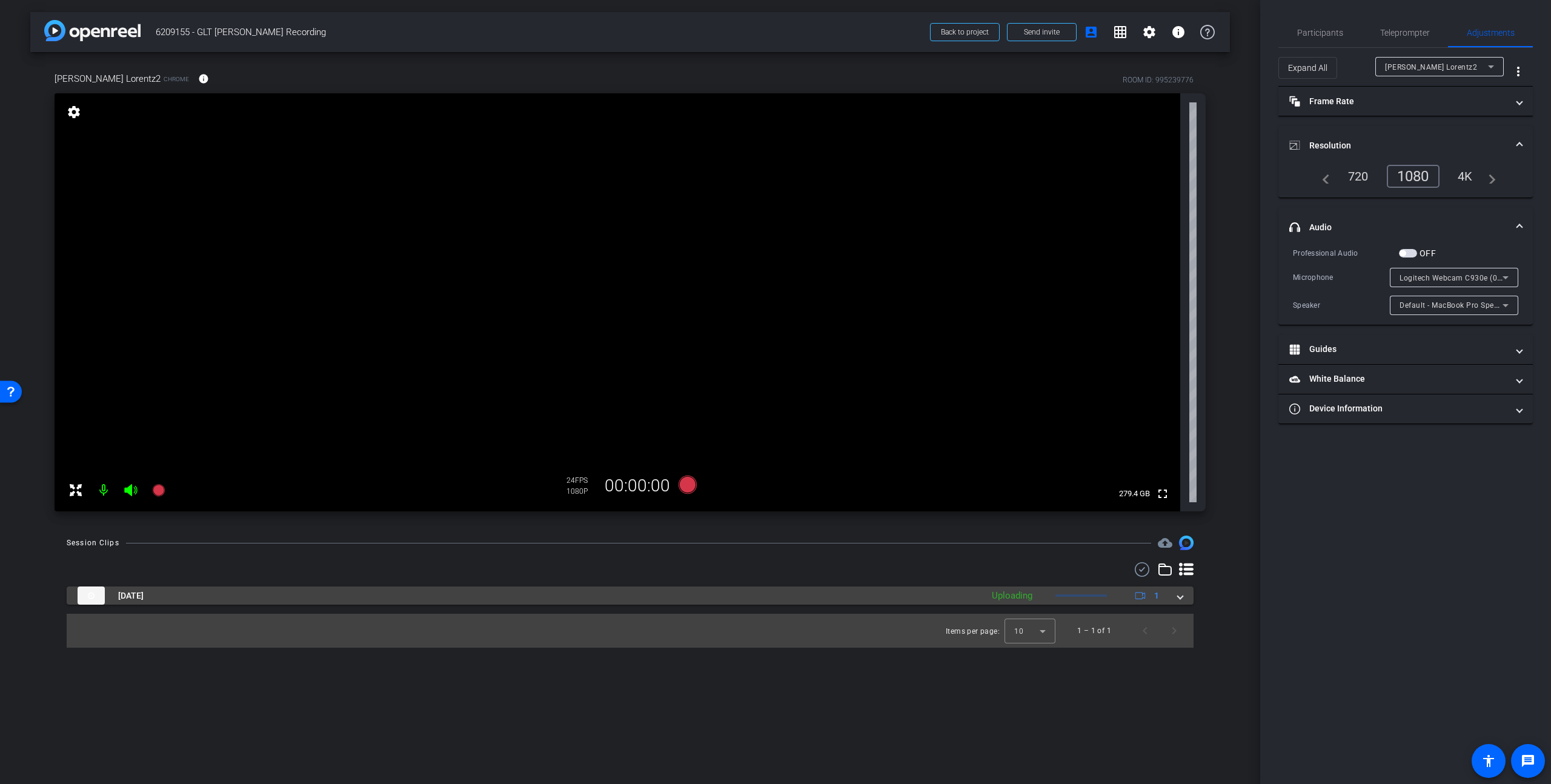
click at [1182, 596] on span at bounding box center [1180, 596] width 5 height 13
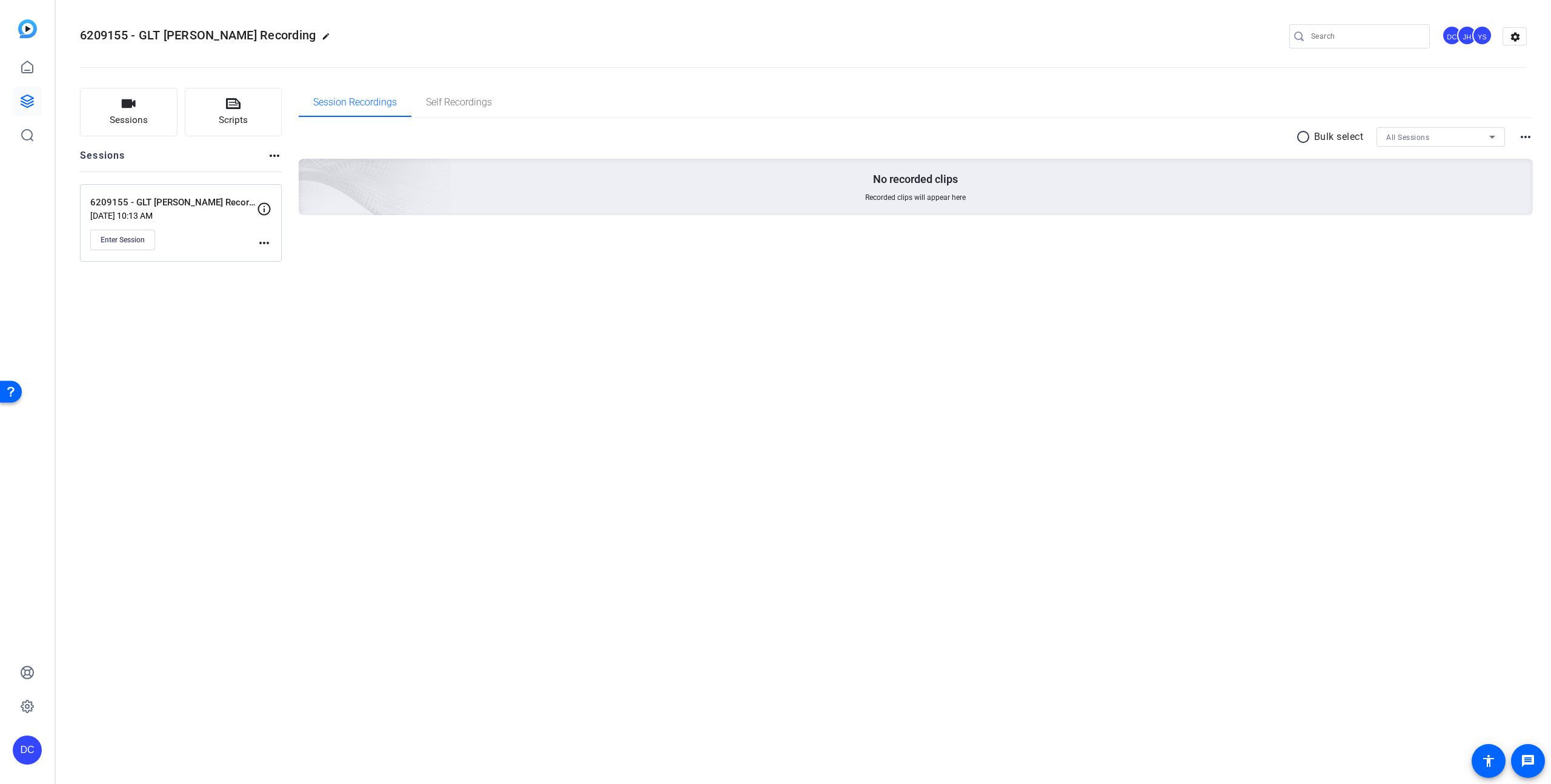
click at [420, 422] on div "6209155 - GLT Paul Lorentz Recording edit DC JH YS settings Sessions Scripts Se…" at bounding box center [803, 392] width 1495 height 784
click at [182, 242] on div "Enter Session" at bounding box center [173, 239] width 166 height 21
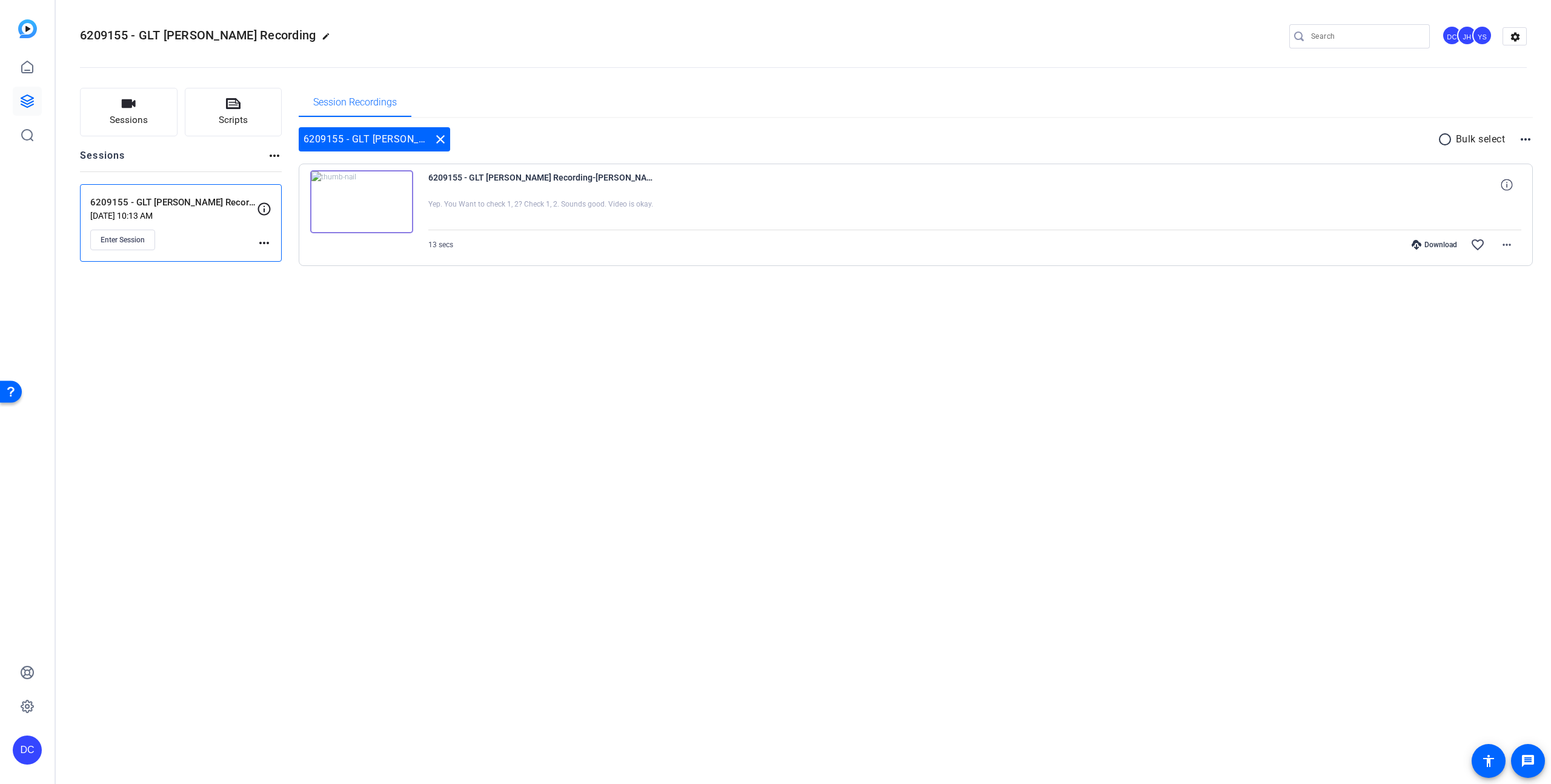
drag, startPoint x: 363, startPoint y: 313, endPoint x: 384, endPoint y: 281, distance: 38.3
click at [363, 313] on div "Sessions Scripts Sessions more_horiz 6209155 - GLT Paul Lorentz Recording Sep 0…" at bounding box center [803, 196] width 1495 height 247
click at [393, 198] on img at bounding box center [362, 201] width 103 height 63
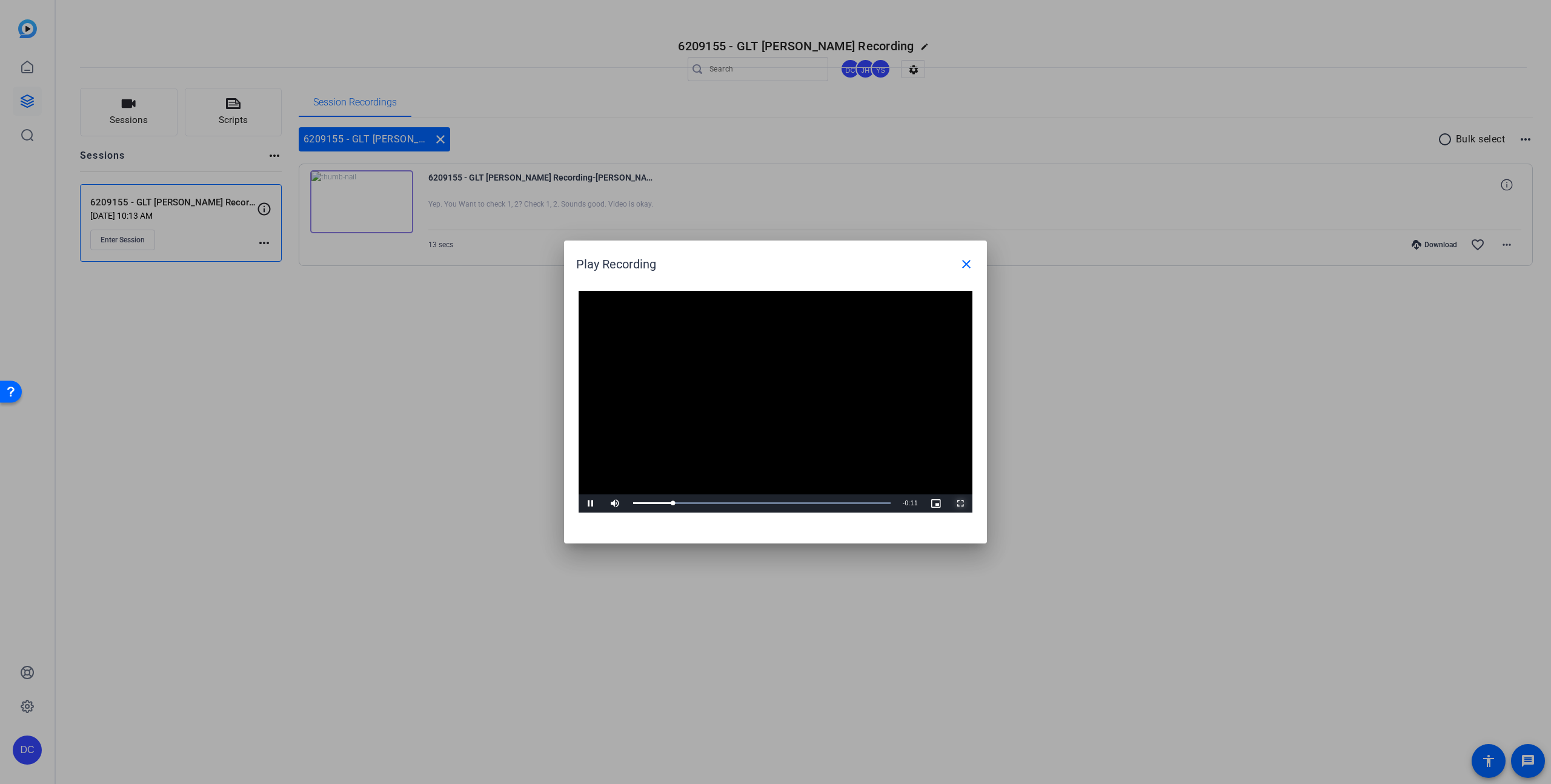
click at [957, 503] on span "Video Player" at bounding box center [961, 503] width 24 height 0
click at [590, 503] on span "Video Player" at bounding box center [590, 503] width 24 height 0
click at [973, 266] on mat-icon "close" at bounding box center [966, 264] width 14 height 14
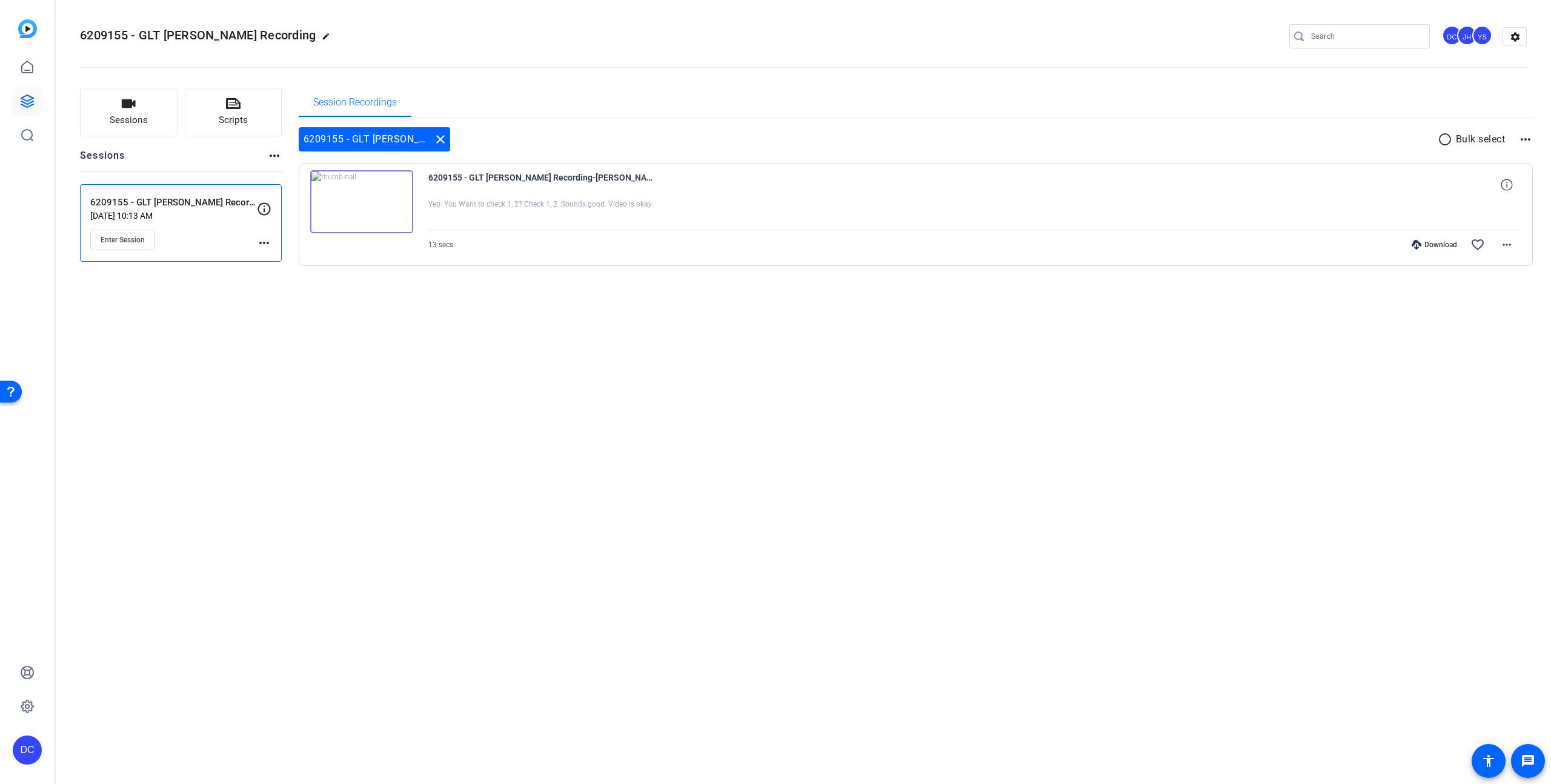
click at [1442, 246] on div "Download" at bounding box center [1434, 244] width 57 height 10
click at [188, 215] on p "Sep 04, 2025 @ 10:13 AM" at bounding box center [173, 215] width 166 height 10
click at [146, 241] on button "Enter Session" at bounding box center [122, 239] width 65 height 21
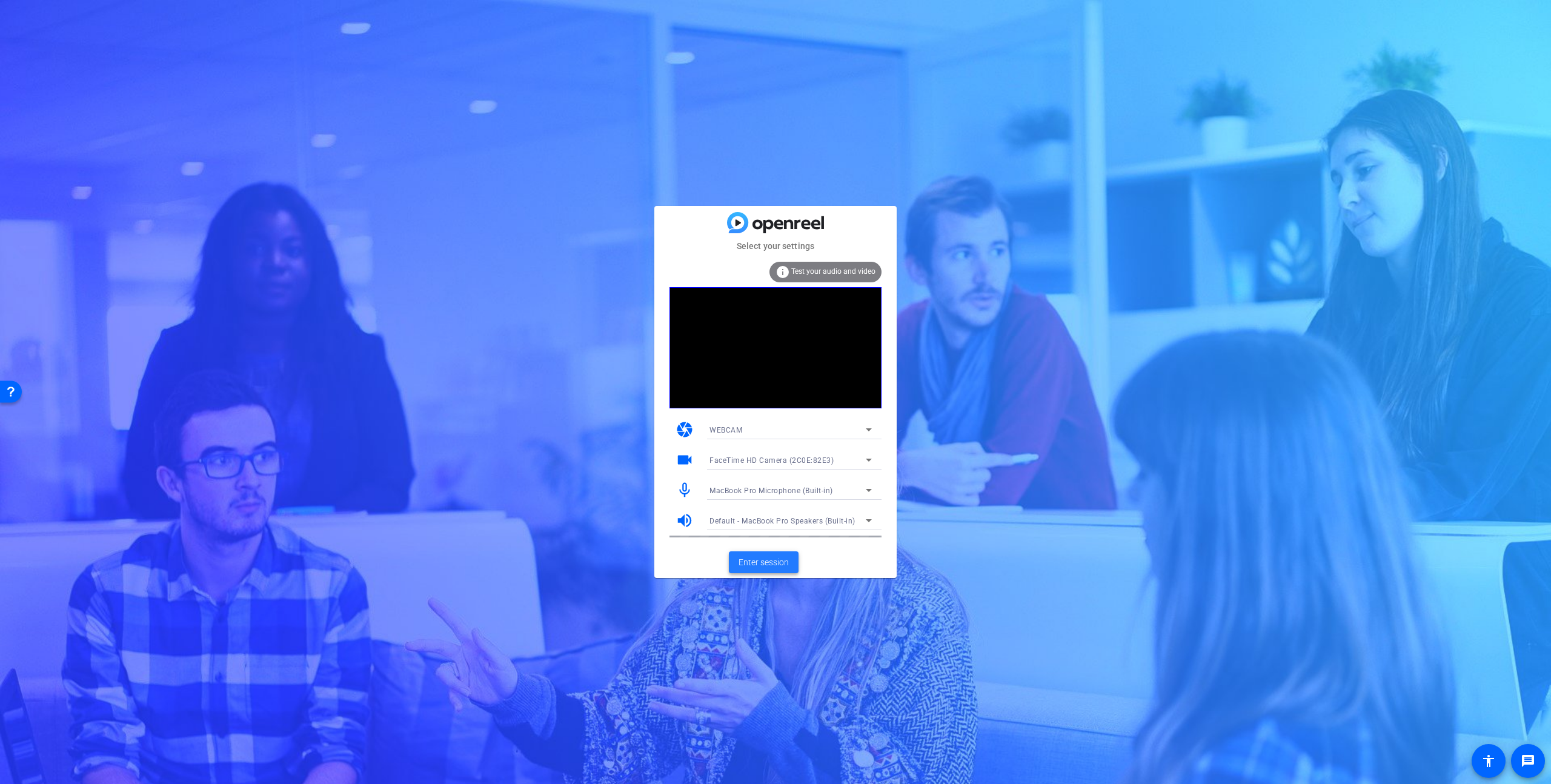
click at [761, 565] on span "Enter session" at bounding box center [764, 562] width 50 height 13
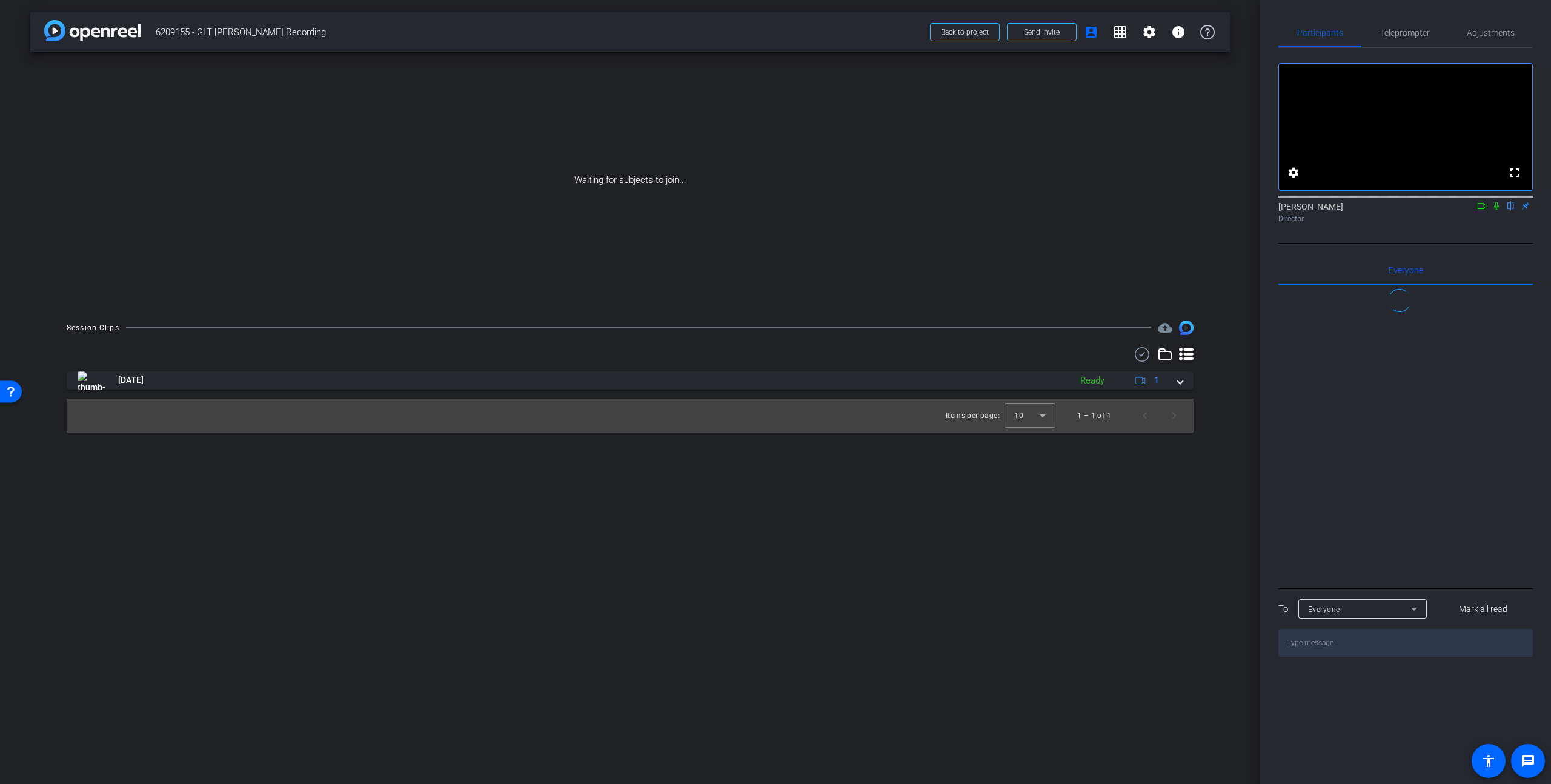
scroll to position [31, 0]
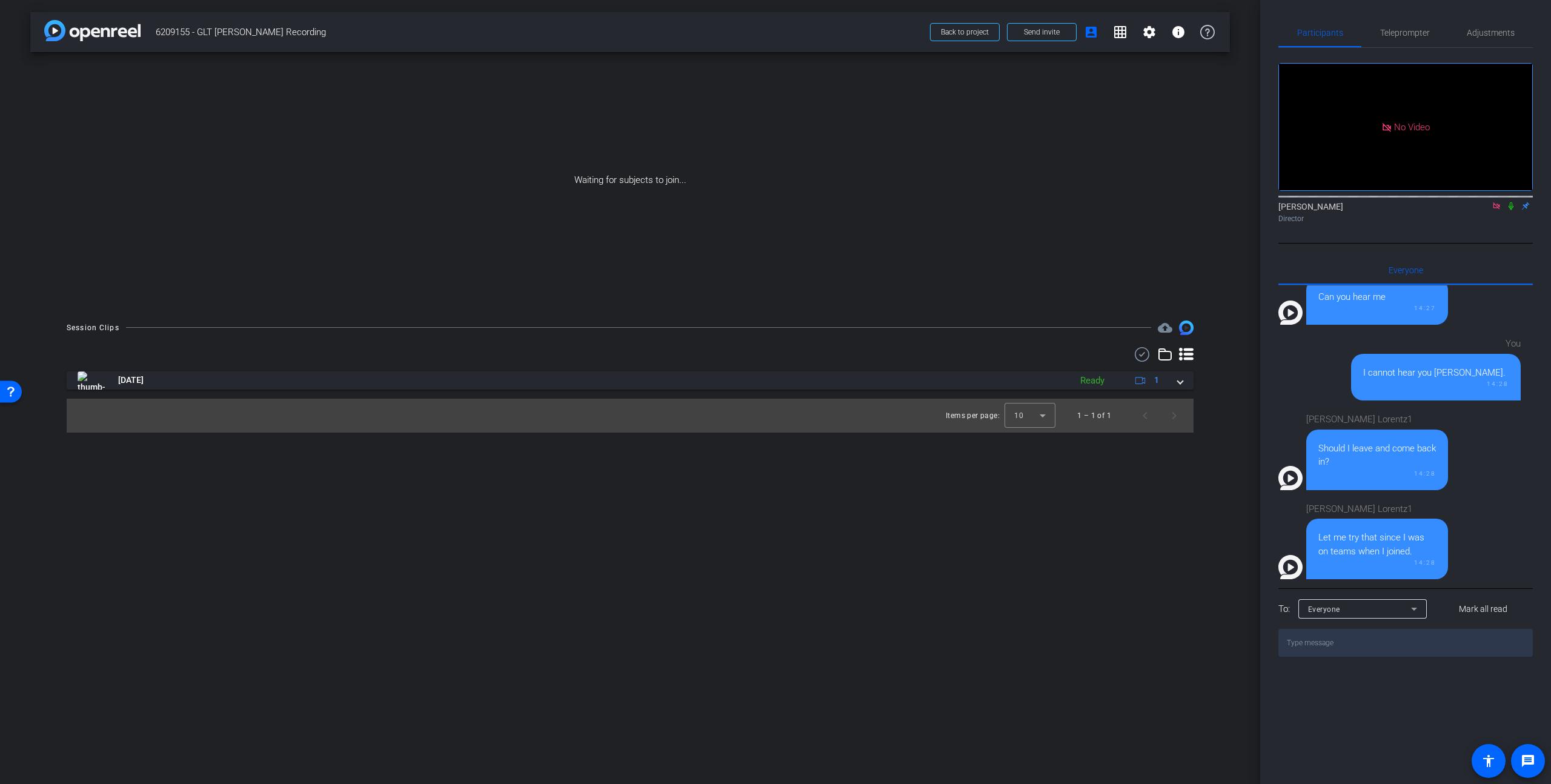
drag, startPoint x: 922, startPoint y: 521, endPoint x: 1117, endPoint y: 442, distance: 210.4
click at [923, 521] on div "arrow_back 6209155 - GLT [PERSON_NAME] Recording Back to project Send invite ac…" at bounding box center [630, 392] width 1260 height 784
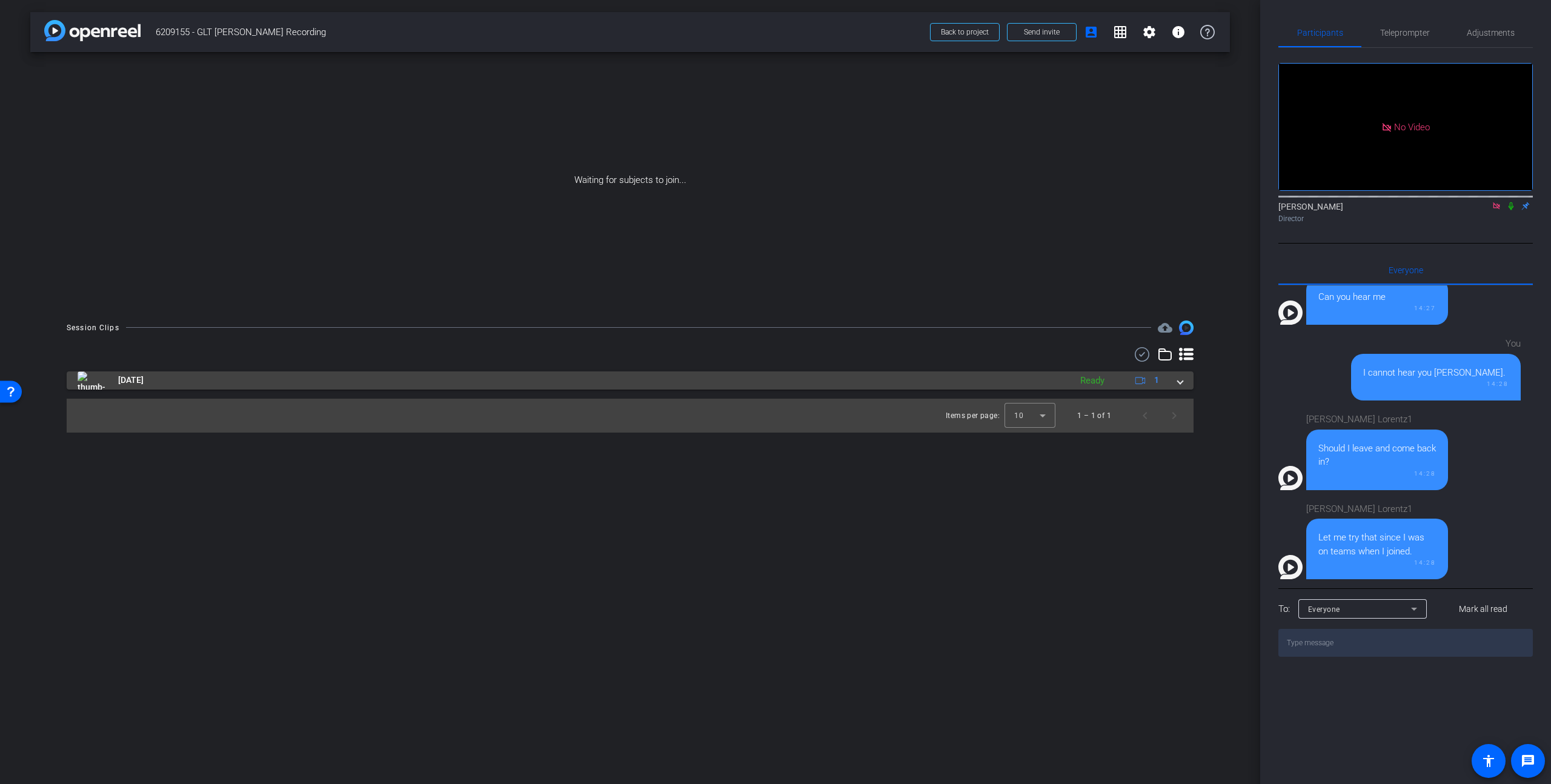
click at [1182, 381] on span at bounding box center [1180, 380] width 5 height 13
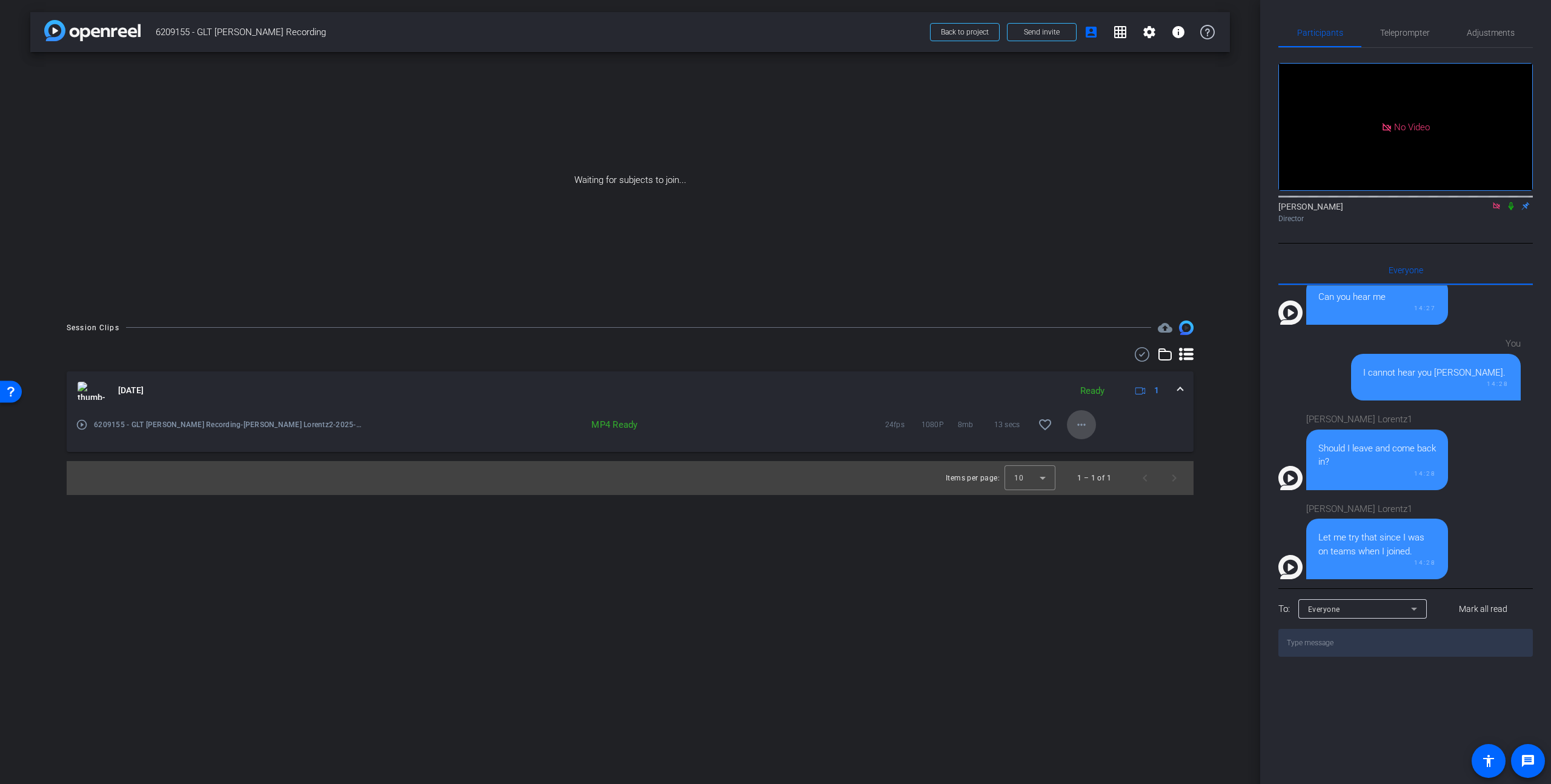
click at [1078, 423] on mat-icon "more_horiz" at bounding box center [1081, 424] width 14 height 14
click at [1099, 479] on span "Download MP4" at bounding box center [1112, 480] width 72 height 14
